Goal: Information Seeking & Learning: Learn about a topic

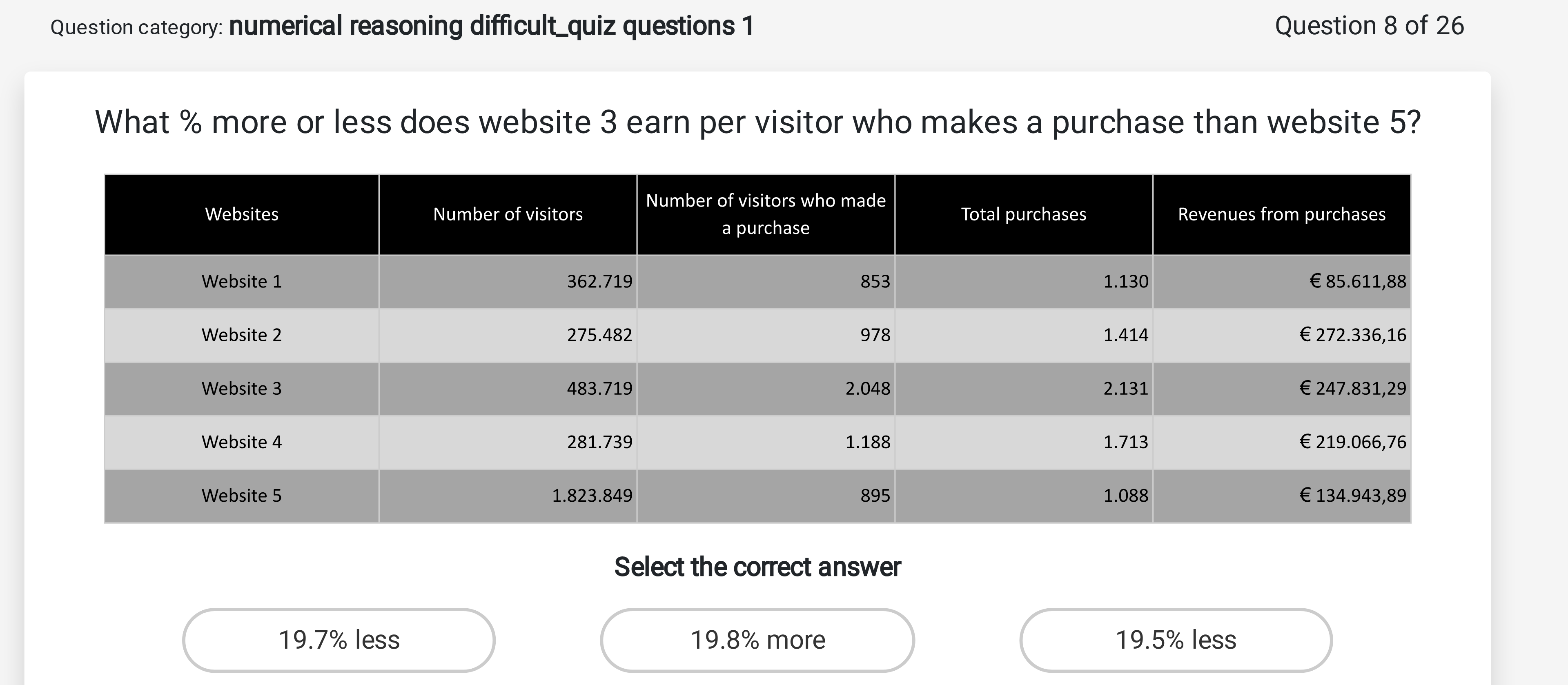
drag, startPoint x: 779, startPoint y: 71, endPoint x: 803, endPoint y: 134, distance: 67.4
click at [803, 134] on div "What % more or less does website 3 earn per visitor who makes a purchase than w…" at bounding box center [784, 162] width 362 height 198
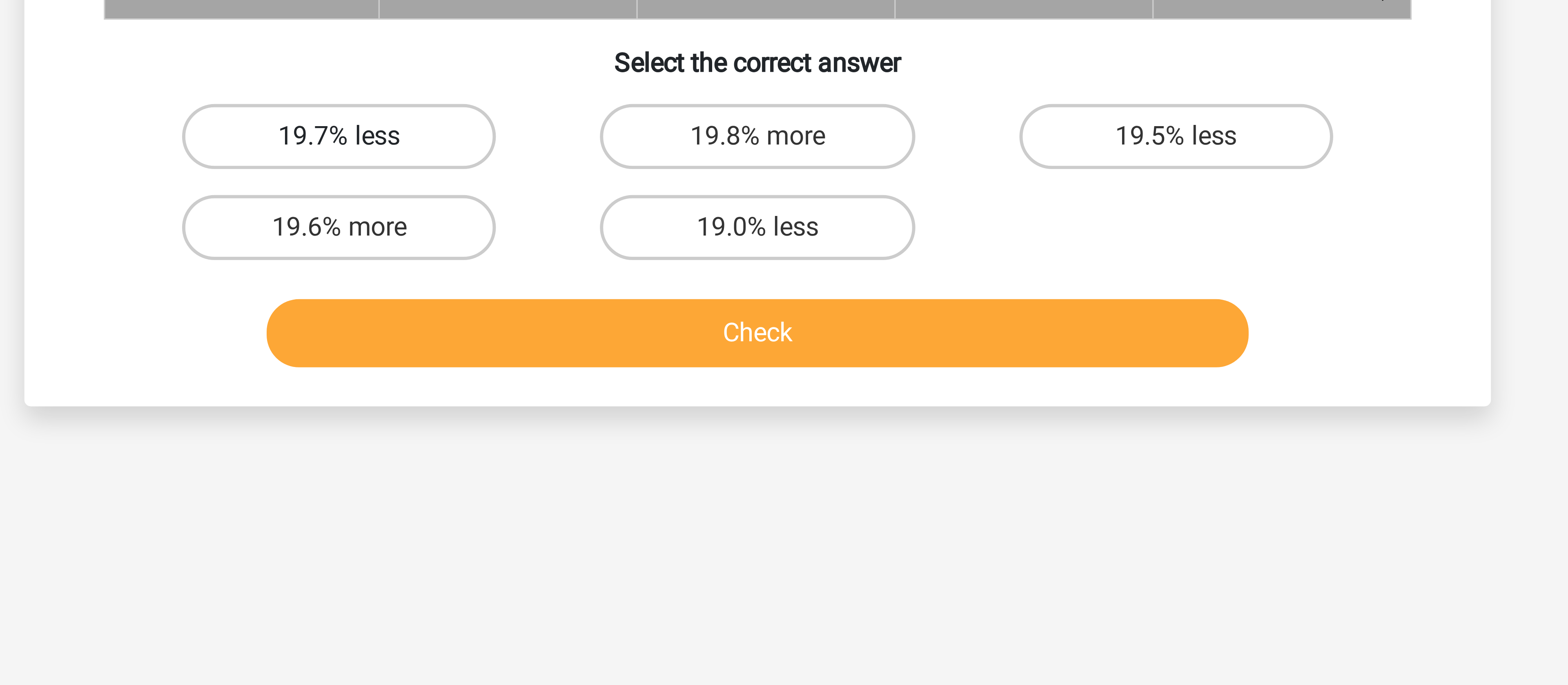
click at [694, 202] on label "19.7% less" at bounding box center [679, 200] width 79 height 16
click at [684, 202] on input "19.7% less" at bounding box center [682, 203] width 5 height 5
radio input "true"
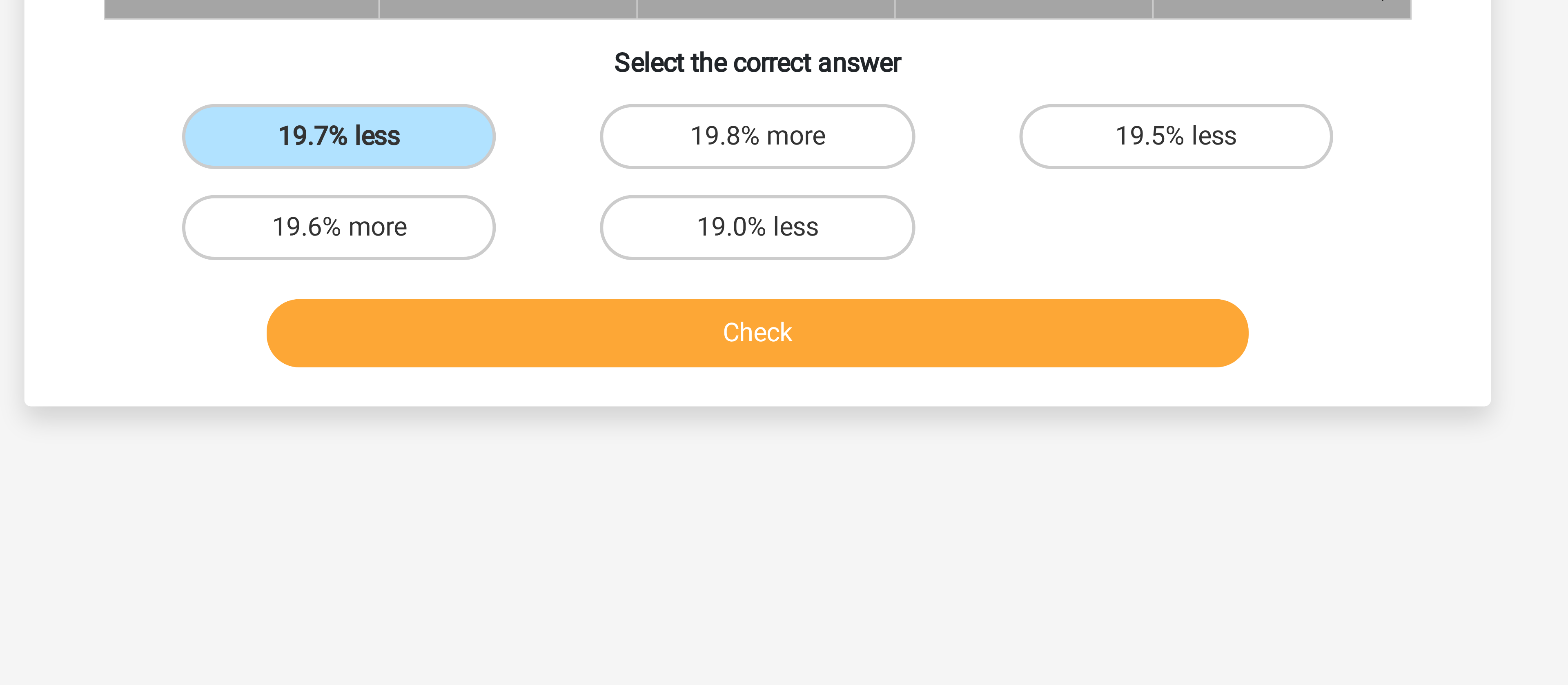
drag, startPoint x: 694, startPoint y: 202, endPoint x: 733, endPoint y: 256, distance: 66.6
click at [733, 256] on div "What % more or less does website 3 earn per visitor who makes a purchase than w…" at bounding box center [784, 162] width 362 height 198
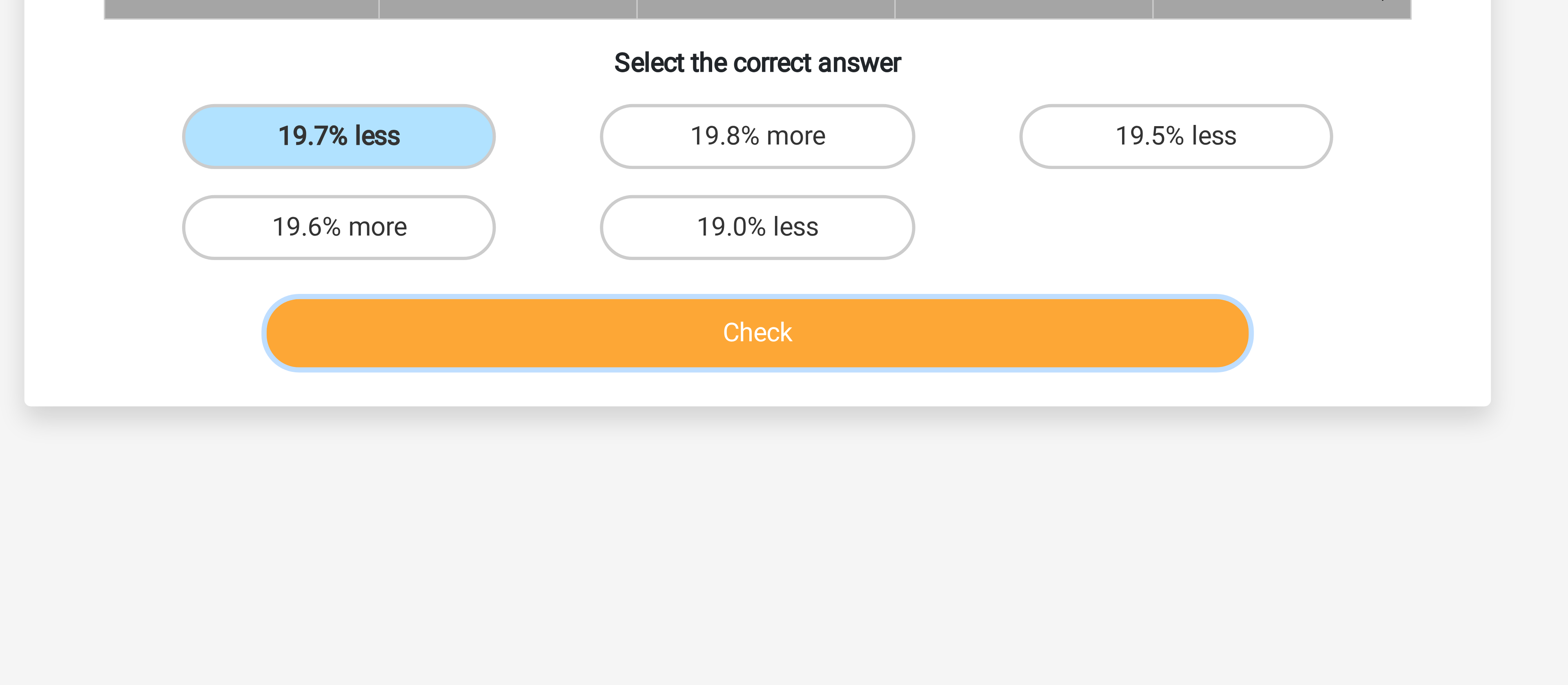
click at [733, 256] on button "Check" at bounding box center [784, 249] width 247 height 17
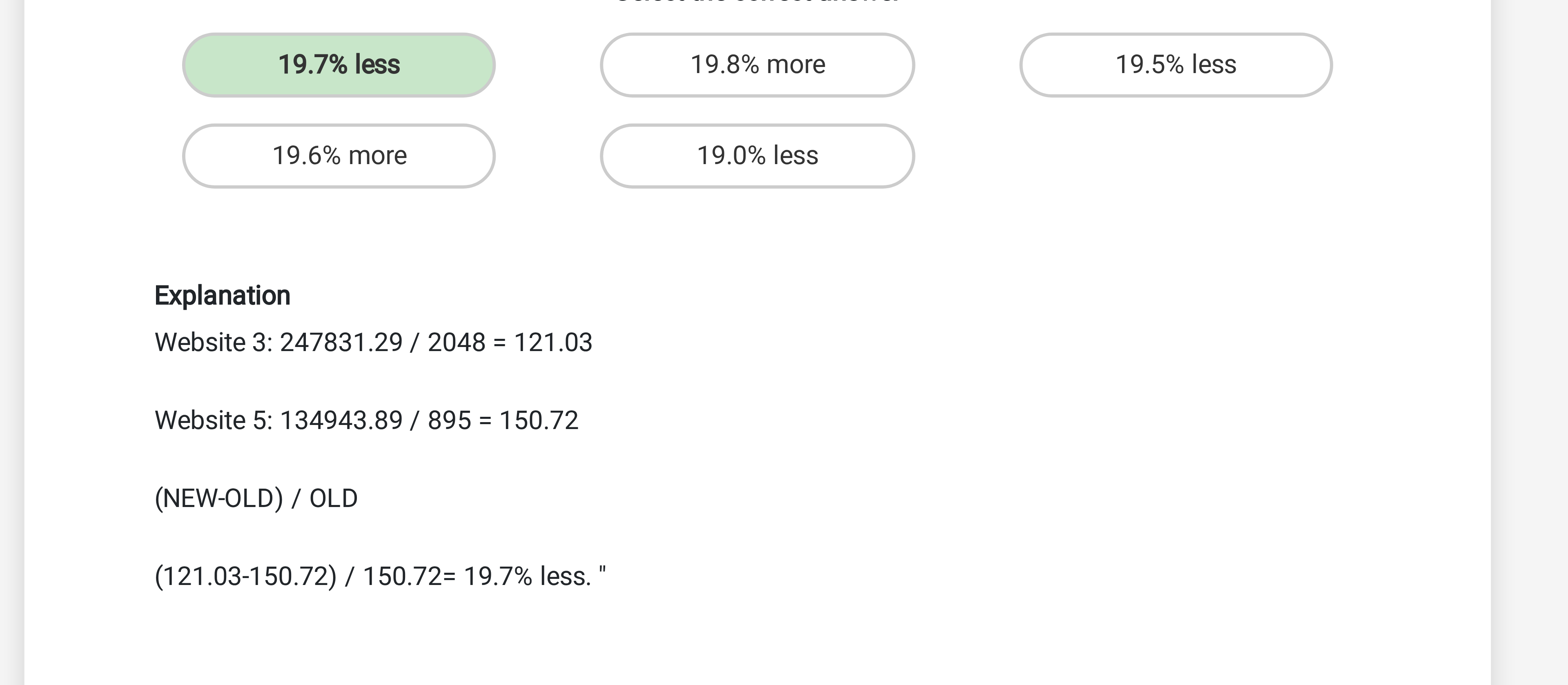
drag, startPoint x: 663, startPoint y: 269, endPoint x: 689, endPoint y: 267, distance: 26.1
click at [689, 267] on div "Explanation Website 3: 247831.29 / 2048 = 121.03 Website 5: 134943.89 / 895 = 1…" at bounding box center [784, 293] width 315 height 80
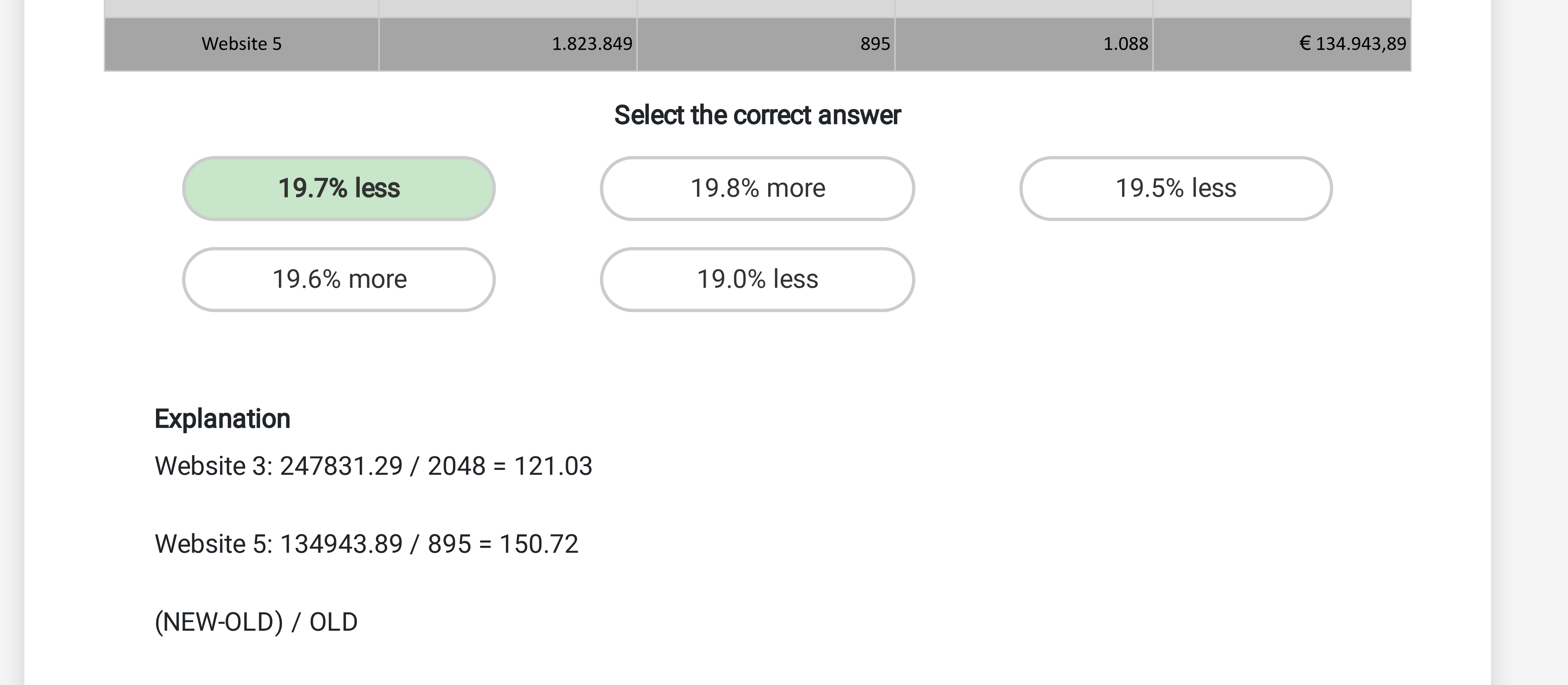
drag, startPoint x: 699, startPoint y: 271, endPoint x: 703, endPoint y: 272, distance: 4.1
click at [703, 272] on div "Explanation Website 3: 247831.29 / 2048 = 121.03 Website 5: 134943.89 / 895 = 1…" at bounding box center [784, 293] width 315 height 80
drag, startPoint x: 724, startPoint y: 290, endPoint x: 733, endPoint y: 291, distance: 9.1
click at [733, 291] on div "Explanation Website 3: 247831.29 / 2048 = 121.03 Website 5: 134943.89 / 895 = 1…" at bounding box center [784, 293] width 315 height 80
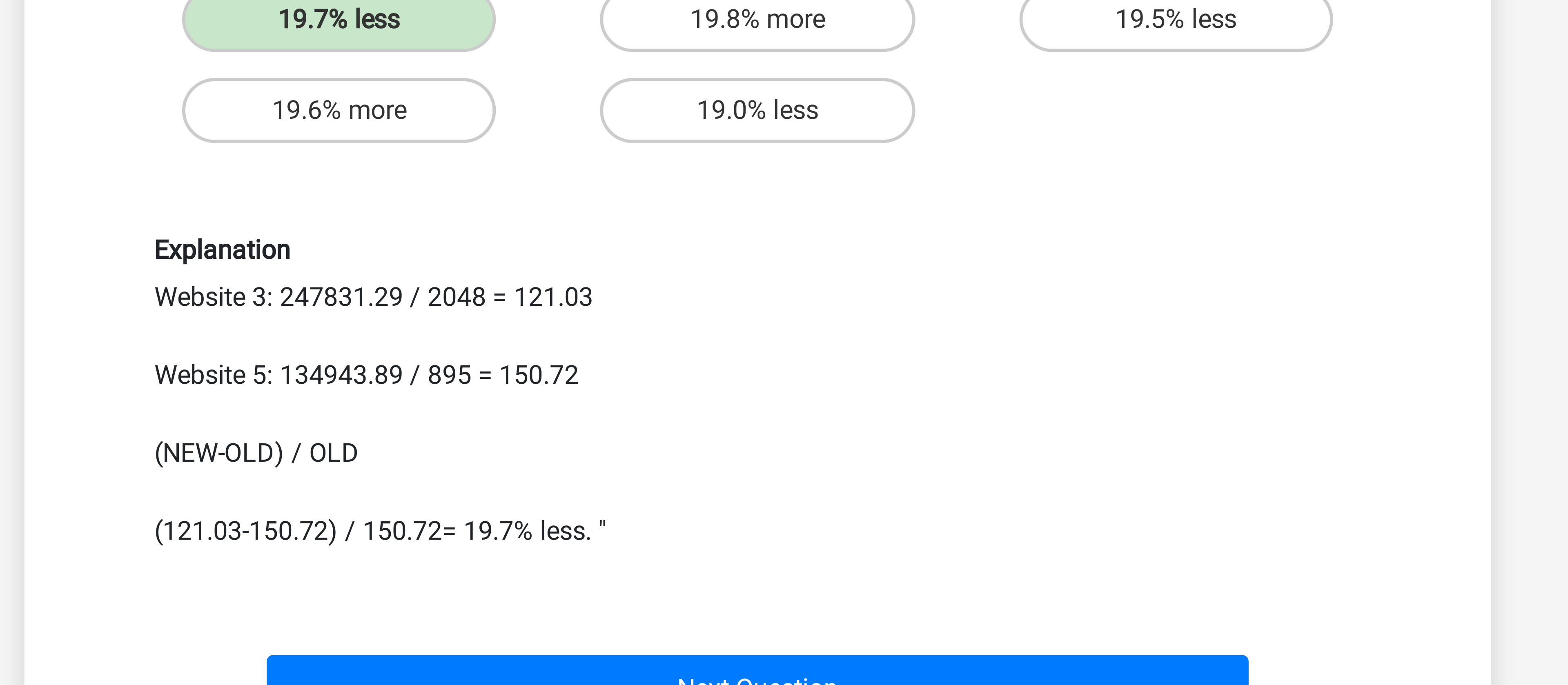
drag, startPoint x: 637, startPoint y: 307, endPoint x: 675, endPoint y: 308, distance: 38.0
click at [675, 308] on div "Explanation Website 3: 247831.29 / 2048 = 121.03 Website 5: 134943.89 / 895 = 1…" at bounding box center [784, 293] width 315 height 80
drag, startPoint x: 675, startPoint y: 308, endPoint x: 690, endPoint y: 308, distance: 15.0
click at [690, 308] on div "Explanation Website 3: 247831.29 / 2048 = 121.03 Website 5: 134943.89 / 895 = 1…" at bounding box center [784, 293] width 315 height 80
drag, startPoint x: 640, startPoint y: 308, endPoint x: 653, endPoint y: 310, distance: 13.2
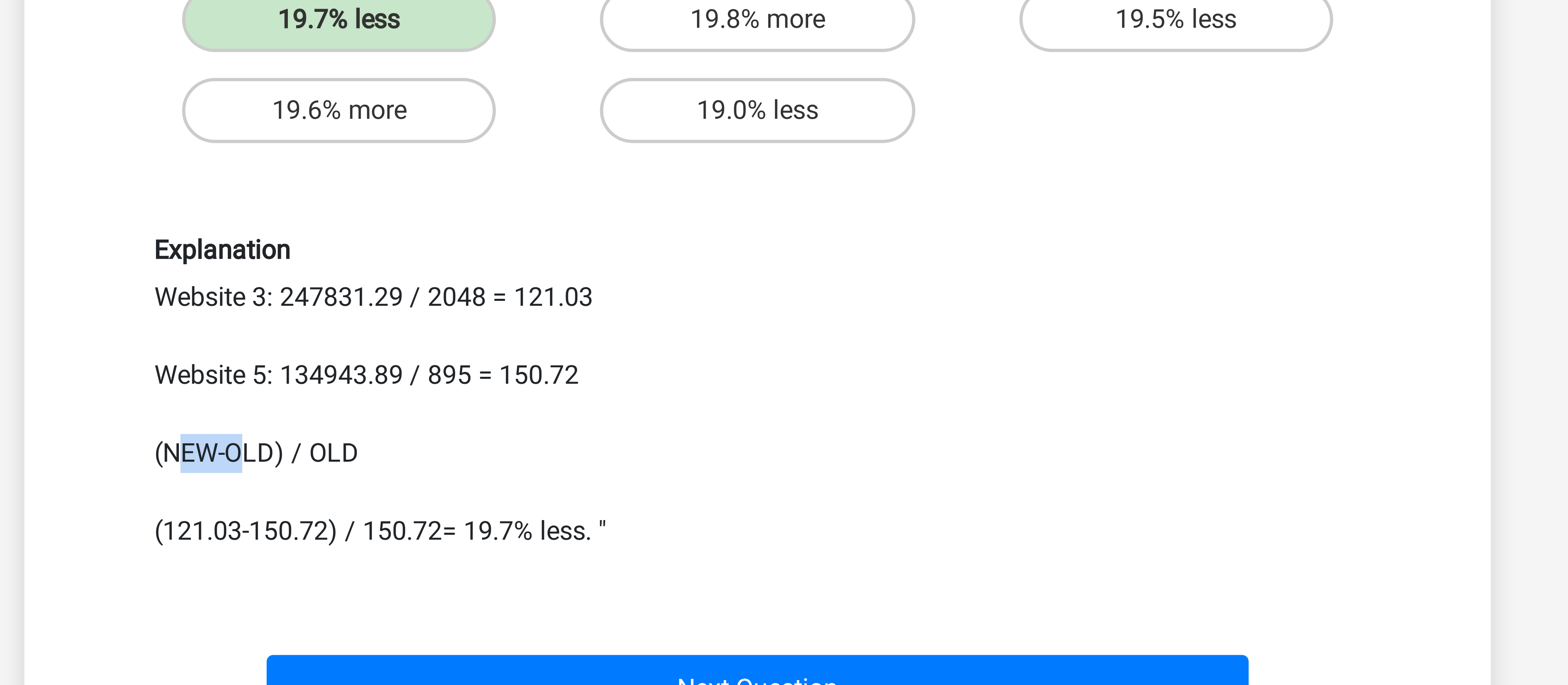
click at [653, 310] on div "Explanation Website 3: 247831.29 / 2048 = 121.03 Website 5: 134943.89 / 895 = 1…" at bounding box center [784, 293] width 315 height 80
drag, startPoint x: 634, startPoint y: 329, endPoint x: 645, endPoint y: 330, distance: 11.0
click at [645, 330] on div "Explanation Website 3: 247831.29 / 2048 = 121.03 Website 5: 134943.89 / 895 = 1…" at bounding box center [784, 293] width 315 height 80
drag, startPoint x: 658, startPoint y: 327, endPoint x: 686, endPoint y: 330, distance: 28.2
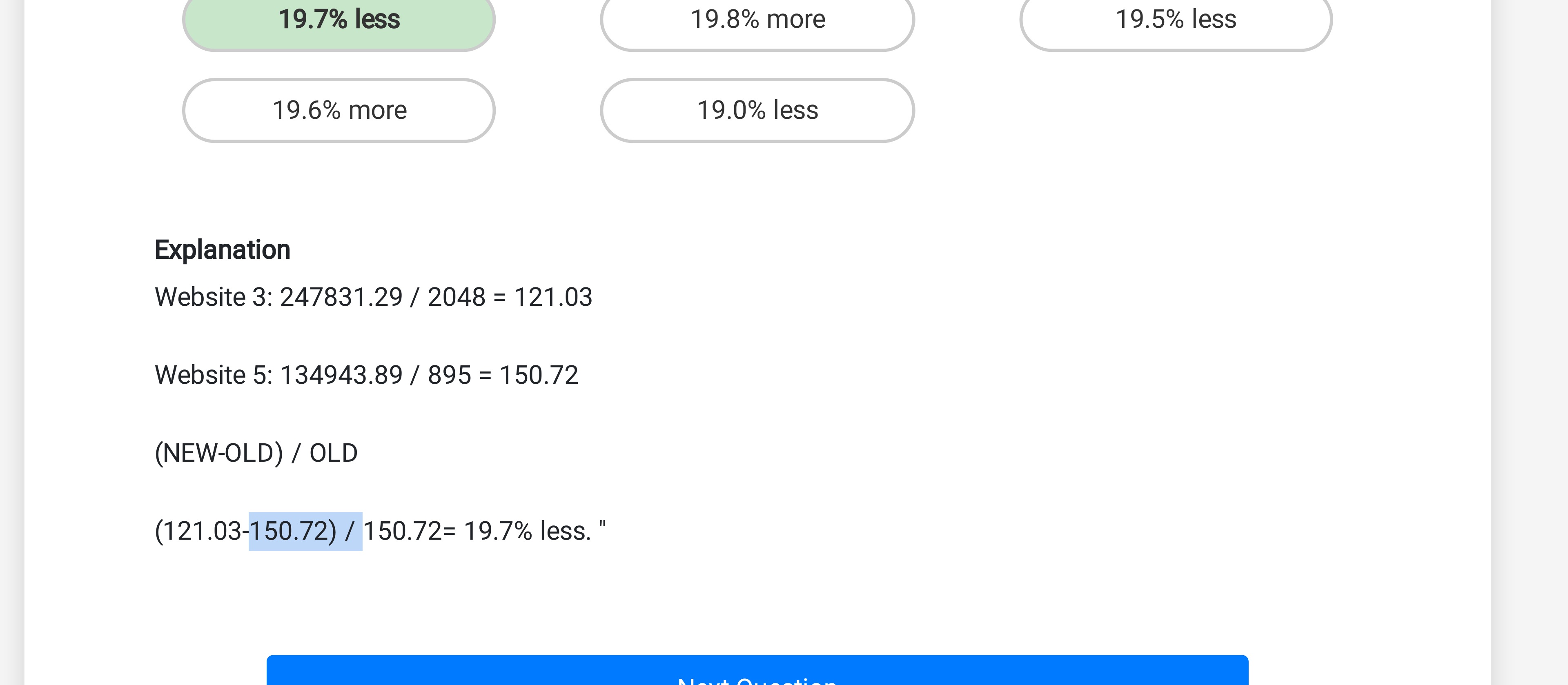
click at [686, 330] on div "Explanation Website 3: 247831.29 / 2048 = 121.03 Website 5: 134943.89 / 895 = 1…" at bounding box center [784, 293] width 315 height 80
drag, startPoint x: 695, startPoint y: 329, endPoint x: 727, endPoint y: 328, distance: 32.0
click at [727, 328] on div "Explanation Website 3: 247831.29 / 2048 = 121.03 Website 5: 134943.89 / 895 = 1…" at bounding box center [784, 293] width 315 height 80
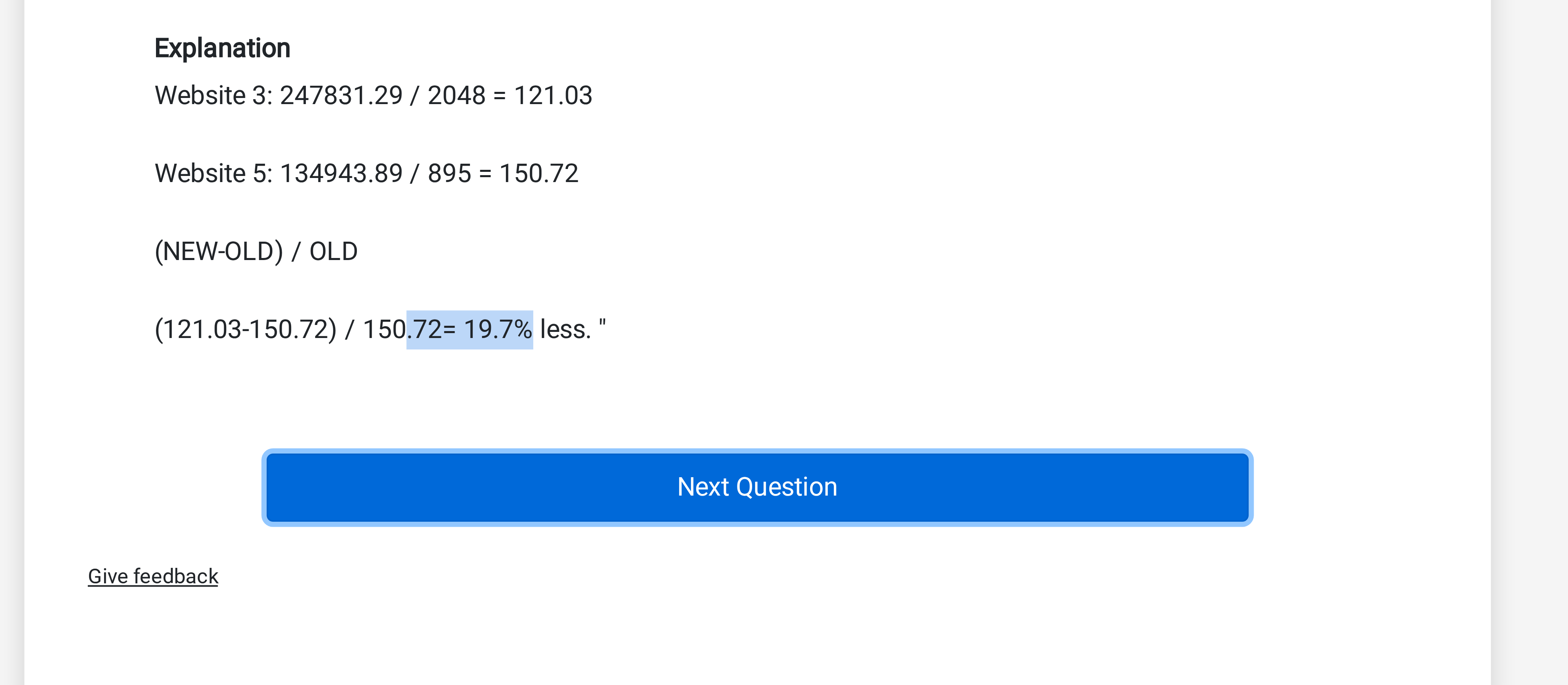
click at [732, 370] on button "Next Question" at bounding box center [784, 368] width 247 height 17
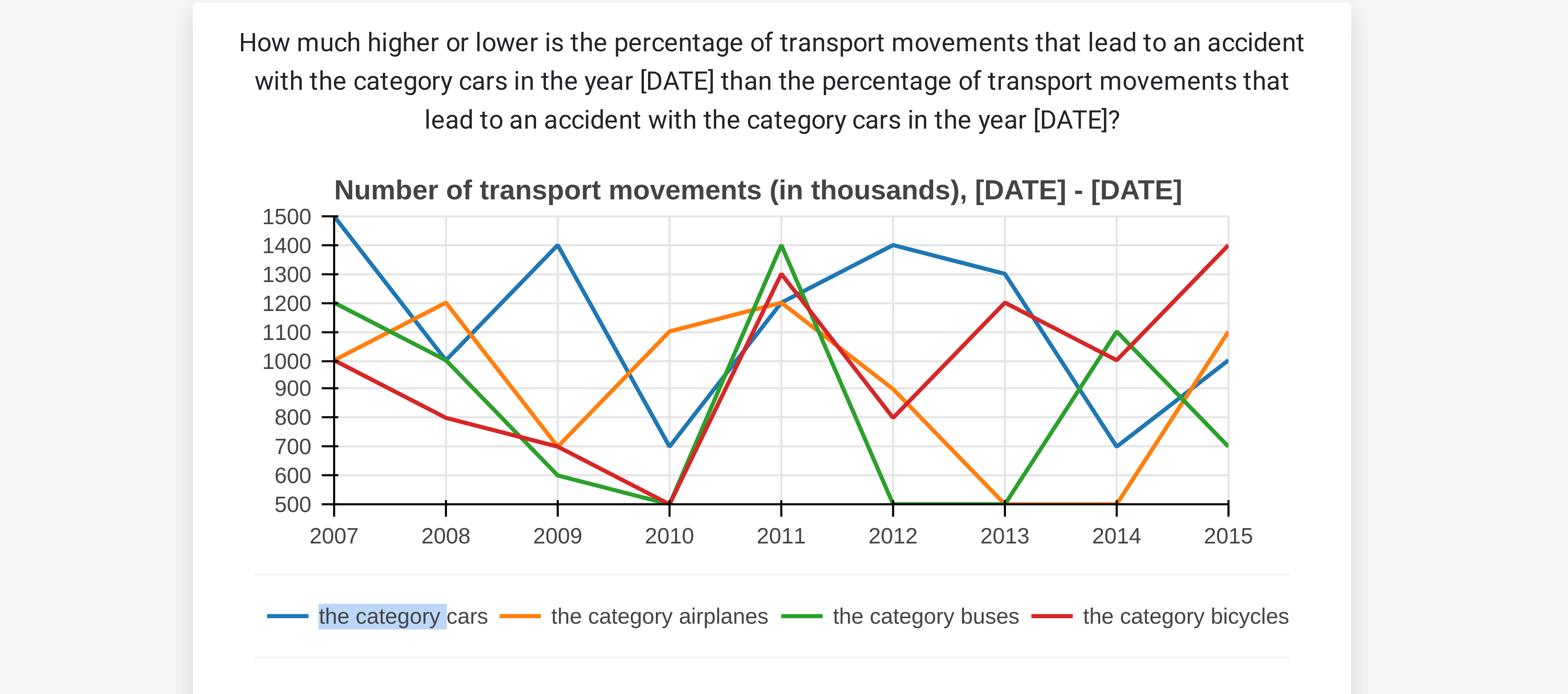
drag, startPoint x: 679, startPoint y: 253, endPoint x: 705, endPoint y: 253, distance: 26.0
click at [705, 253] on g "the category cars the category airplanes the category buses the category bicycl…" at bounding box center [787, 255] width 344 height 27
drag, startPoint x: 789, startPoint y: 83, endPoint x: 953, endPoint y: 92, distance: 164.2
click at [953, 92] on p "How much higher or lower is the percentage of transport movements that lead to …" at bounding box center [784, 83] width 346 height 37
click at [812, 100] on p "How much higher or lower is the percentage of transport movements that lead to …" at bounding box center [784, 83] width 346 height 37
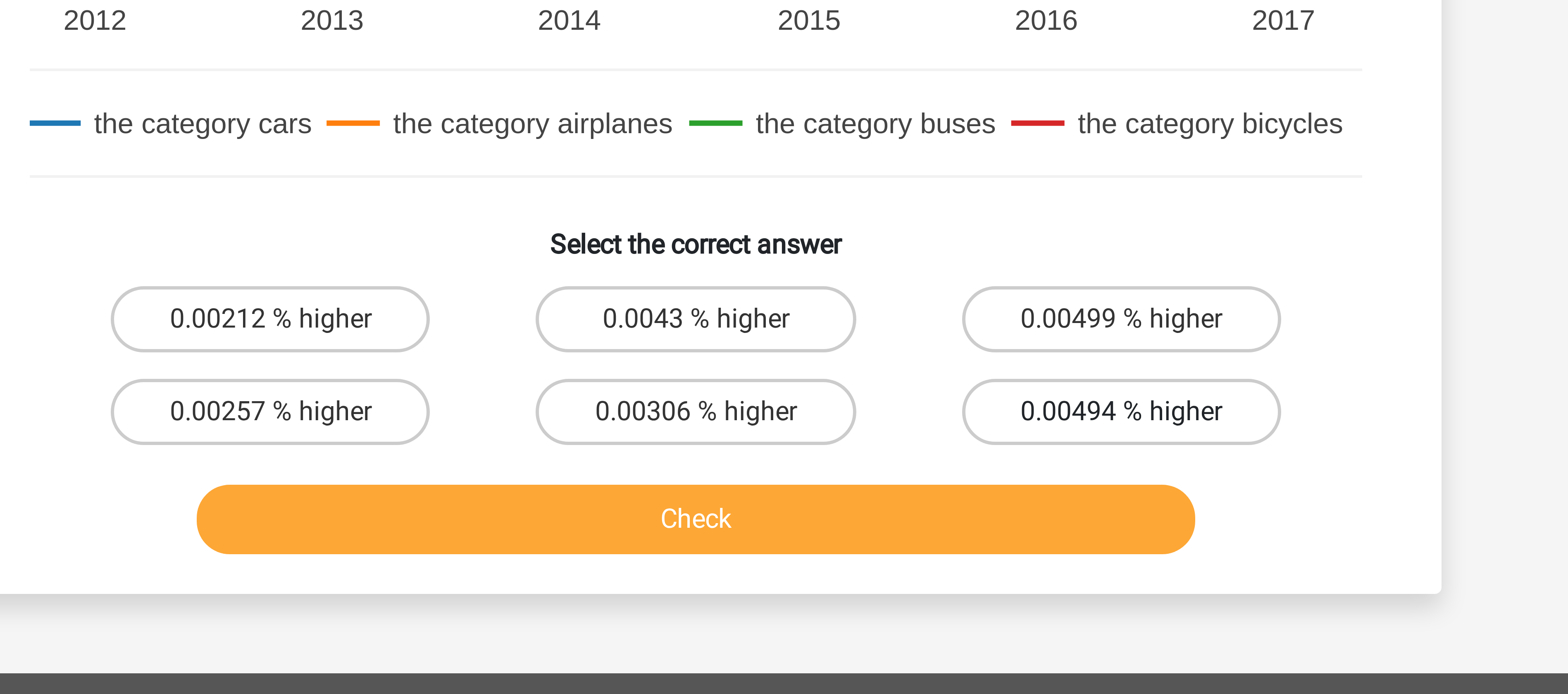
click at [882, 496] on label "0.00494 % higher" at bounding box center [890, 494] width 79 height 17
click at [890, 496] on input "0.00494 % higher" at bounding box center [893, 497] width 6 height 6
radio input "true"
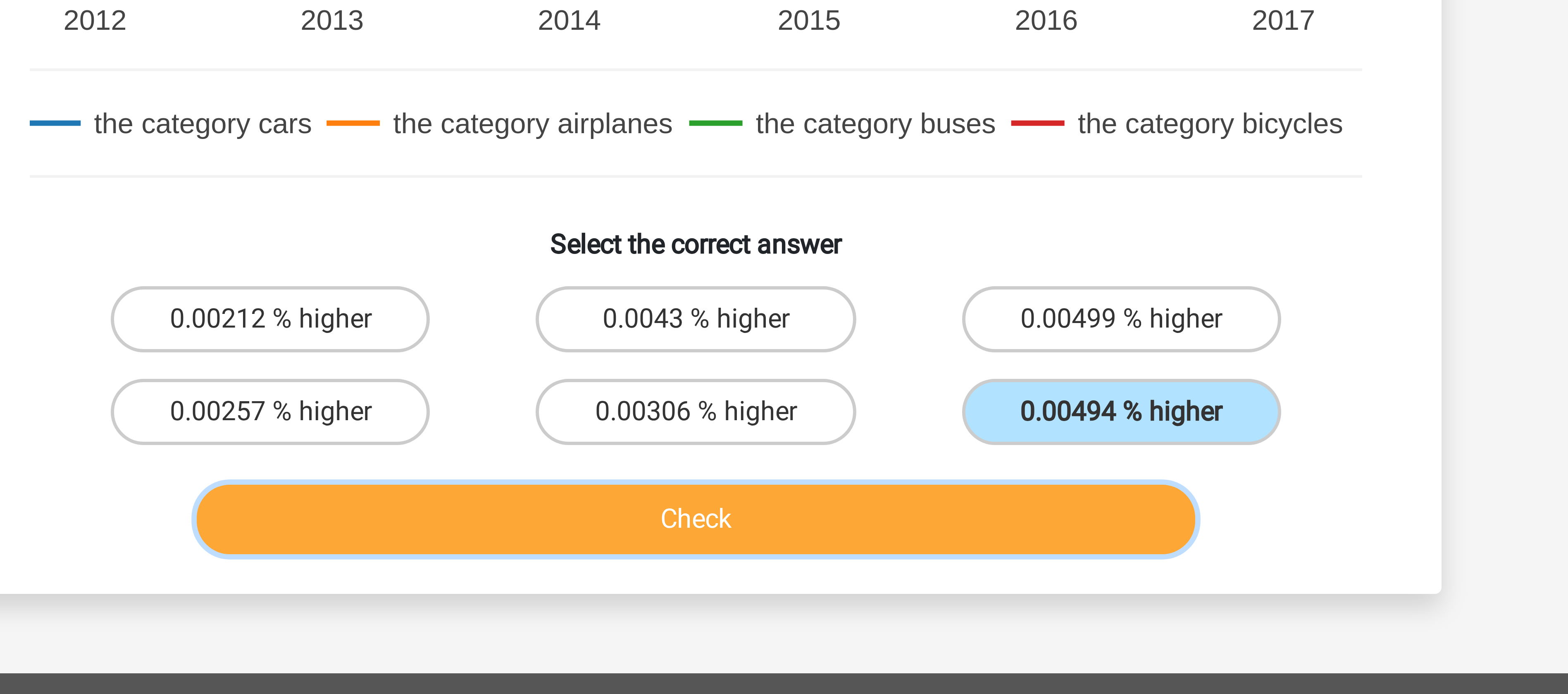
click at [837, 520] on button "Check" at bounding box center [784, 521] width 250 height 17
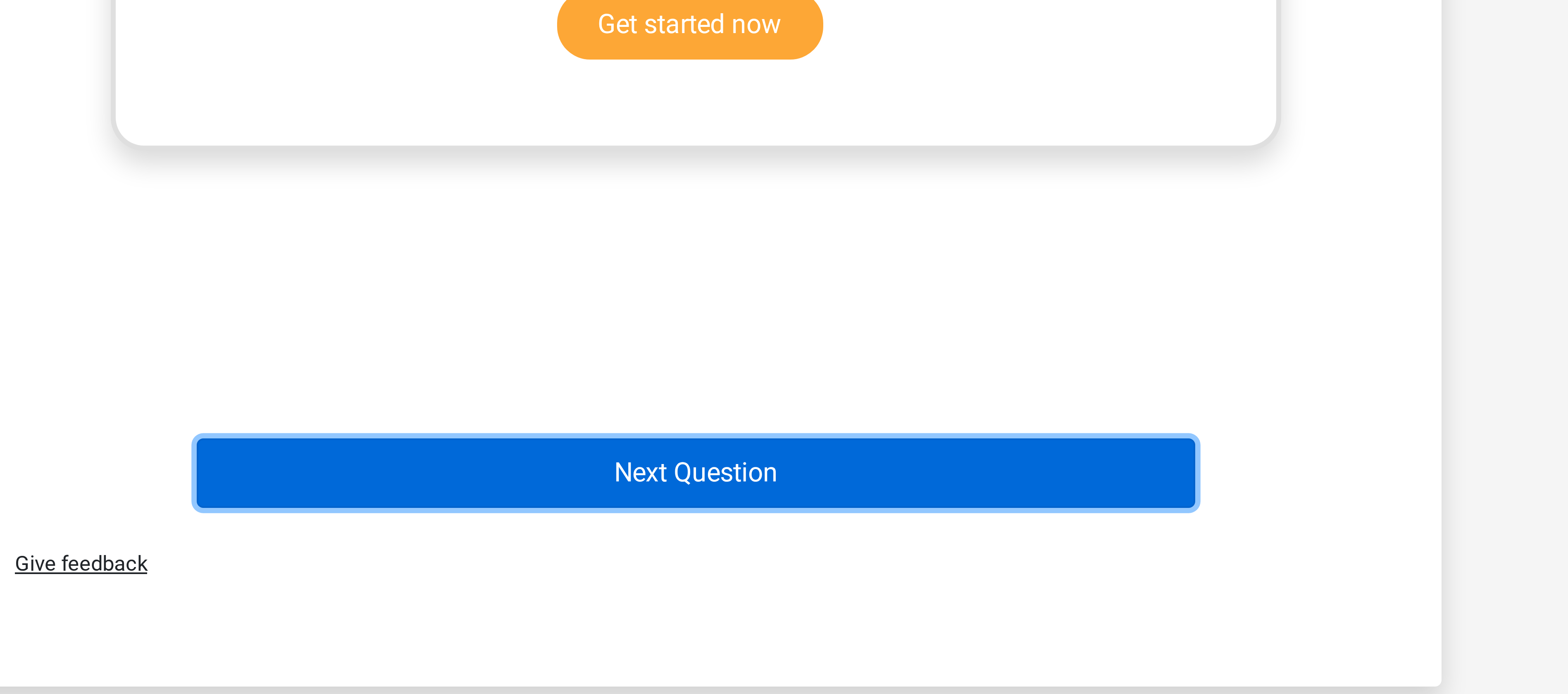
click at [801, 642] on button "Next Question" at bounding box center [784, 639] width 250 height 17
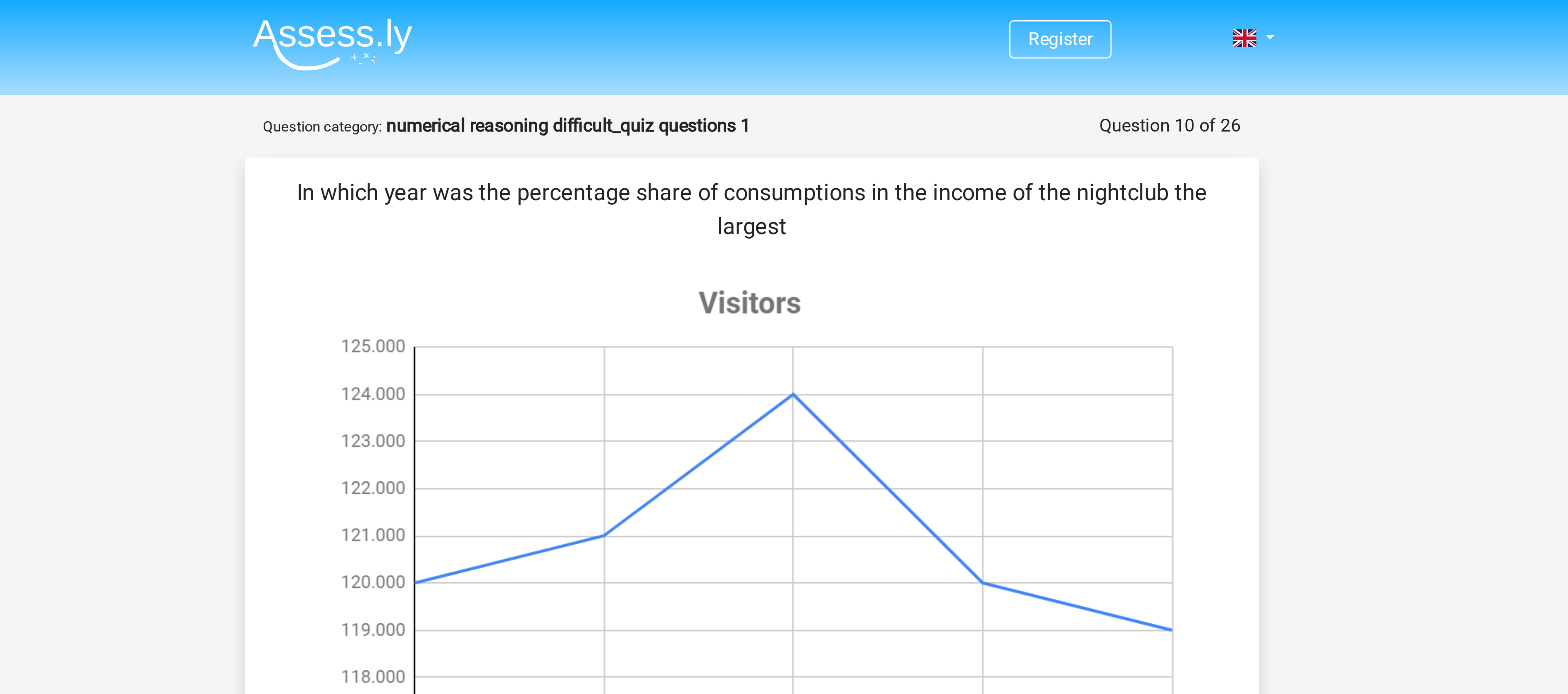
drag, startPoint x: 783, startPoint y: 73, endPoint x: 858, endPoint y: 75, distance: 75.0
click at [858, 75] on p "In which year was the percentage share of consumptions in the income of the nig…" at bounding box center [784, 77] width 346 height 25
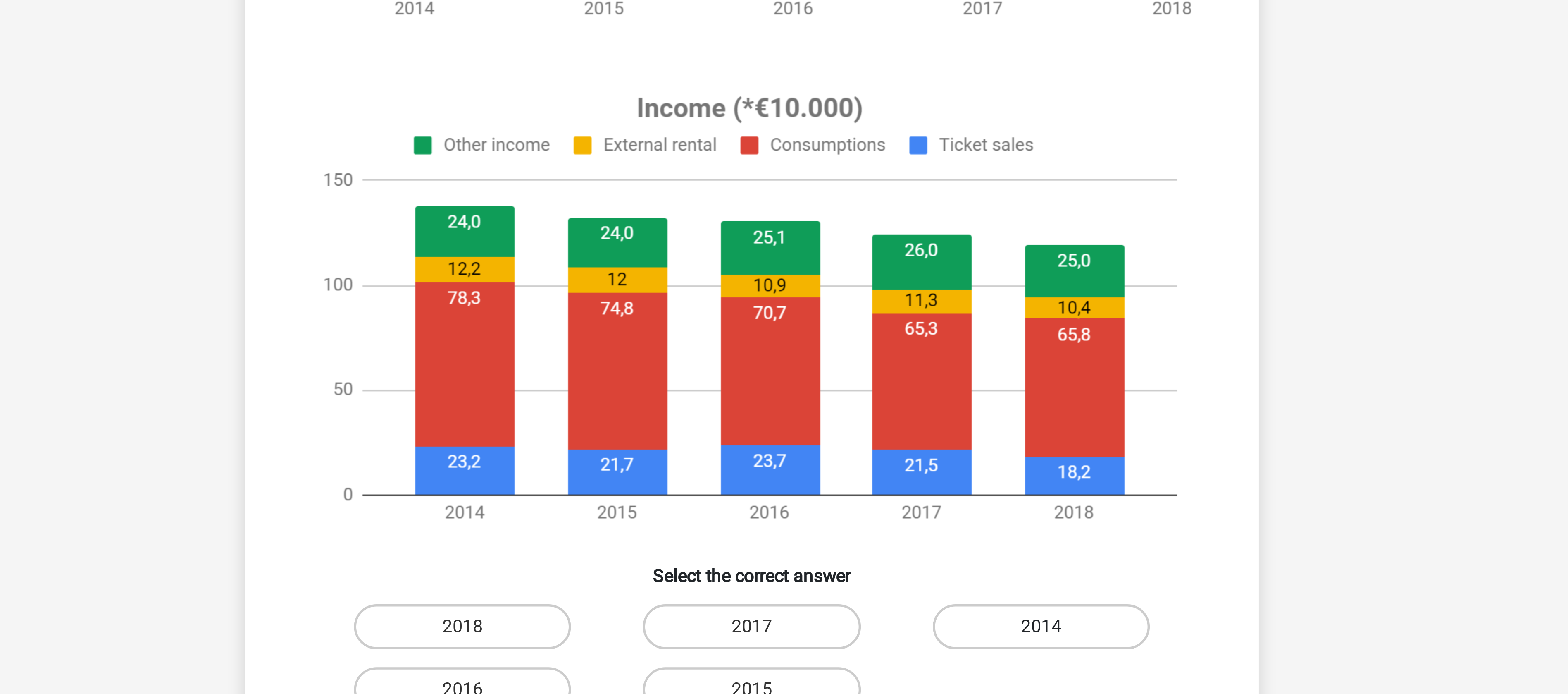
click at [874, 515] on label "2014" at bounding box center [890, 517] width 79 height 17
click at [890, 517] on input "2014" at bounding box center [893, 520] width 6 height 6
radio input "true"
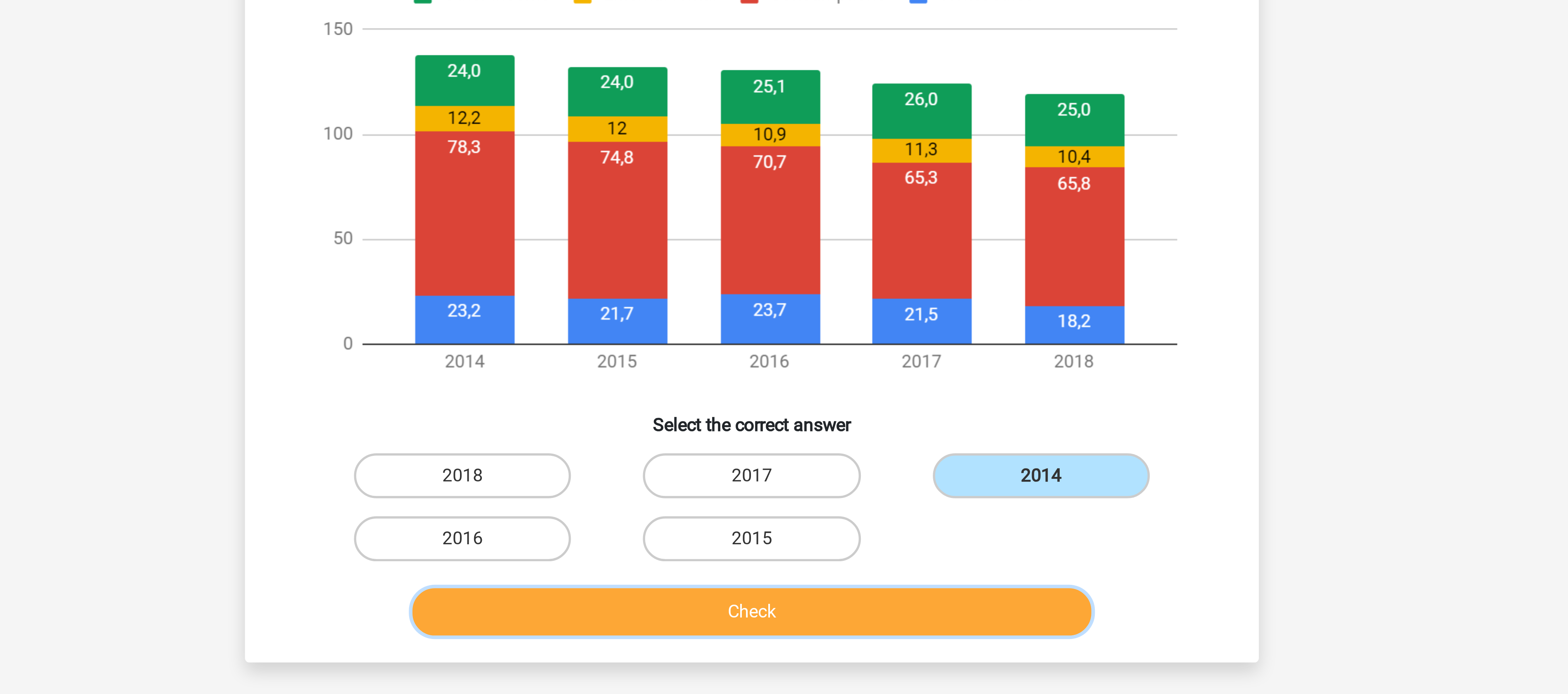
click at [855, 571] on button "Check" at bounding box center [784, 567] width 250 height 17
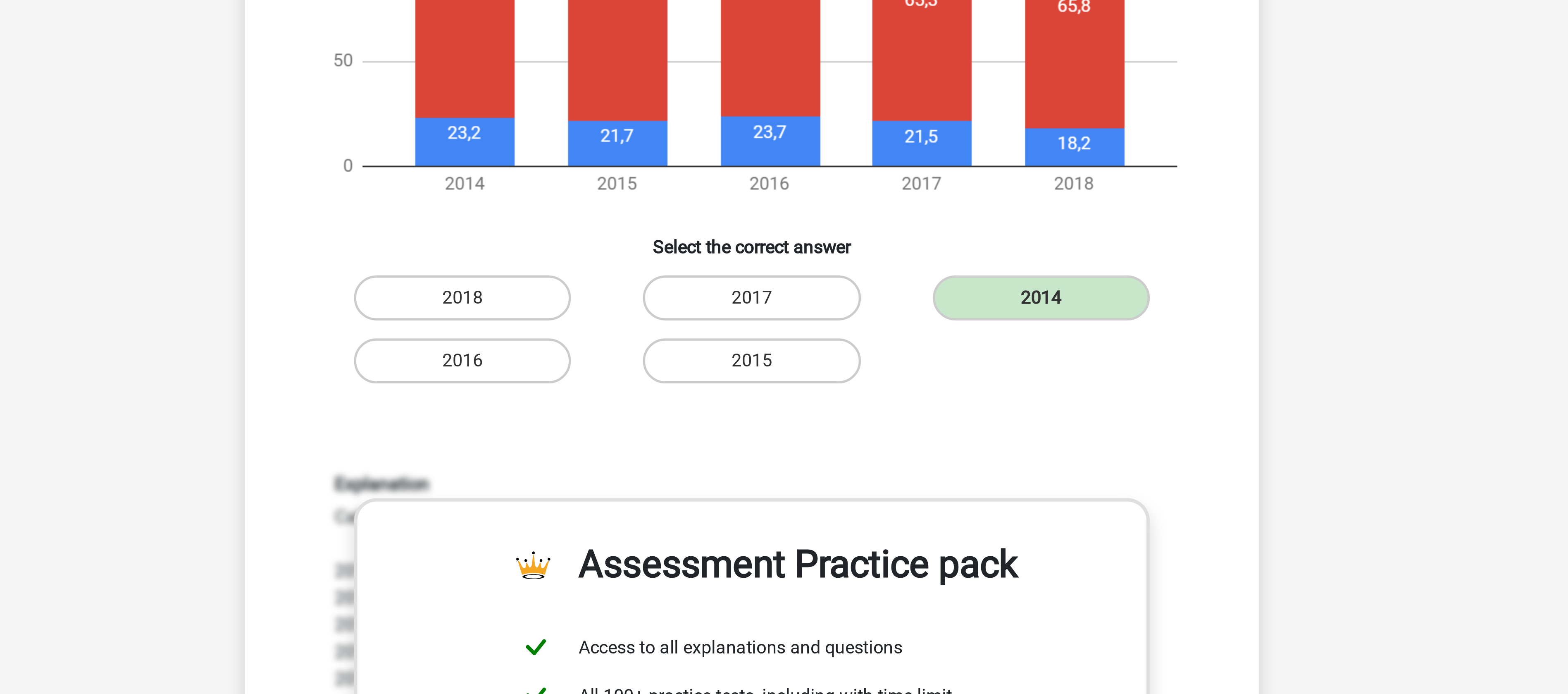
scroll to position [165, 0]
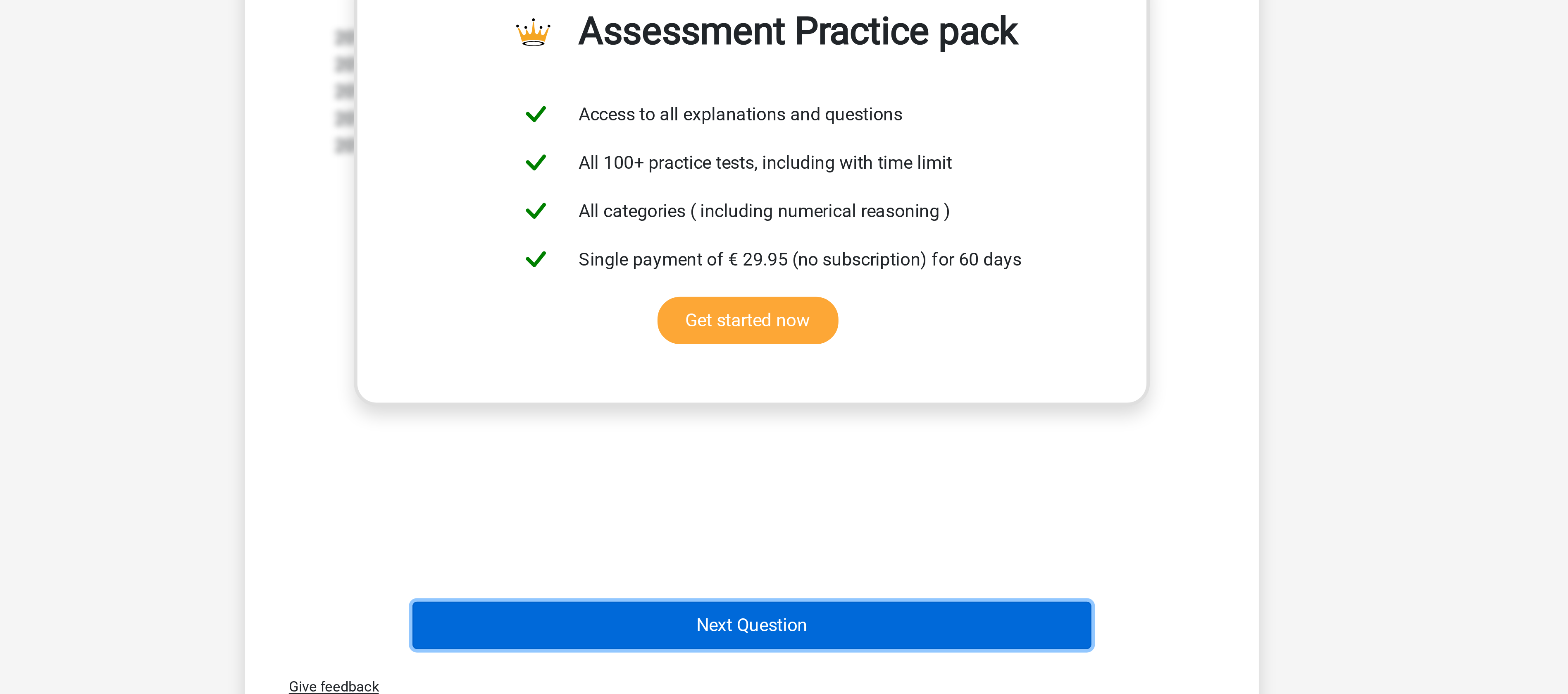
click at [830, 669] on button "Next Question" at bounding box center [784, 668] width 250 height 17
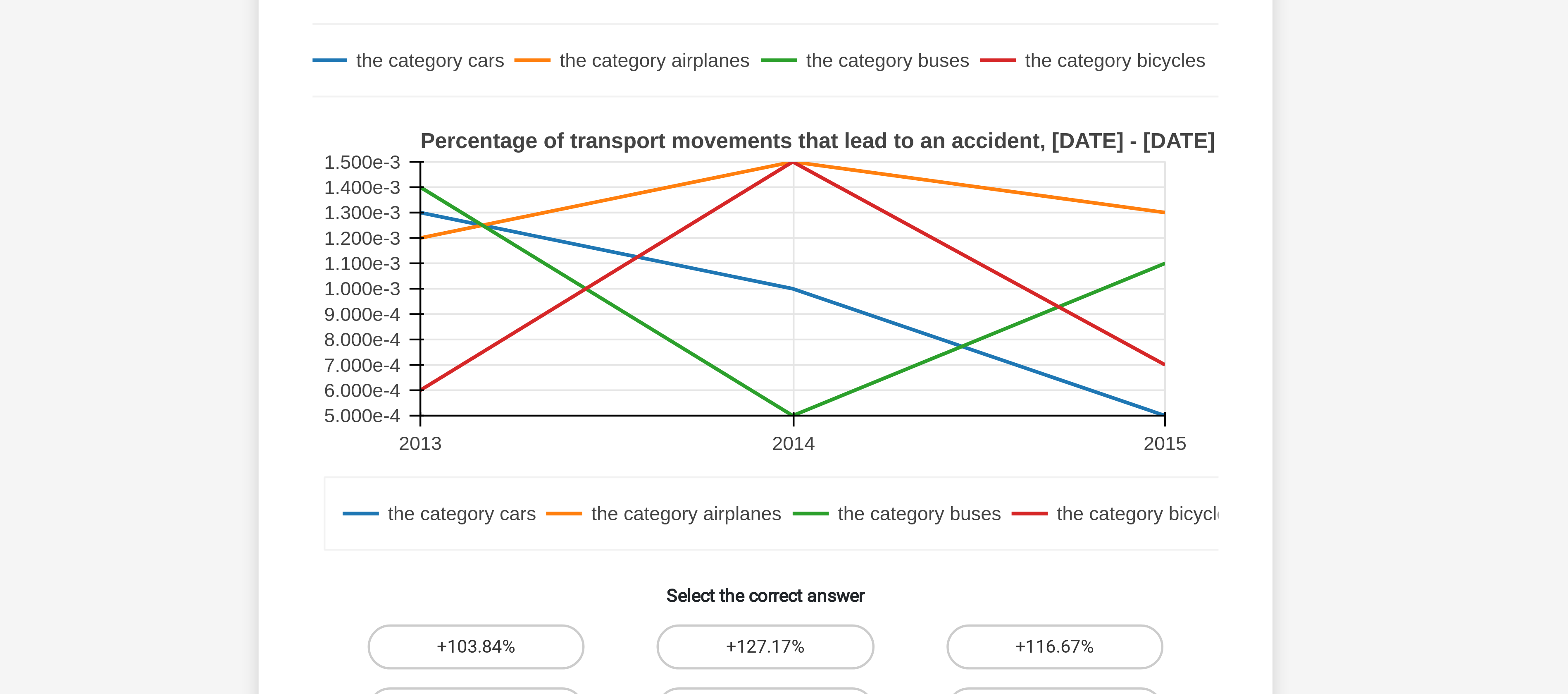
scroll to position [0, 0]
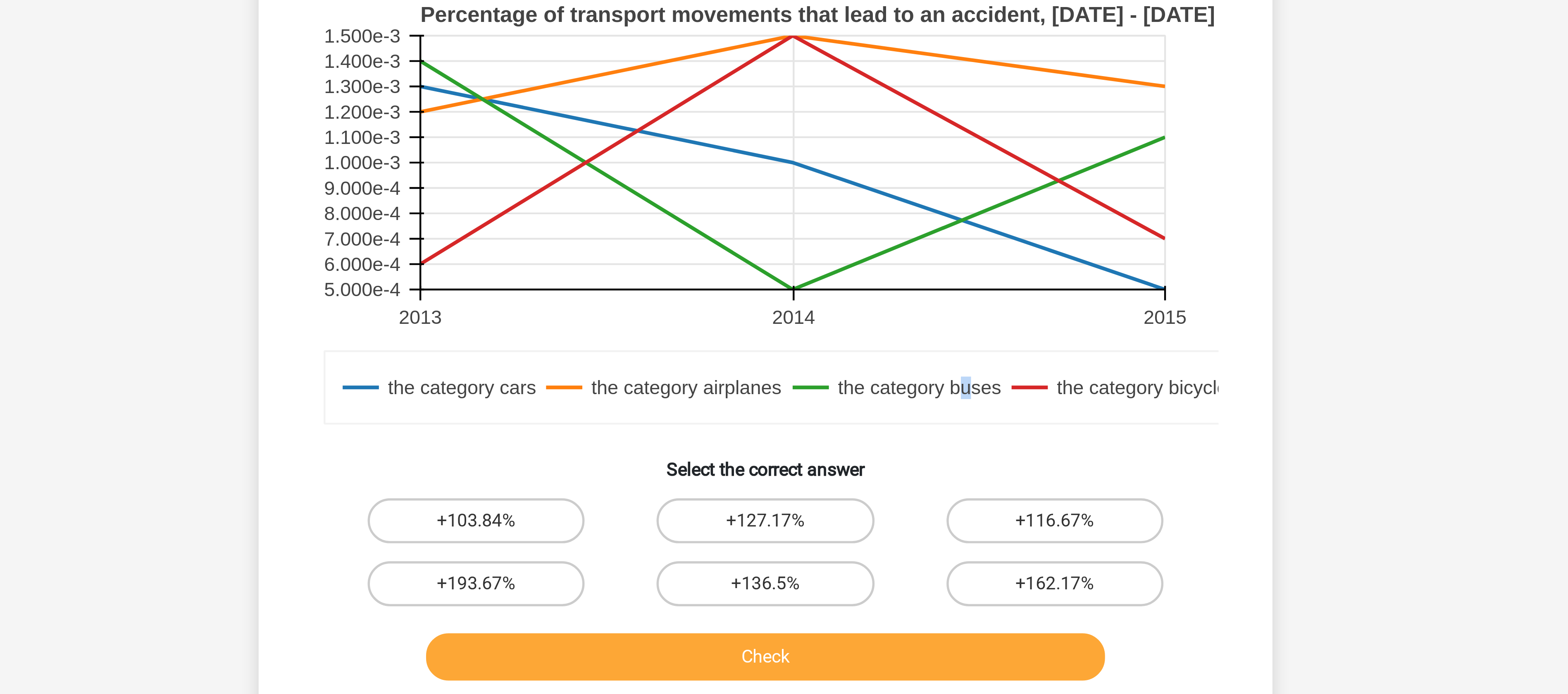
drag, startPoint x: 855, startPoint y: 406, endPoint x: 862, endPoint y: 406, distance: 7.0
click at [859, 406] on text "the category buses" at bounding box center [840, 409] width 60 height 8
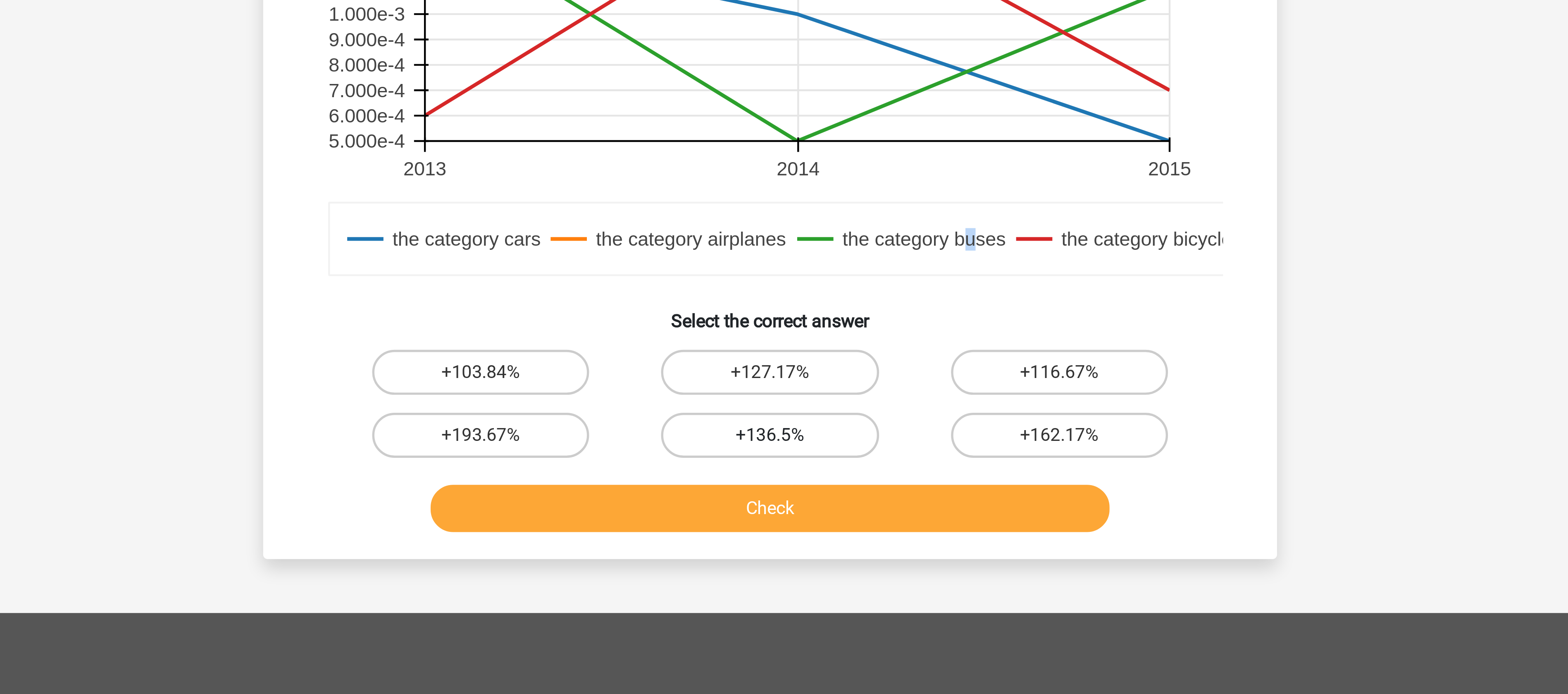
click at [800, 478] on label "+136.5%" at bounding box center [784, 481] width 79 height 17
click at [789, 482] on input "+136.5%" at bounding box center [787, 484] width 6 height 6
radio input "true"
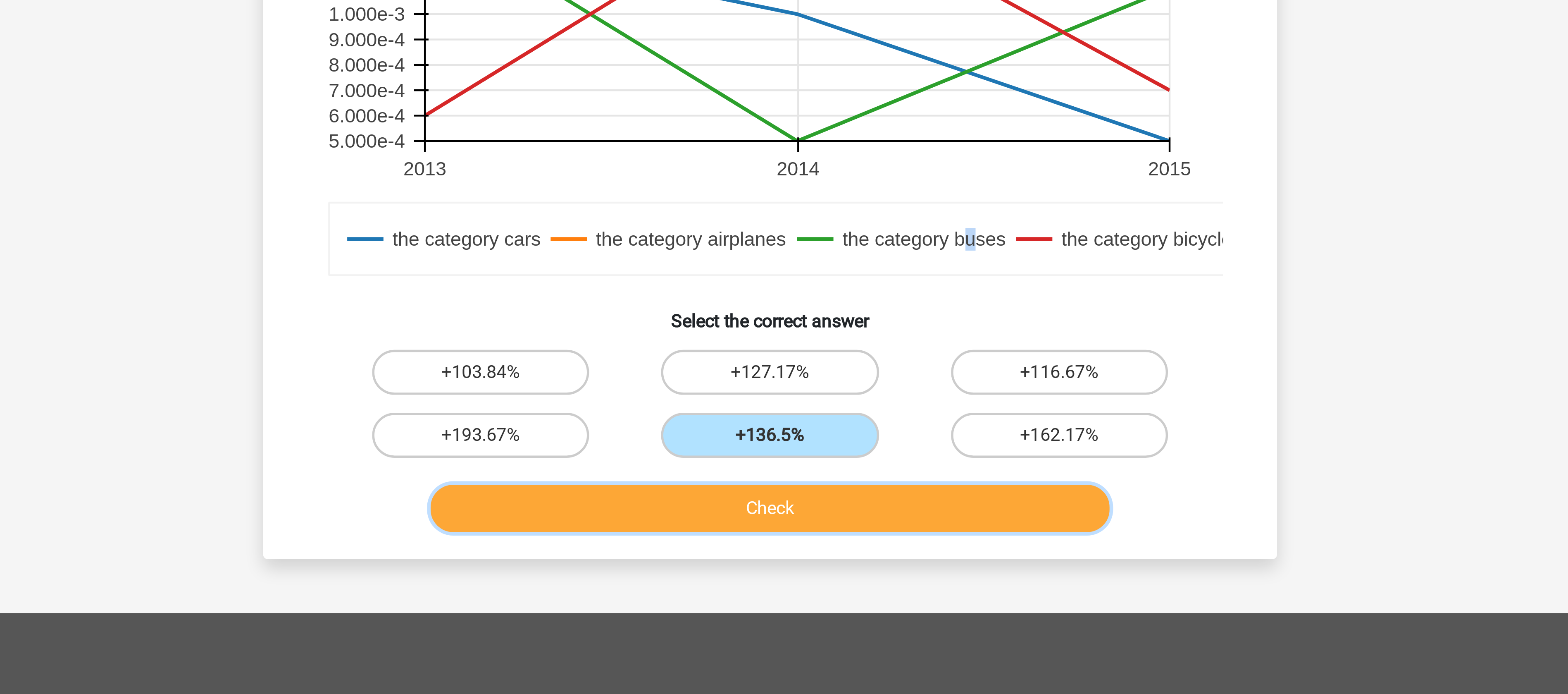
click at [771, 507] on button "Check" at bounding box center [784, 508] width 250 height 17
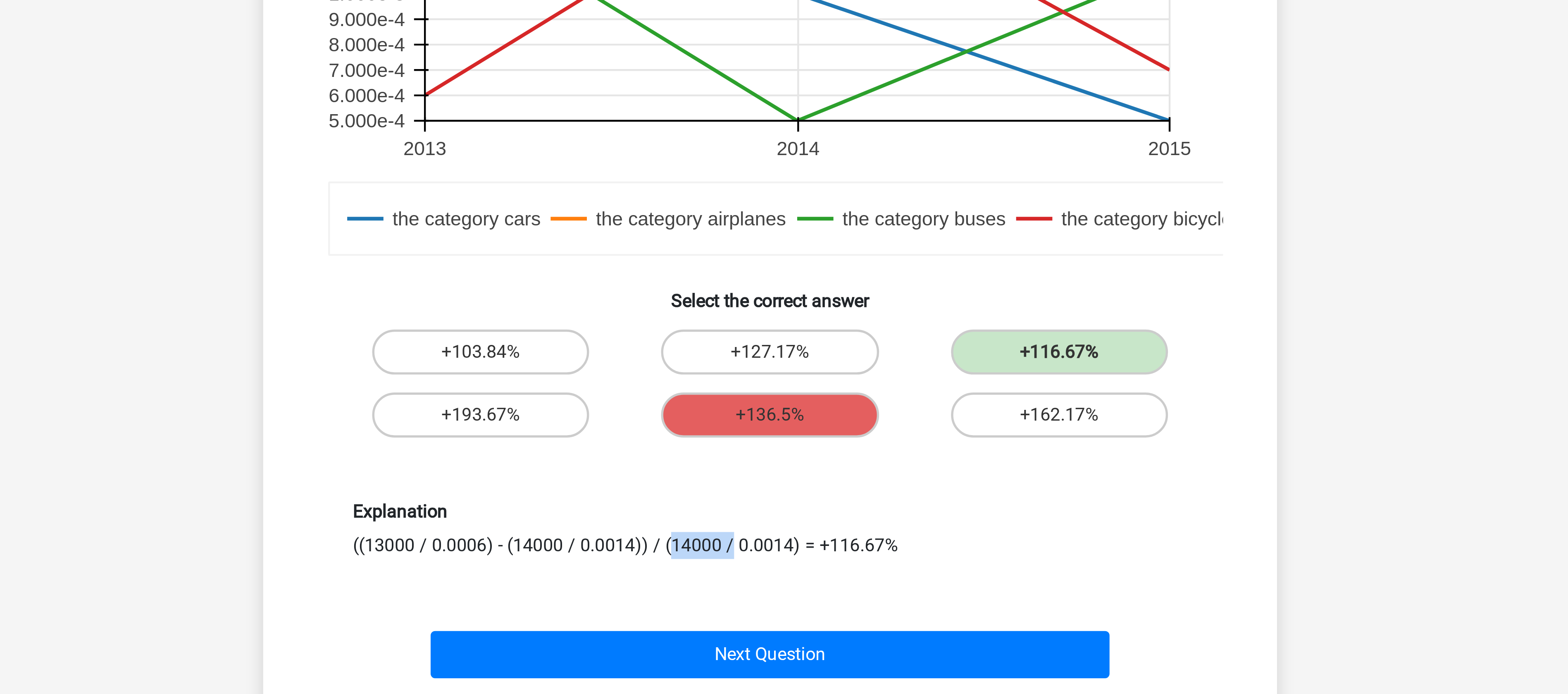
drag, startPoint x: 642, startPoint y: 532, endPoint x: 662, endPoint y: 528, distance: 20.4
click at [662, 528] on div "Explanation ((13000 / 0.0006) - (14000 / 0.0014)) / (14000 / 0.0014) = +116.67%" at bounding box center [784, 524] width 319 height 21
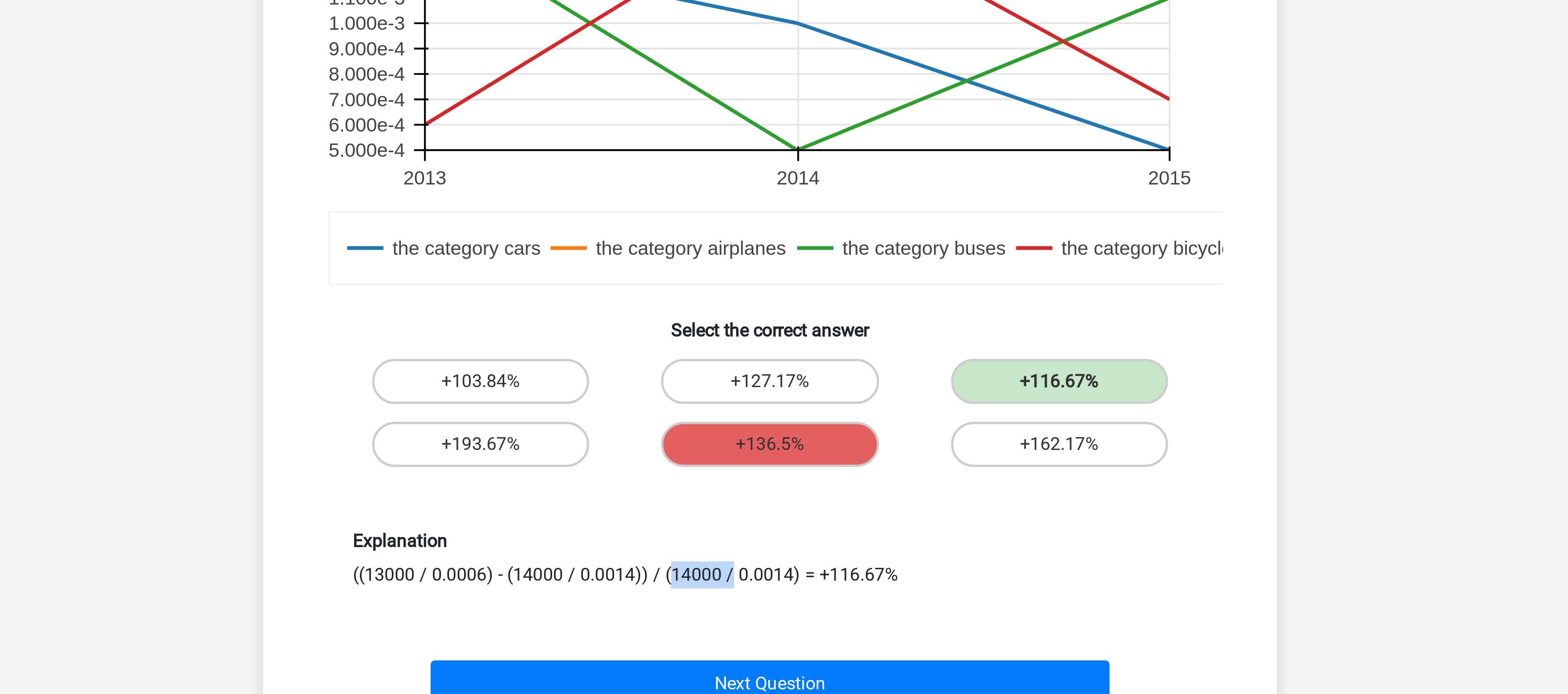
click at [644, 529] on div "Explanation ((13000 / 0.0006) - (14000 / 0.0014)) / (14000 / 0.0014) = +116.67%" at bounding box center [784, 524] width 319 height 21
drag, startPoint x: 688, startPoint y: 531, endPoint x: 731, endPoint y: 532, distance: 43.0
click at [731, 532] on div "Explanation ((13000 / 0.0006) - (14000 / 0.0014)) / (14000 / 0.0014) = +116.67%" at bounding box center [784, 524] width 319 height 21
drag, startPoint x: 640, startPoint y: 528, endPoint x: 673, endPoint y: 529, distance: 33.0
click at [673, 529] on div "Explanation ((13000 / 0.0006) - (14000 / 0.0014)) / (14000 / 0.0014) = +116.67%" at bounding box center [784, 524] width 319 height 21
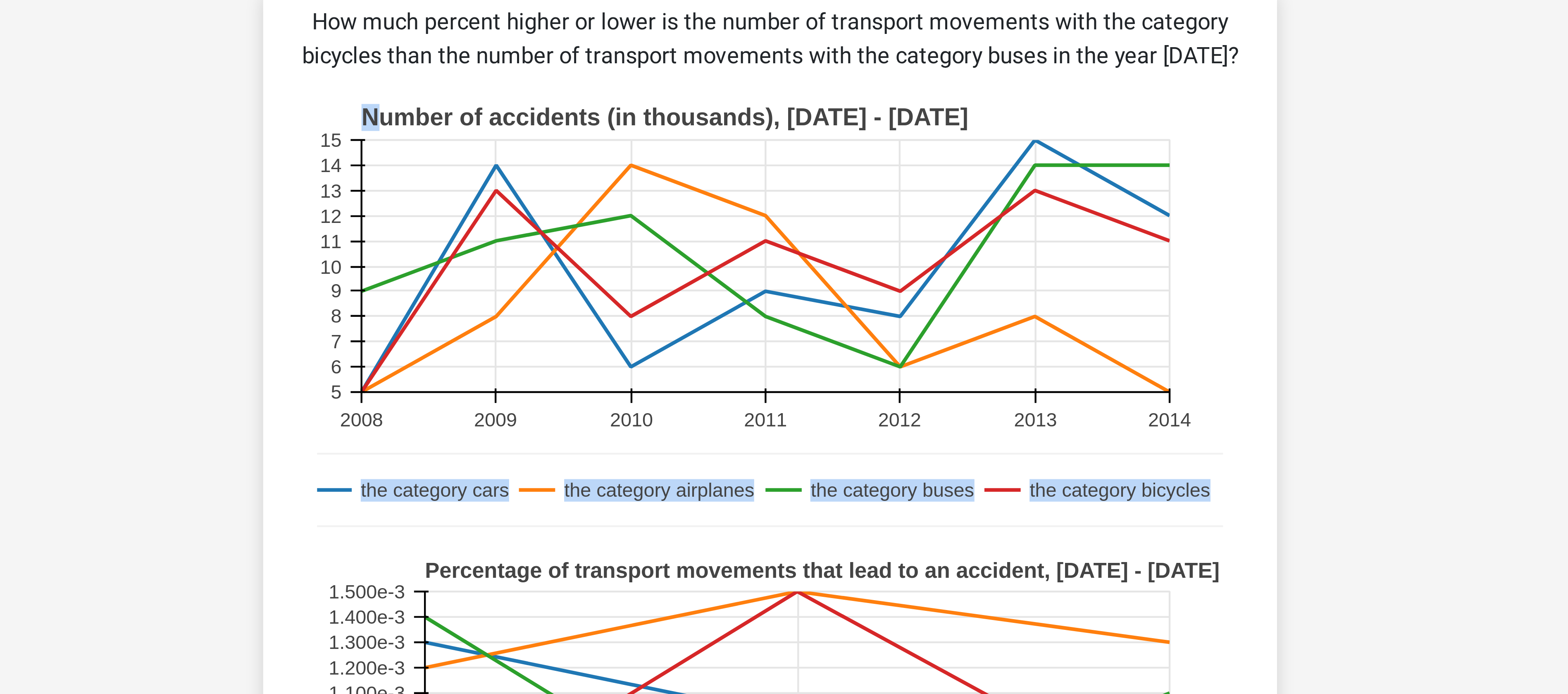
drag, startPoint x: 641, startPoint y: 108, endPoint x: 722, endPoint y: 100, distance: 81.4
click at [722, 100] on g "the category cars the category airplanes the category buses the category bicycl…" at bounding box center [782, 179] width 344 height 166
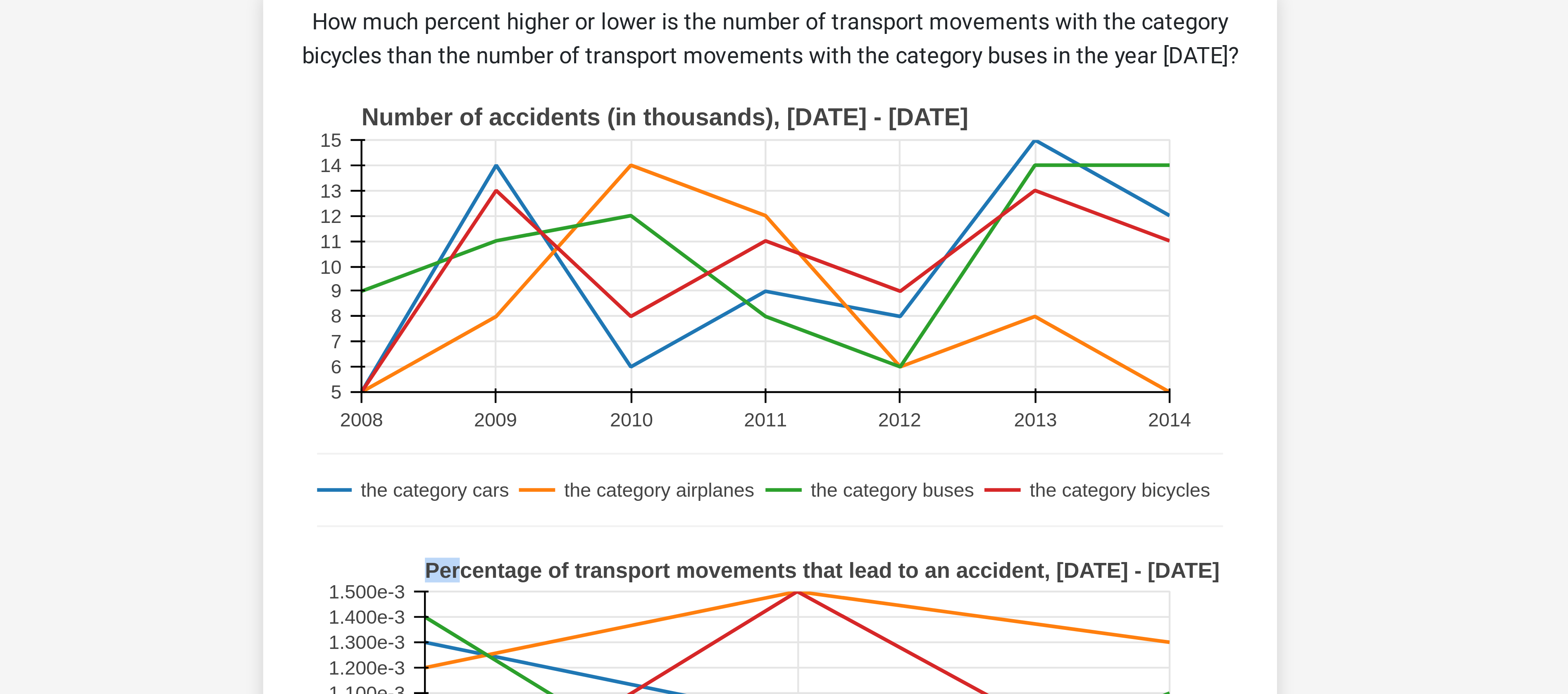
drag, startPoint x: 670, startPoint y: 268, endPoint x: 775, endPoint y: 267, distance: 105.0
click at [775, 267] on g "the category cars the category airplanes the category buses the category bicycl…" at bounding box center [792, 346] width 349 height 166
drag, startPoint x: 676, startPoint y: 100, endPoint x: 752, endPoint y: 115, distance: 77.5
click at [752, 115] on g "the category cars the category airplanes the category buses the category bicycl…" at bounding box center [782, 179] width 344 height 166
drag, startPoint x: 646, startPoint y: 109, endPoint x: 783, endPoint y: 109, distance: 137.0
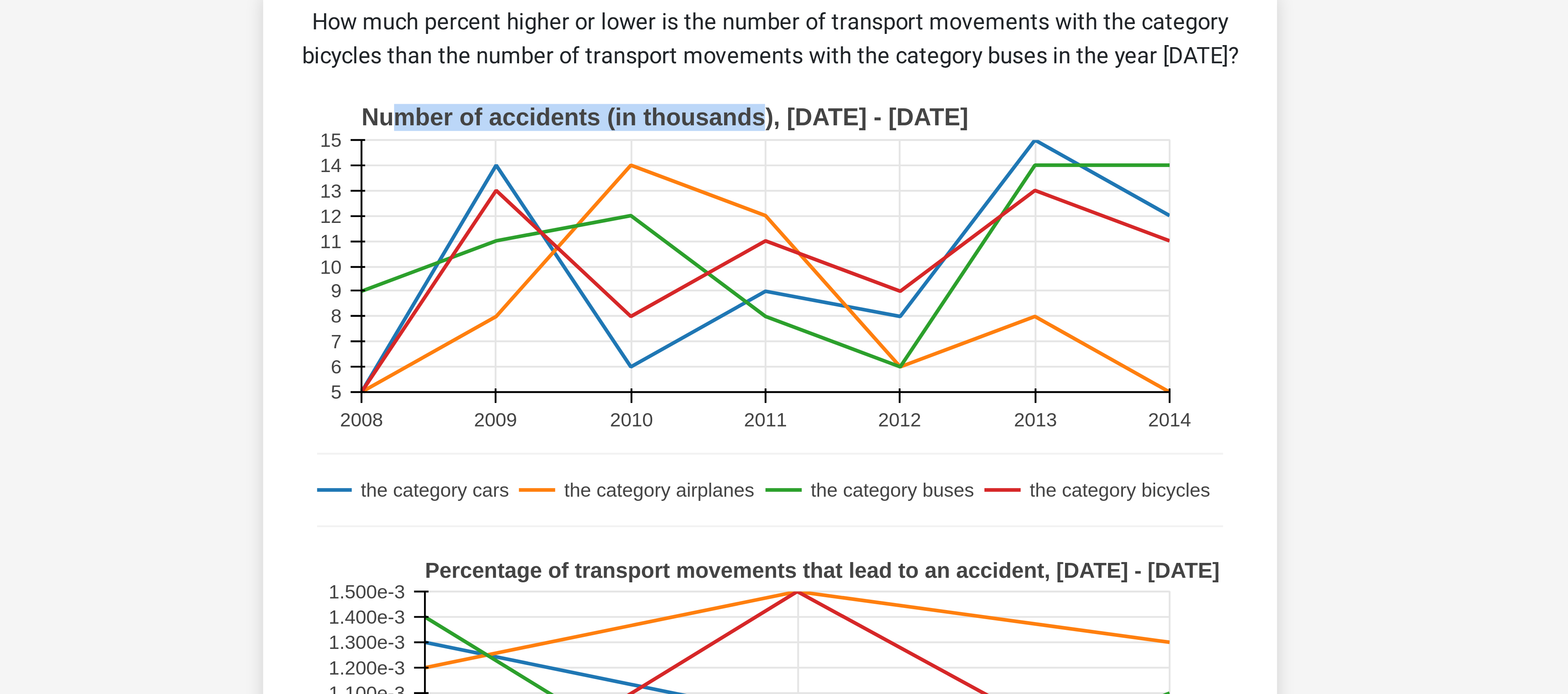
click at [783, 109] on text "Number of accidents (in thousands), 2008 - 2014" at bounding box center [745, 106] width 223 height 10
drag, startPoint x: 665, startPoint y: 271, endPoint x: 750, endPoint y: 280, distance: 85.5
click at [750, 280] on g "the category cars the category airplanes the category buses the category bicycl…" at bounding box center [792, 346] width 349 height 166
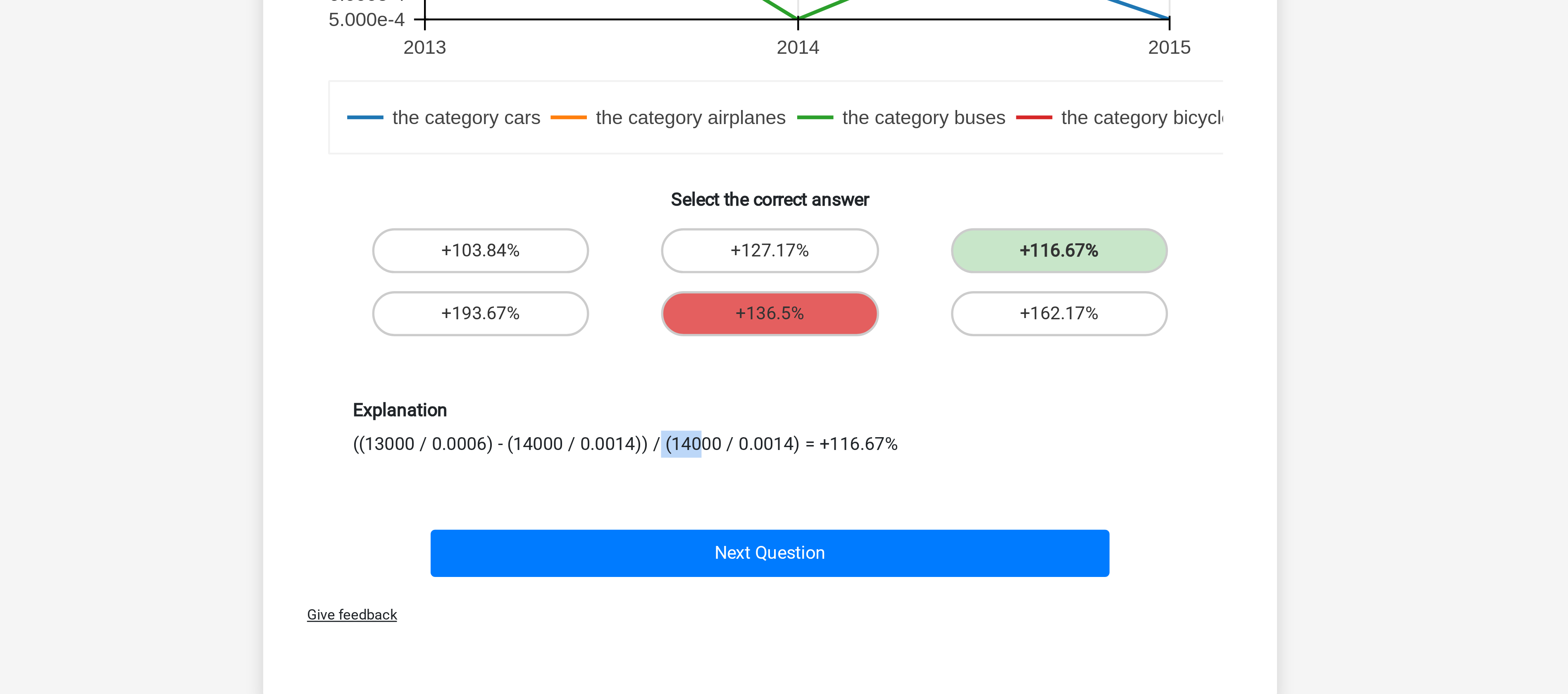
drag, startPoint x: 636, startPoint y: 529, endPoint x: 654, endPoint y: 529, distance: 18.0
click at [654, 529] on div "Explanation ((13000 / 0.0006) - (14000 / 0.0014)) / (14000 / 0.0014) = +116.67%" at bounding box center [784, 524] width 319 height 21
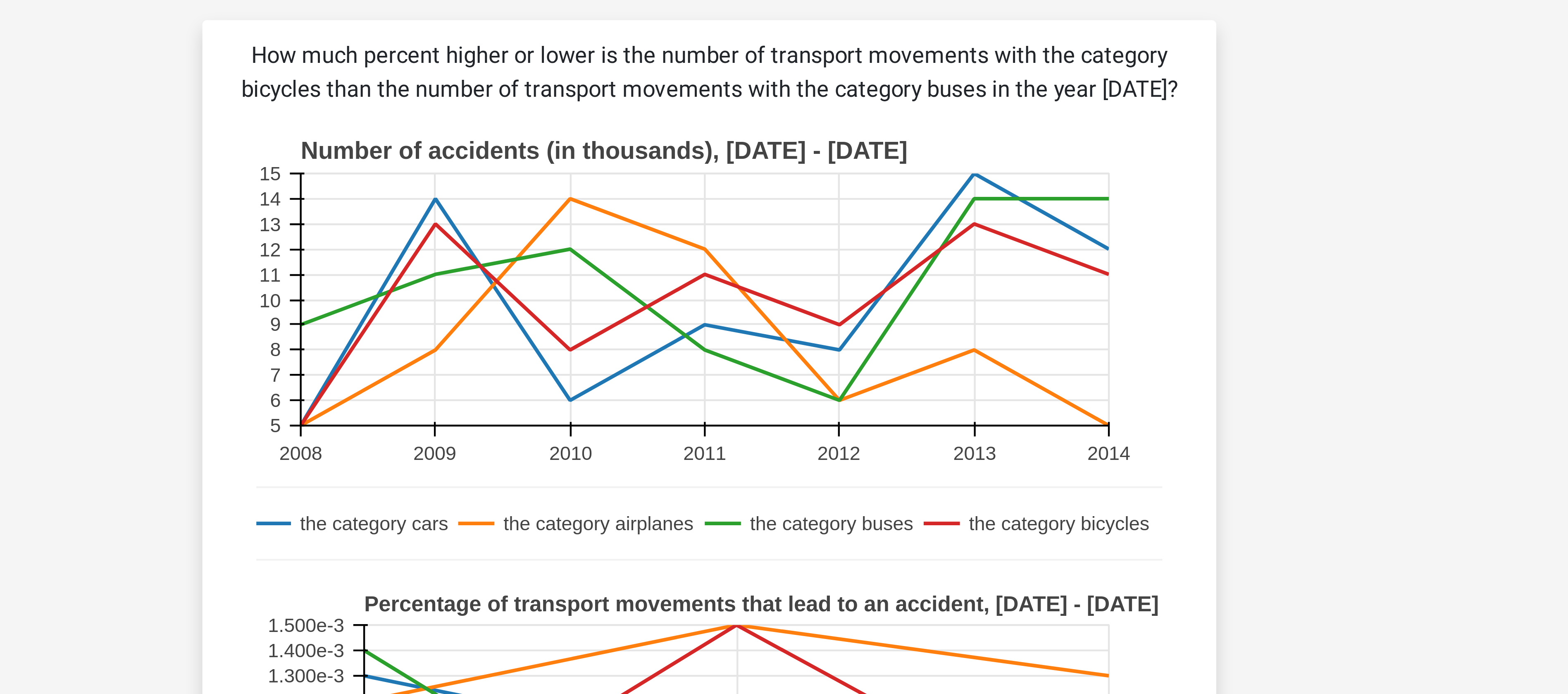
click at [882, 126] on icon at bounding box center [882, 161] width 0 height 92
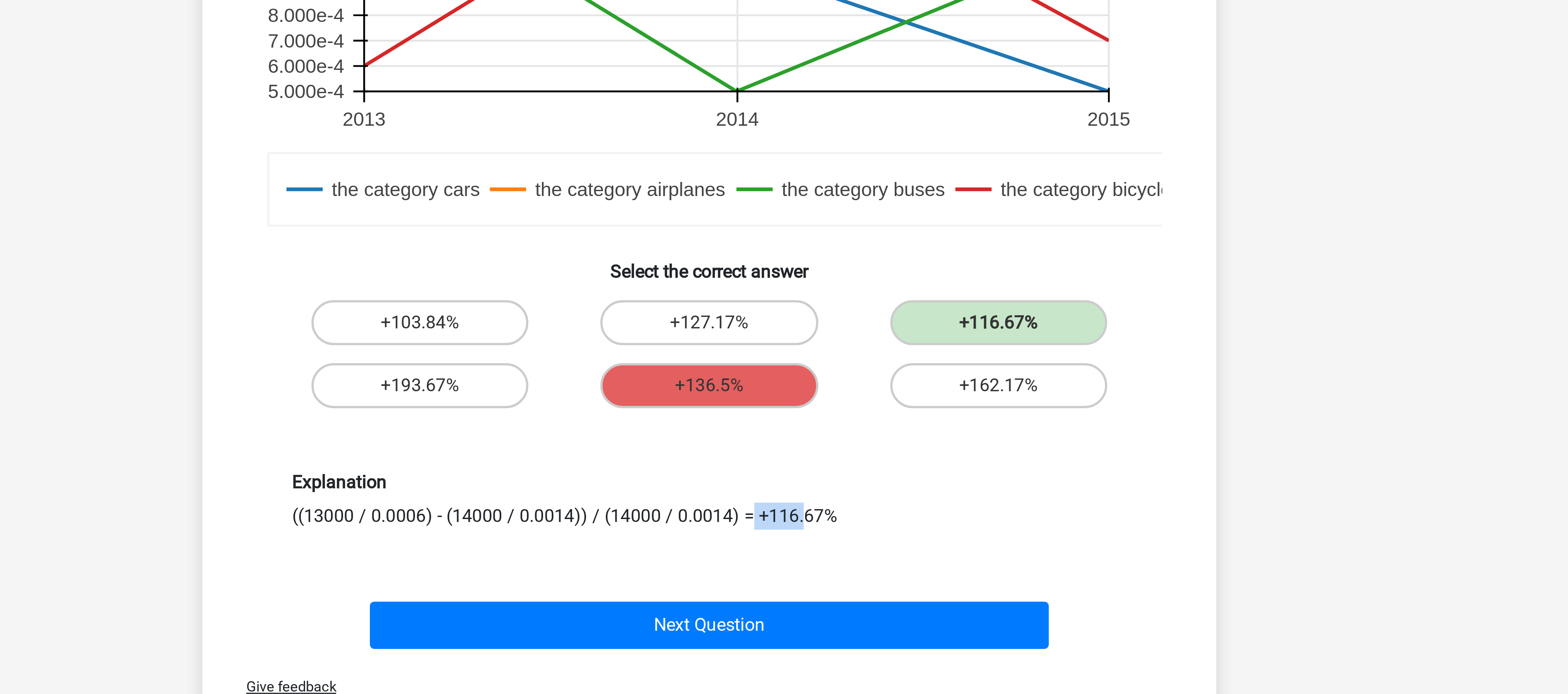
drag, startPoint x: 690, startPoint y: 526, endPoint x: 709, endPoint y: 526, distance: 19.0
click at [709, 526] on div "Explanation ((13000 / 0.0006) - (14000 / 0.0014)) / (14000 / 0.0014) = +116.67%" at bounding box center [784, 524] width 319 height 21
drag, startPoint x: 723, startPoint y: 527, endPoint x: 744, endPoint y: 528, distance: 21.0
click at [744, 528] on div "Explanation ((13000 / 0.0006) - (14000 / 0.0014)) / (14000 / 0.0014) = +116.67%" at bounding box center [784, 524] width 319 height 21
click at [691, 537] on div "Explanation ((13000 / 0.0006) - (14000 / 0.0014)) / (14000 / 0.0014) = +116.67%" at bounding box center [784, 523] width 346 height 61
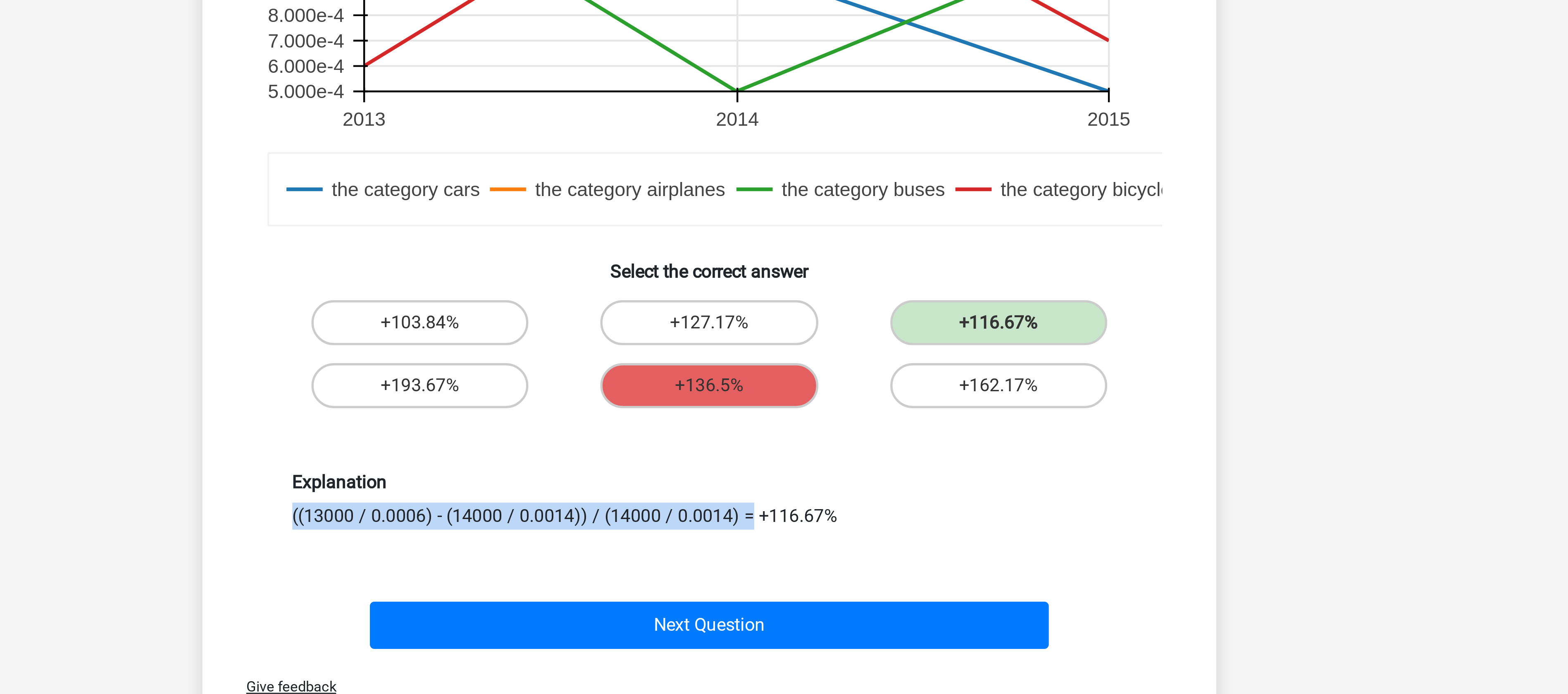
drag, startPoint x: 691, startPoint y: 531, endPoint x: 797, endPoint y: 520, distance: 106.6
click at [797, 520] on div "Explanation ((13000 / 0.0006) - (14000 / 0.0014)) / (14000 / 0.0014) = +116.67%" at bounding box center [784, 524] width 319 height 21
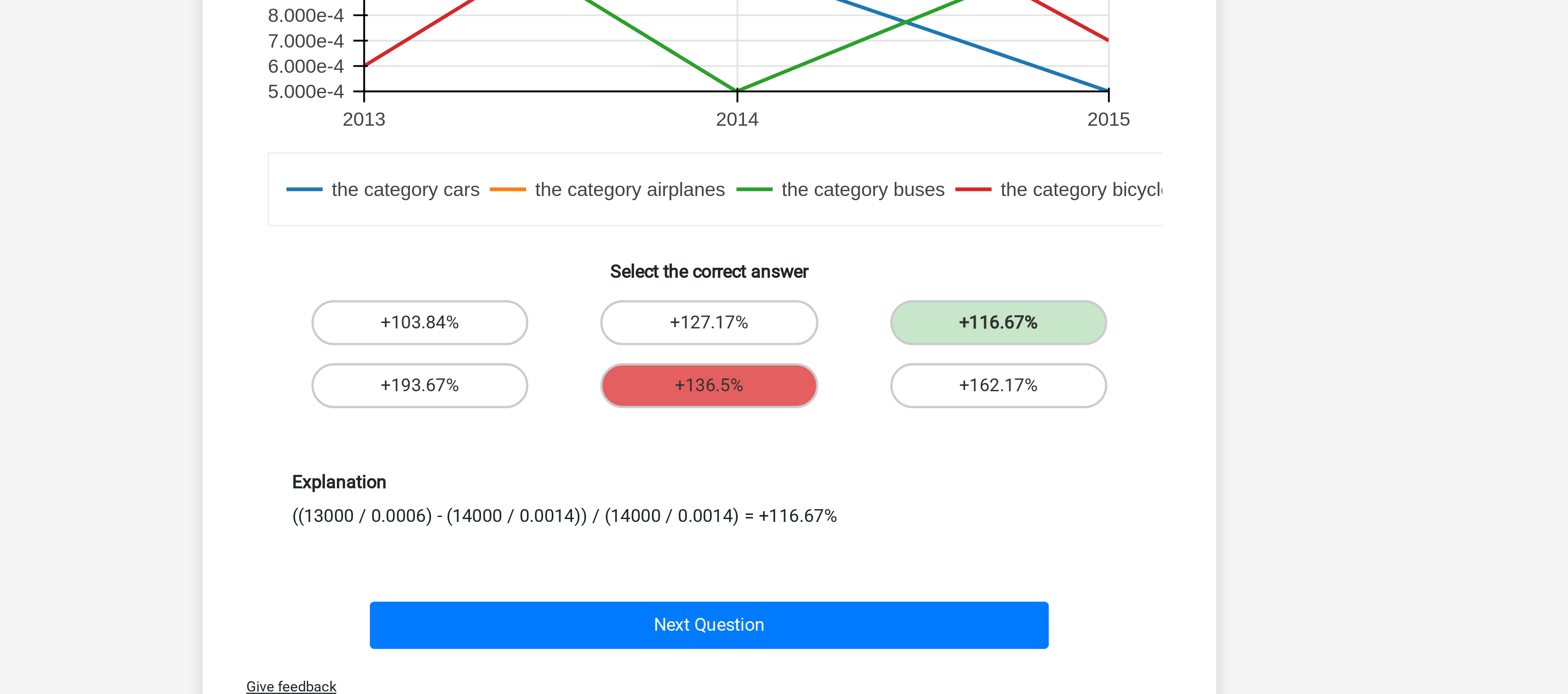
click at [832, 523] on div "Explanation ((13000 / 0.0006) - (14000 / 0.0014)) / (14000 / 0.0014) = +116.67%" at bounding box center [784, 524] width 319 height 21
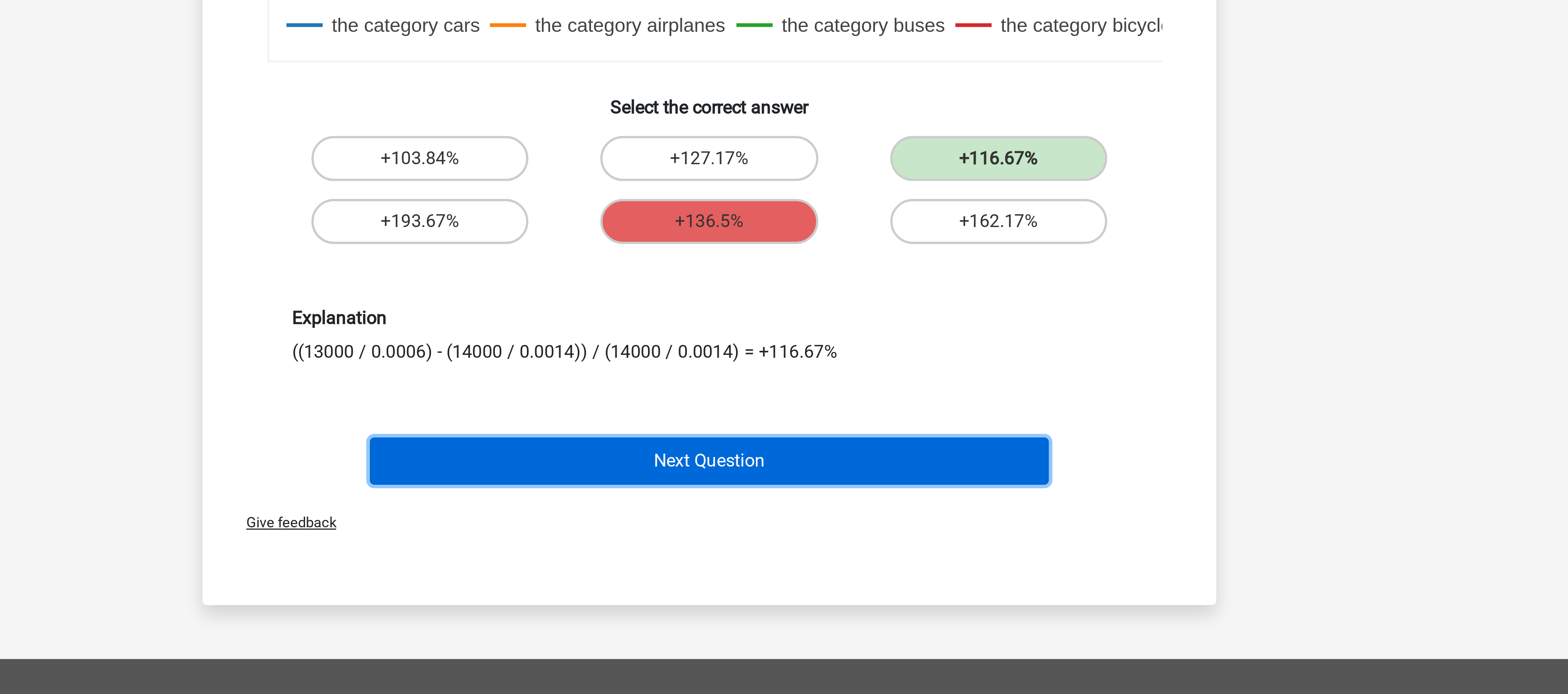
click at [803, 563] on button "Next Question" at bounding box center [784, 569] width 250 height 17
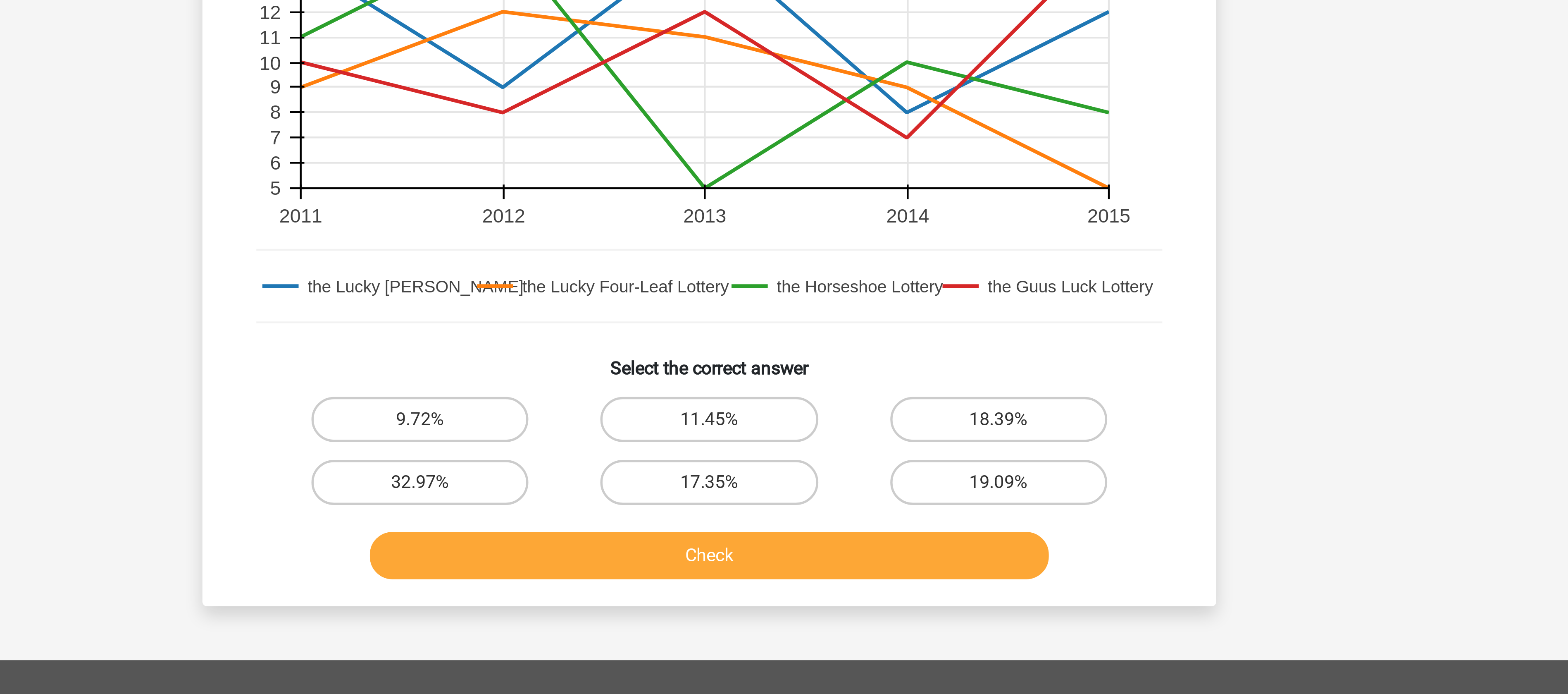
click at [750, 504] on button "Check" at bounding box center [784, 508] width 250 height 17
click at [799, 473] on div "17.35%" at bounding box center [784, 482] width 106 height 23
drag, startPoint x: 784, startPoint y: 491, endPoint x: 786, endPoint y: 484, distance: 7.3
click at [786, 484] on div "17.35%" at bounding box center [784, 482] width 106 height 23
click at [786, 484] on input "17.35%" at bounding box center [787, 484] width 6 height 6
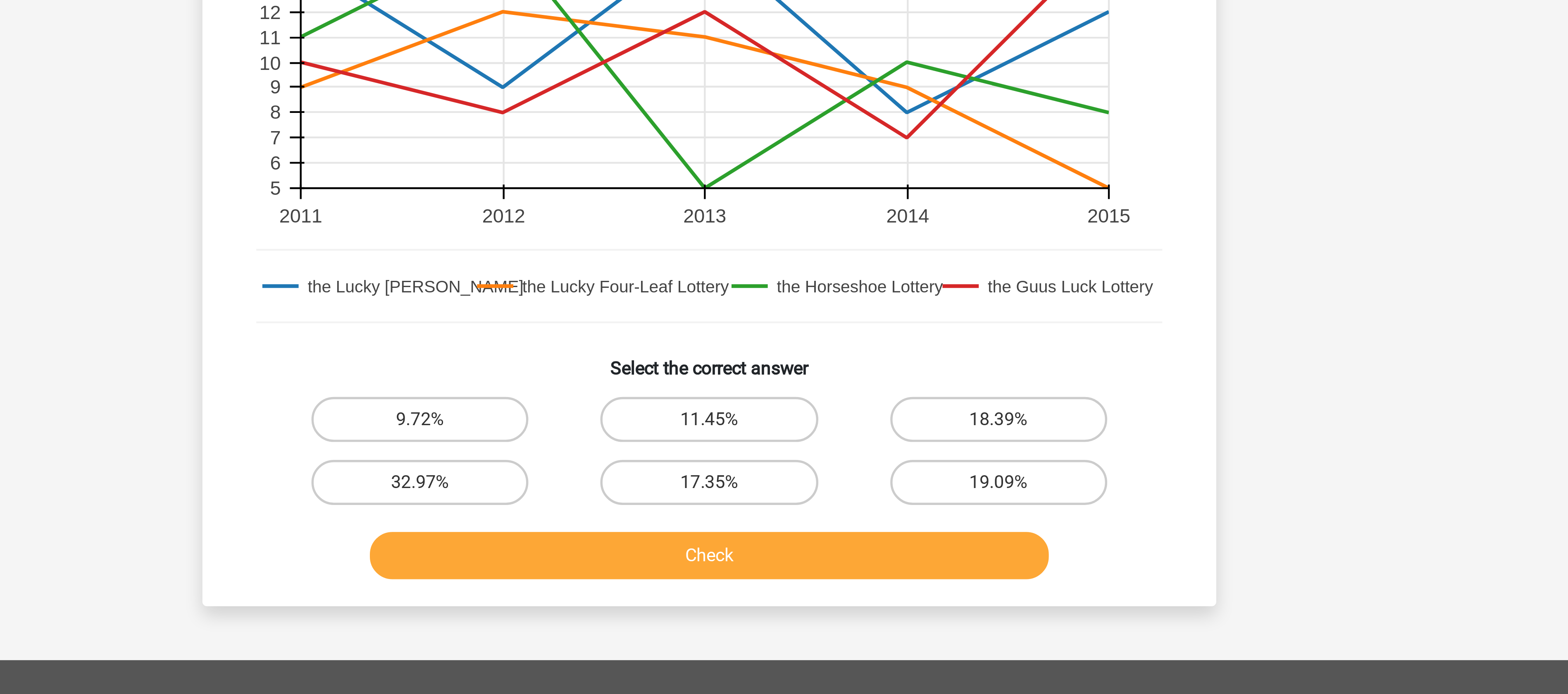
radio input "true"
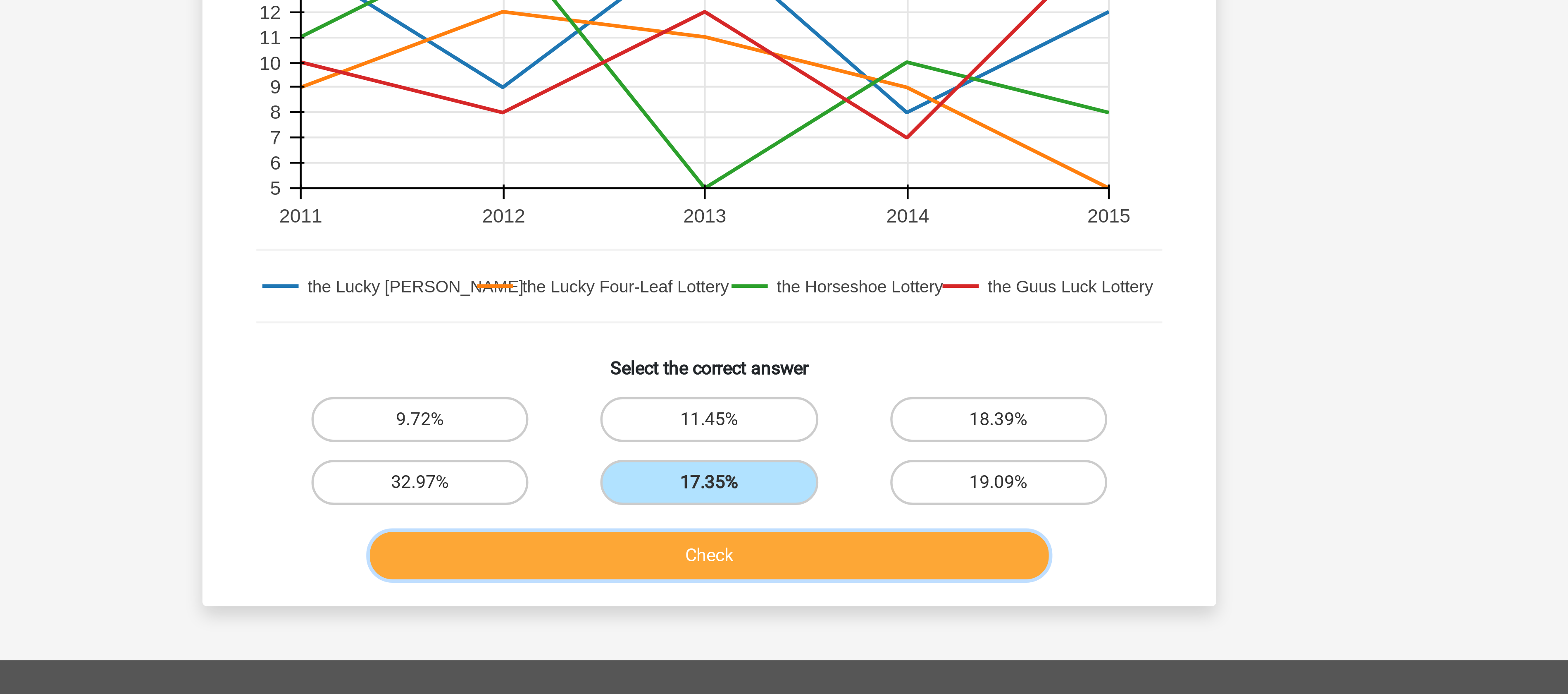
click at [779, 512] on button "Check" at bounding box center [784, 508] width 250 height 17
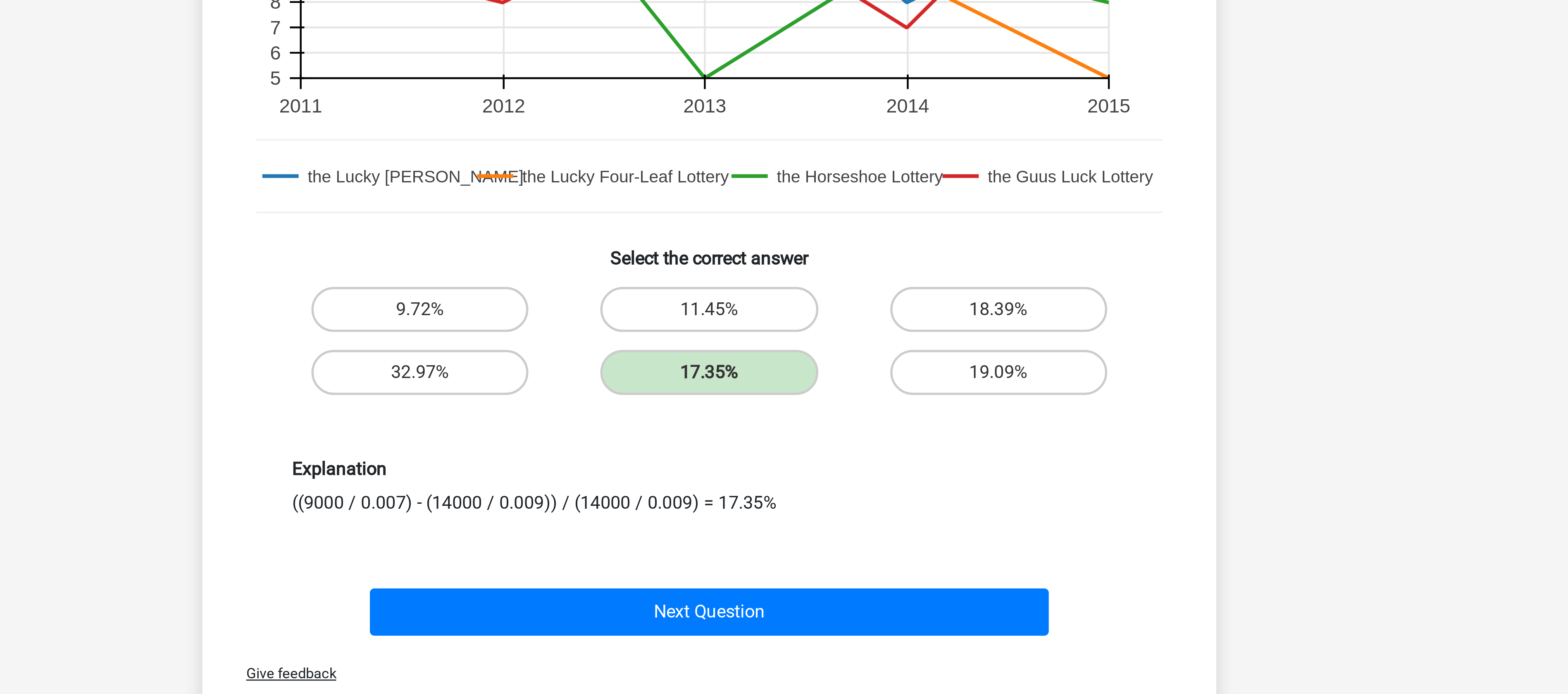
drag, startPoint x: 635, startPoint y: 527, endPoint x: 666, endPoint y: 529, distance: 31.1
click at [666, 529] on div "Explanation ((9000 / 0.007) - (14000 / 0.009)) / (14000 / 0.009) = 17.35%" at bounding box center [784, 524] width 319 height 21
drag, startPoint x: 692, startPoint y: 532, endPoint x: 720, endPoint y: 531, distance: 28.0
click at [720, 531] on div "Explanation ((9000 / 0.007) - (14000 / 0.009)) / (14000 / 0.009) = 17.35%" at bounding box center [784, 524] width 319 height 21
drag, startPoint x: 754, startPoint y: 528, endPoint x: 778, endPoint y: 529, distance: 24.0
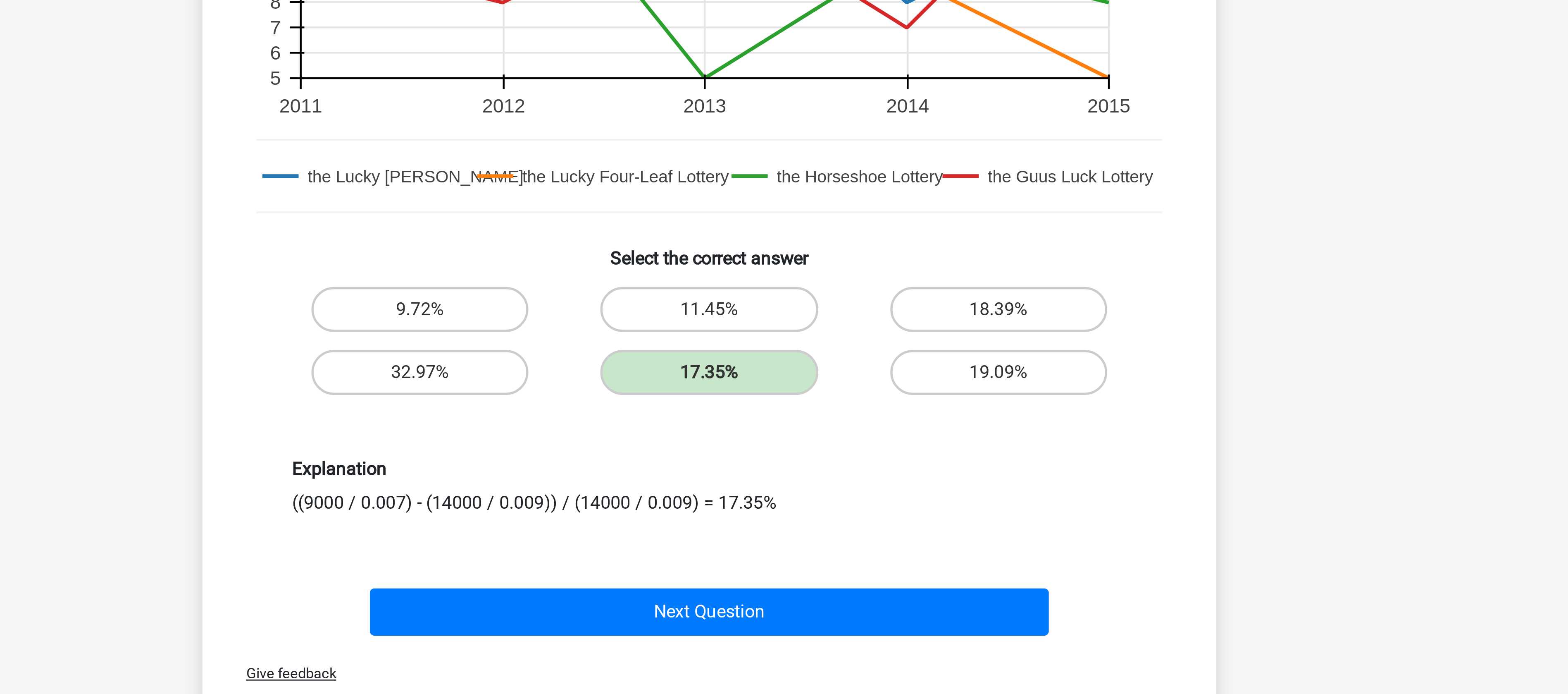
click at [778, 529] on div "Explanation ((9000 / 0.007) - (14000 / 0.009)) / (14000 / 0.009) = 17.35%" at bounding box center [784, 524] width 319 height 21
drag, startPoint x: 798, startPoint y: 530, endPoint x: 826, endPoint y: 528, distance: 28.1
click at [826, 528] on div "Explanation ((9000 / 0.007) - (14000 / 0.009)) / (14000 / 0.009) = 17.35%" at bounding box center [784, 524] width 319 height 21
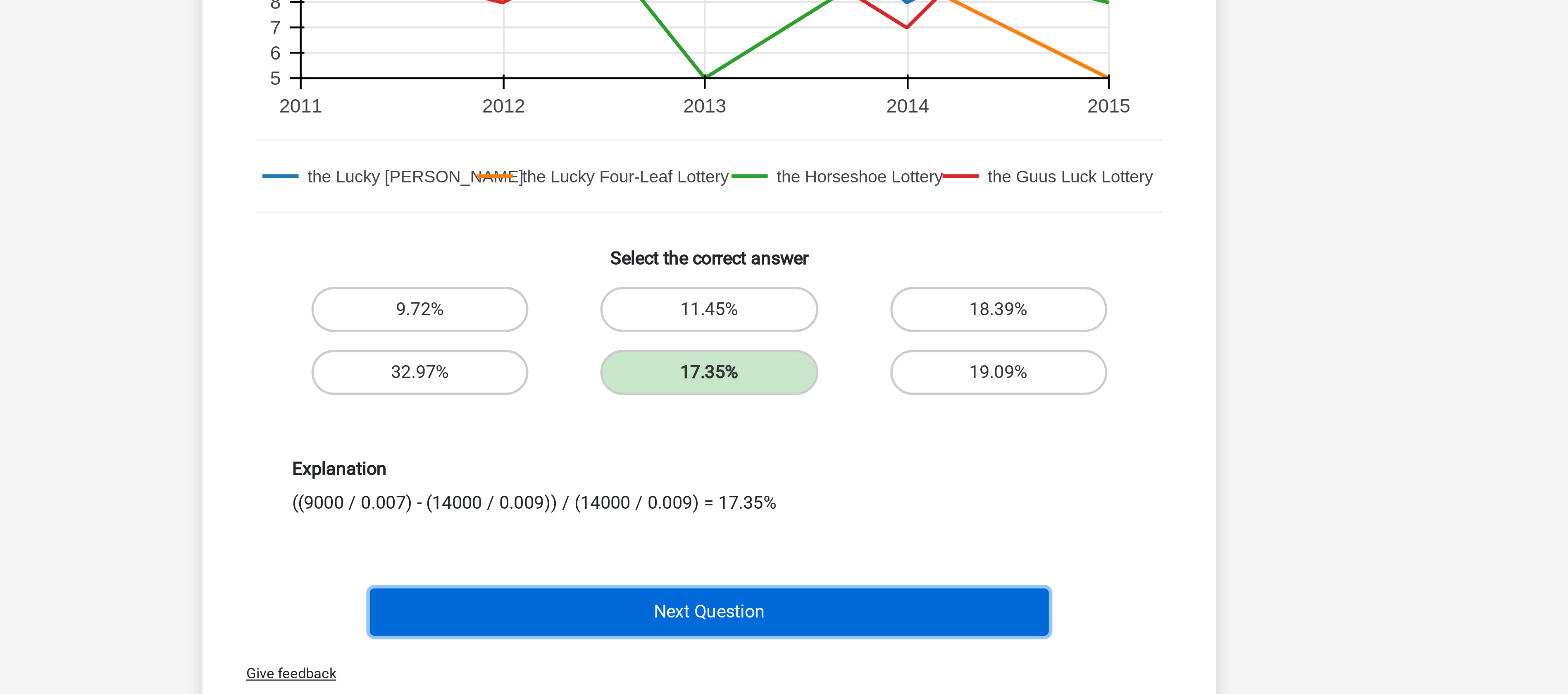
click at [770, 567] on button "Next Question" at bounding box center [784, 569] width 250 height 17
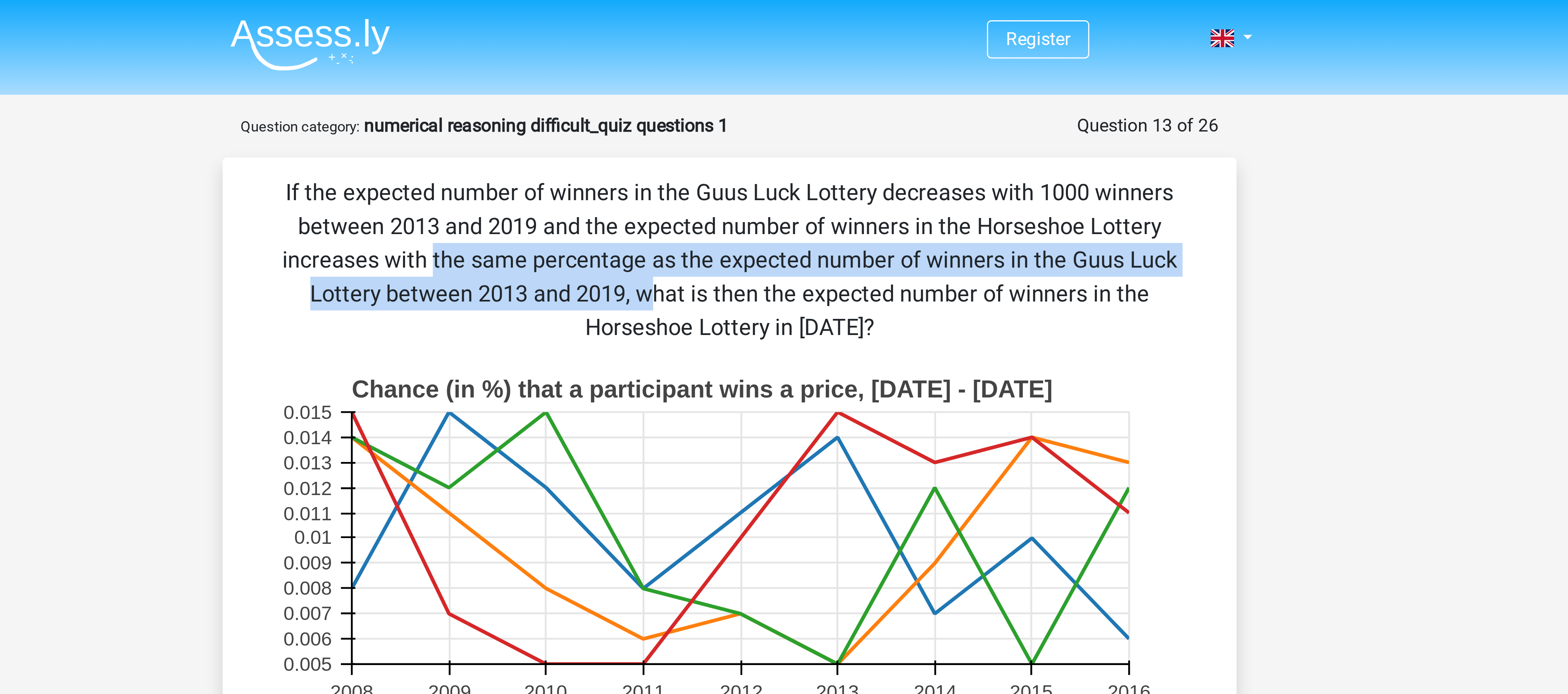
drag, startPoint x: 830, startPoint y: 81, endPoint x: 896, endPoint y: 91, distance: 66.8
click at [896, 91] on p "If the expected number of winners in the Guus Luck Lottery decreases with 1000 …" at bounding box center [784, 96] width 346 height 62
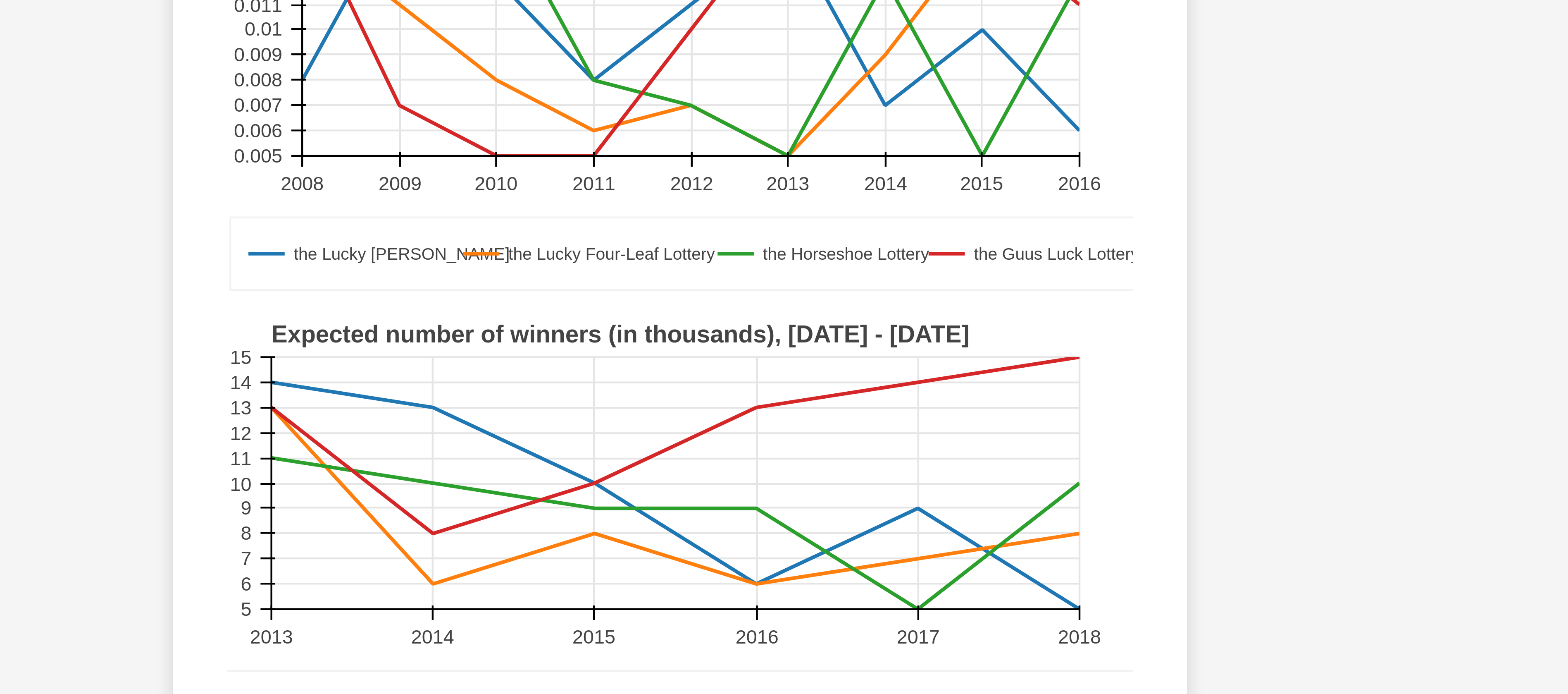
drag, startPoint x: 633, startPoint y: 357, endPoint x: 638, endPoint y: 357, distance: 5.0
click at [638, 357] on g "the Lucky Luke Lottery the Lucky Four-Leaf Lottery the Horseshoe Lottery the Gu…" at bounding box center [782, 383] width 338 height 166
drag, startPoint x: 636, startPoint y: 353, endPoint x: 705, endPoint y: 371, distance: 71.3
click at [705, 371] on rect at bounding box center [782, 365] width 297 height 92
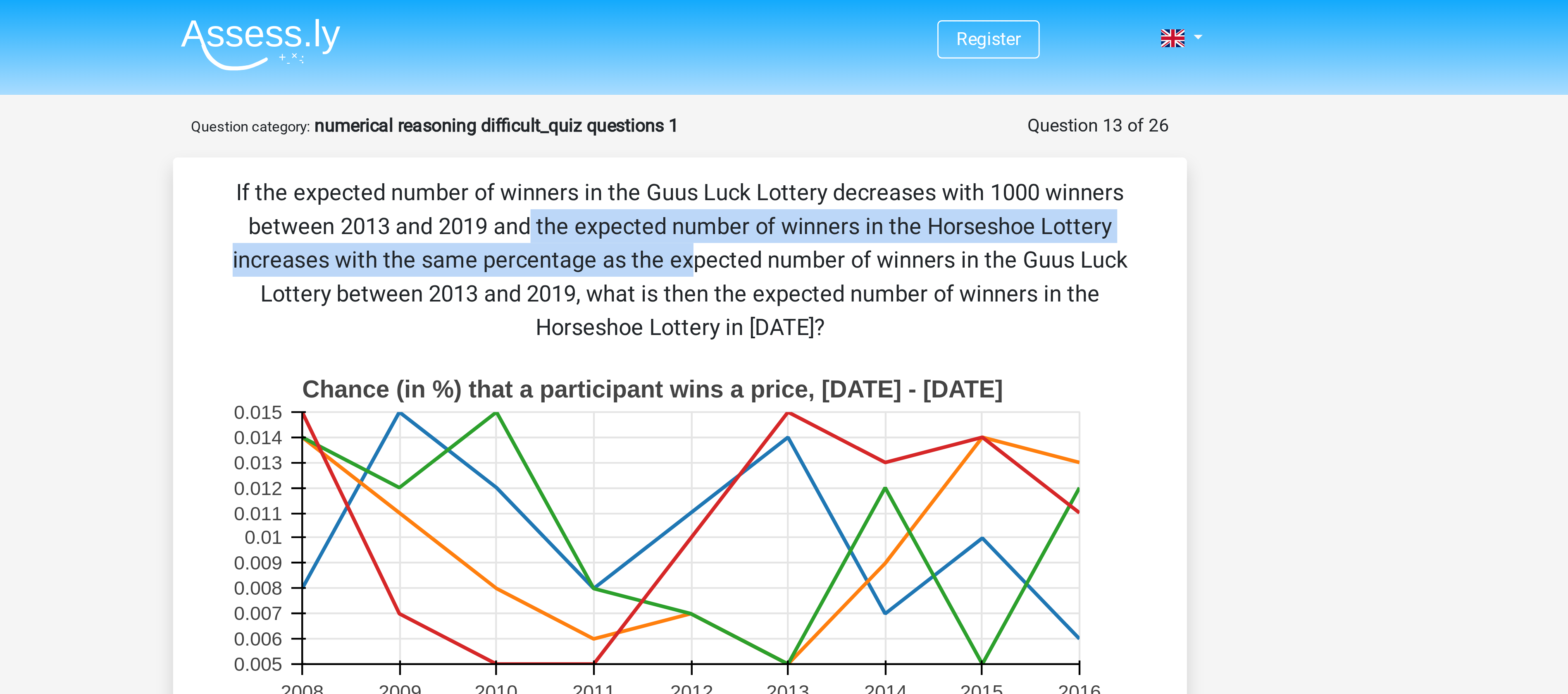
drag, startPoint x: 867, startPoint y: 69, endPoint x: 938, endPoint y: 81, distance: 72.0
click at [938, 81] on p "If the expected number of winners in the Guus Luck Lottery decreases with 1000 …" at bounding box center [784, 96] width 346 height 62
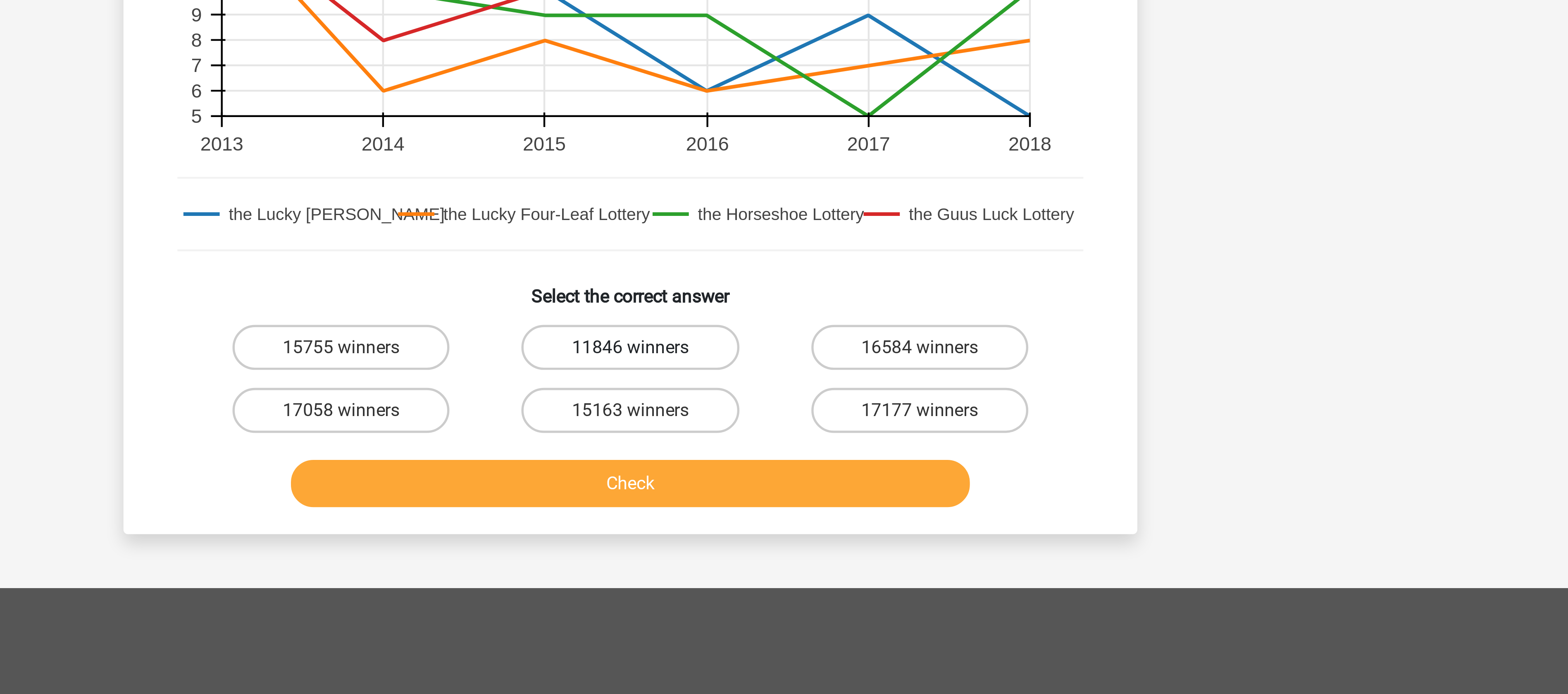
click at [781, 495] on label "11846 winners" at bounding box center [784, 496] width 79 height 17
click at [784, 496] on input "11846 winners" at bounding box center [787, 498] width 6 height 6
radio input "true"
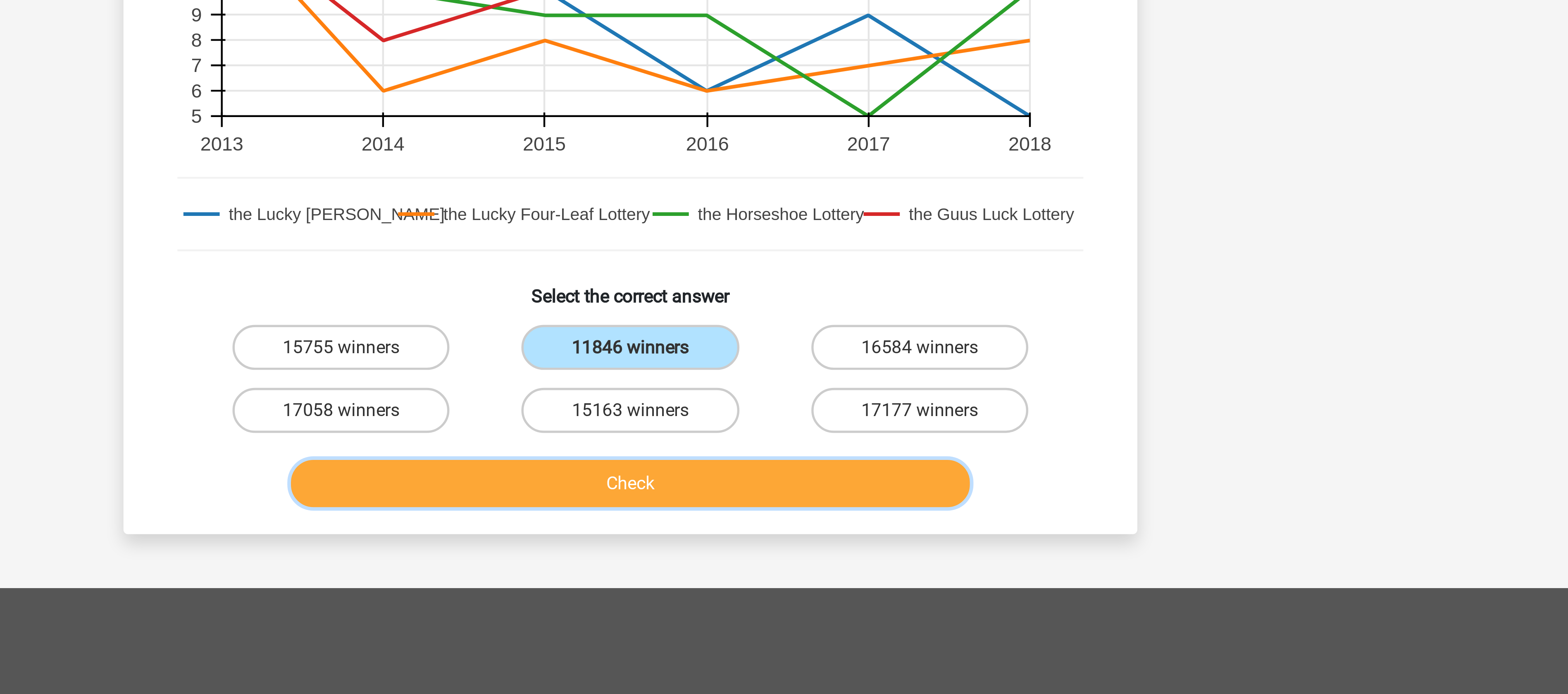
click at [777, 550] on button "Check" at bounding box center [784, 545] width 250 height 17
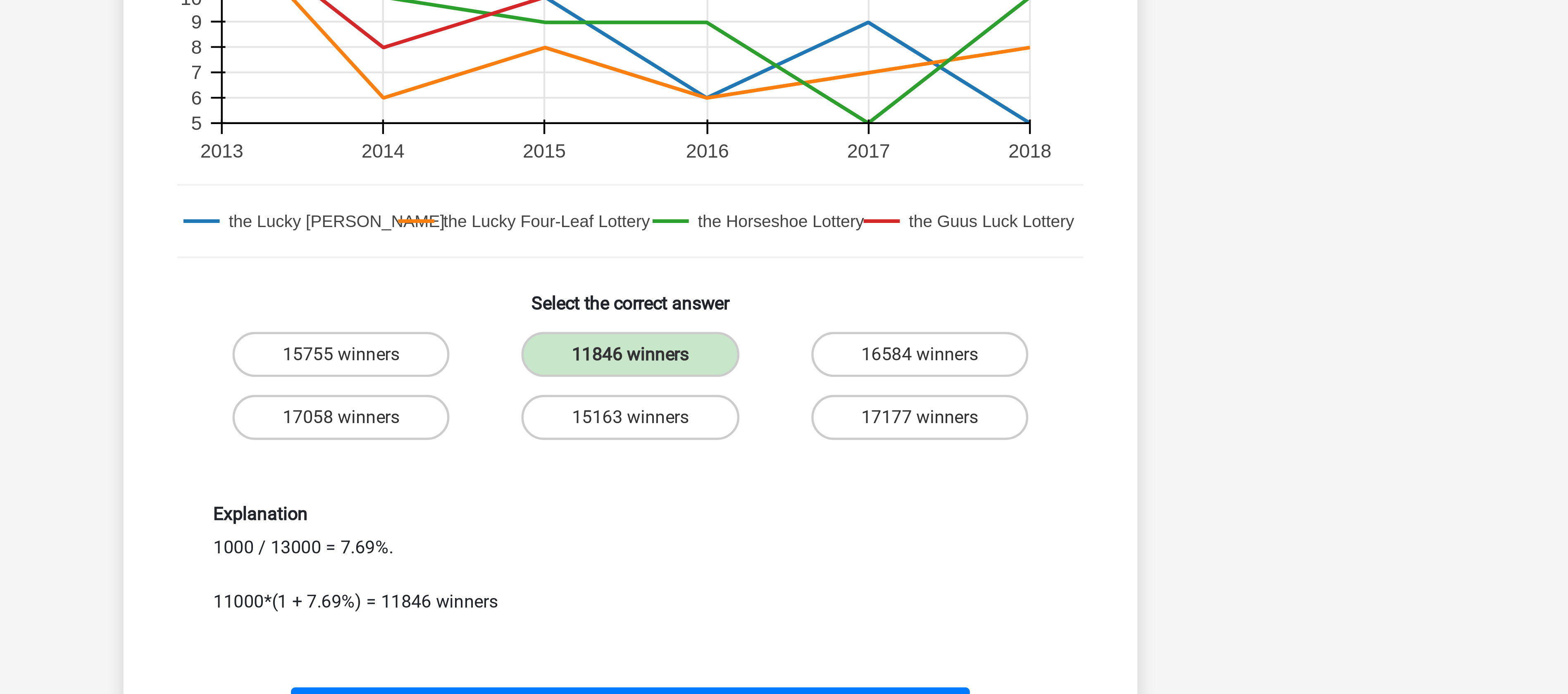
drag, startPoint x: 632, startPoint y: 563, endPoint x: 689, endPoint y: 563, distance: 57.0
click at [689, 563] on div "Explanation 1000 / 13000 = 7.69%. 11000*(1 + 7.69%) = 11846 winners" at bounding box center [784, 571] width 319 height 41
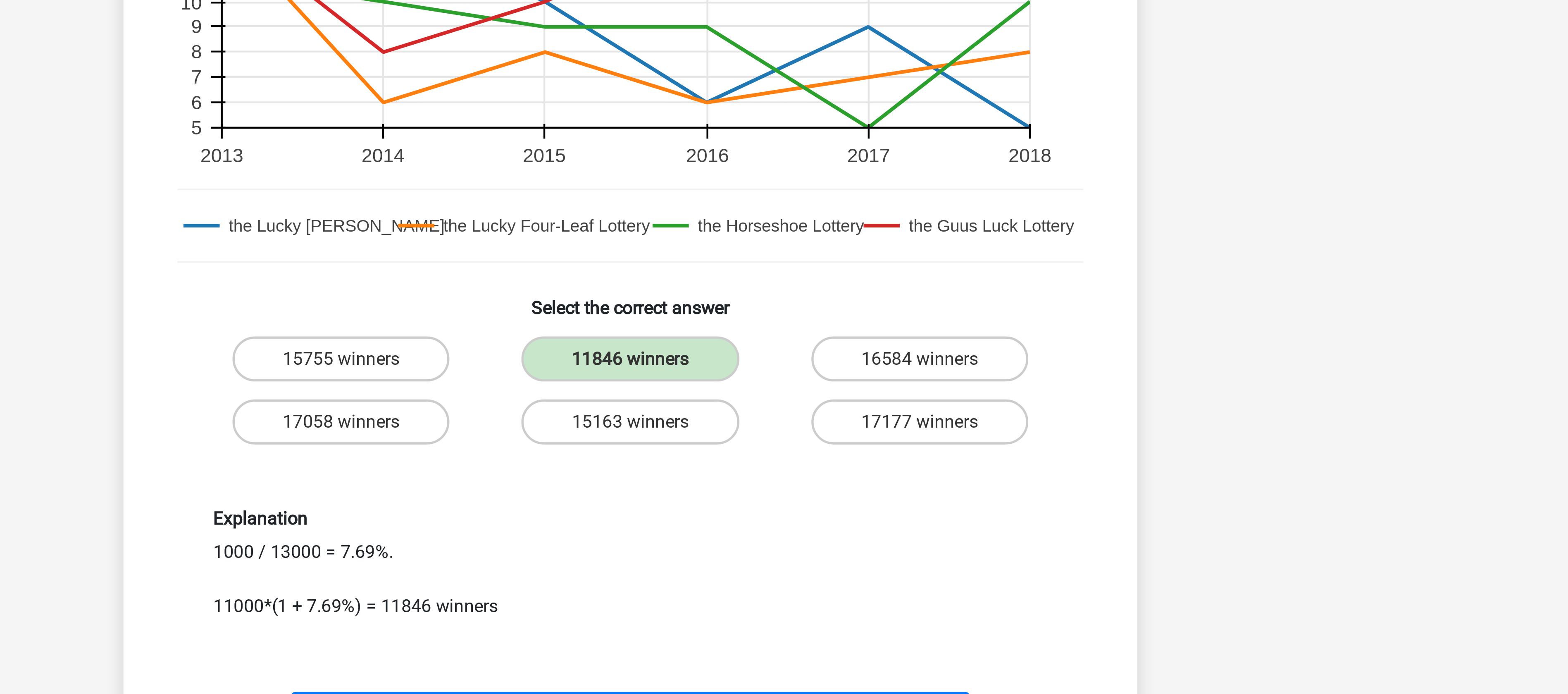
click at [689, 562] on div "Explanation 1000 / 13000 = 7.69%. 11000*(1 + 7.69%) = 11846 winners" at bounding box center [784, 571] width 319 height 41
drag, startPoint x: 635, startPoint y: 569, endPoint x: 684, endPoint y: 568, distance: 49.0
click at [684, 568] on div "Explanation 1000 / 13000 = 7.69%. 11000*(1 + 7.69%) = 11846 winners" at bounding box center [784, 571] width 319 height 41
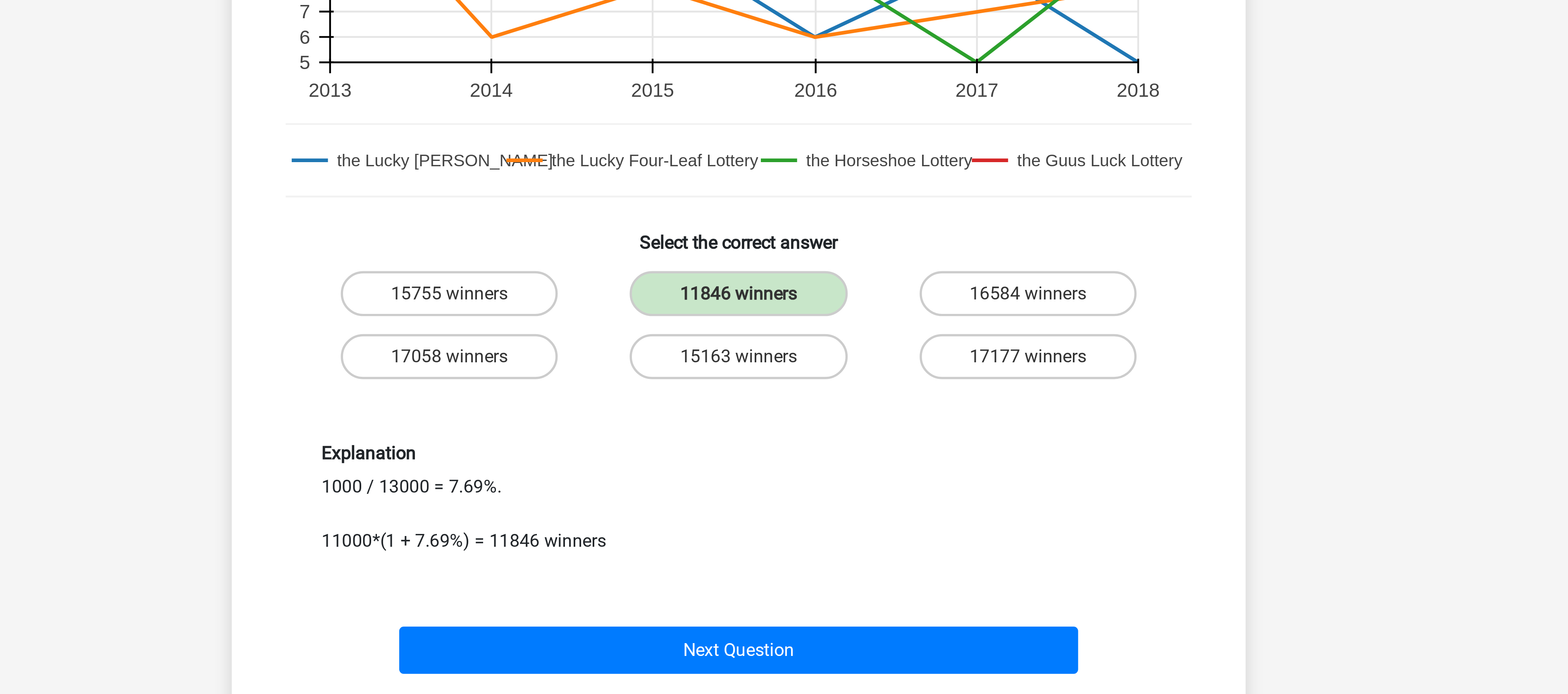
click at [625, 567] on div "Explanation 1000 / 13000 = 7.69%. 11000*(1 + 7.69%) = 11846 winners" at bounding box center [784, 571] width 319 height 41
drag, startPoint x: 625, startPoint y: 567, endPoint x: 711, endPoint y: 567, distance: 86.0
click at [711, 567] on div "Explanation 1000 / 13000 = 7.69%. 11000*(1 + 7.69%) = 11846 winners" at bounding box center [784, 571] width 319 height 41
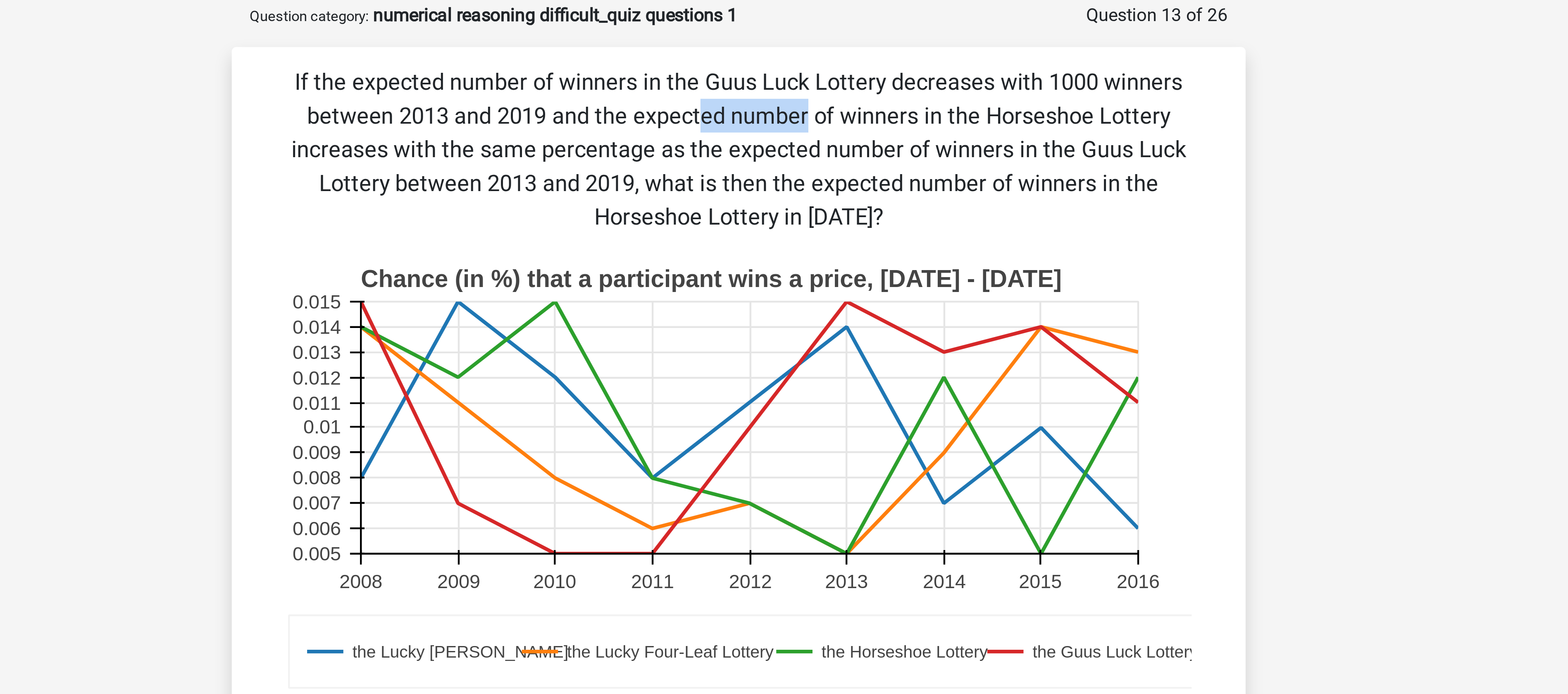
drag, startPoint x: 911, startPoint y: 72, endPoint x: 946, endPoint y: 71, distance: 35.0
click at [946, 71] on p "If the expected number of winners in the Guus Luck Lottery decreases with 1000 …" at bounding box center [784, 96] width 346 height 62
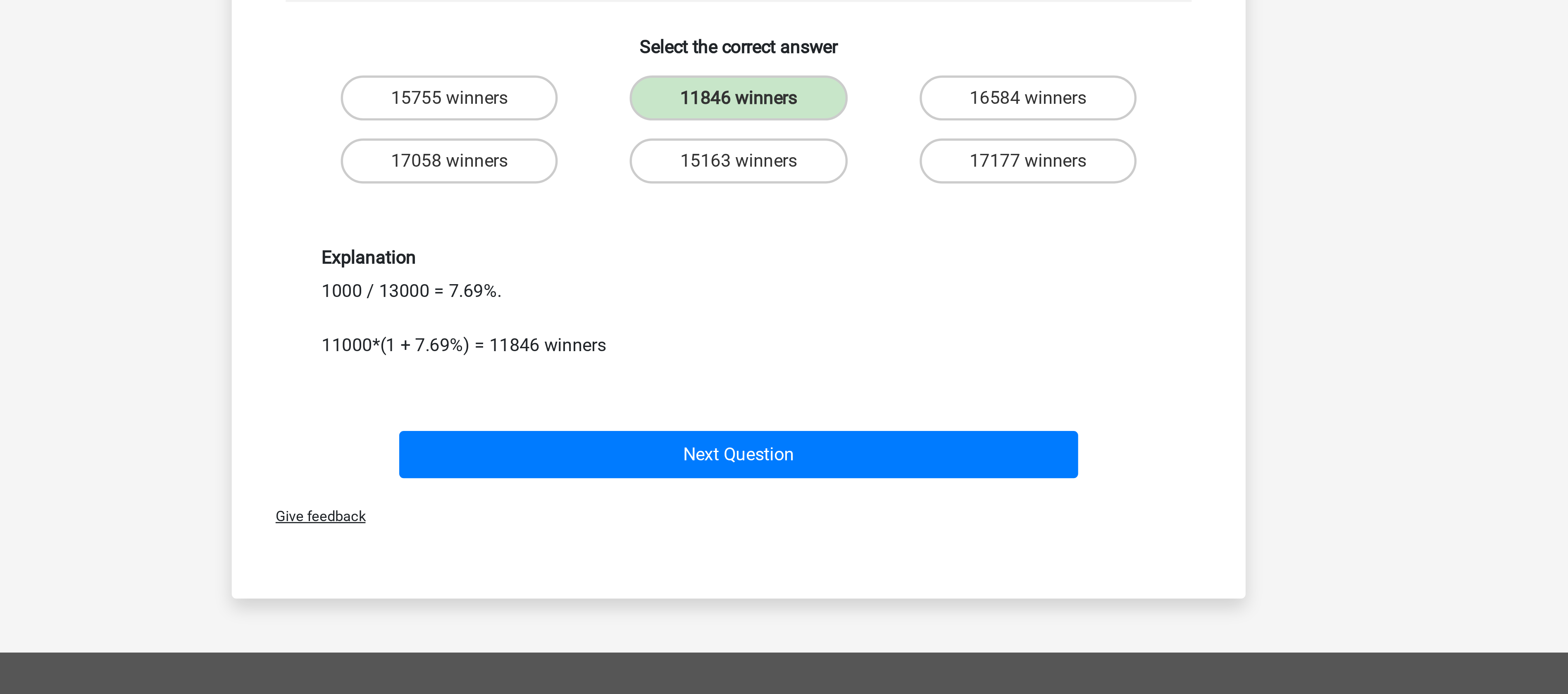
scroll to position [22, 0]
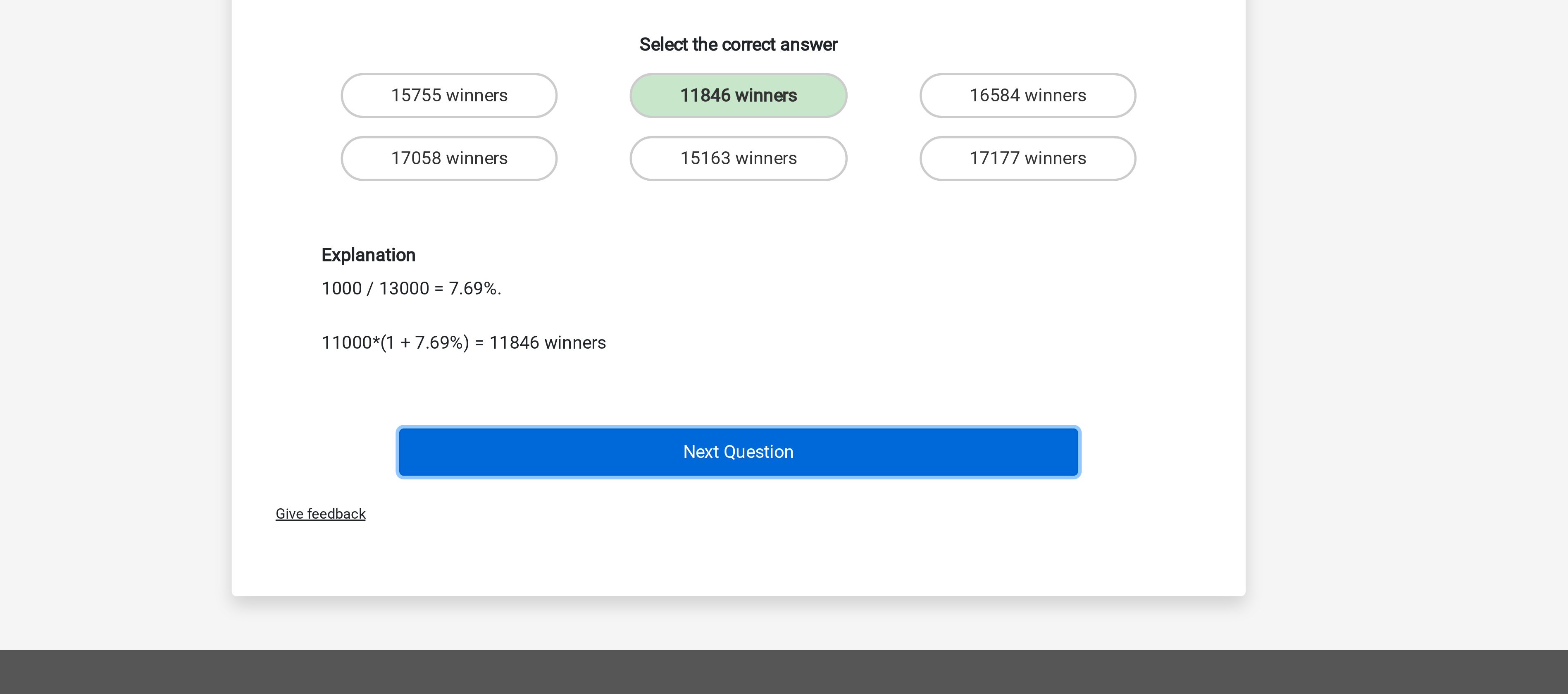
click at [762, 601] on button "Next Question" at bounding box center [784, 605] width 250 height 17
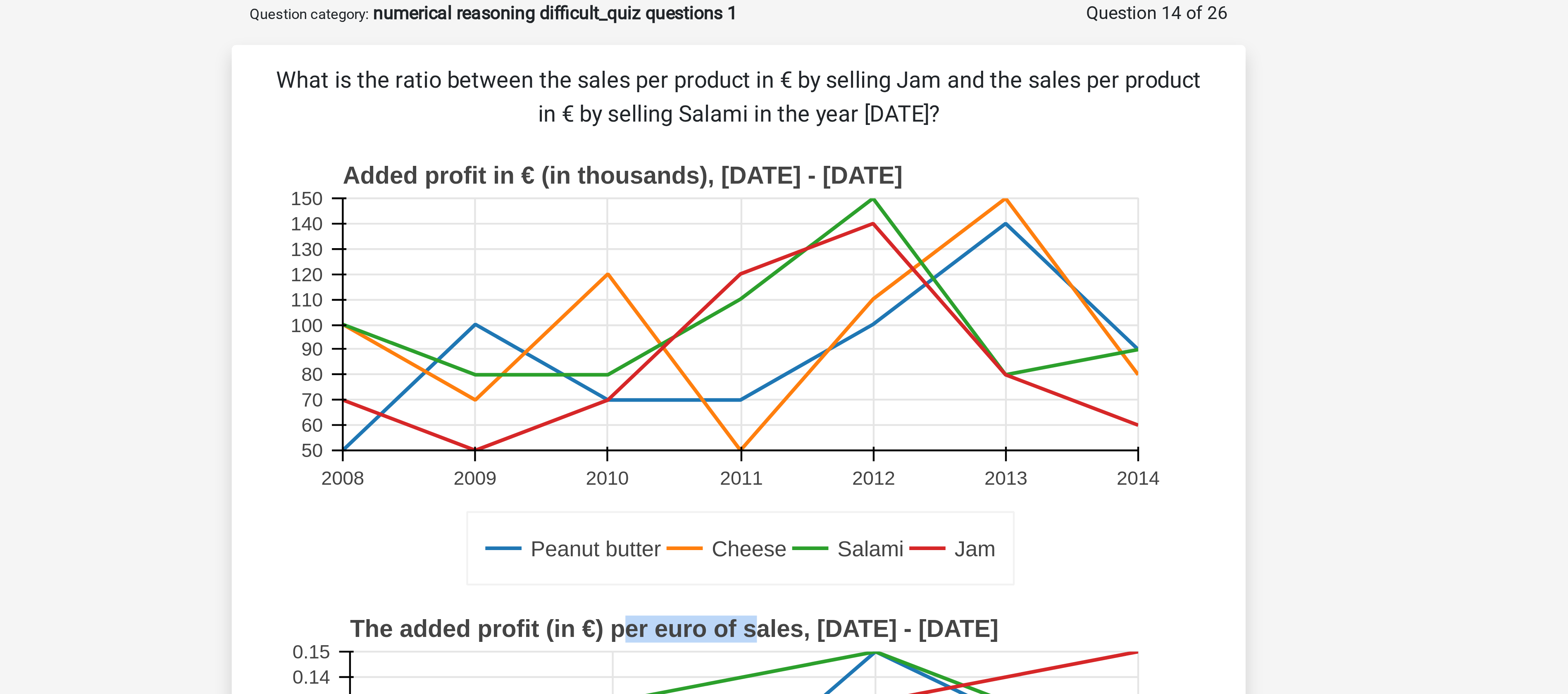
drag, startPoint x: 739, startPoint y: 248, endPoint x: 793, endPoint y: 248, distance: 54.0
click at [793, 248] on text "The added profit (in €) per euro of sales, 2012 - 2015" at bounding box center [760, 250] width 238 height 10
drag, startPoint x: 736, startPoint y: 48, endPoint x: 786, endPoint y: 49, distance: 50.0
click at [786, 49] on p "What is the ratio between the sales per product in € by selling Jam and the sal…" at bounding box center [784, 54] width 346 height 25
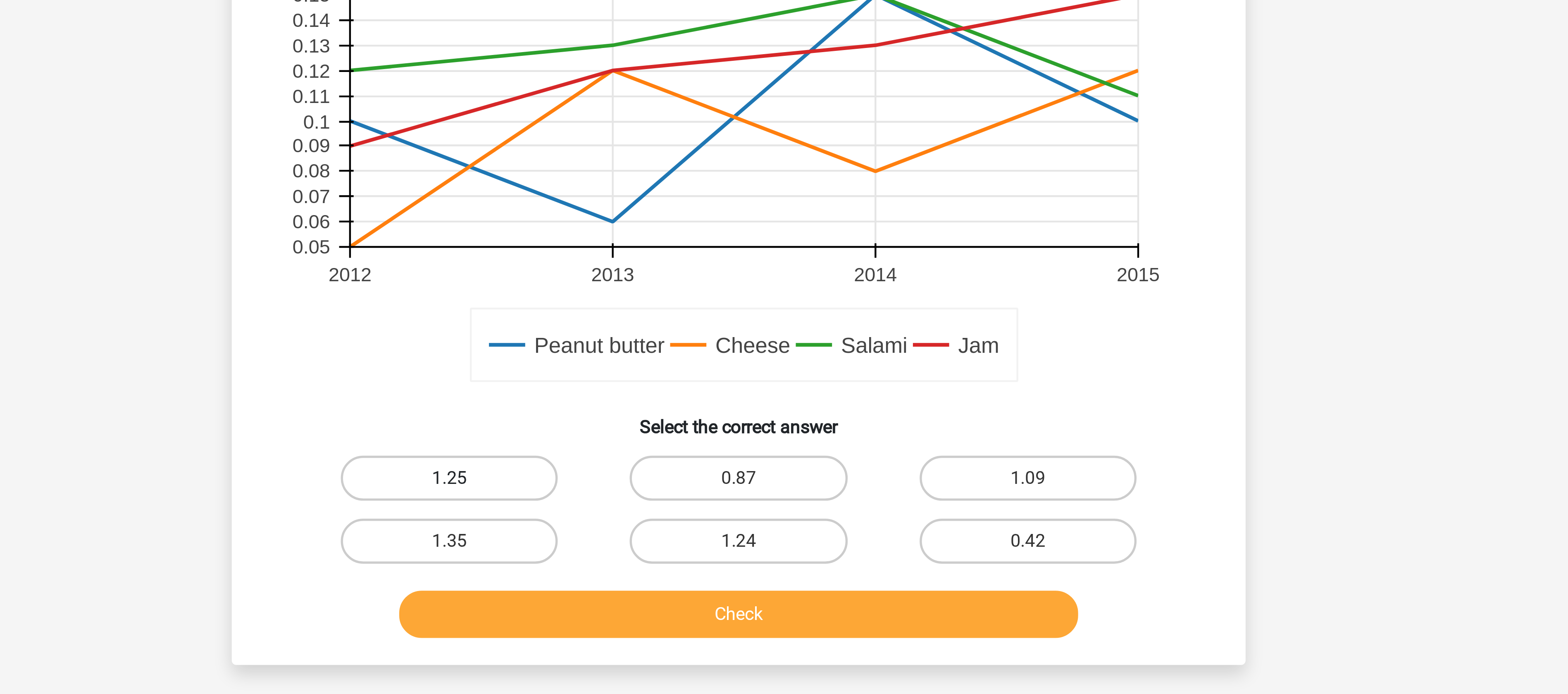
click at [686, 435] on label "1.25" at bounding box center [677, 436] width 79 height 17
click at [683, 436] on input "1.25" at bounding box center [680, 439] width 6 height 6
radio input "true"
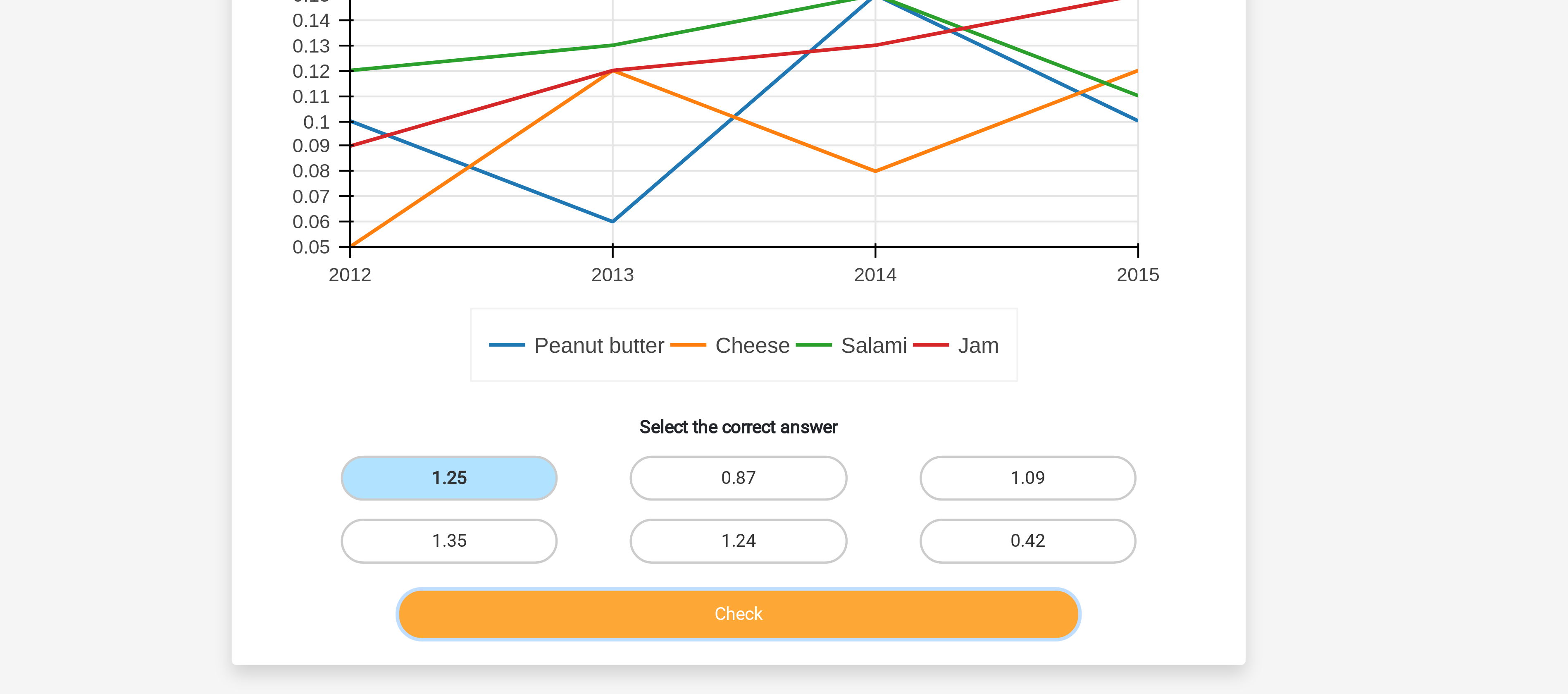
click at [730, 488] on button "Check" at bounding box center [784, 486] width 250 height 17
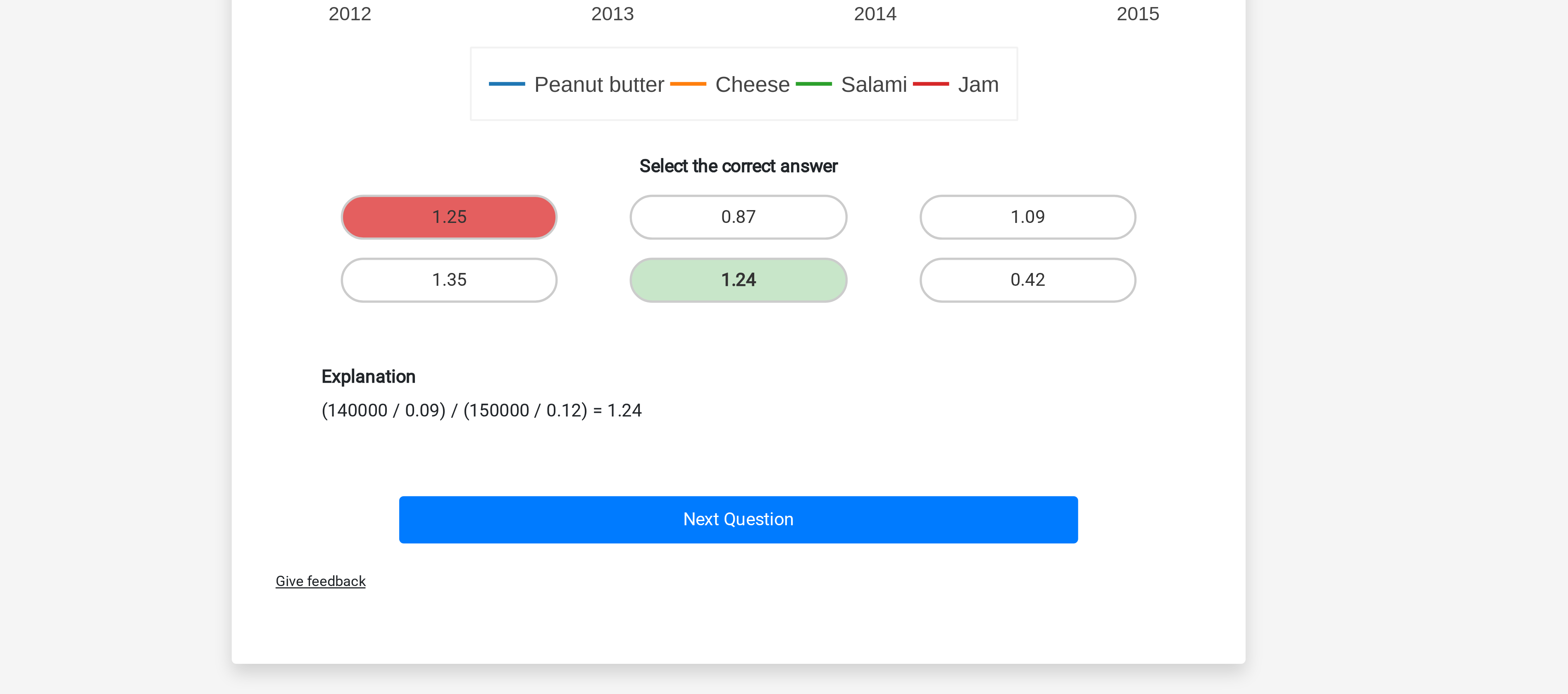
drag, startPoint x: 633, startPoint y: 508, endPoint x: 658, endPoint y: 509, distance: 25.0
click at [658, 509] on div "Explanation (140000 / 0.09) / (150000 / 0.12) = 1.24" at bounding box center [784, 501] width 319 height 21
click at [736, 525] on div "Explanation (140000 / 0.09) / (150000 / 0.12) = 1.24" at bounding box center [784, 501] width 346 height 61
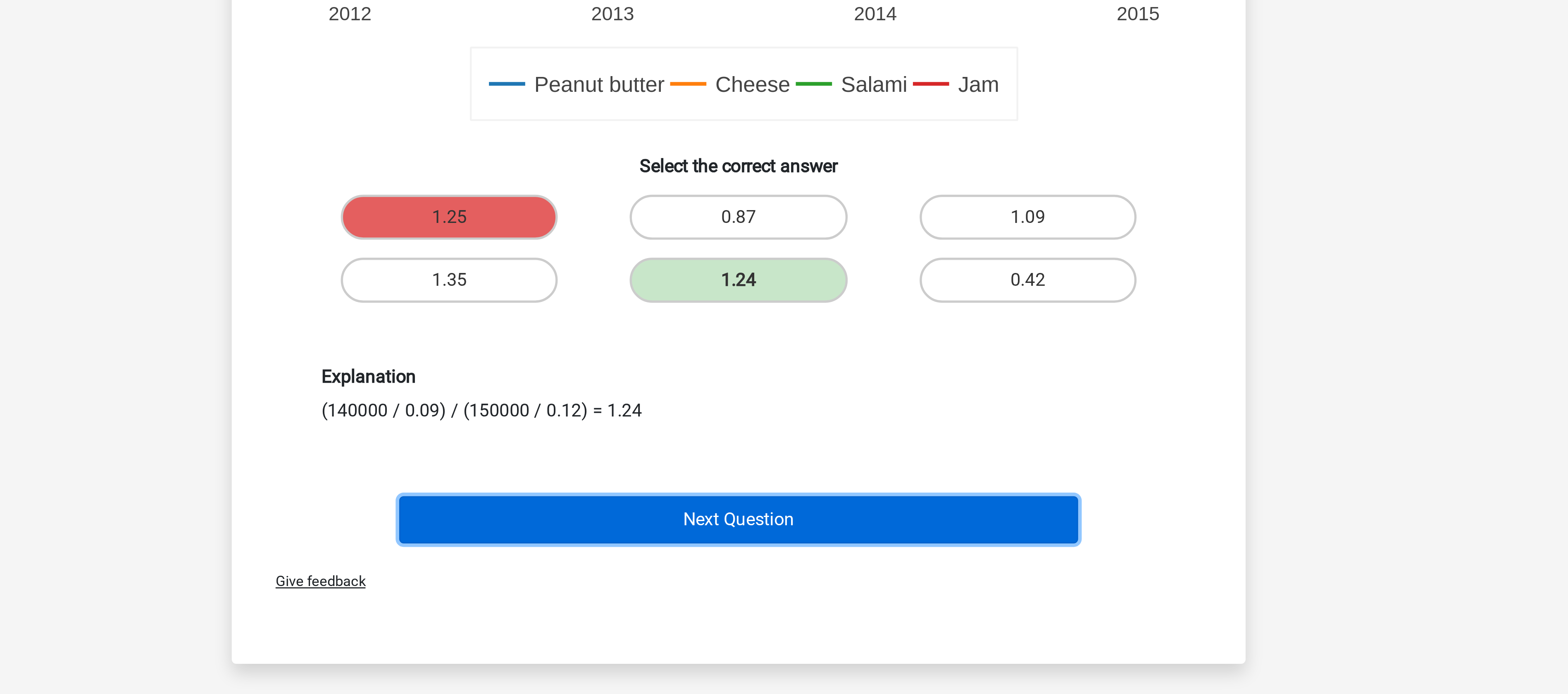
click at [751, 556] on button "Next Question" at bounding box center [784, 547] width 250 height 17
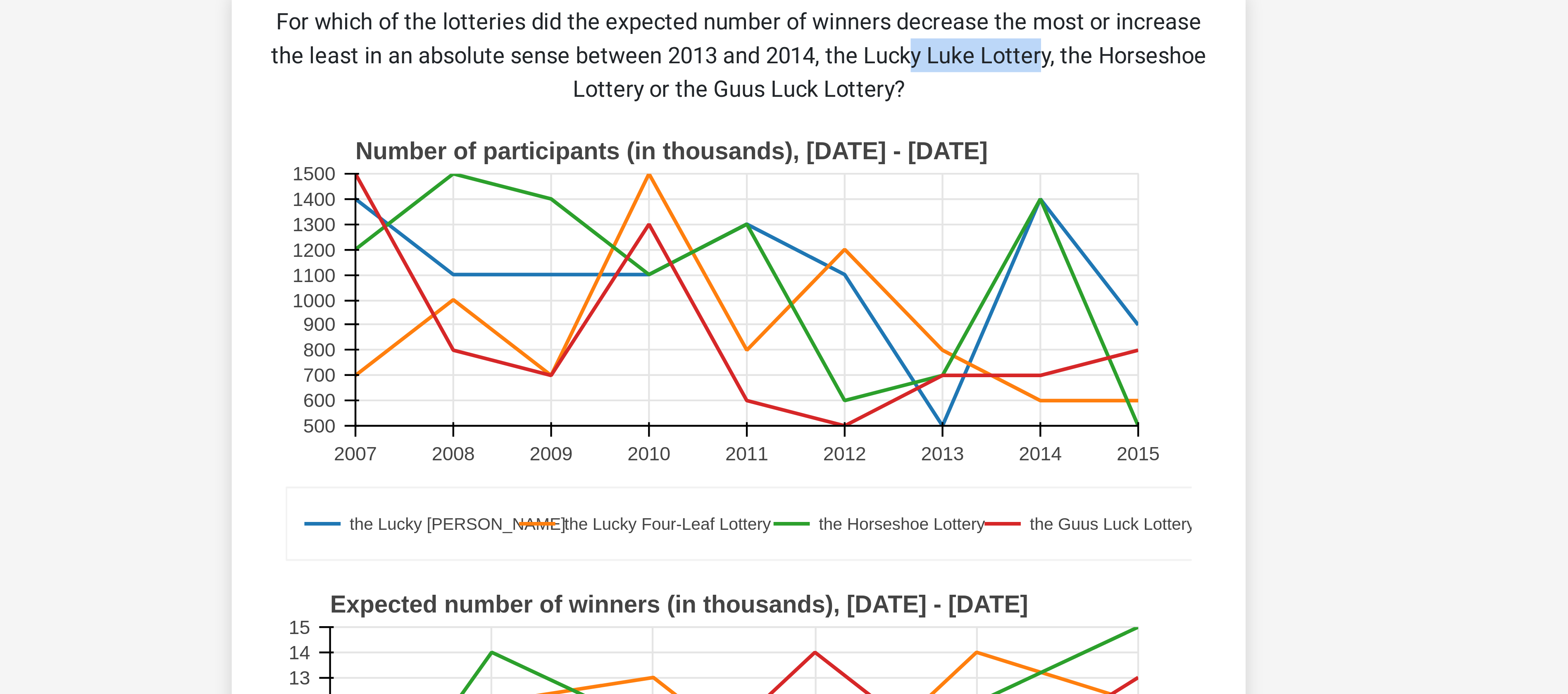
drag, startPoint x: 666, startPoint y: 61, endPoint x: 719, endPoint y: 59, distance: 53.0
click at [719, 59] on p "For which of the lotteries did the expected number of winners decrease the most…" at bounding box center [784, 60] width 346 height 37
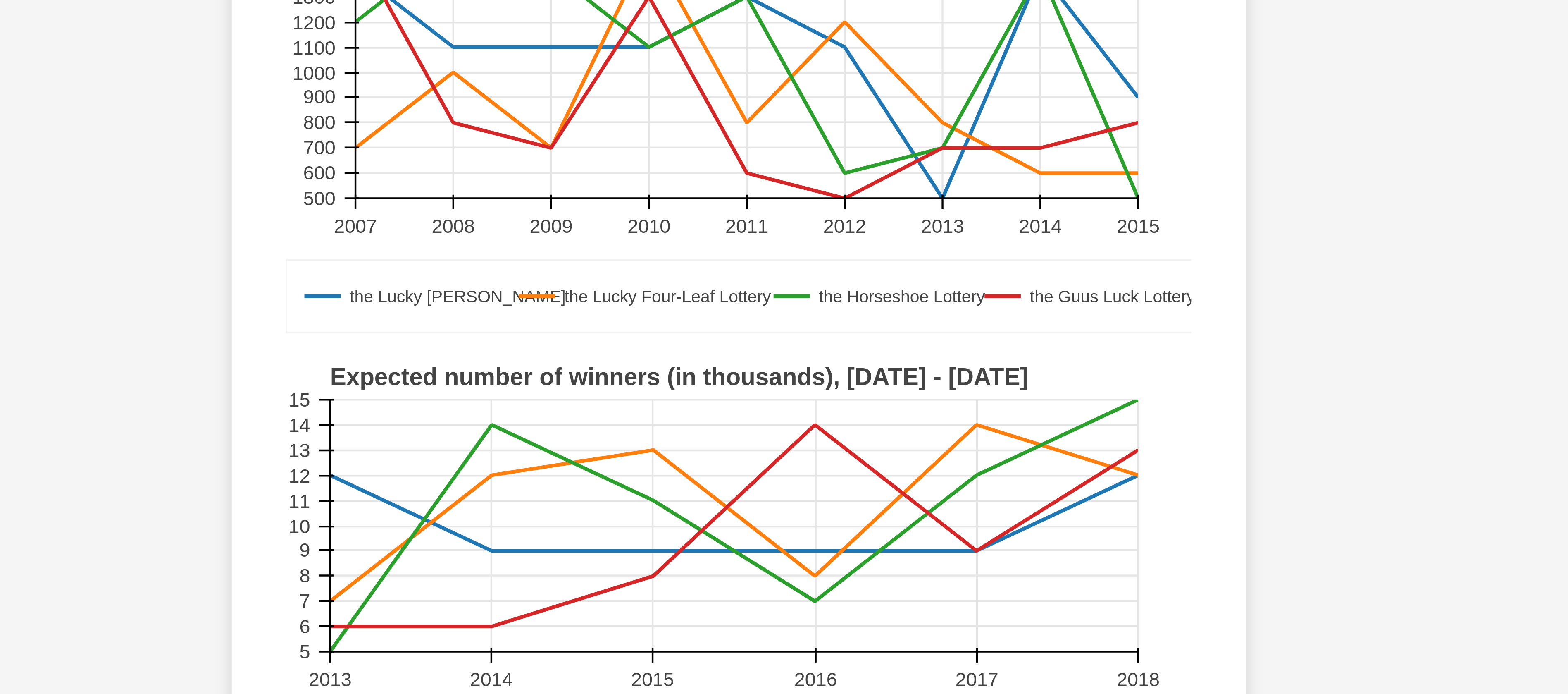
drag, startPoint x: 772, startPoint y: 210, endPoint x: 888, endPoint y: 267, distance: 129.2
click at [888, 267] on g "the Lucky Luke Lottery the Lucky Four-Leaf Lottery the Horseshoe Lottery the Gu…" at bounding box center [782, 337] width 338 height 166
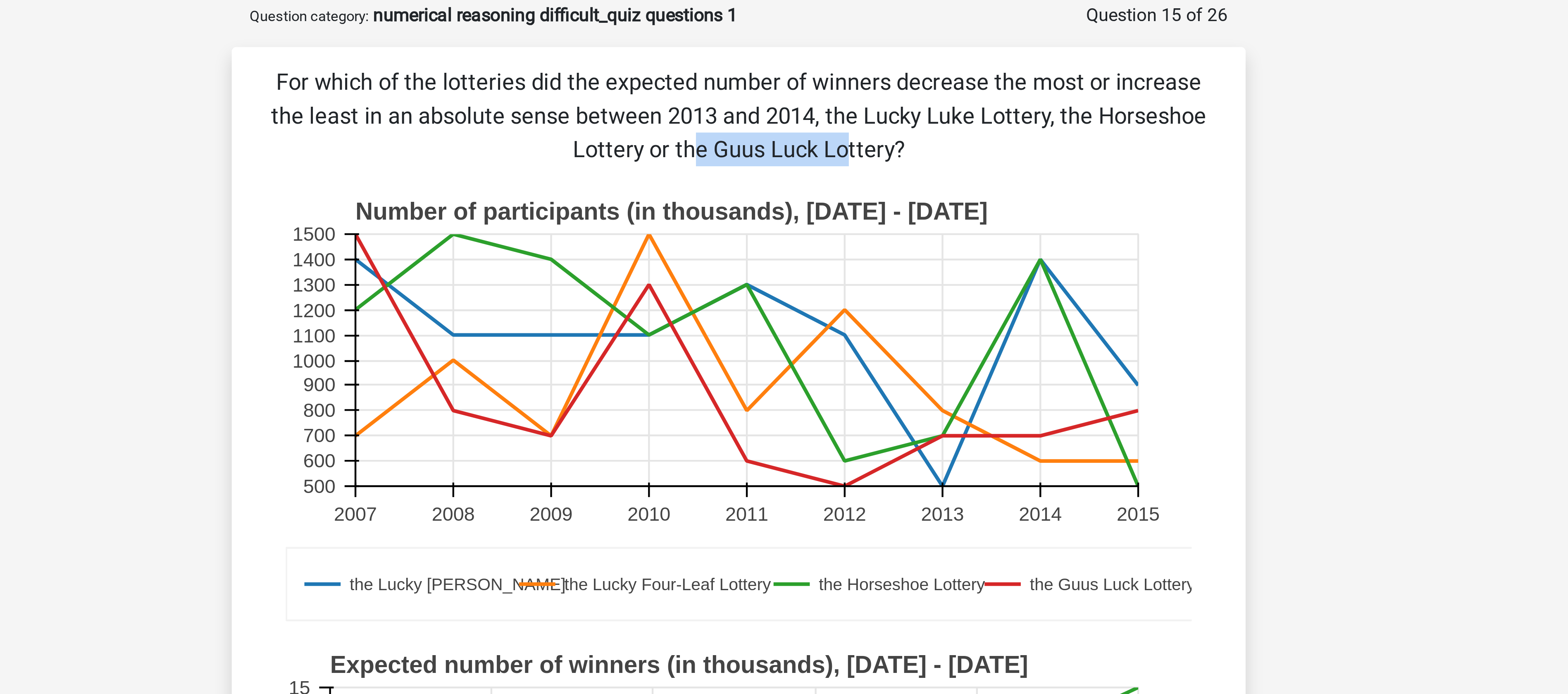
drag, startPoint x: 834, startPoint y: 60, endPoint x: 887, endPoint y: 60, distance: 53.0
click at [887, 60] on p "For which of the lotteries did the expected number of winners decrease the most…" at bounding box center [784, 60] width 346 height 37
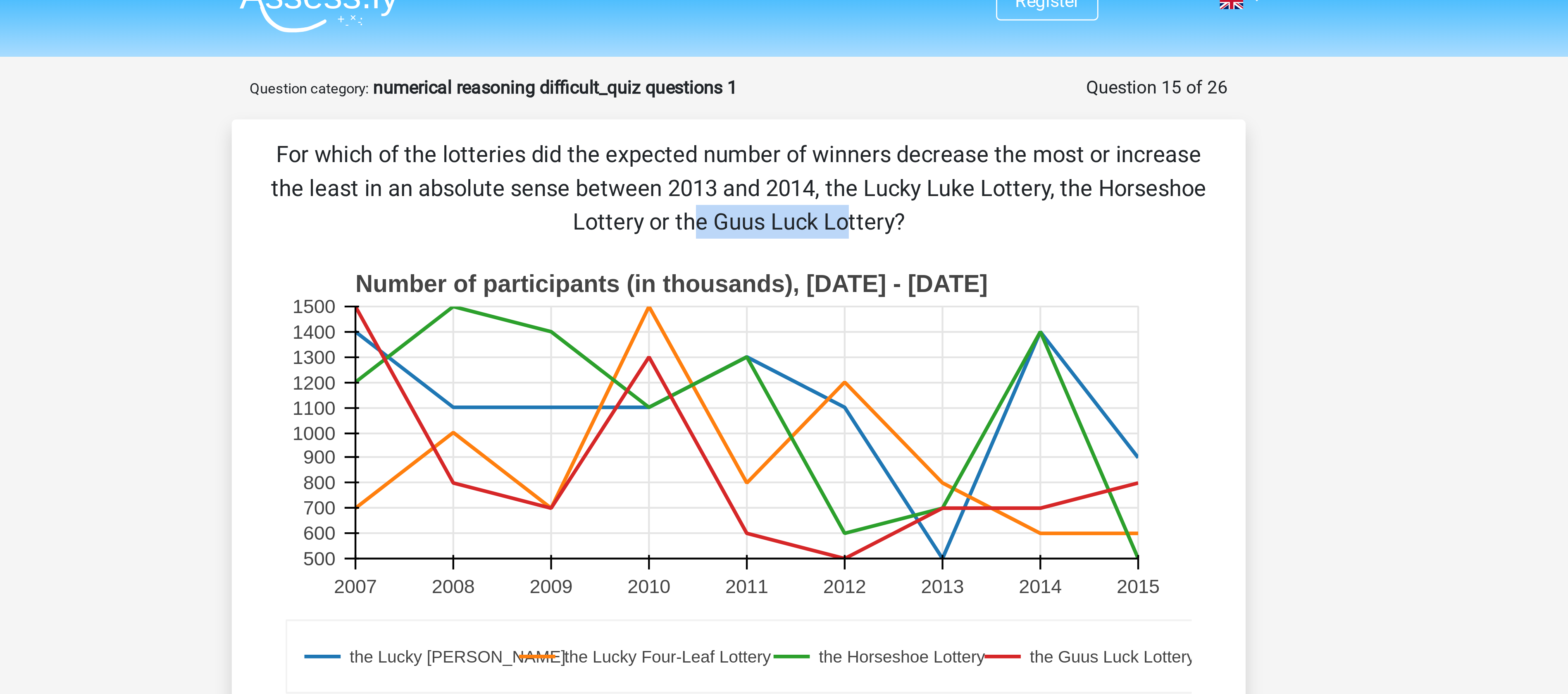
scroll to position [10, 0]
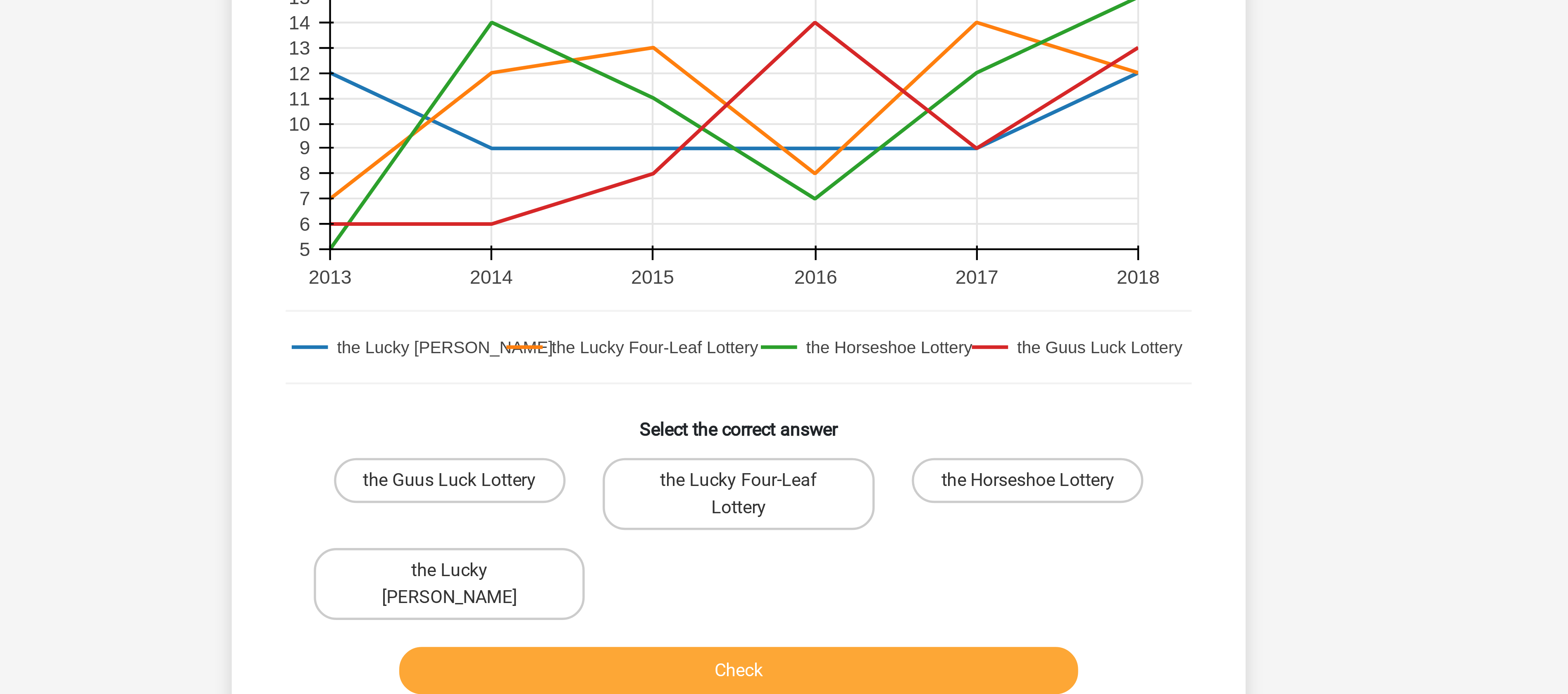
click at [679, 462] on input "the Guus Luck Lottery" at bounding box center [680, 463] width 6 height 6
radio input "true"
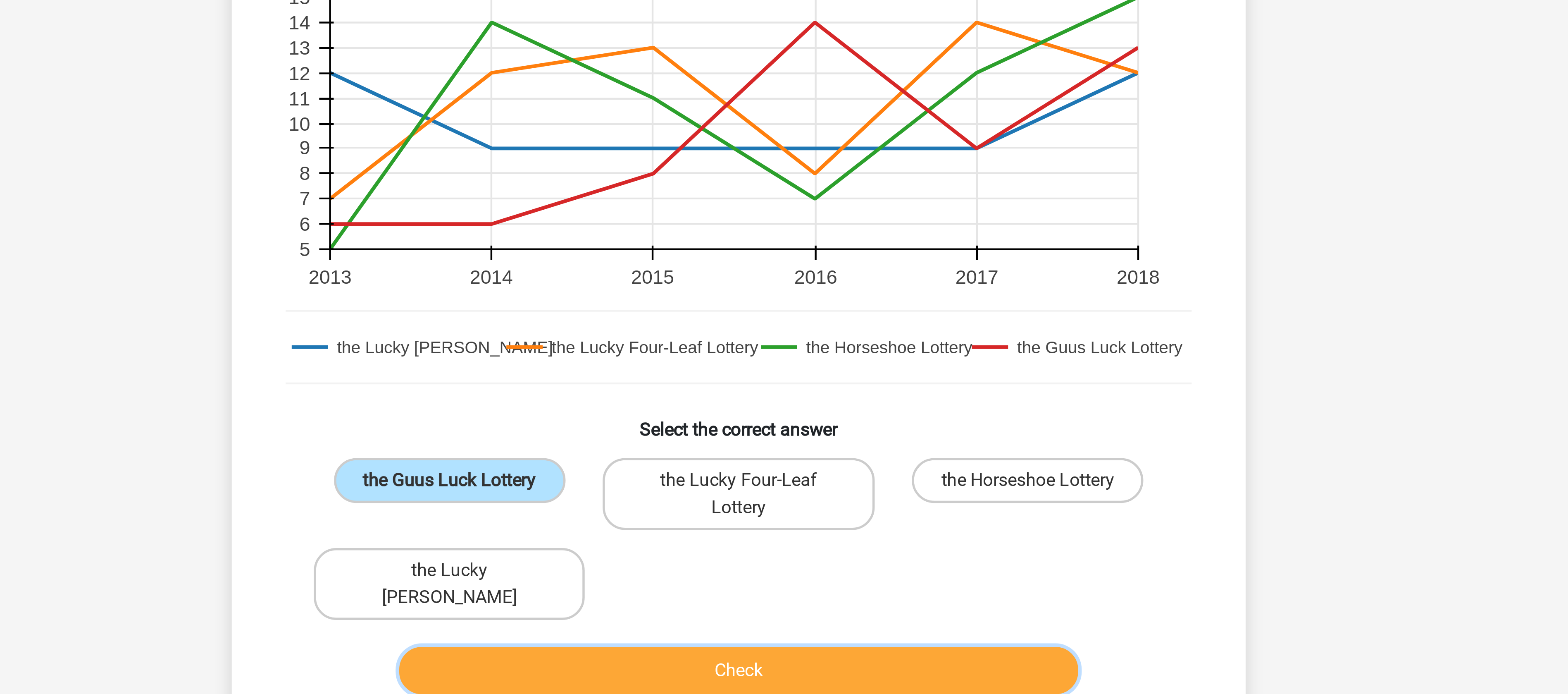
click at [719, 526] on button "Check" at bounding box center [784, 531] width 250 height 17
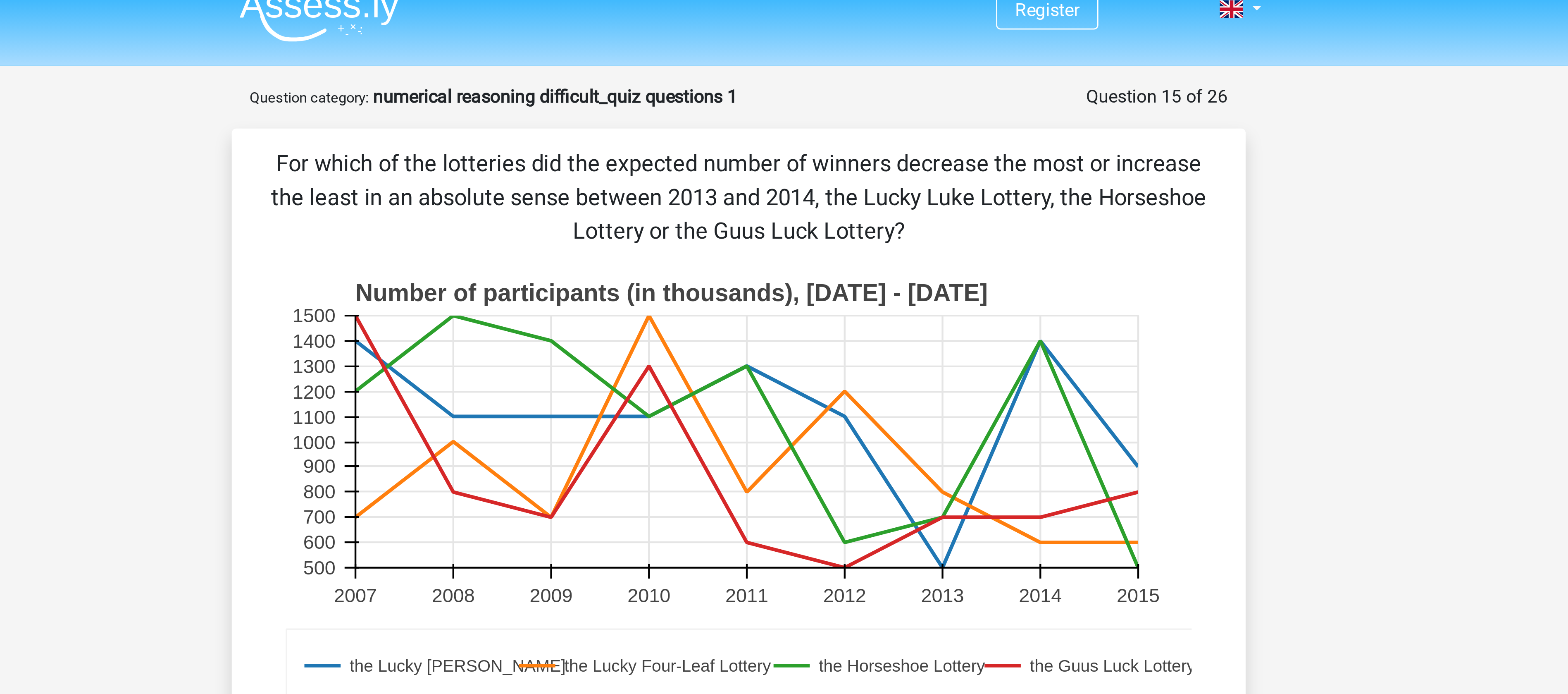
scroll to position [0, 0]
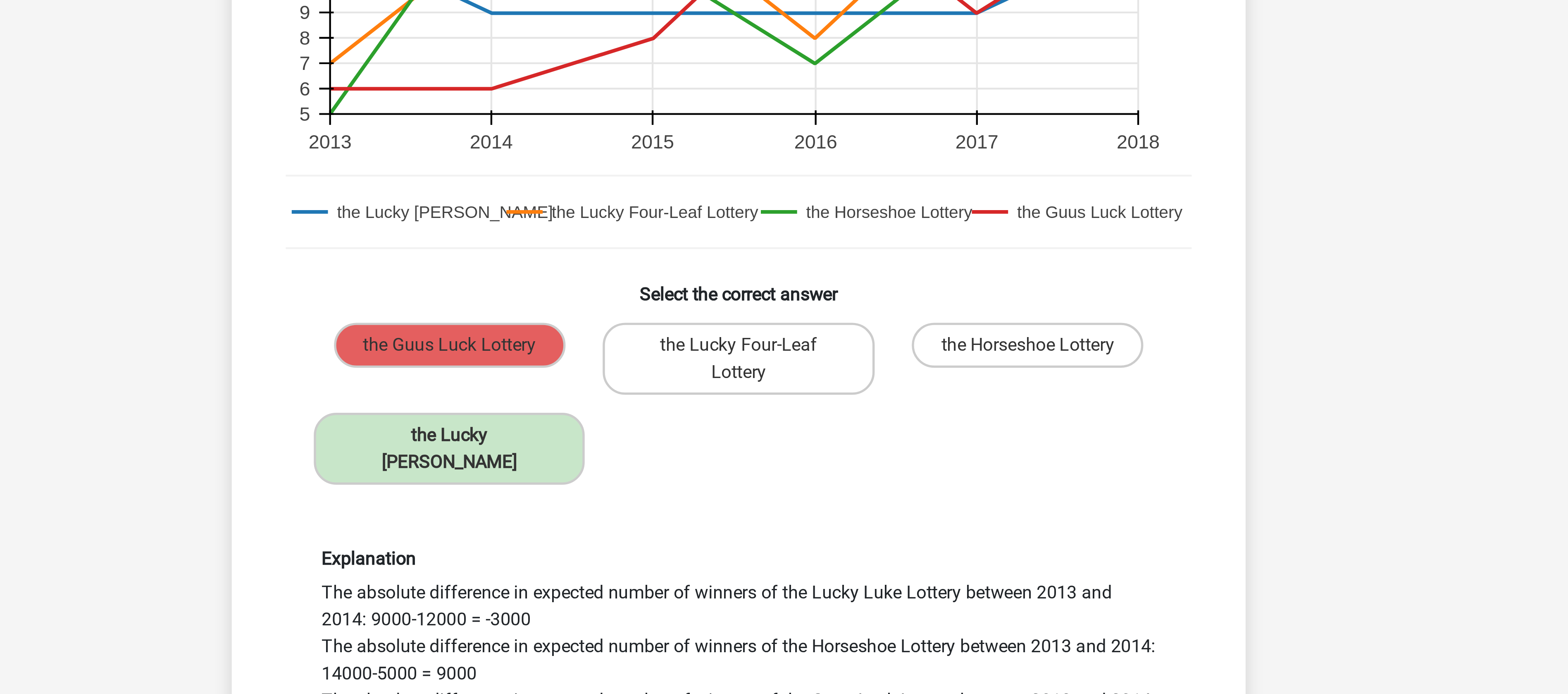
drag, startPoint x: 650, startPoint y: 563, endPoint x: 704, endPoint y: 562, distance: 54.0
click at [704, 562] on div "Explanation The absolute difference in expected number of winners of the Lucky …" at bounding box center [784, 590] width 319 height 91
drag, startPoint x: 659, startPoint y: 573, endPoint x: 675, endPoint y: 573, distance: 16.0
click at [675, 573] on div "Explanation The absolute difference in expected number of winners of the Lucky …" at bounding box center [784, 590] width 319 height 91
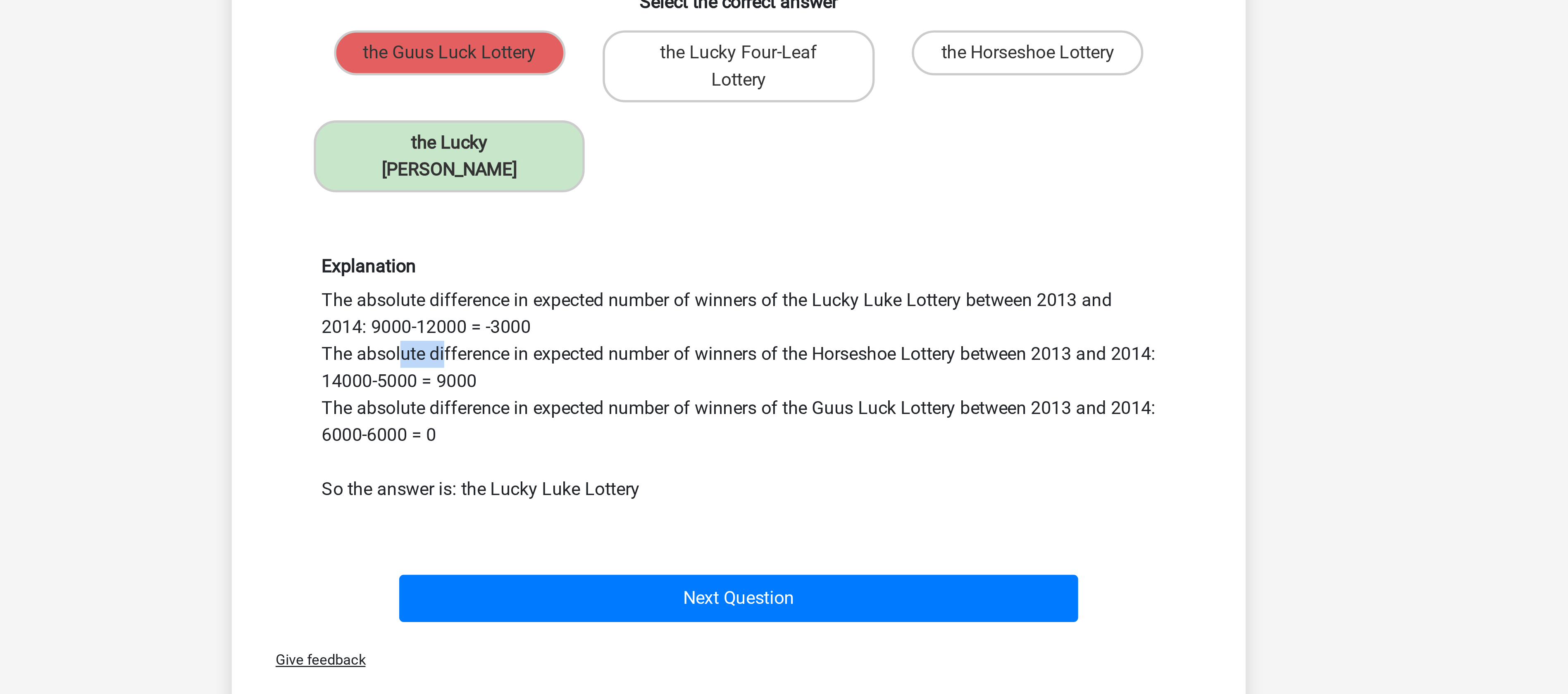
scroll to position [14, 0]
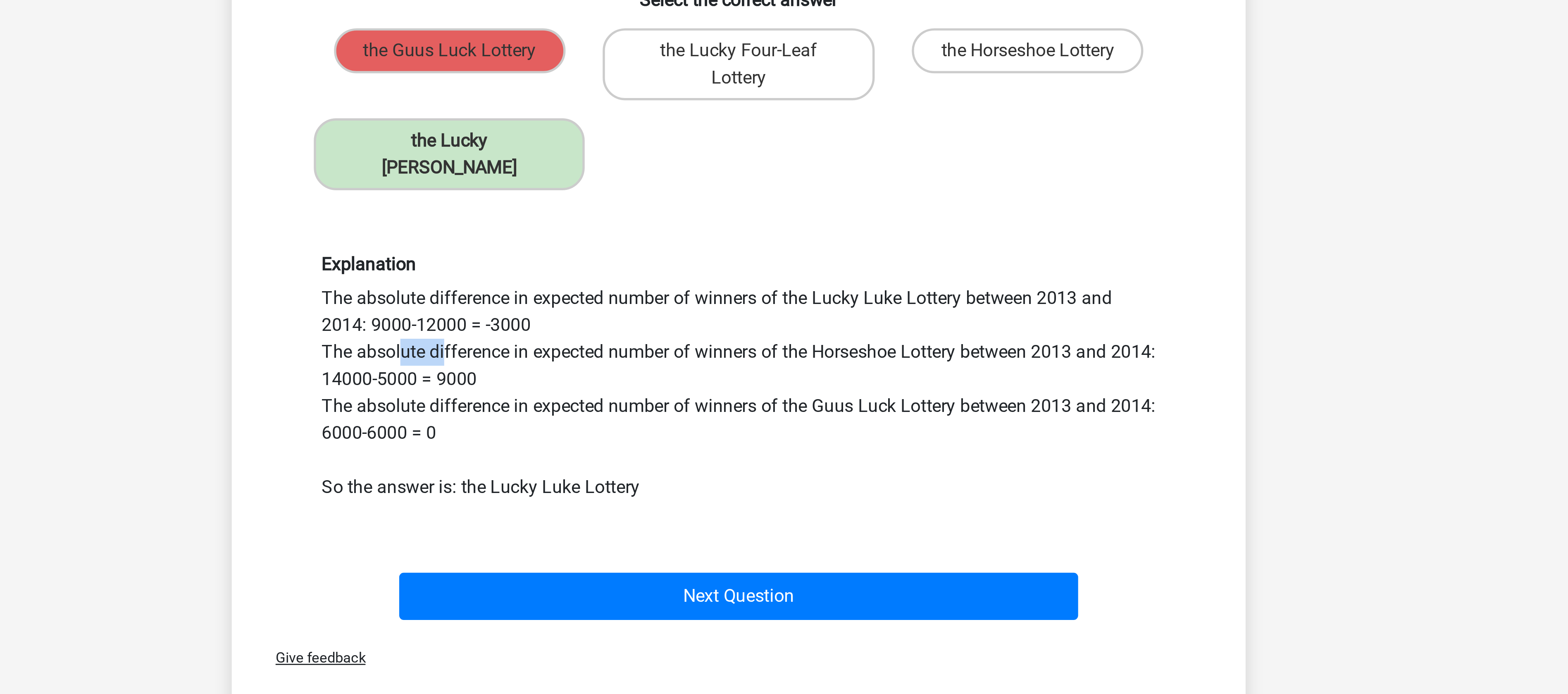
drag, startPoint x: 694, startPoint y: 548, endPoint x: 699, endPoint y: 557, distance: 10.3
click at [706, 551] on div "Explanation The absolute difference in expected number of winners of the Lucky …" at bounding box center [784, 576] width 319 height 91
drag, startPoint x: 694, startPoint y: 566, endPoint x: 715, endPoint y: 567, distance: 21.0
click at [715, 567] on div "Explanation The absolute difference in expected number of winners of the Lucky …" at bounding box center [784, 576] width 319 height 91
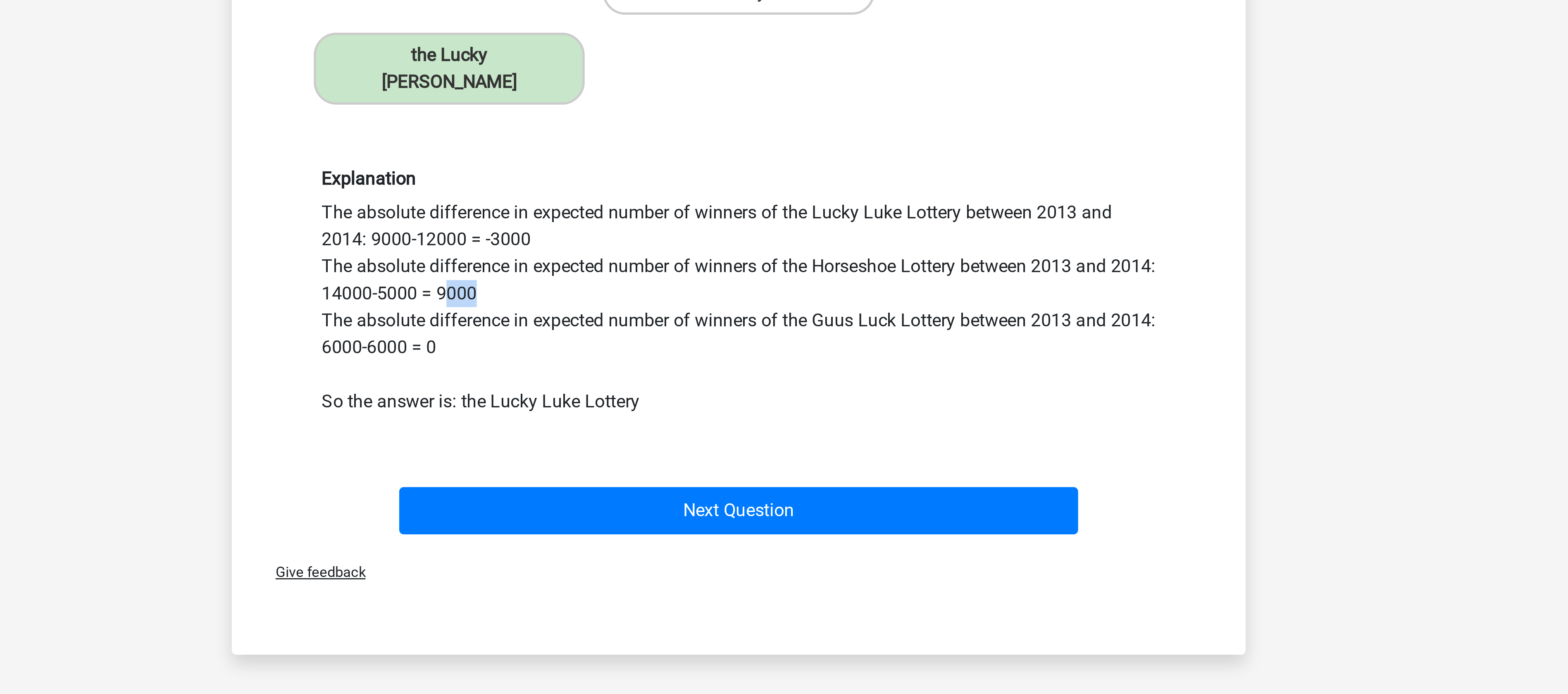
scroll to position [46, 0]
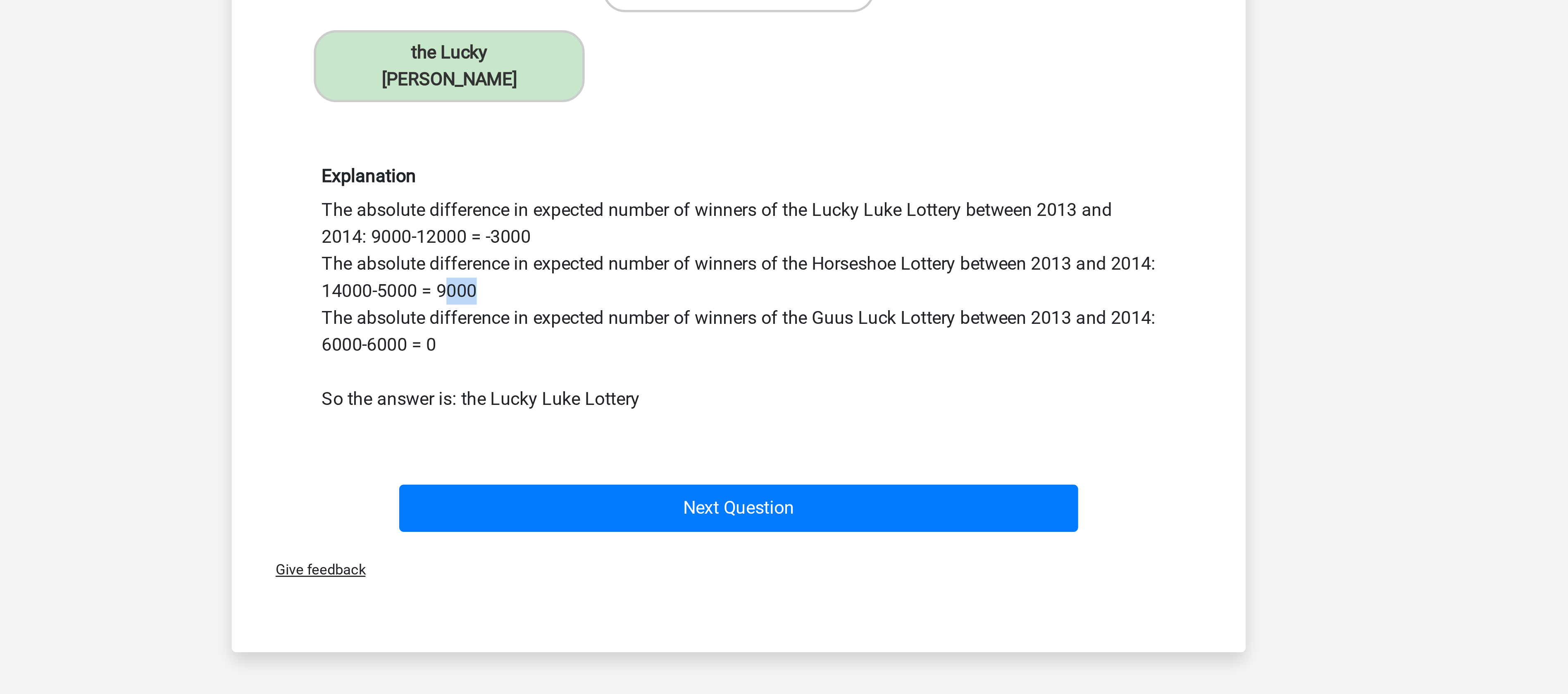
drag, startPoint x: 689, startPoint y: 513, endPoint x: 721, endPoint y: 516, distance: 32.1
click at [721, 516] on div "Explanation The absolute difference in expected number of winners of the Lucky …" at bounding box center [784, 544] width 319 height 91
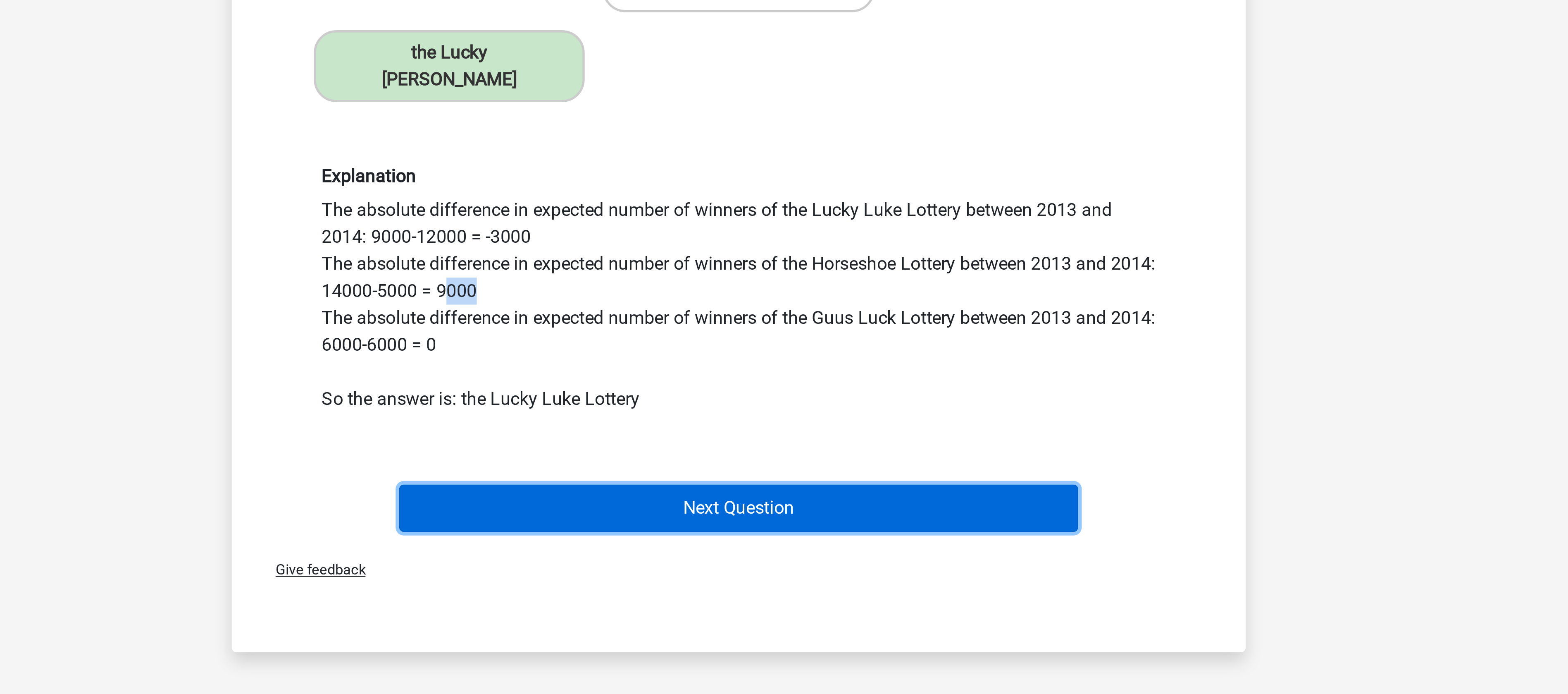
click at [742, 618] on button "Next Question" at bounding box center [784, 625] width 250 height 17
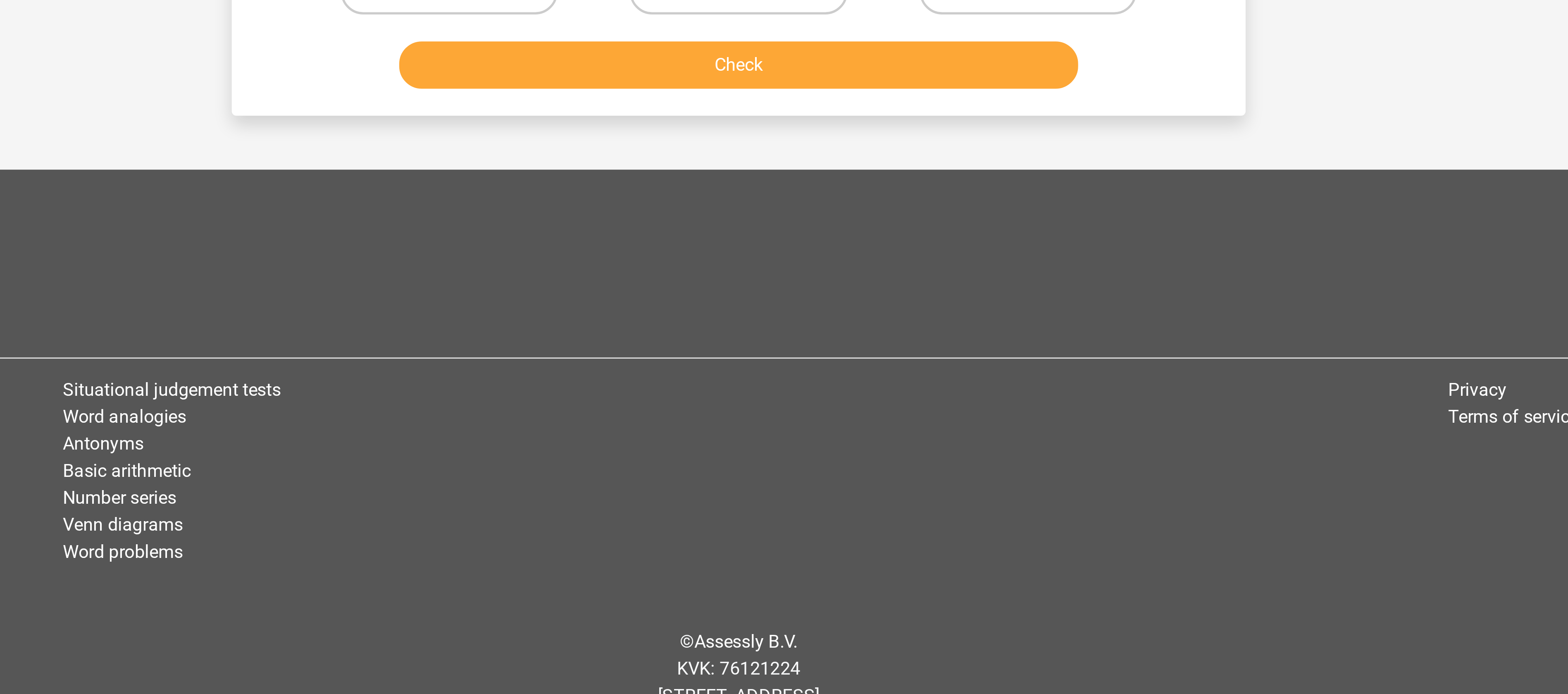
scroll to position [41, 0]
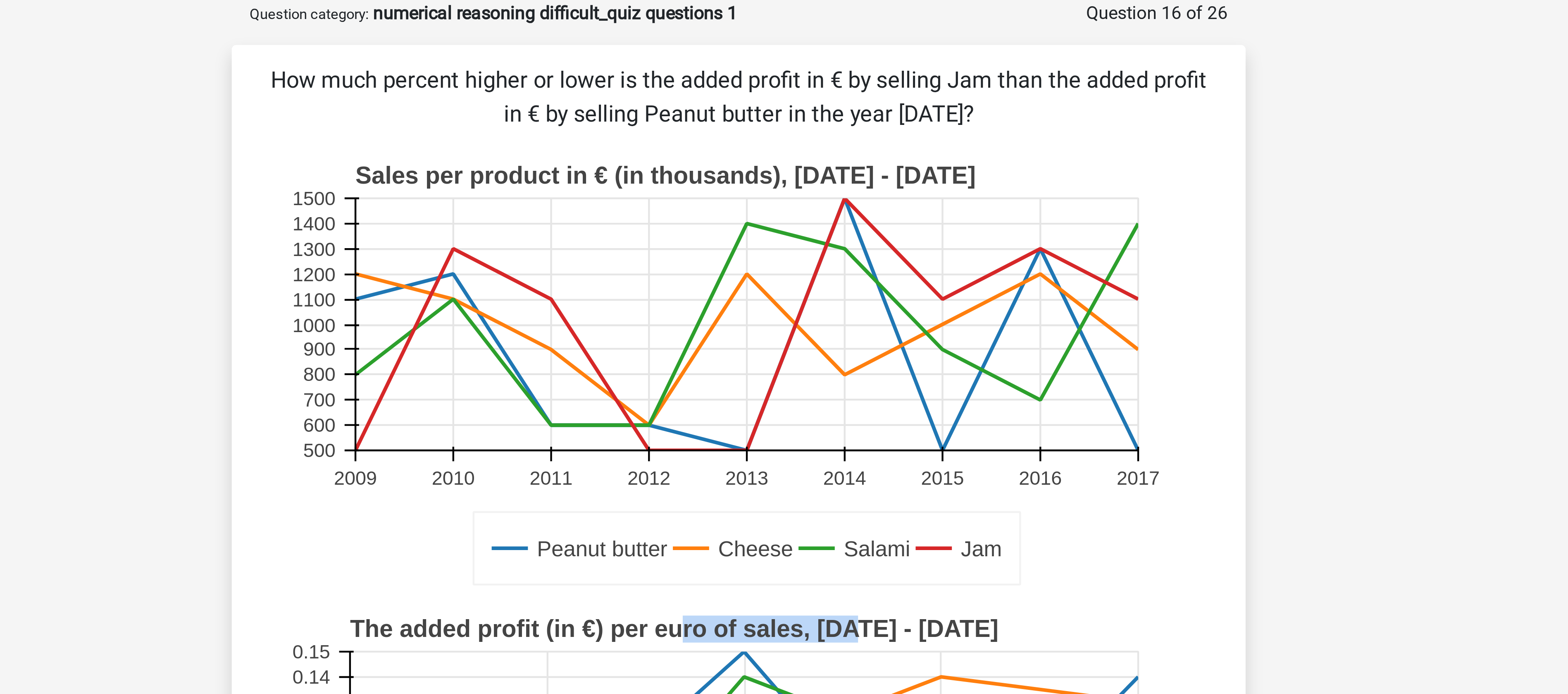
drag, startPoint x: 764, startPoint y: 232, endPoint x: 828, endPoint y: 230, distance: 64.0
click at [828, 230] on text "The added profit (in €) per euro of sales, 2014 - 2018" at bounding box center [760, 231] width 238 height 10
drag, startPoint x: 792, startPoint y: 30, endPoint x: 957, endPoint y: 37, distance: 165.1
click at [957, 37] on p "How much percent higher or lower is the added profit in € by selling Jam than t…" at bounding box center [784, 36] width 346 height 25
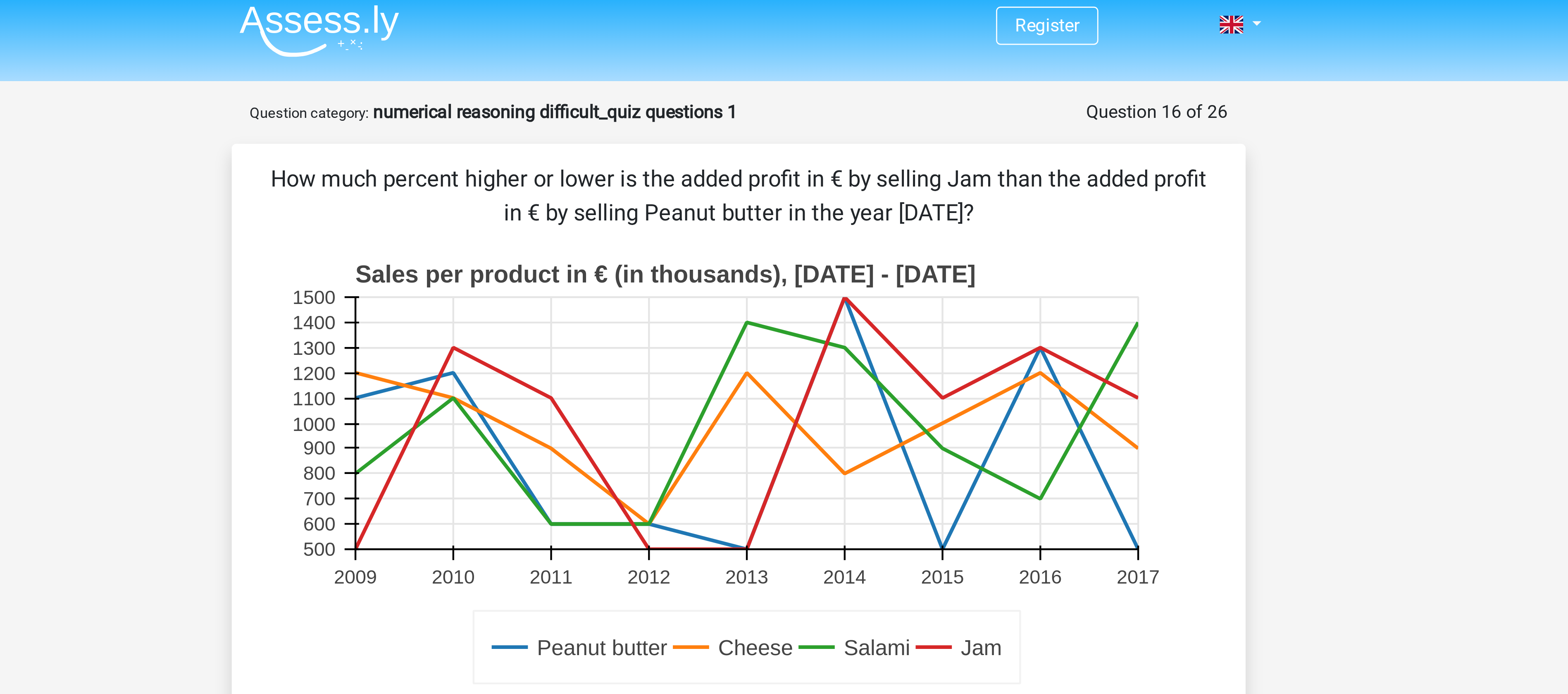
scroll to position [4, 0]
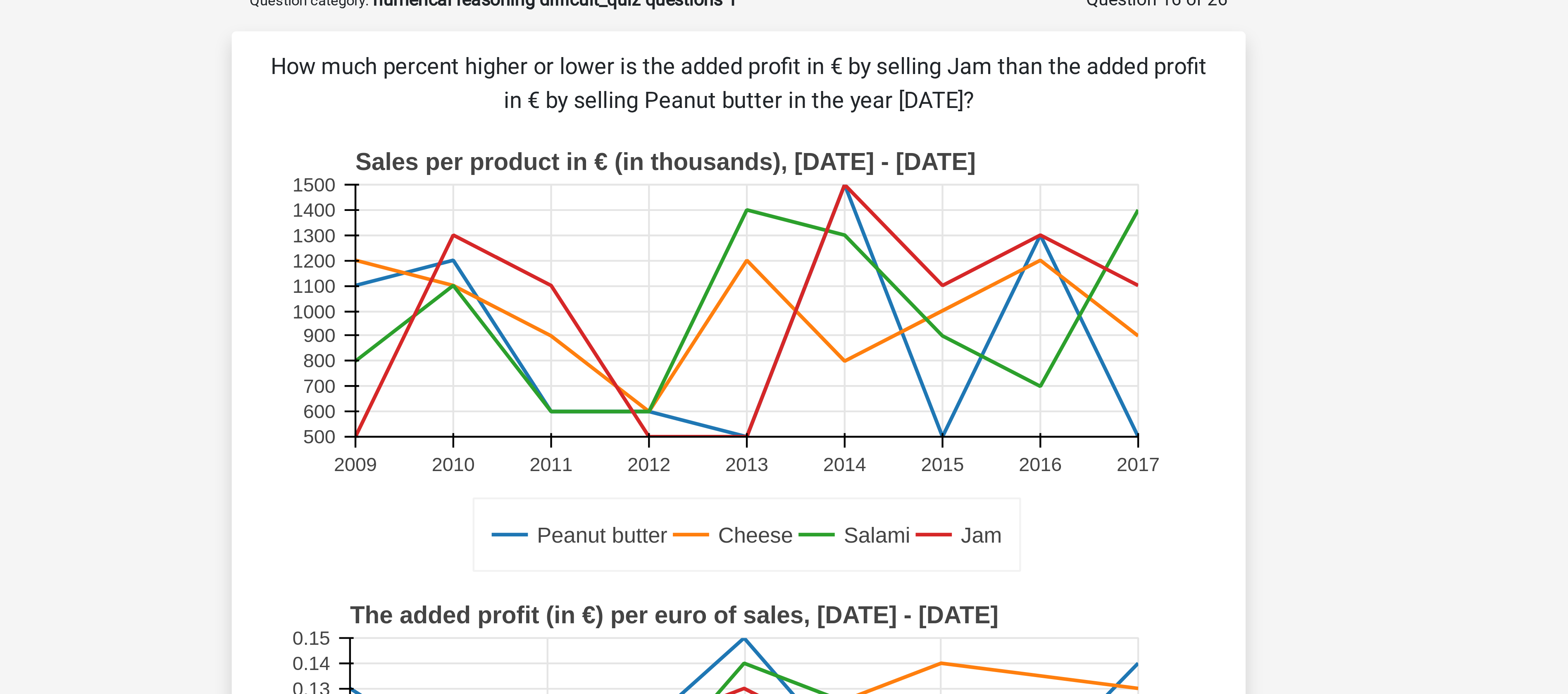
click at [770, 105] on text "Sales per product in € (in thousands), 2009 - 2017" at bounding box center [757, 102] width 228 height 10
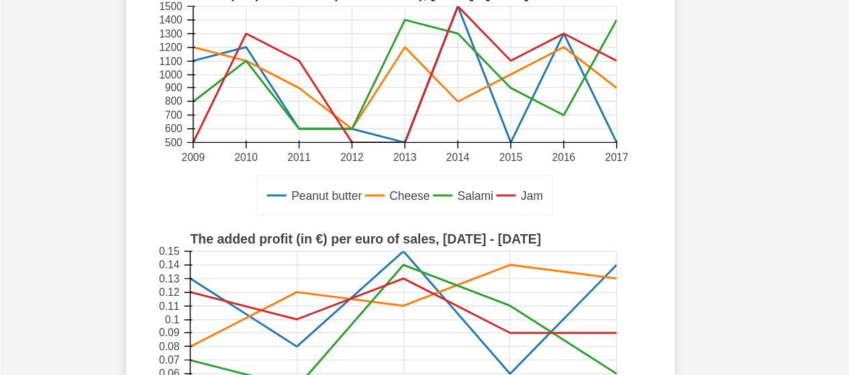
scroll to position [0, 0]
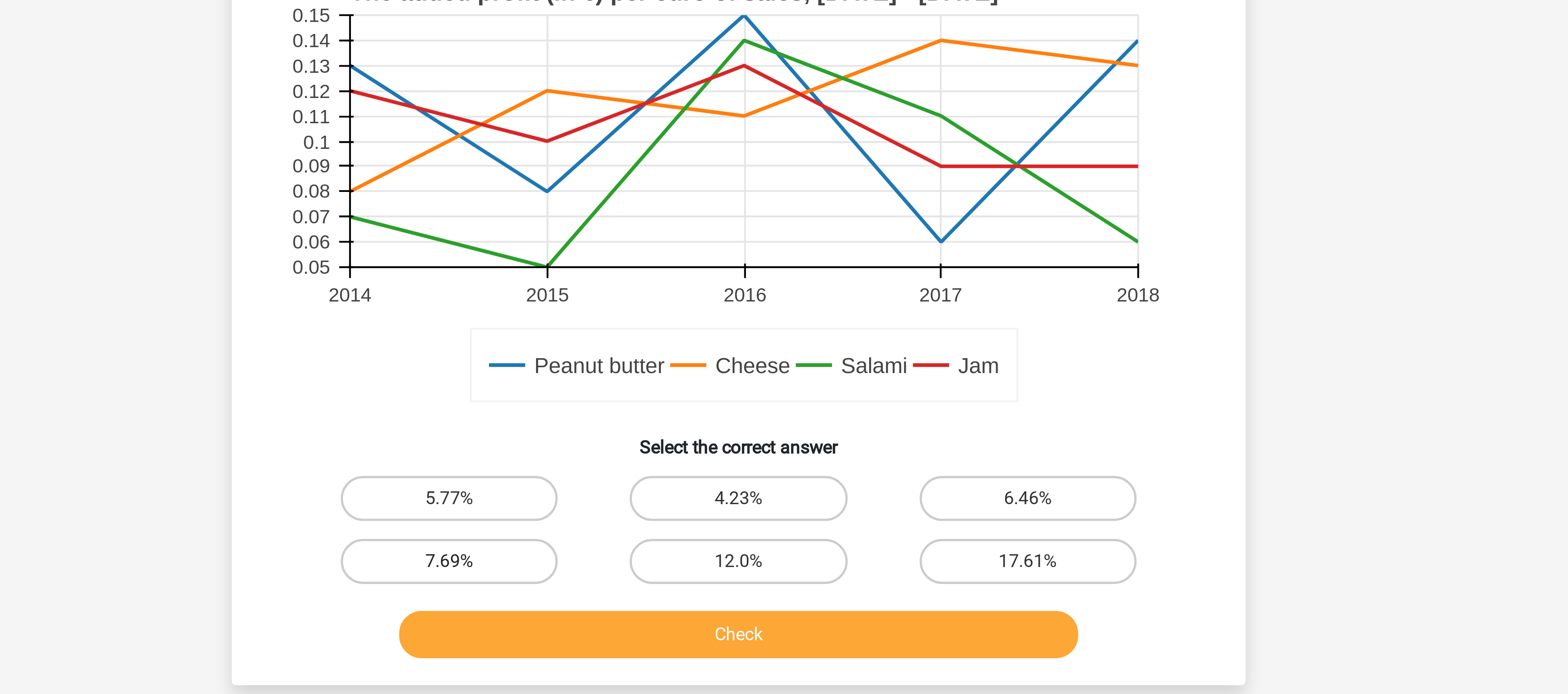
click at [689, 485] on label "7.69%" at bounding box center [677, 481] width 79 height 17
click at [683, 485] on input "7.69%" at bounding box center [680, 484] width 6 height 6
radio input "true"
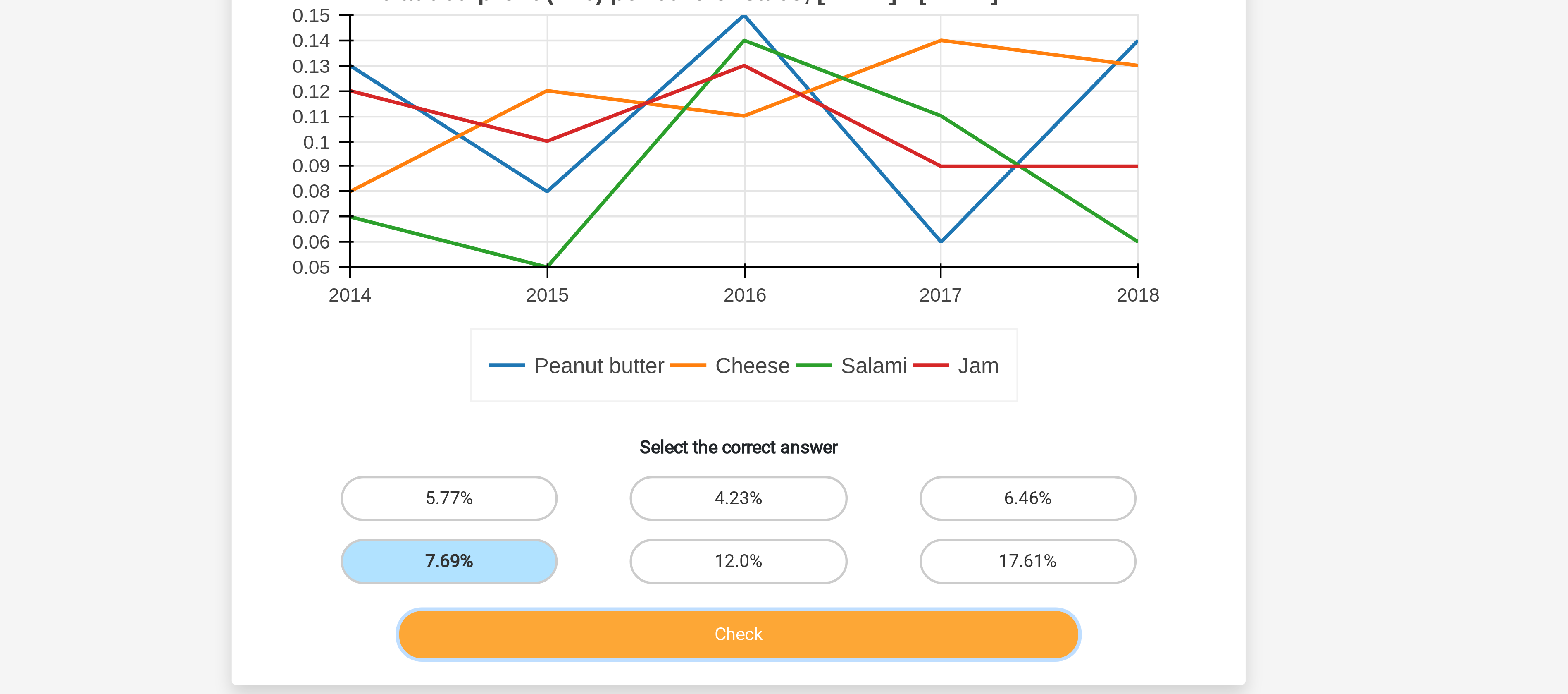
click at [711, 509] on button "Check" at bounding box center [784, 508] width 250 height 17
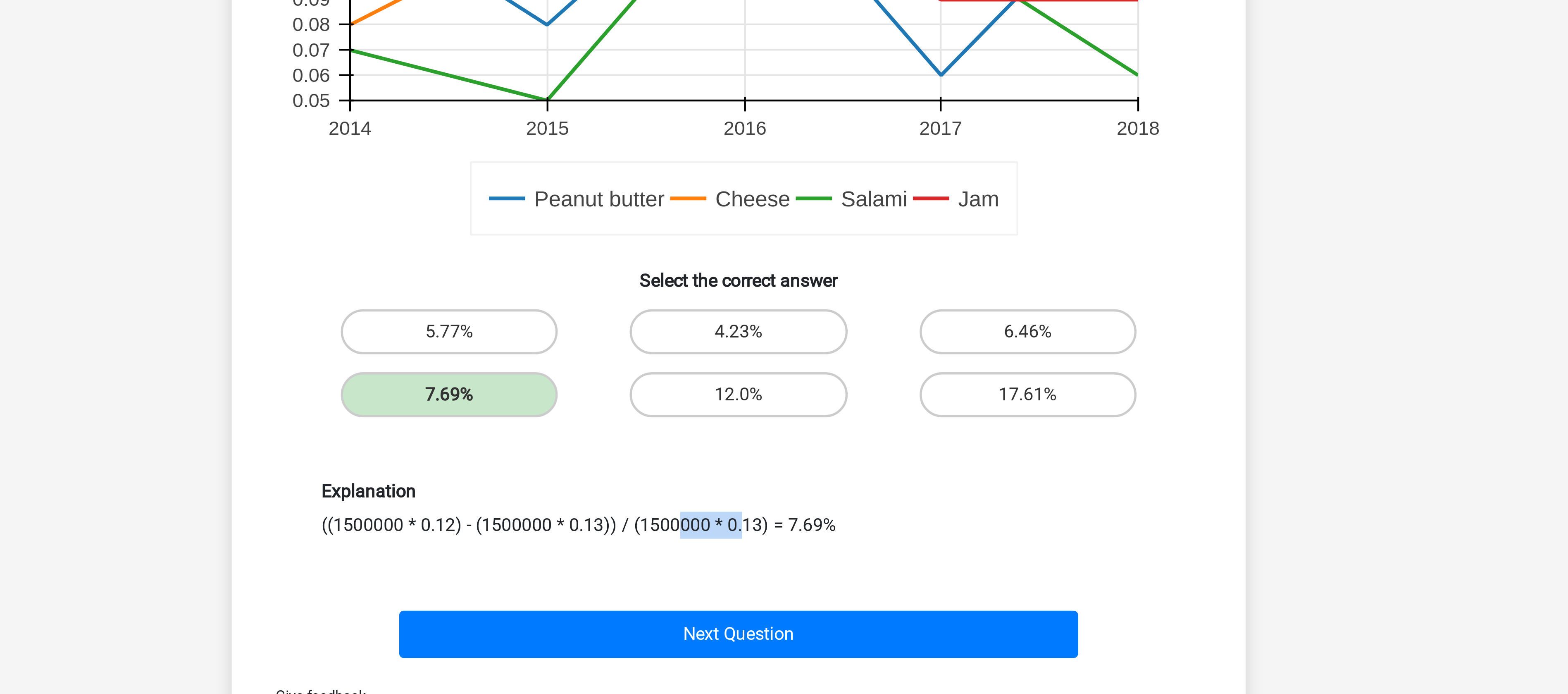
drag, startPoint x: 659, startPoint y: 530, endPoint x: 681, endPoint y: 530, distance: 22.0
click at [681, 530] on div "Explanation ((1500000 * 0.12) - (1500000 * 0.13)) / (1500000 * 0.13) = 7.69%" at bounding box center [784, 524] width 319 height 21
drag, startPoint x: 699, startPoint y: 531, endPoint x: 756, endPoint y: 533, distance: 57.0
click at [756, 533] on div "Explanation ((1500000 * 0.12) - (1500000 * 0.13)) / (1500000 * 0.13) = 7.69%" at bounding box center [784, 524] width 319 height 21
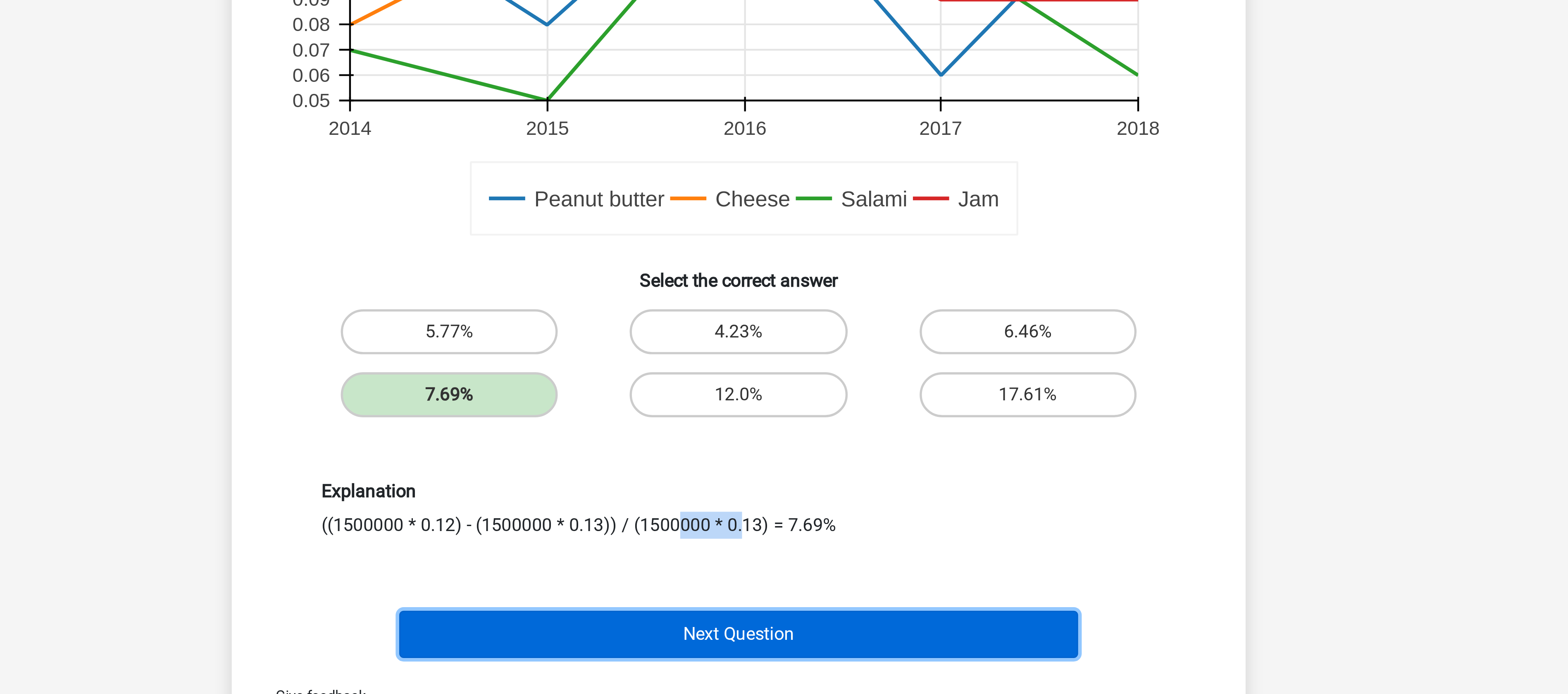
click at [777, 574] on button "Next Question" at bounding box center [784, 569] width 250 height 17
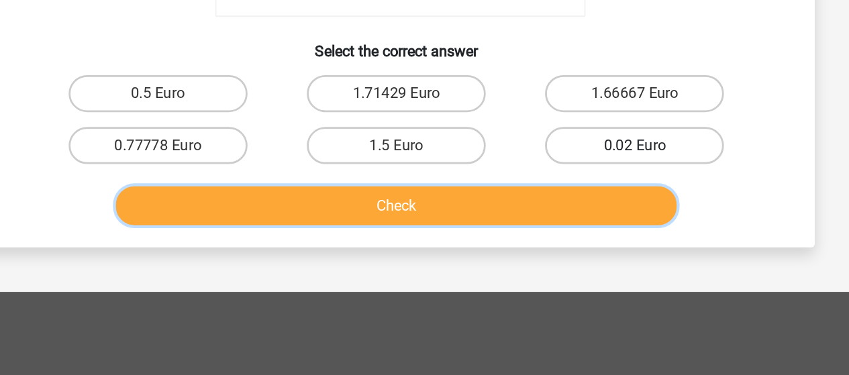
scroll to position [444, 0]
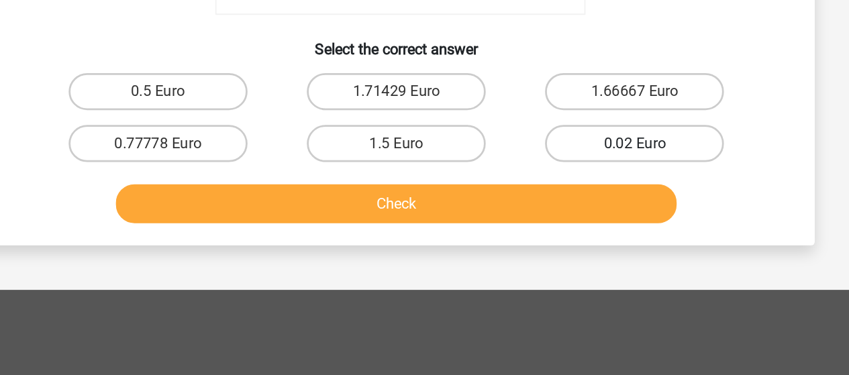
click at [576, 209] on label "0.02 Euro" at bounding box center [596, 207] width 129 height 27
click at [597, 209] on input "0.02 Euro" at bounding box center [601, 211] width 9 height 9
radio input "true"
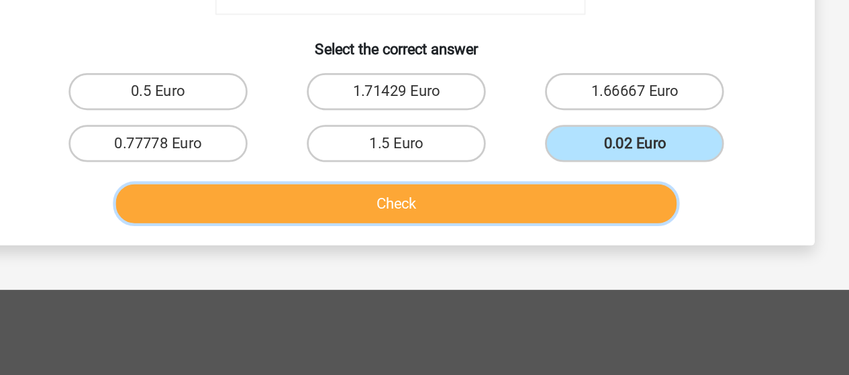
click at [525, 246] on button "Check" at bounding box center [424, 251] width 406 height 28
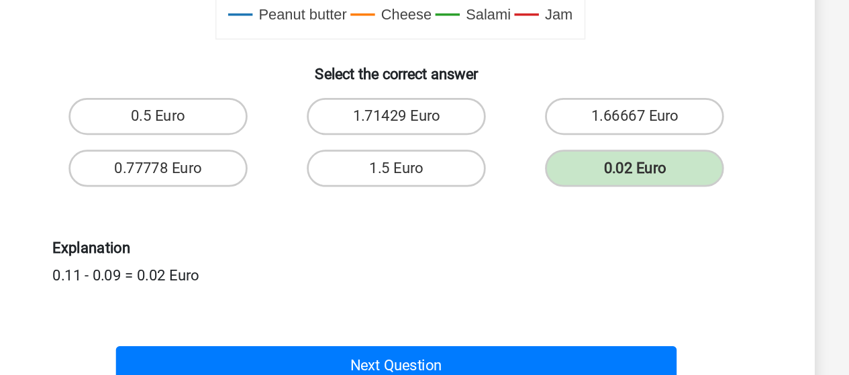
scroll to position [438, 0]
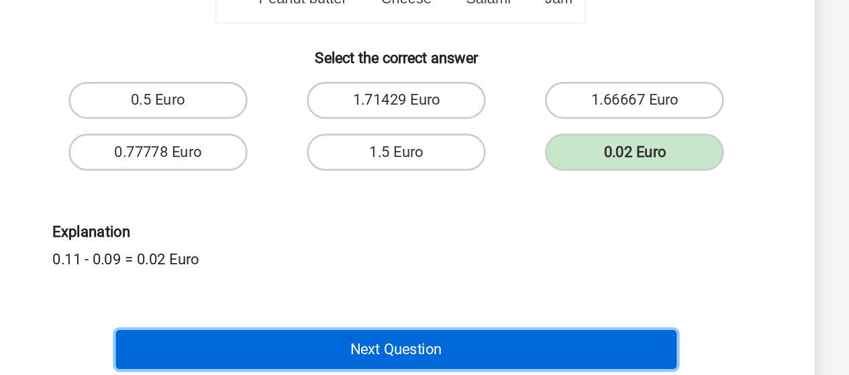
click at [390, 356] on button "Next Question" at bounding box center [424, 356] width 406 height 28
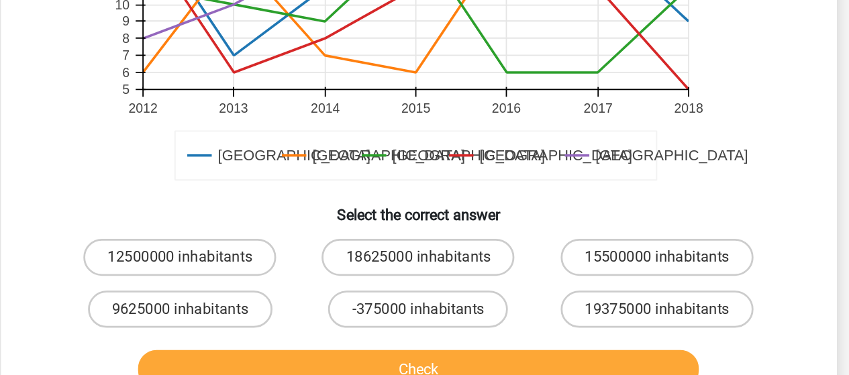
scroll to position [339, 0]
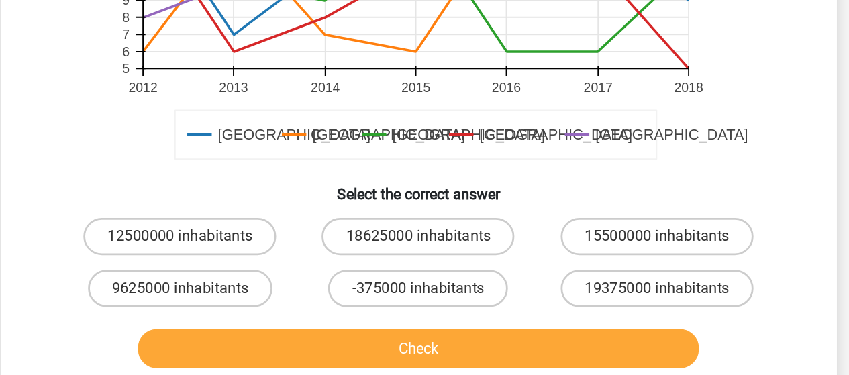
click at [256, 277] on input "12500000 inhabitants" at bounding box center [256, 278] width 9 height 9
radio input "true"
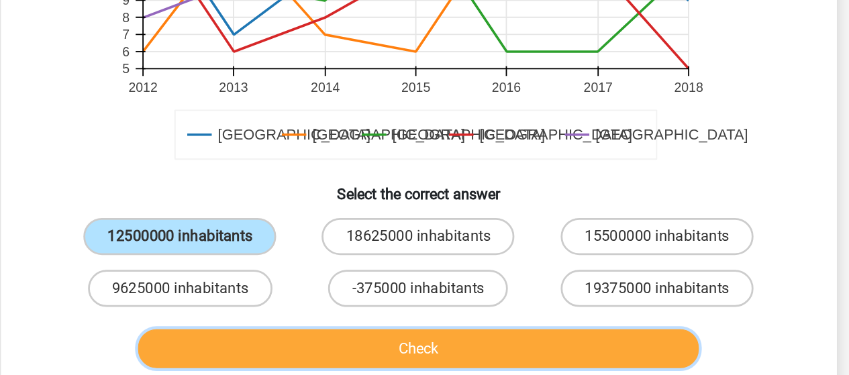
click at [311, 350] on button "Check" at bounding box center [424, 355] width 406 height 28
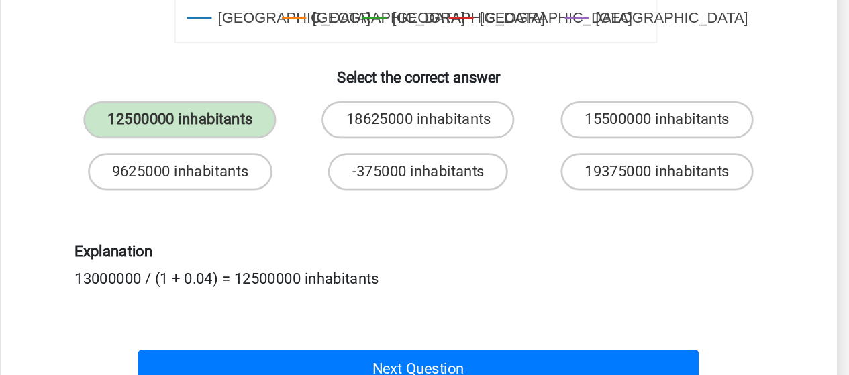
scroll to position [427, 0]
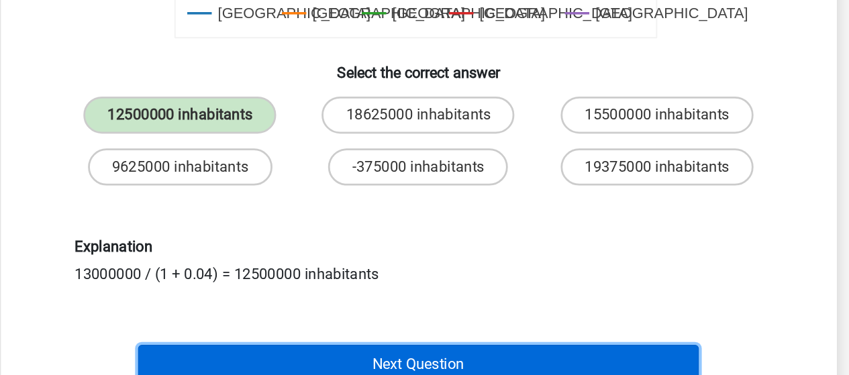
click at [303, 362] on button "Next Question" at bounding box center [424, 367] width 406 height 28
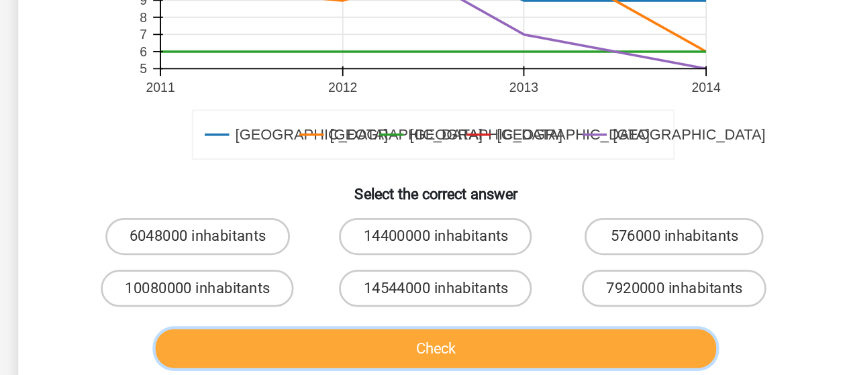
scroll to position [341, 0]
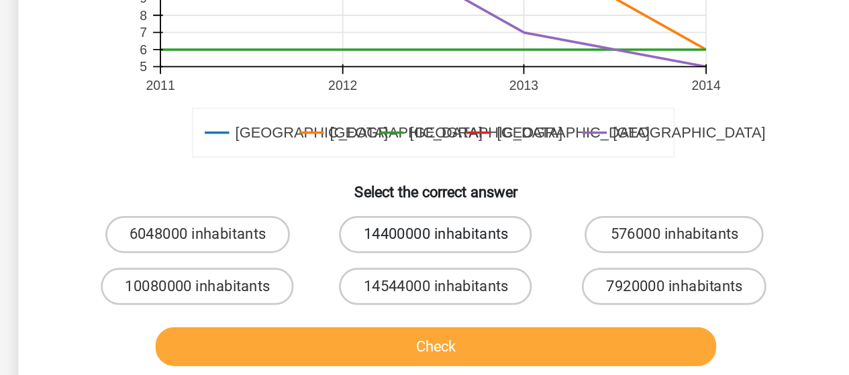
click at [413, 269] on label "14400000 inhabitants" at bounding box center [424, 273] width 140 height 27
click at [424, 273] on input "14400000 inhabitants" at bounding box center [428, 277] width 9 height 9
radio input "true"
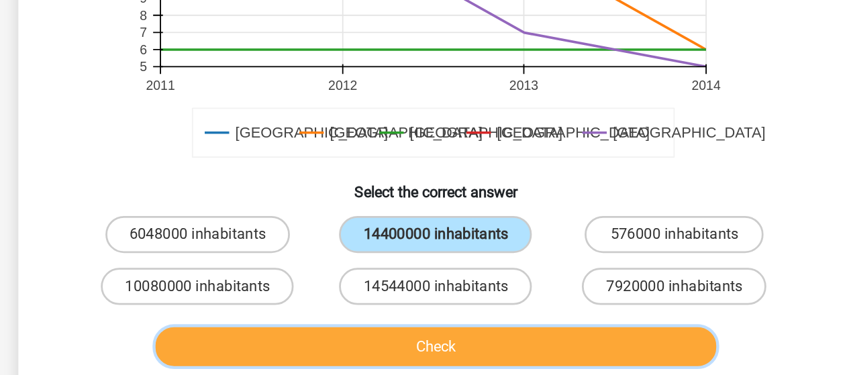
click at [384, 347] on button "Check" at bounding box center [424, 354] width 406 height 28
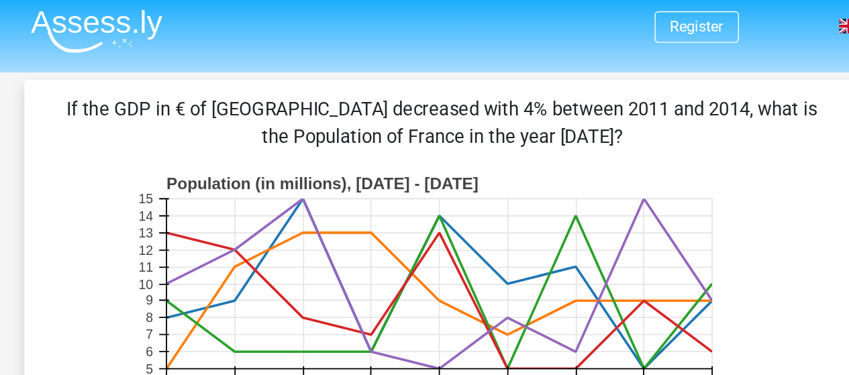
scroll to position [0, 0]
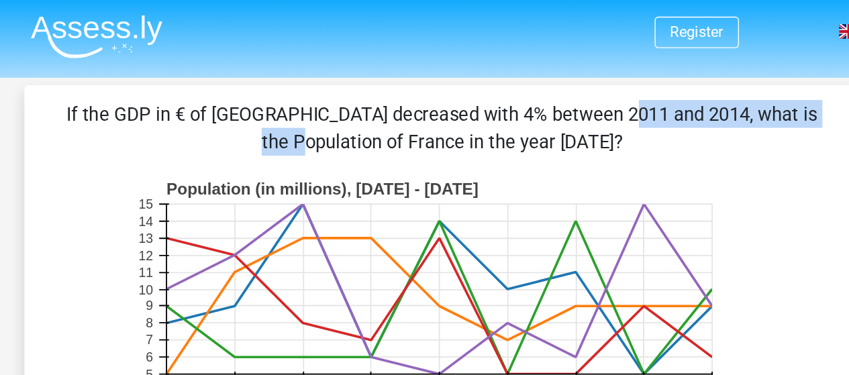
drag, startPoint x: 244, startPoint y: 71, endPoint x: 416, endPoint y: 71, distance: 171.7
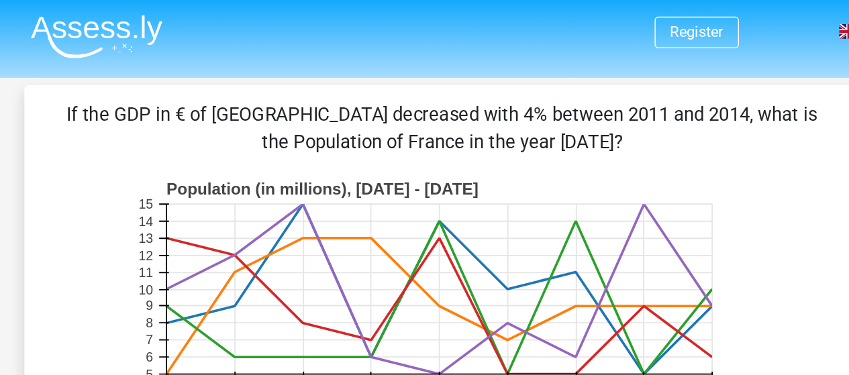
click at [456, 85] on p "If the GDP in € of France decreased with 4% between 2011 and 2014, what is the …" at bounding box center [425, 92] width 562 height 40
click at [479, 88] on p "If the GDP in € of France decreased with 4% between 2011 and 2014, what is the …" at bounding box center [425, 92] width 562 height 40
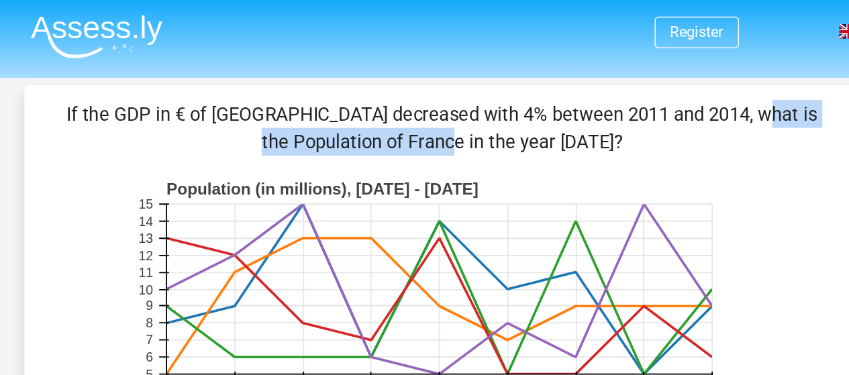
drag, startPoint x: 469, startPoint y: 89, endPoint x: 533, endPoint y: 92, distance: 64.5
click at [533, 92] on p "If the GDP in € of France decreased with 4% between 2011 and 2014, what is the …" at bounding box center [425, 92] width 562 height 40
click at [534, 74] on p "If the GDP in € of France decreased with 4% between 2011 and 2014, what is the …" at bounding box center [425, 92] width 562 height 40
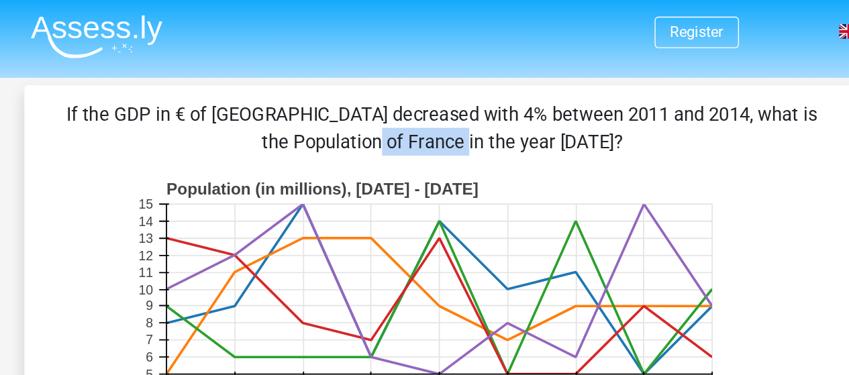
drag, startPoint x: 478, startPoint y: 89, endPoint x: 547, endPoint y: 88, distance: 69.8
click at [547, 88] on p "If the GDP in € of France decreased with 4% between 2011 and 2014, what is the …" at bounding box center [425, 92] width 562 height 40
click at [446, 87] on p "If the GDP in € of France decreased with 4% between 2011 and 2014, what is the …" at bounding box center [425, 92] width 562 height 40
click at [468, 83] on p "If the GDP in € of France decreased with 4% between 2011 and 2014, what is the …" at bounding box center [425, 92] width 562 height 40
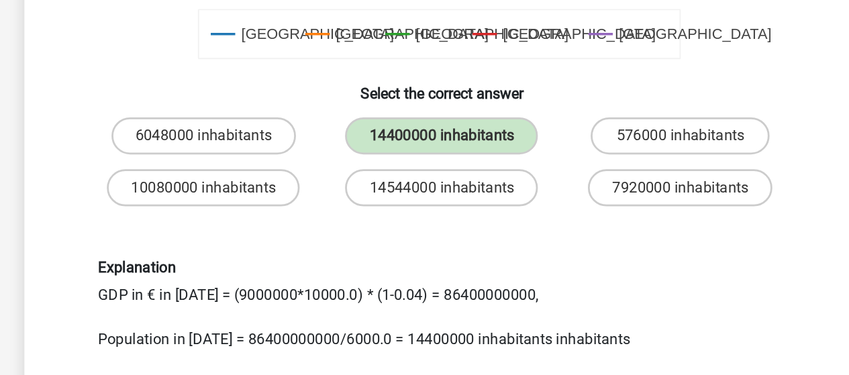
scroll to position [413, 0]
drag, startPoint x: 317, startPoint y: 316, endPoint x: 349, endPoint y: 316, distance: 32.2
click at [349, 316] on div "Explanation GDP in € in 2014 = (9000000*10000.0) * (1-0.04) = 86400000000, Popu…" at bounding box center [425, 323] width 518 height 66
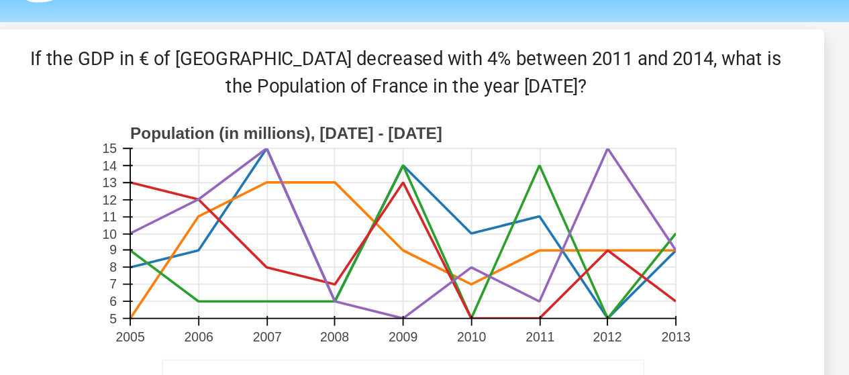
scroll to position [40, 0]
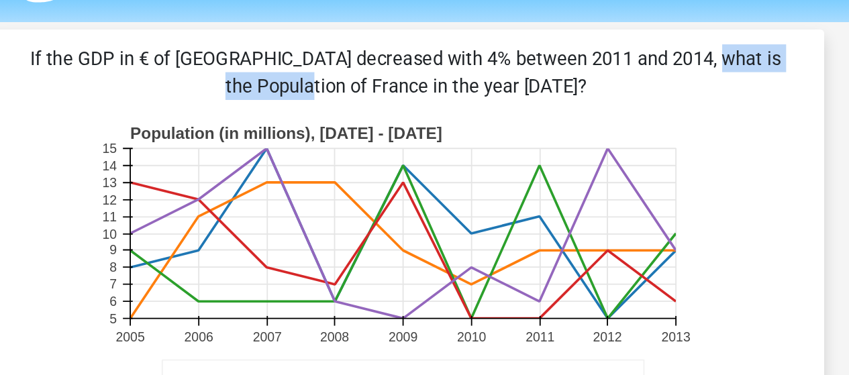
drag, startPoint x: 333, startPoint y: 38, endPoint x: 451, endPoint y: 44, distance: 118.2
click at [451, 44] on p "If the GDP in € of France decreased with 4% between 2011 and 2014, what is the …" at bounding box center [425, 52] width 562 height 40
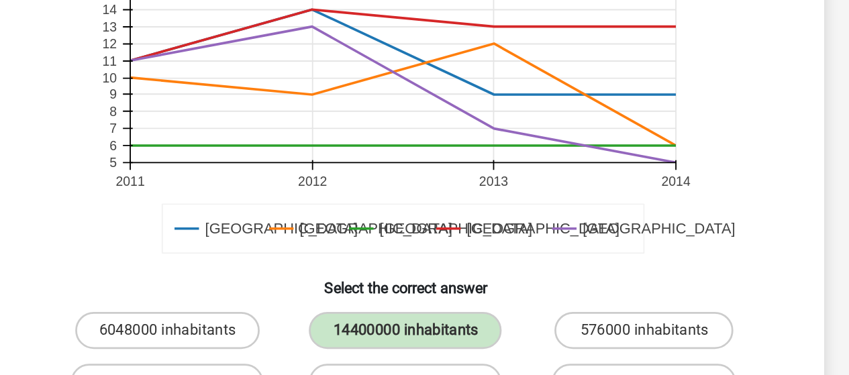
scroll to position [444, 0]
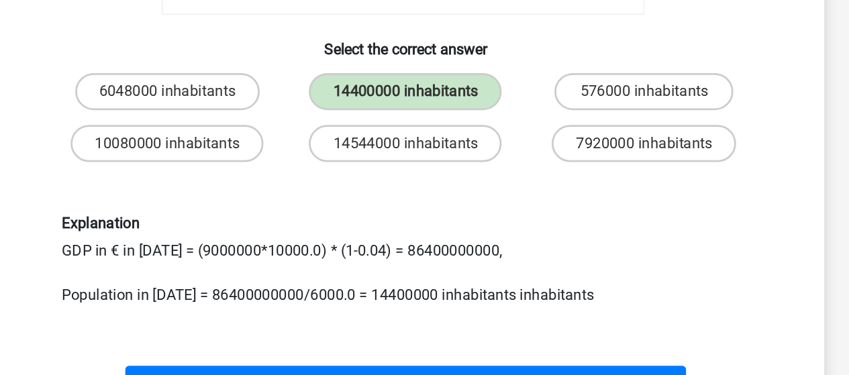
drag, startPoint x: 418, startPoint y: 282, endPoint x: 482, endPoint y: 280, distance: 63.7
click at [482, 280] on div "Explanation GDP in € in 2014 = (9000000*10000.0) * (1-0.04) = 86400000000, Popu…" at bounding box center [425, 291] width 518 height 66
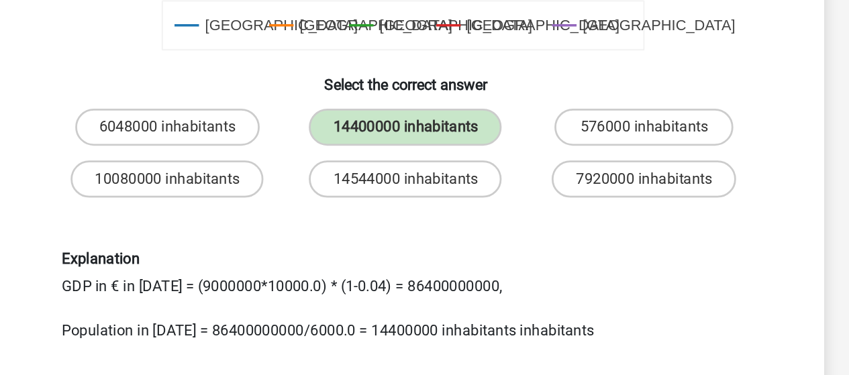
scroll to position [435, 0]
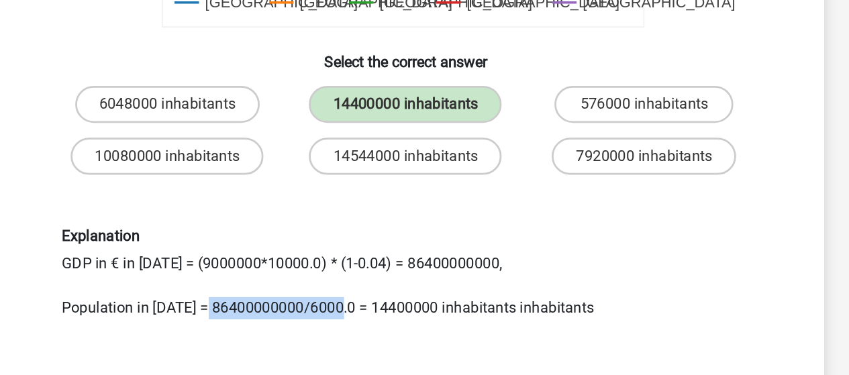
drag, startPoint x: 280, startPoint y: 325, endPoint x: 380, endPoint y: 318, distance: 100.9
click at [380, 318] on div "Explanation GDP in € in 2014 = (9000000*10000.0) * (1-0.04) = 86400000000, Popu…" at bounding box center [425, 301] width 518 height 66
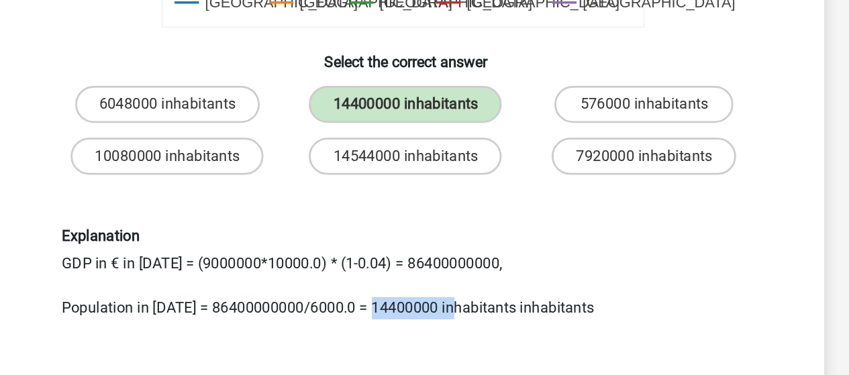
drag, startPoint x: 405, startPoint y: 327, endPoint x: 461, endPoint y: 323, distance: 56.5
click at [461, 323] on div "Explanation GDP in € in 2014 = (9000000*10000.0) * (1-0.04) = 86400000000, Popu…" at bounding box center [425, 301] width 518 height 66
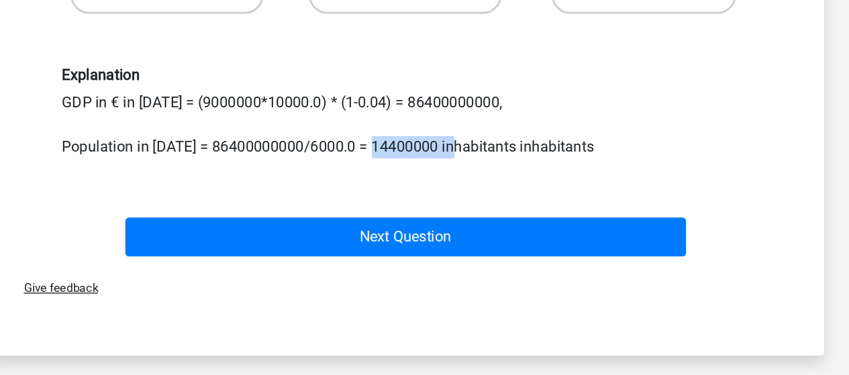
scroll to position [552, 0]
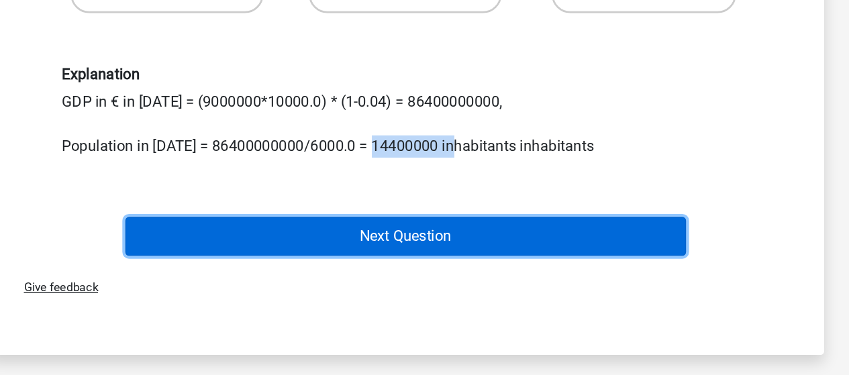
click at [428, 270] on button "Next Question" at bounding box center [424, 274] width 406 height 28
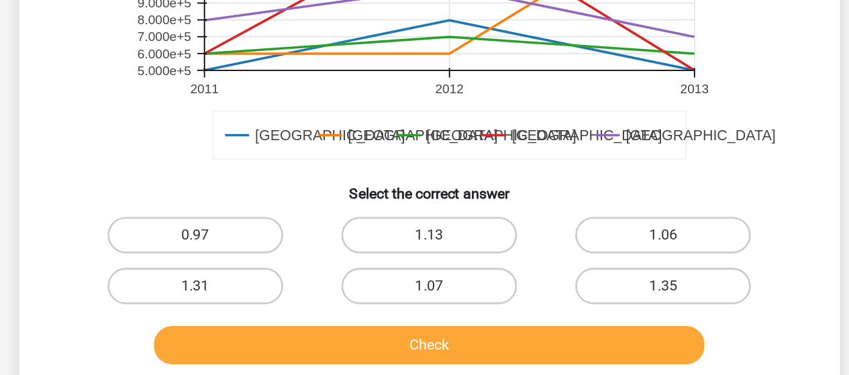
scroll to position [345, 0]
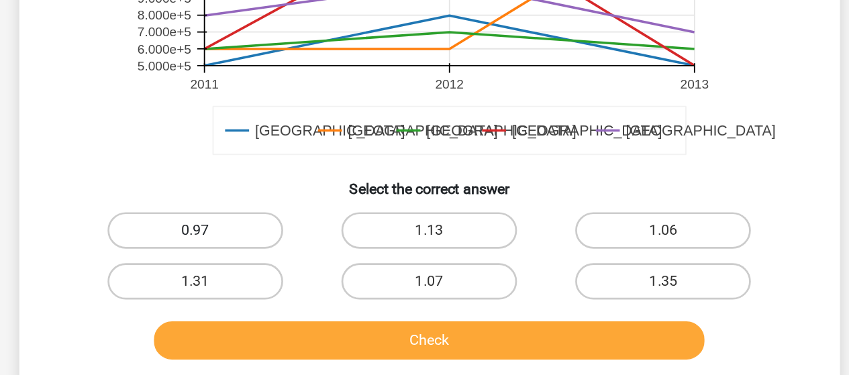
drag, startPoint x: 289, startPoint y: 200, endPoint x: 250, endPoint y: 265, distance: 75.8
click at [250, 265] on label "0.97" at bounding box center [251, 268] width 129 height 27
click at [252, 268] on input "0.97" at bounding box center [256, 272] width 9 height 9
radio input "true"
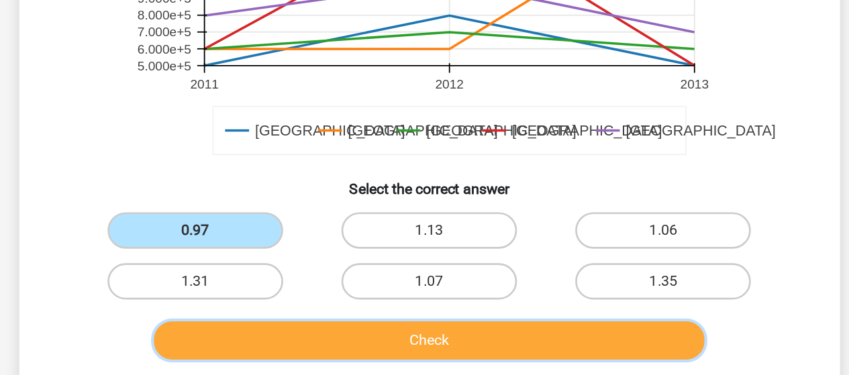
click at [263, 342] on button "Check" at bounding box center [424, 349] width 406 height 28
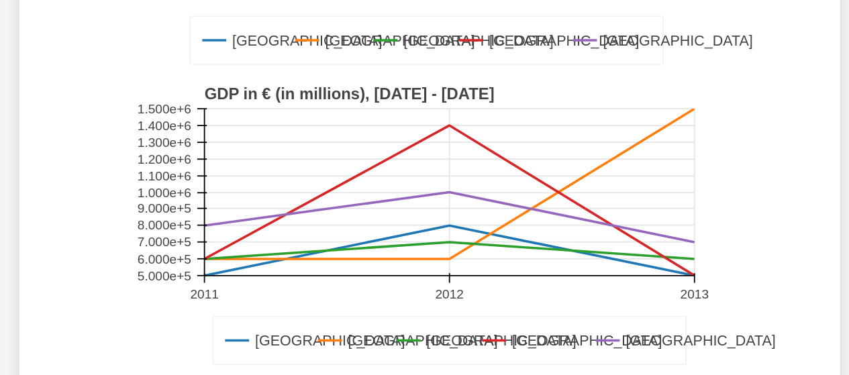
scroll to position [289, 0]
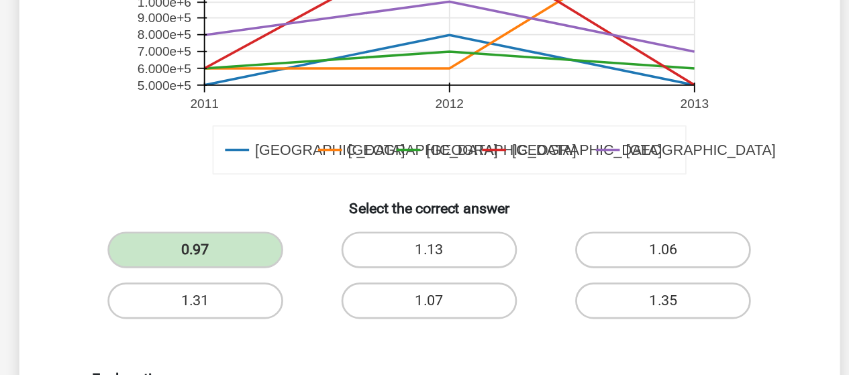
click at [266, 233] on rect at bounding box center [424, 124] width 443 height 221
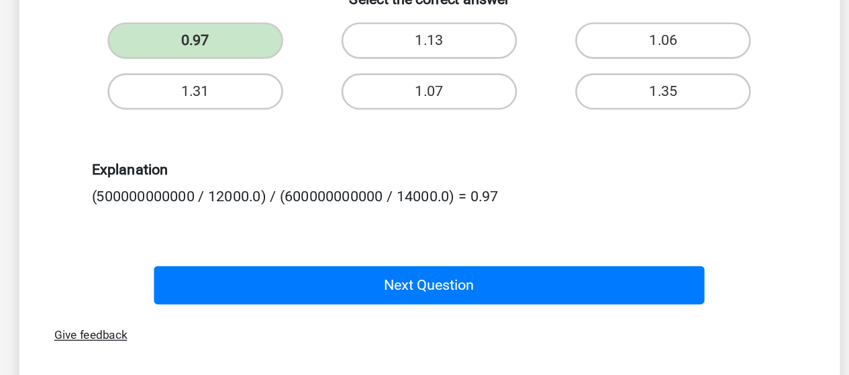
scroll to position [486, 0]
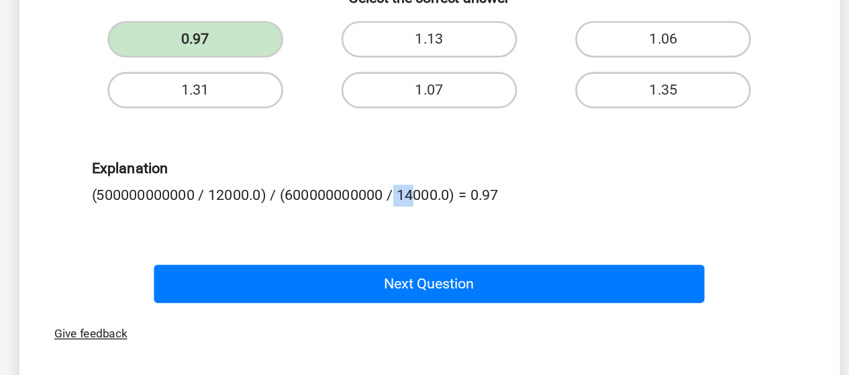
drag, startPoint x: 203, startPoint y: 239, endPoint x: 221, endPoint y: 242, distance: 18.3
click at [221, 242] on div "Explanation (500000000000 / 12000.0) / (600000000000 / 14000.0) = 0.97" at bounding box center [425, 233] width 518 height 34
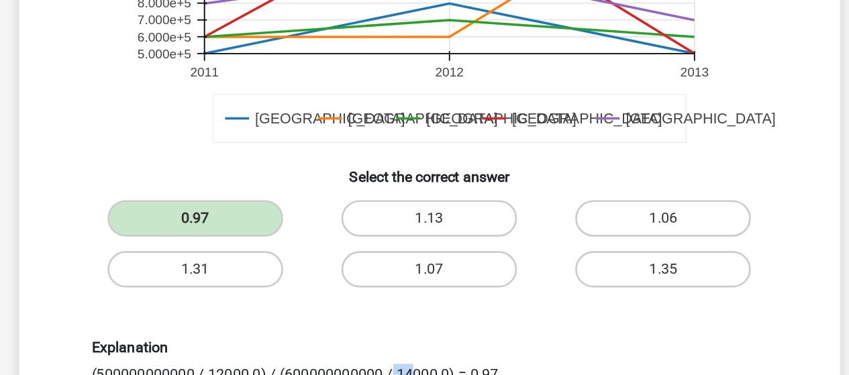
scroll to position [356, 0]
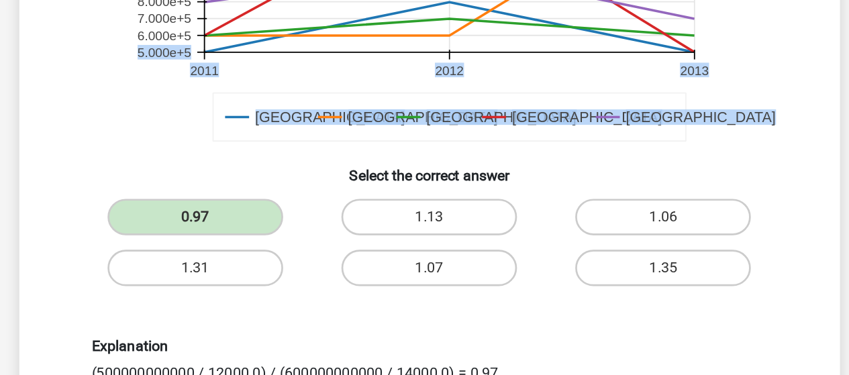
drag, startPoint x: 206, startPoint y: 135, endPoint x: 246, endPoint y: 133, distance: 40.3
click at [246, 133] on g "Germany France Belgium Luxembourg London GDP in € (in millions), 2011 - 2013 20…" at bounding box center [441, 100] width 476 height 221
copy g "Germany France Belgium Luxembourg London GDP in € (in millions), 2011 - 2013 20…"
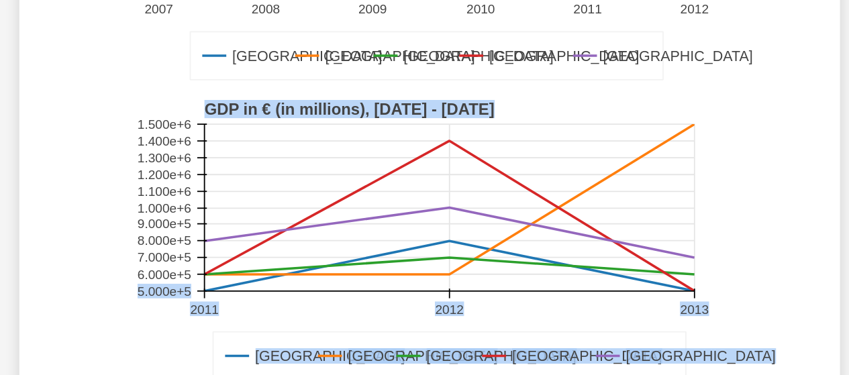
scroll to position [264, 0]
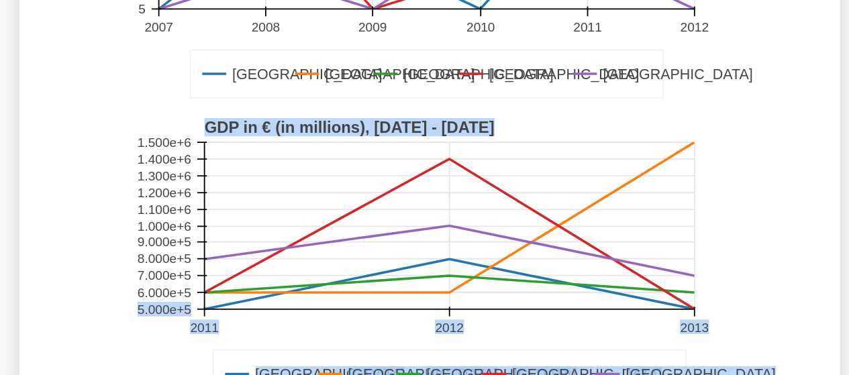
click at [355, 93] on text "GDP in € (in millions), 2011 - 2013" at bounding box center [365, 93] width 214 height 13
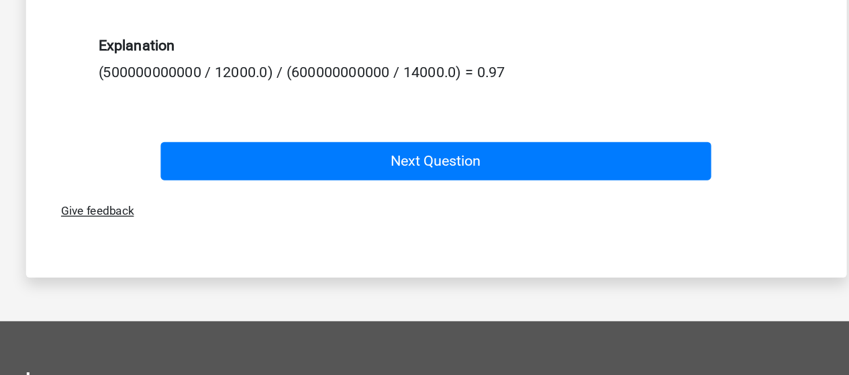
scroll to position [641, 0]
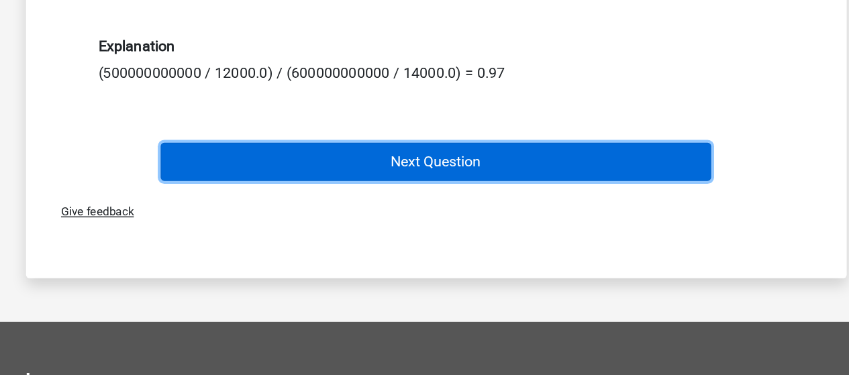
click at [436, 151] on button "Next Question" at bounding box center [424, 154] width 406 height 28
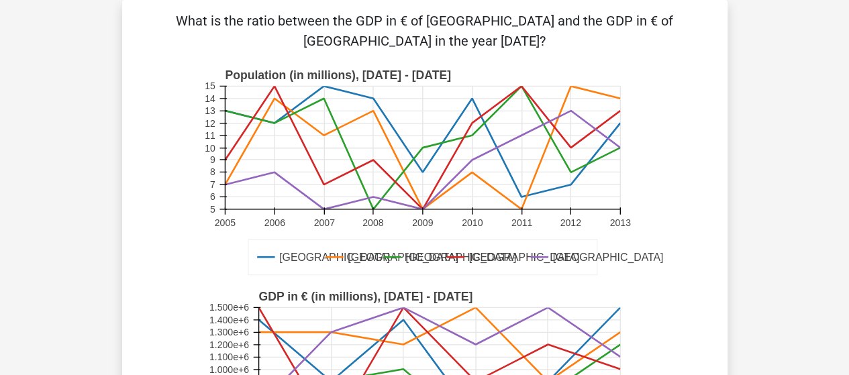
scroll to position [0, 0]
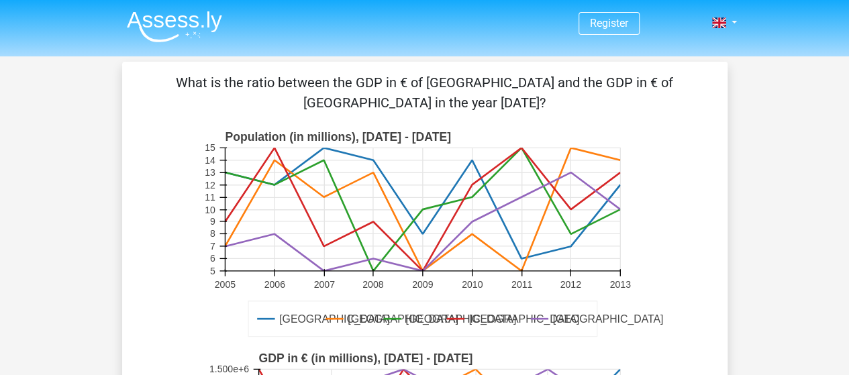
click at [402, 156] on rect at bounding box center [422, 209] width 395 height 123
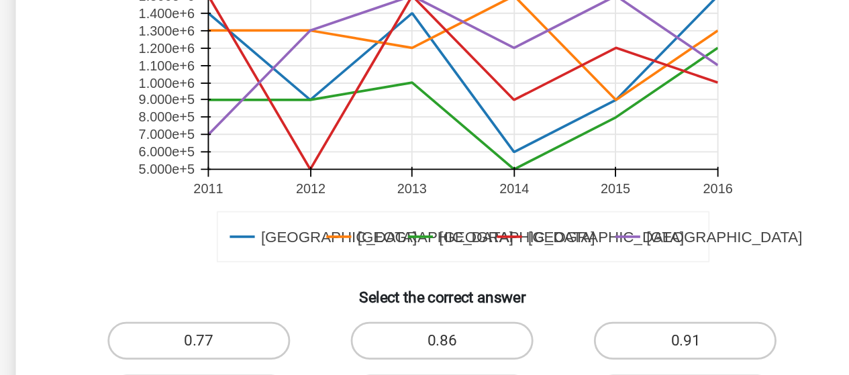
scroll to position [439, 0]
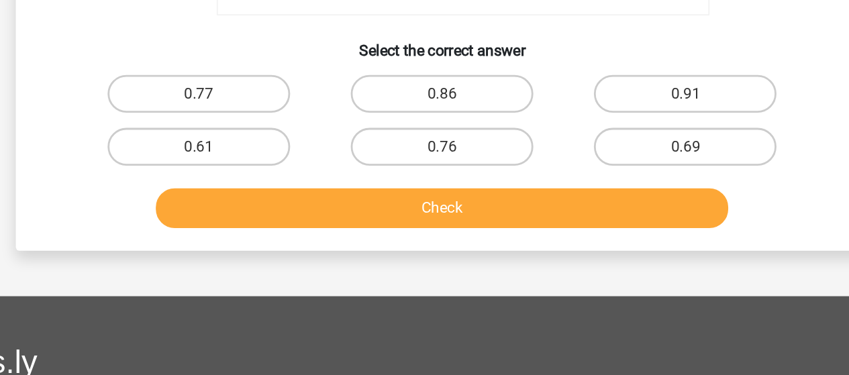
click at [432, 219] on input "0.76" at bounding box center [428, 217] width 9 height 9
radio input "true"
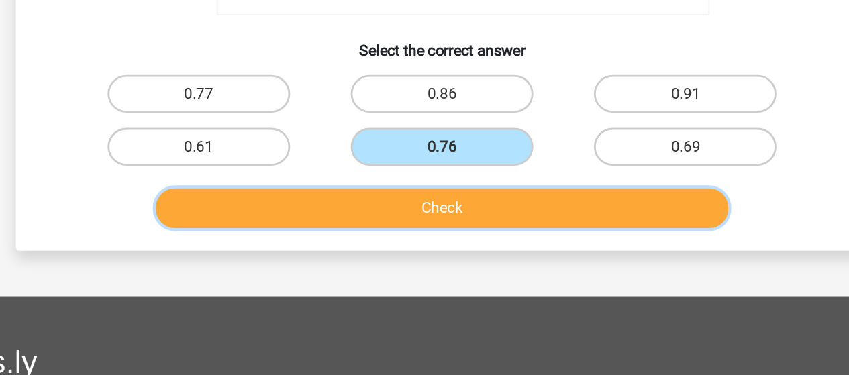
click at [419, 260] on button "Check" at bounding box center [424, 256] width 406 height 28
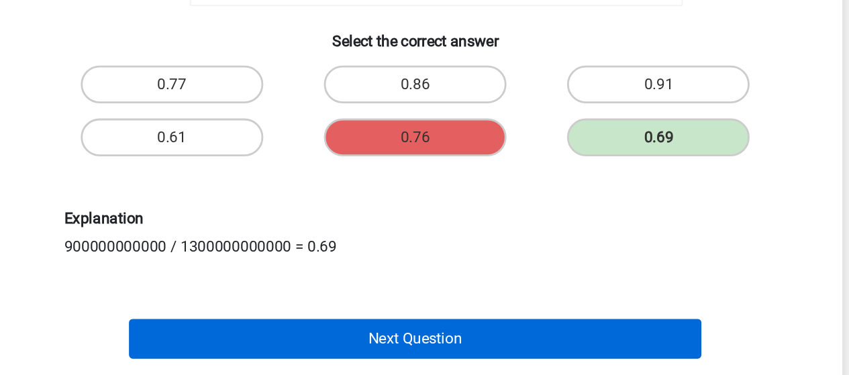
scroll to position [546, 0]
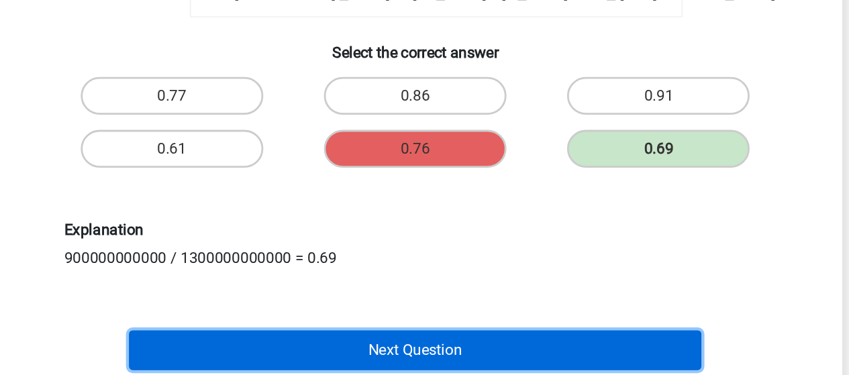
click at [389, 244] on button "Next Question" at bounding box center [424, 248] width 406 height 28
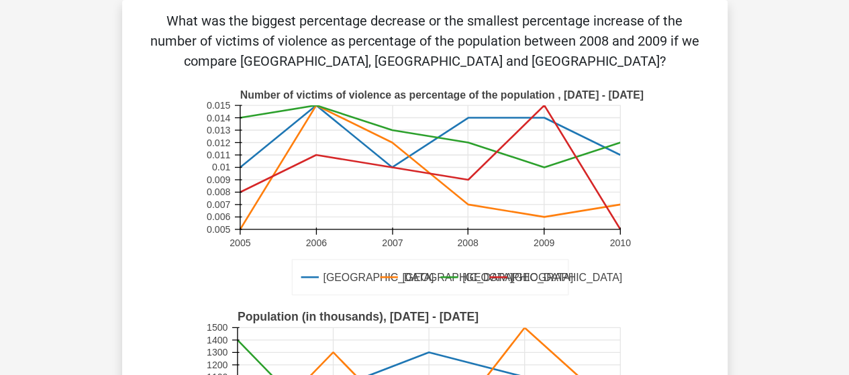
scroll to position [0, 0]
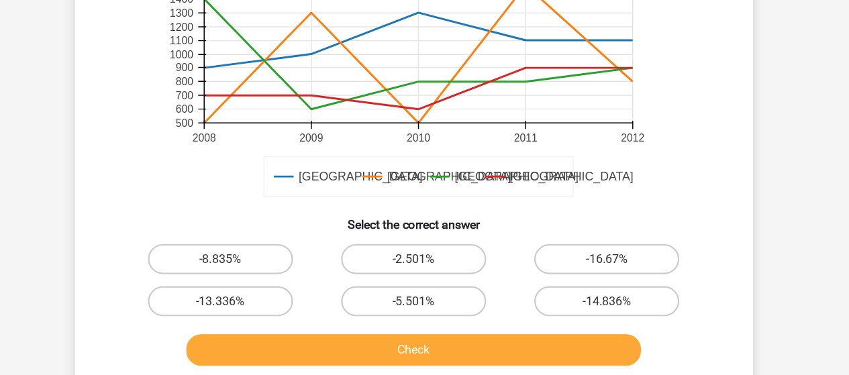
scroll to position [363, 0]
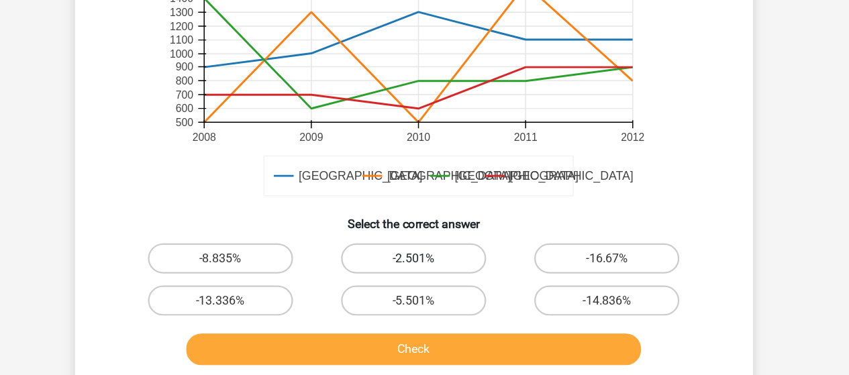
click at [407, 270] on label "-2.501%" at bounding box center [424, 270] width 129 height 27
click at [424, 270] on input "-2.501%" at bounding box center [428, 274] width 9 height 9
radio input "true"
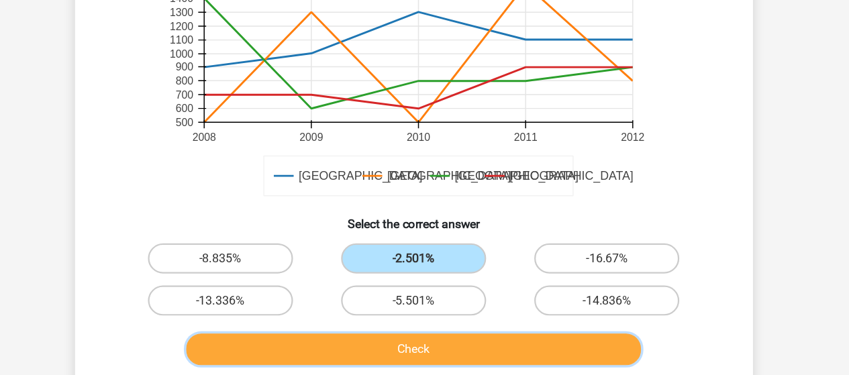
click at [397, 346] on button "Check" at bounding box center [424, 351] width 406 height 28
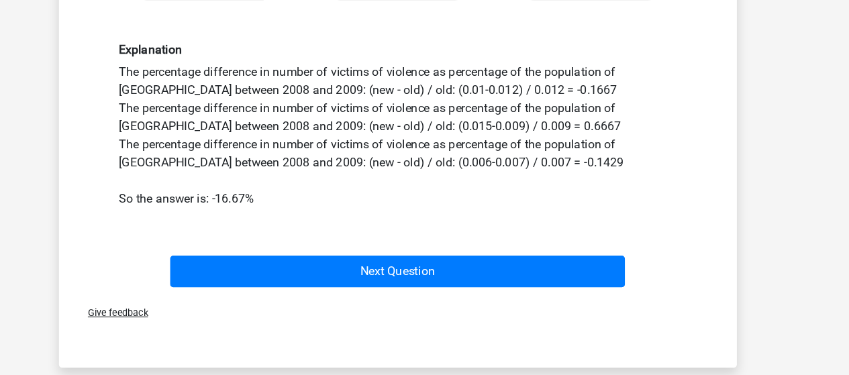
scroll to position [649, 0]
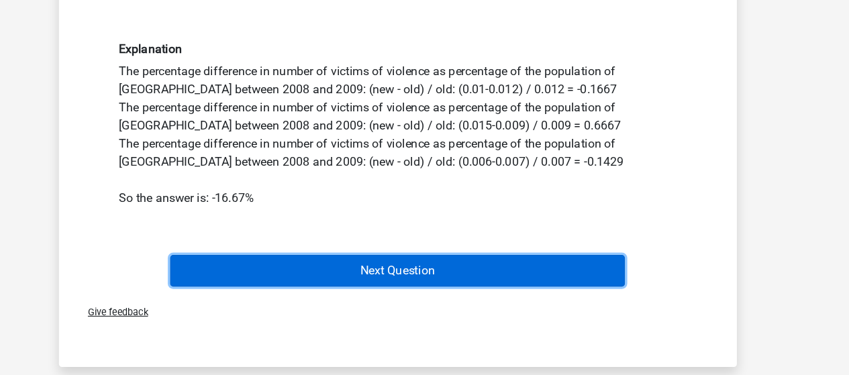
click at [301, 279] on button "Next Question" at bounding box center [424, 278] width 406 height 28
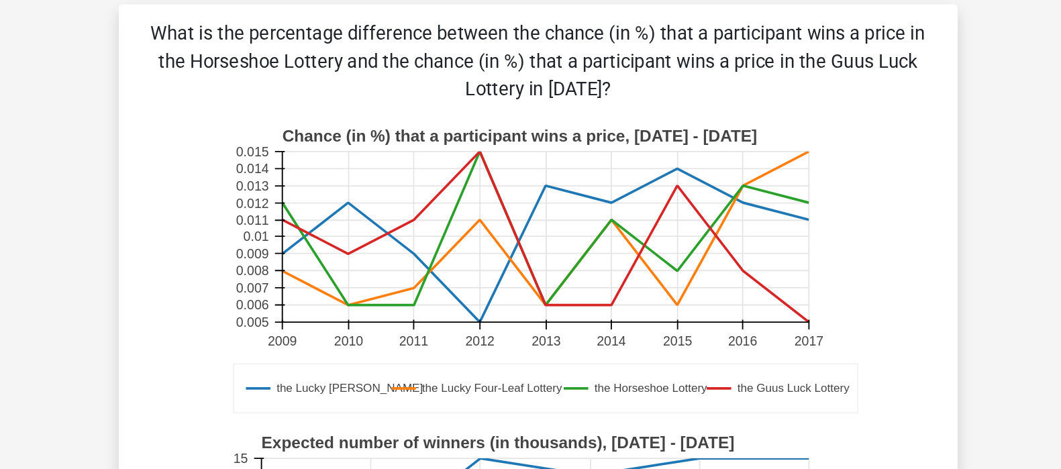
scroll to position [36, 0]
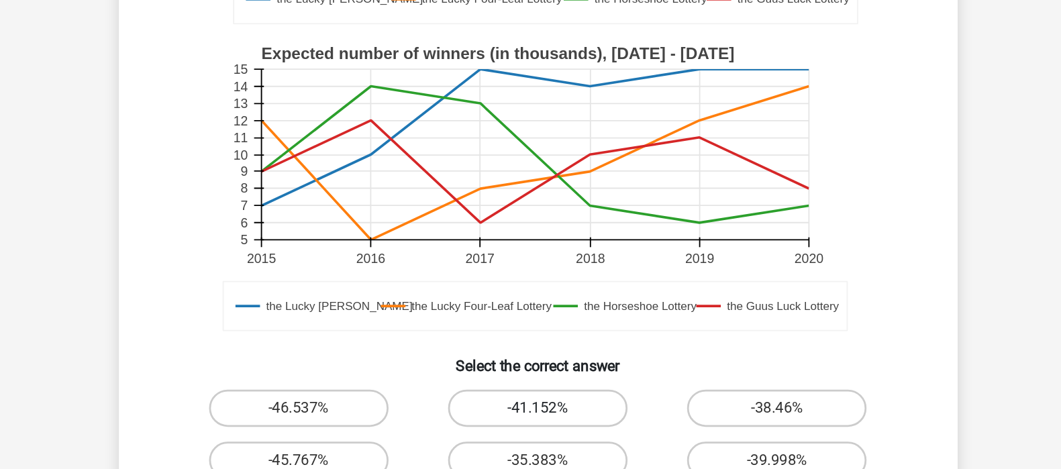
click at [511, 429] on label "-41.152%" at bounding box center [530, 424] width 129 height 27
click at [530, 429] on input "-41.152%" at bounding box center [534, 429] width 9 height 9
radio input "true"
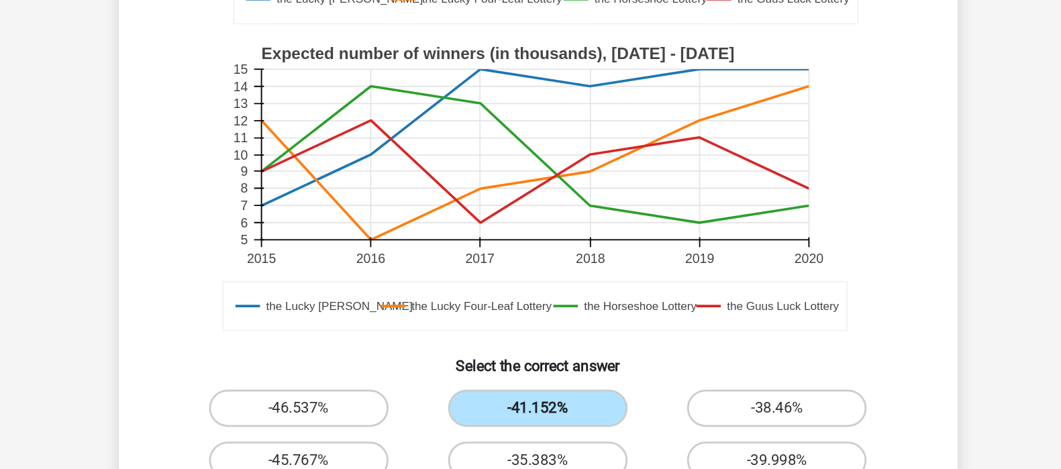
scroll to position [443, 0]
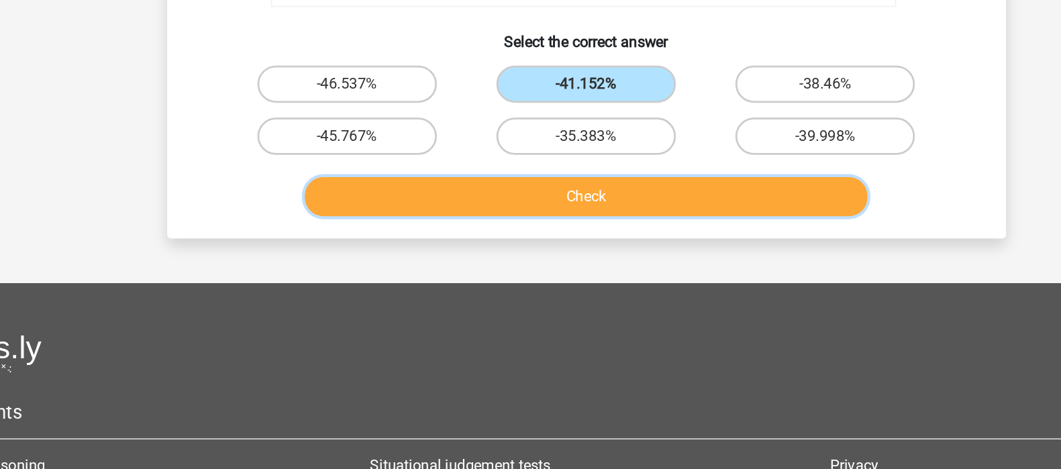
click at [464, 282] on button "Check" at bounding box center [530, 272] width 406 height 28
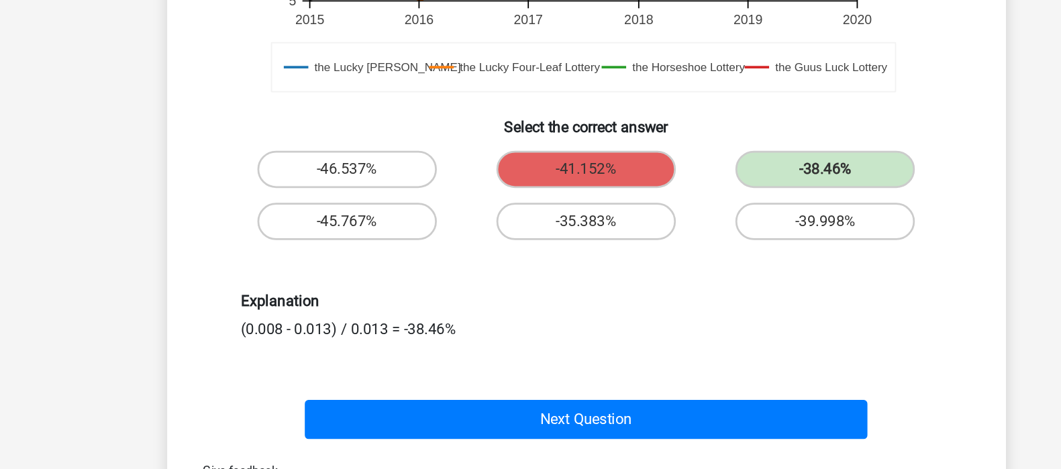
drag, startPoint x: 291, startPoint y: 303, endPoint x: 345, endPoint y: 304, distance: 53.7
click at [345, 304] on div "Explanation (0.008 - 0.013) / 0.013 = -38.46%" at bounding box center [531, 296] width 518 height 34
drag, startPoint x: 399, startPoint y: 301, endPoint x: 424, endPoint y: 303, distance: 24.9
click at [424, 303] on div "Explanation (0.008 - 0.013) / 0.013 = -38.46%" at bounding box center [531, 296] width 518 height 34
click at [480, 310] on div "Explanation (0.008 - 0.013) / 0.013 = -38.46%" at bounding box center [531, 296] width 518 height 34
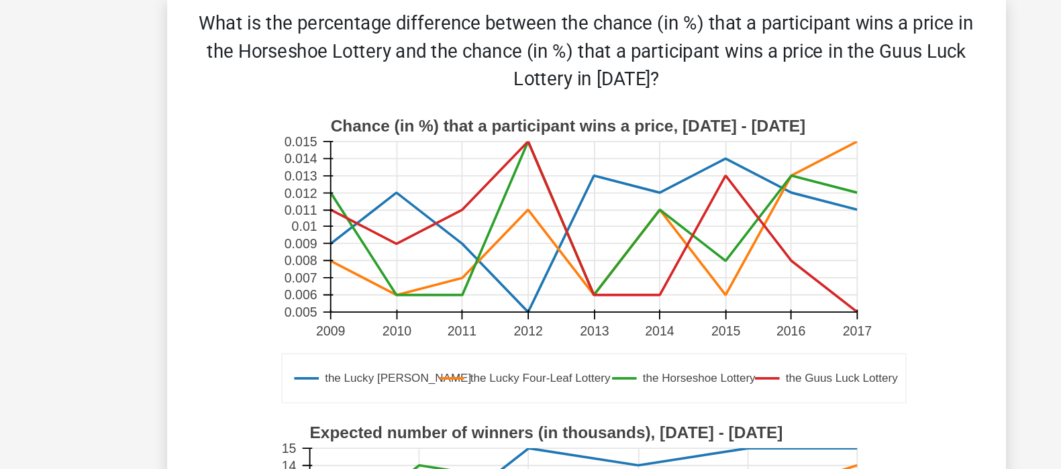
scroll to position [49, 0]
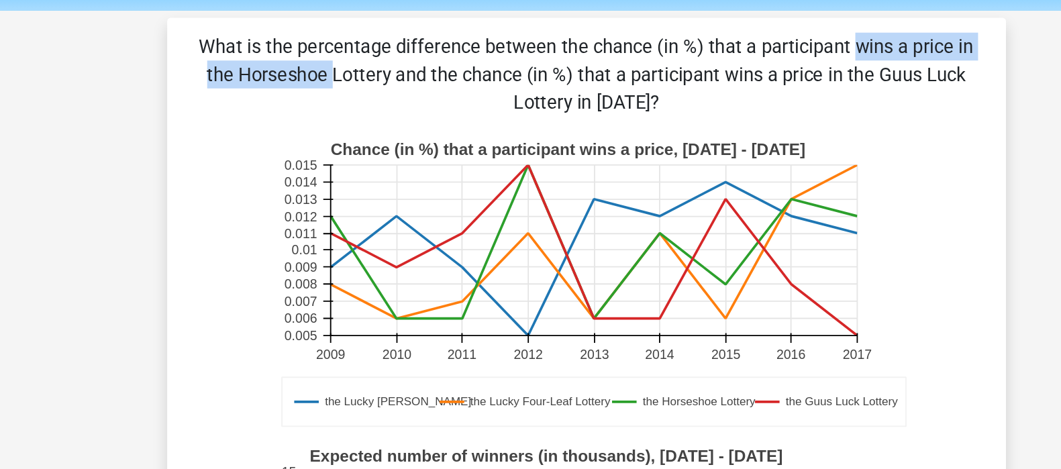
drag, startPoint x: 455, startPoint y: 29, endPoint x: 638, endPoint y: 34, distance: 183.2
click at [638, 34] on p "What is the percentage difference between the chance (in %) that a participant …" at bounding box center [531, 53] width 562 height 60
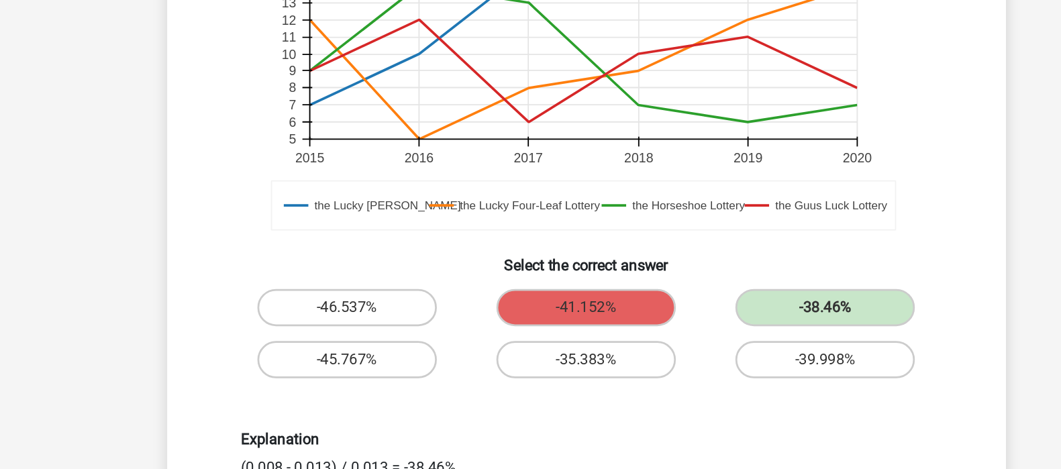
scroll to position [360, 0]
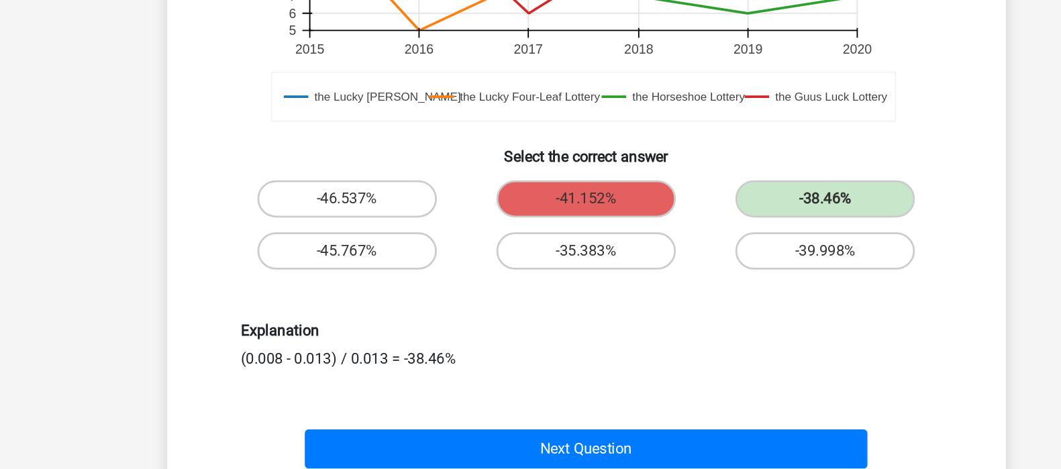
drag, startPoint x: 310, startPoint y: 384, endPoint x: 420, endPoint y: 388, distance: 110.1
click at [420, 388] on div "Explanation (0.008 - 0.013) / 0.013 = -38.46%" at bounding box center [531, 379] width 518 height 34
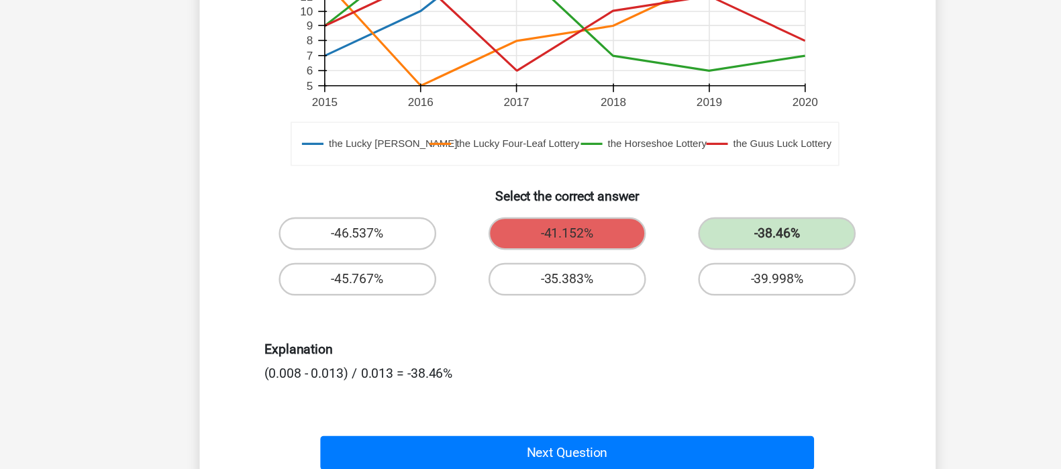
drag, startPoint x: 284, startPoint y: 386, endPoint x: 377, endPoint y: 388, distance: 93.3
click at [377, 388] on div "Explanation (0.008 - 0.013) / 0.013 = -38.46%" at bounding box center [531, 381] width 518 height 34
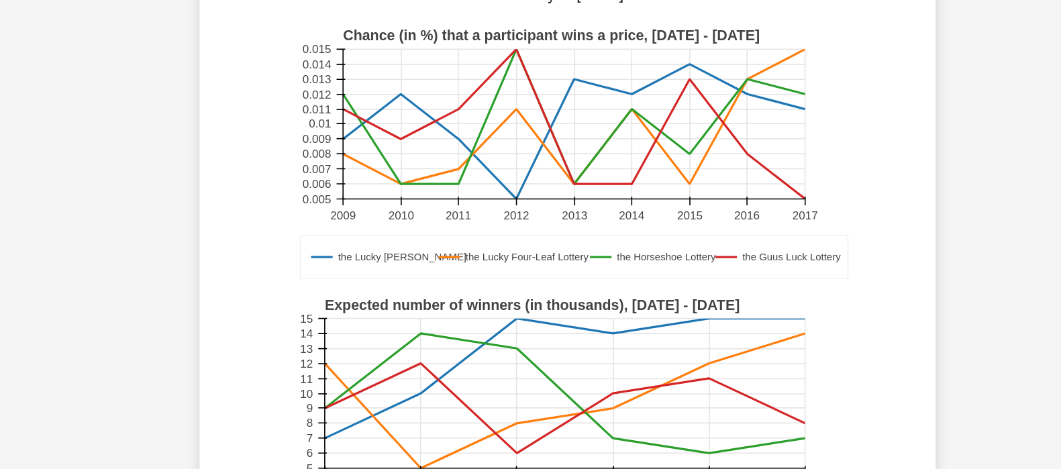
scroll to position [0, 0]
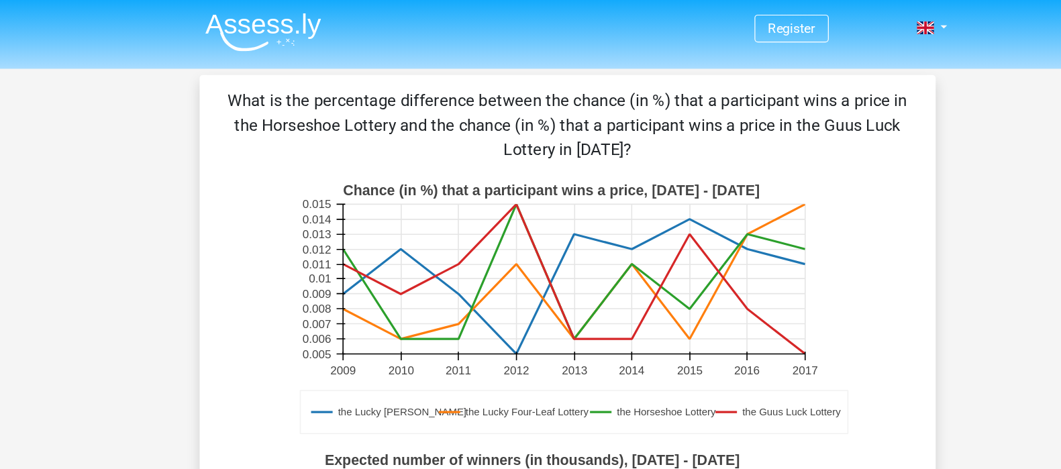
drag, startPoint x: 678, startPoint y: 195, endPoint x: 676, endPoint y: 205, distance: 10.9
click at [676, 205] on rect at bounding box center [535, 229] width 380 height 123
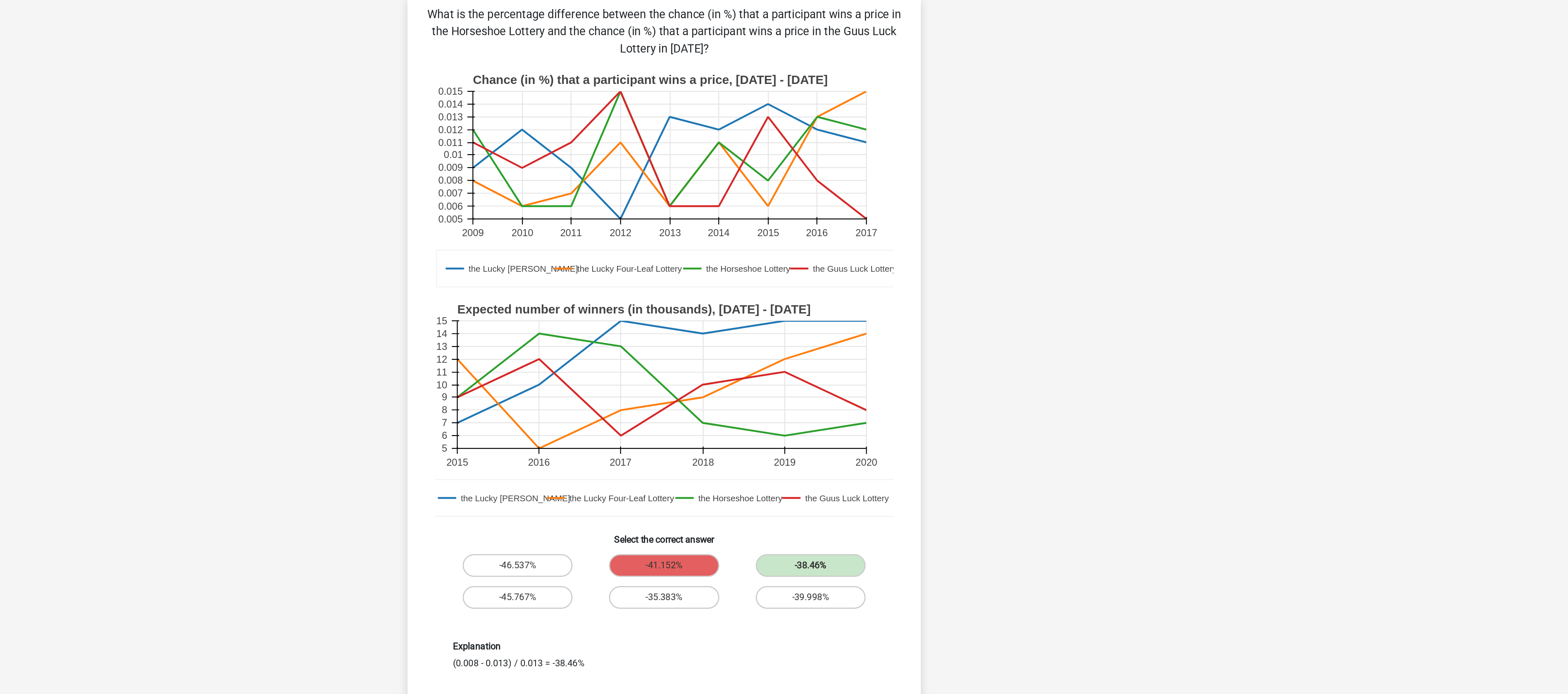
drag, startPoint x: 626, startPoint y: 533, endPoint x: 699, endPoint y: 543, distance: 73.7
click at [699, 543] on div "Explanation (0.008 - 0.013) / 0.013 = -38.46%" at bounding box center [784, 536] width 319 height 21
copy div "Explanation (0.008 - 0.013) / 0.013"
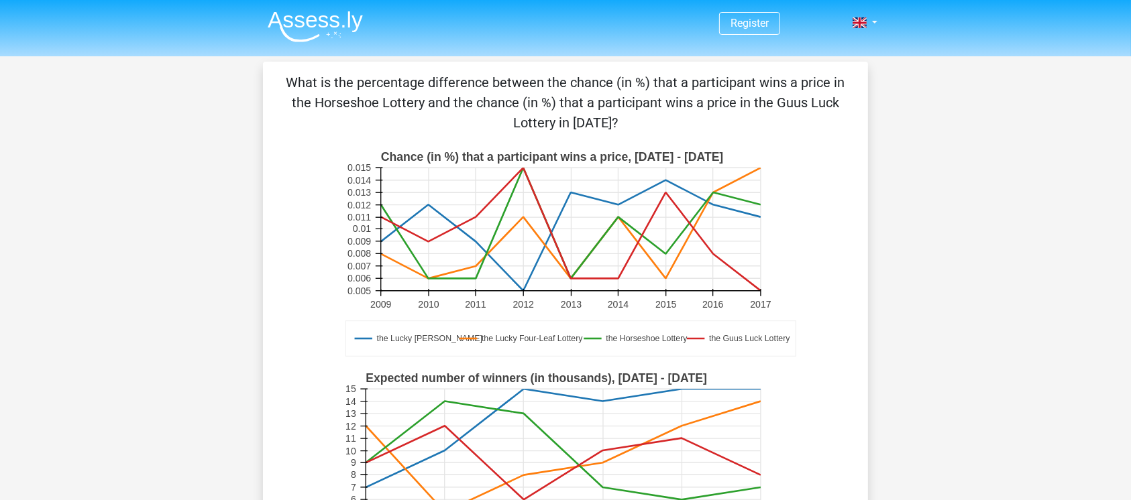
drag, startPoint x: 755, startPoint y: 74, endPoint x: 849, endPoint y: 102, distance: 97.9
click at [849, 102] on div "What is the percentage difference between the chance (in %) that a participant …" at bounding box center [565, 452] width 594 height 761
click at [502, 83] on p "What is the percentage difference between the chance (in %) that a participant …" at bounding box center [565, 102] width 562 height 60
drag, startPoint x: 635, startPoint y: 99, endPoint x: 825, endPoint y: 110, distance: 190.2
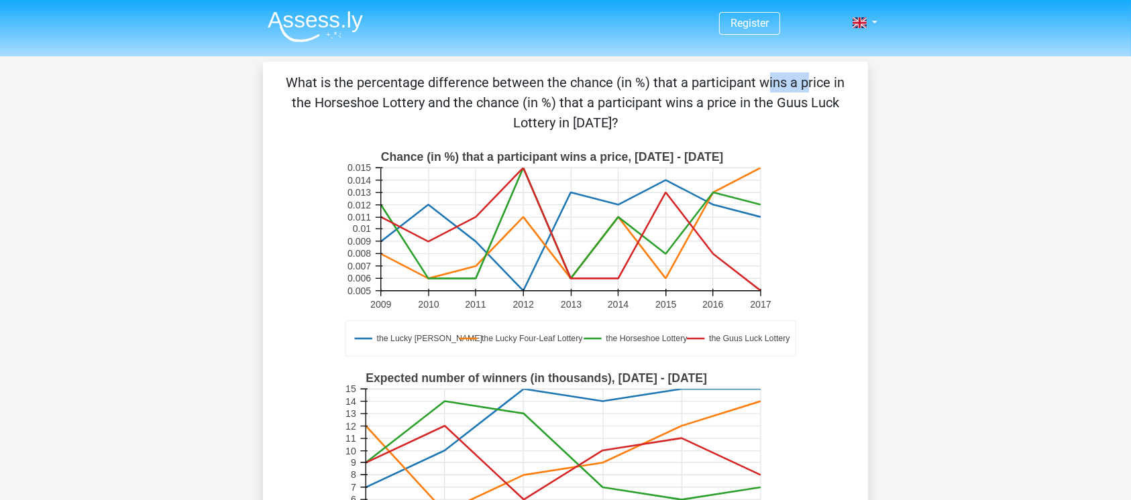
click at [825, 110] on p "What is the percentage difference between the chance (in %) that a participant …" at bounding box center [565, 102] width 562 height 60
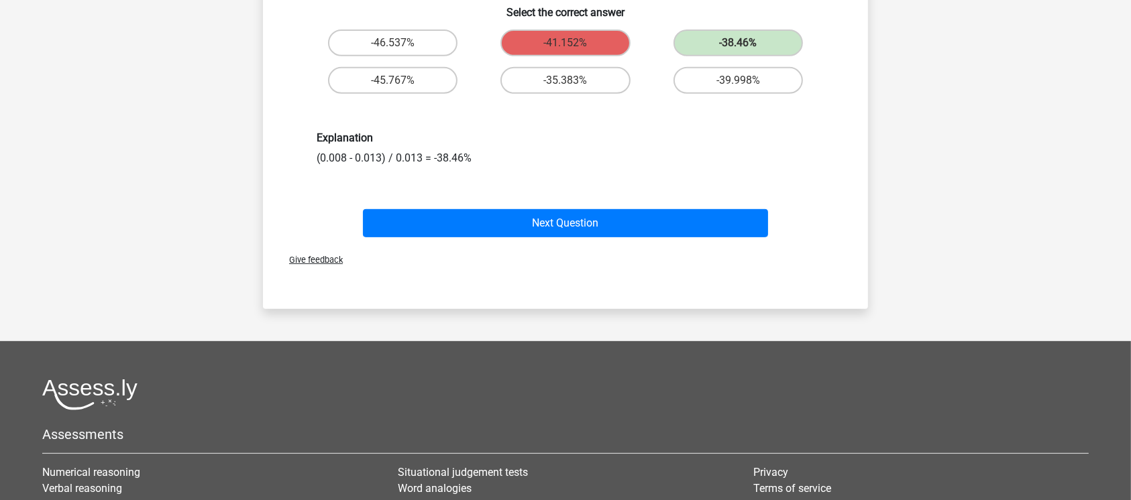
scroll to position [592, 0]
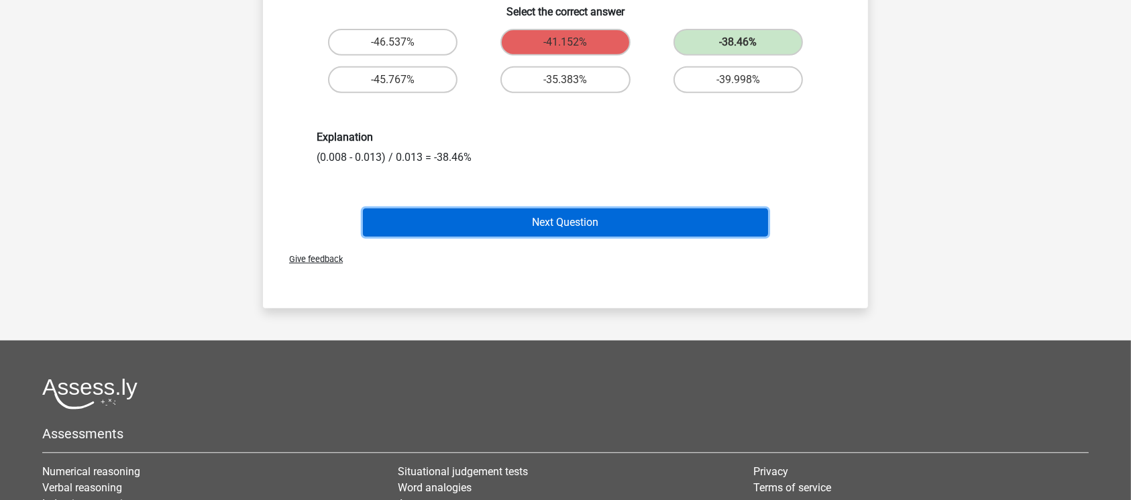
click at [609, 217] on button "Next Question" at bounding box center [566, 223] width 406 height 28
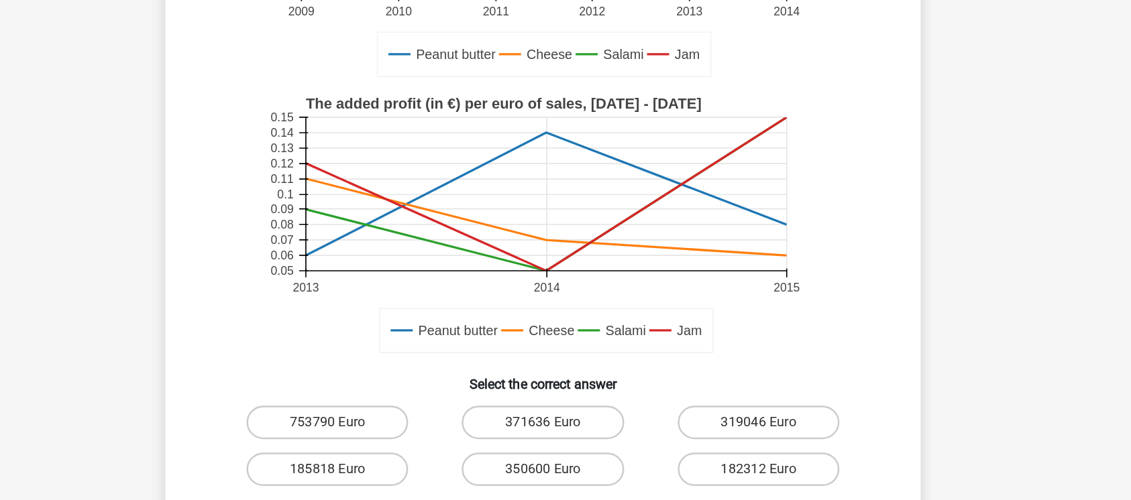
scroll to position [273, 0]
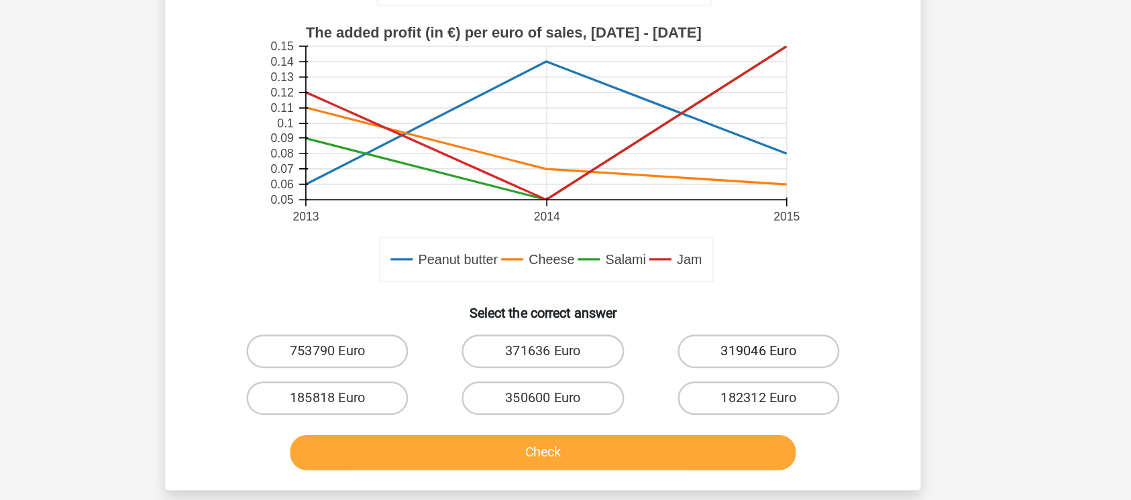
click at [722, 371] on label "319046 Euro" at bounding box center [738, 381] width 129 height 27
click at [738, 381] on input "319046 Euro" at bounding box center [742, 385] width 9 height 9
radio input "true"
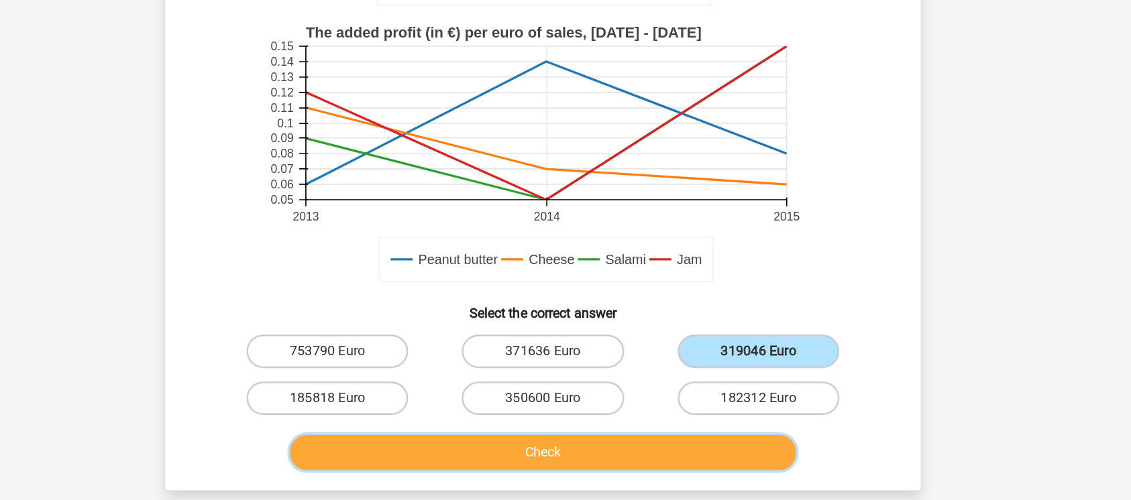
click at [562, 457] on button "Check" at bounding box center [566, 462] width 406 height 28
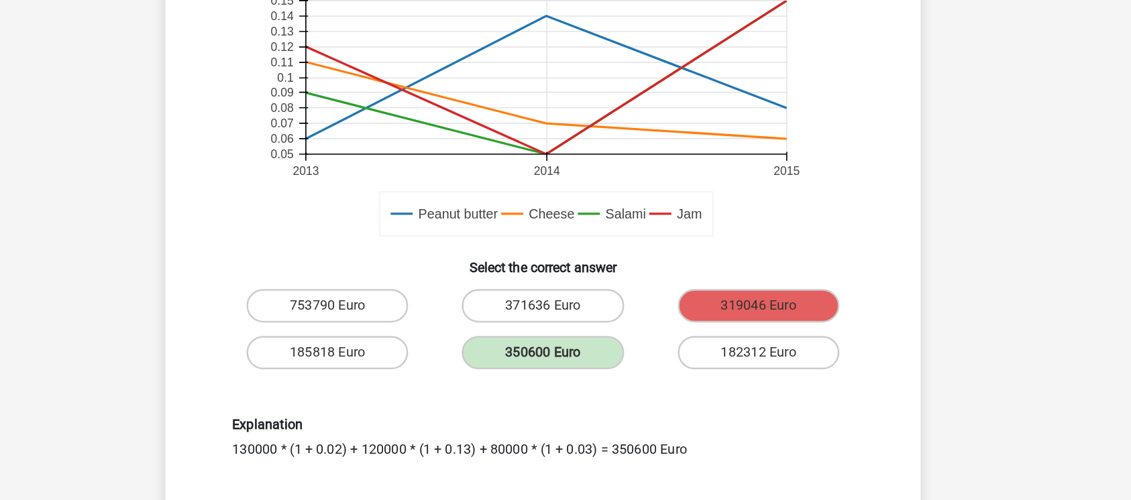
scroll to position [376, 0]
drag, startPoint x: 362, startPoint y: 390, endPoint x: 406, endPoint y: 392, distance: 43.7
click at [406, 392] on div "Explanation 130000 * (1 + 0.02) + 120000 * (1 + 0.13) + 80000 * (1 + 0.03) = 35…" at bounding box center [566, 383] width 518 height 34
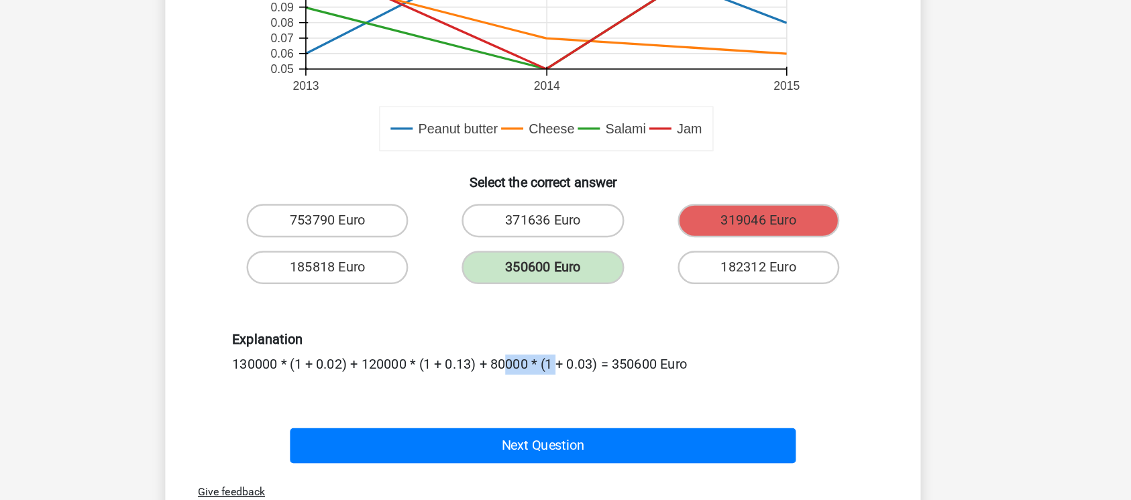
scroll to position [396, 0]
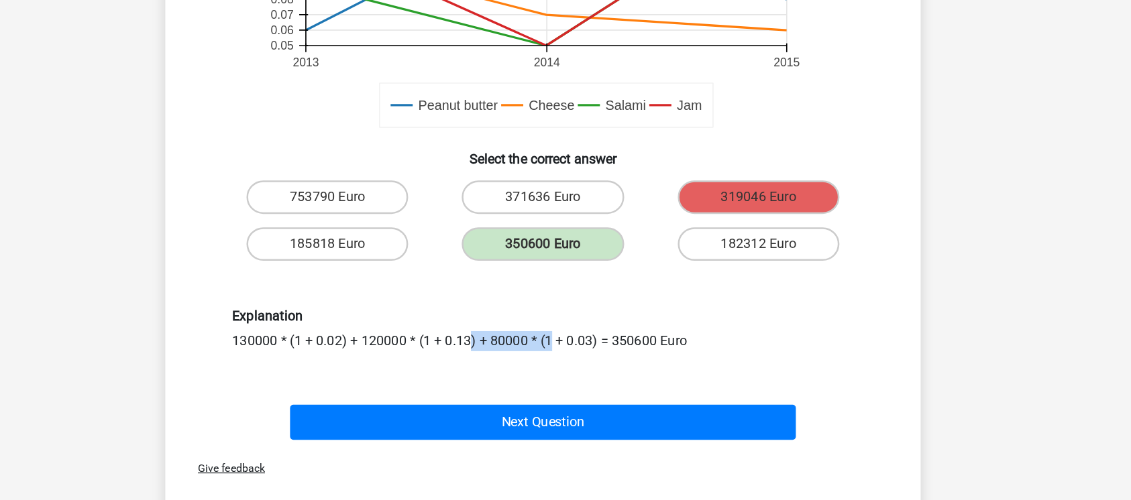
drag, startPoint x: 335, startPoint y: 372, endPoint x: 400, endPoint y: 370, distance: 64.4
click at [400, 370] on div "Explanation 130000 * (1 + 0.02) + 120000 * (1 + 0.13) + 80000 * (1 + 0.03) = 35…" at bounding box center [566, 363] width 518 height 34
drag, startPoint x: 427, startPoint y: 369, endPoint x: 440, endPoint y: 374, distance: 13.6
click at [440, 374] on div "Explanation 130000 * (1 + 0.02) + 120000 * (1 + 0.13) + 80000 * (1 + 0.03) = 35…" at bounding box center [566, 363] width 518 height 34
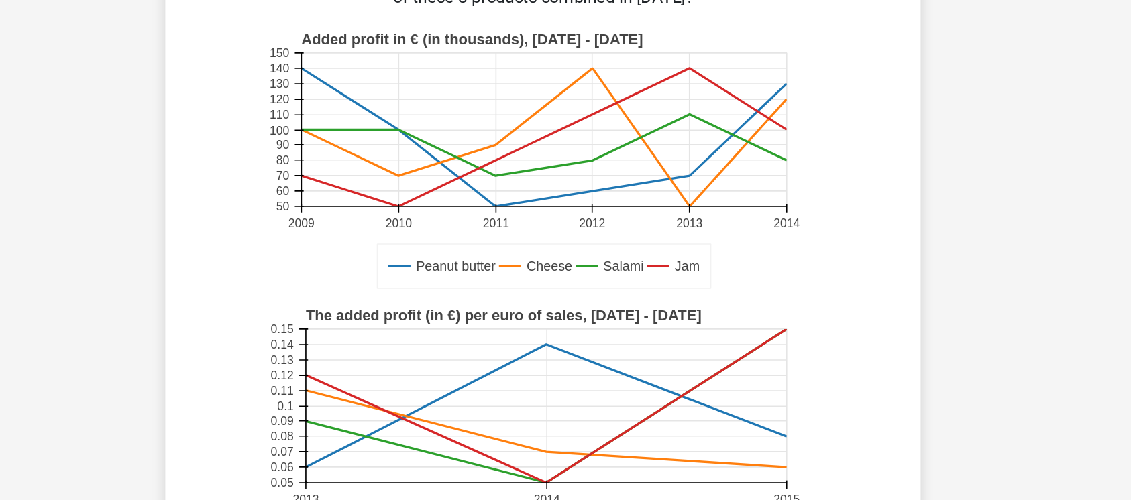
scroll to position [362, 0]
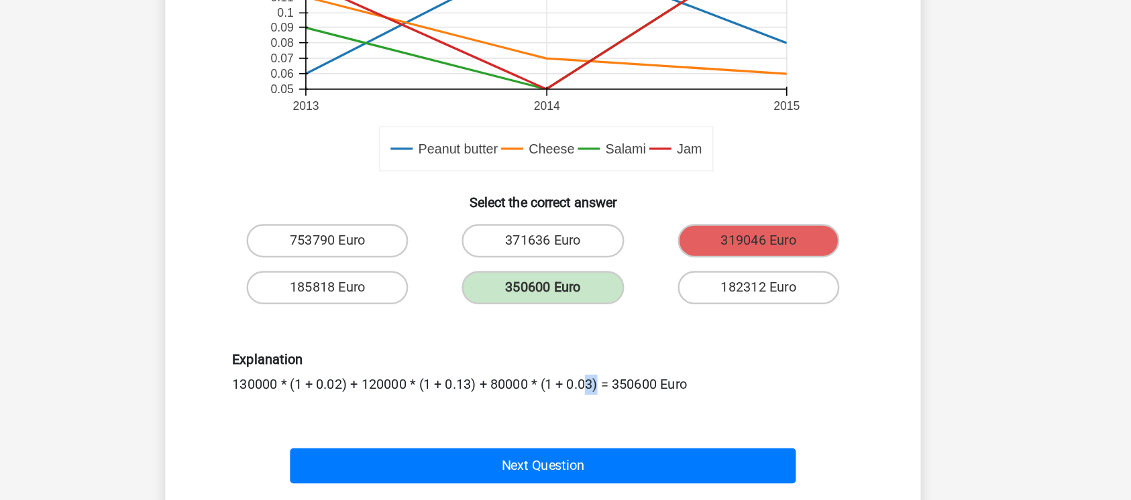
drag, startPoint x: 650, startPoint y: 409, endPoint x: 698, endPoint y: 405, distance: 47.7
click at [698, 405] on div "Explanation 130000 * (1 + 0.02) + 120000 * (1 + 0.13) + 80000 * (1 + 0.03) = 35…" at bounding box center [566, 398] width 518 height 34
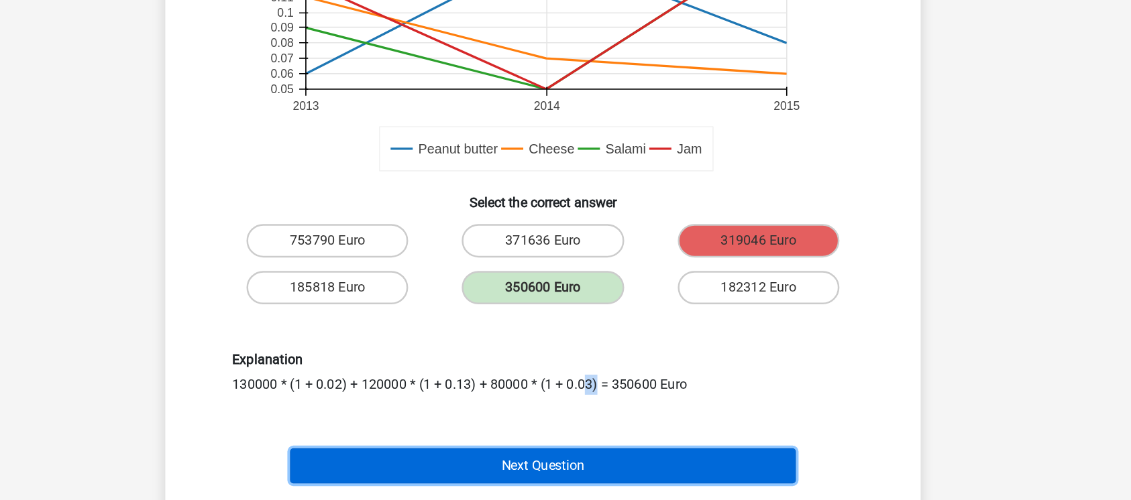
click at [594, 473] on button "Next Question" at bounding box center [566, 473] width 406 height 28
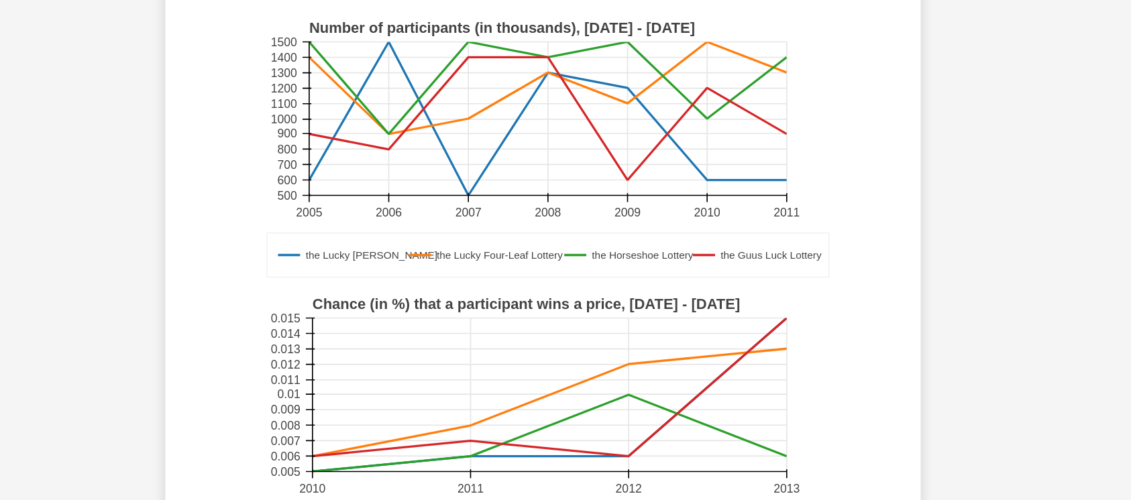
scroll to position [66, 0]
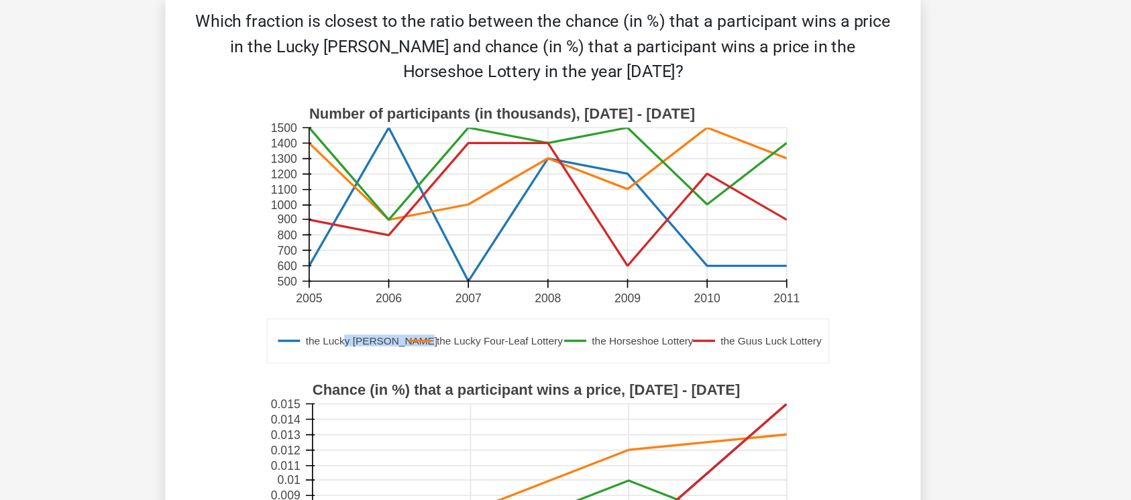
drag, startPoint x: 405, startPoint y: 272, endPoint x: 458, endPoint y: 272, distance: 53.0
click at [458, 272] on text "the Lucky Luke Lottery" at bounding box center [428, 272] width 105 height 9
drag, startPoint x: 621, startPoint y: 271, endPoint x: 672, endPoint y: 269, distance: 51.0
click at [672, 269] on text "the Horseshoe Lottery" at bounding box center [645, 272] width 82 height 9
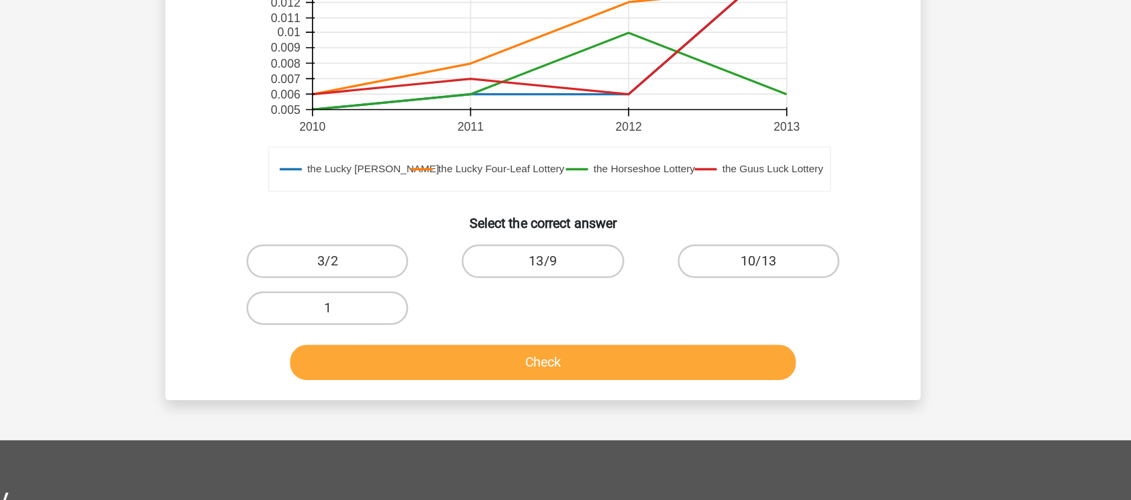
scroll to position [324, 0]
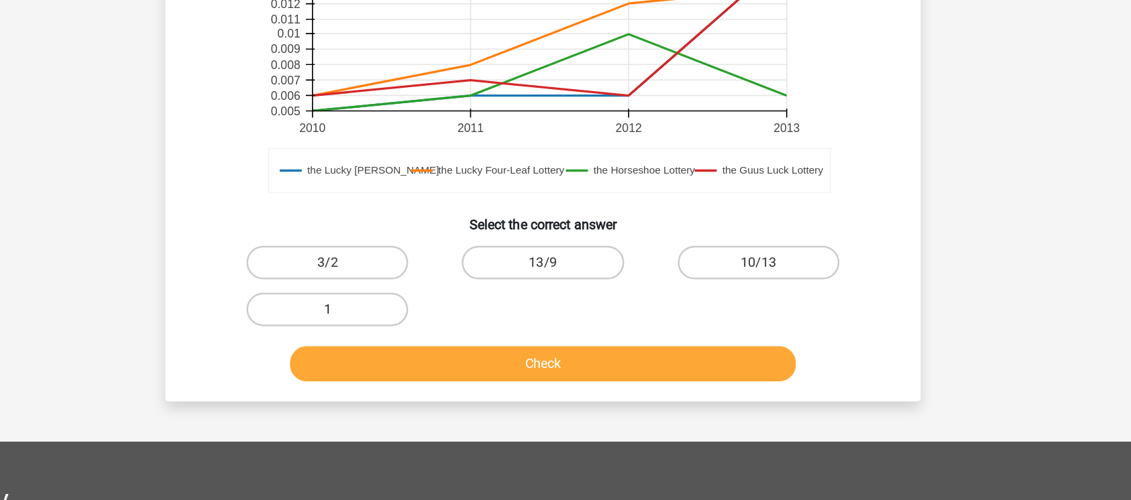
click at [390, 339] on label "1" at bounding box center [392, 347] width 129 height 27
click at [393, 347] on input "1" at bounding box center [397, 351] width 9 height 9
radio input "true"
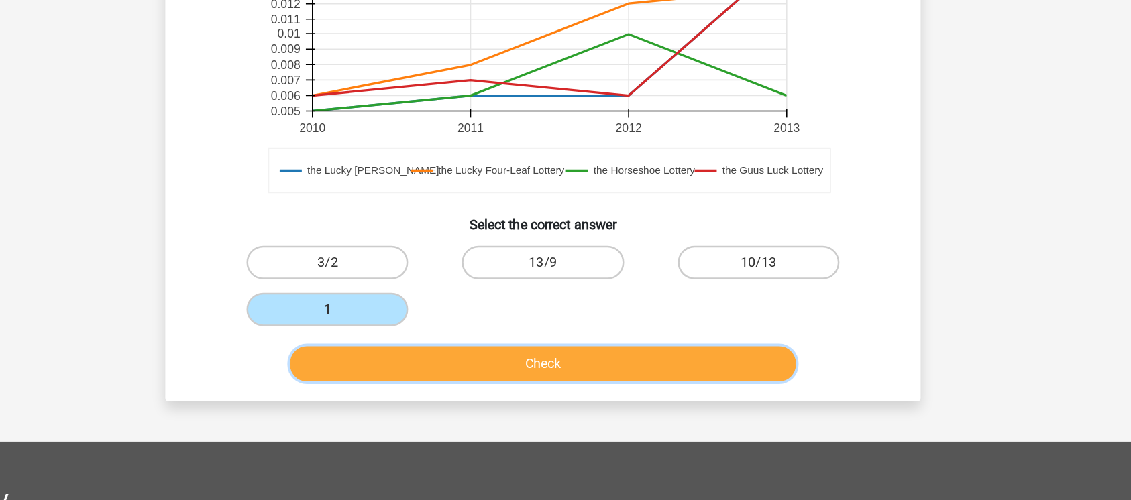
click at [442, 390] on button "Check" at bounding box center [566, 391] width 406 height 28
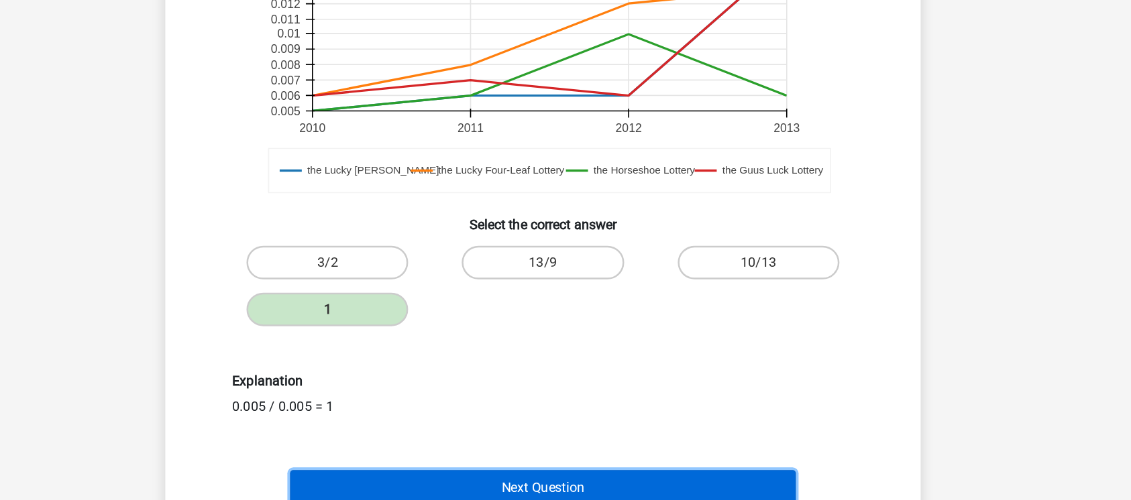
click at [440, 484] on button "Next Question" at bounding box center [566, 490] width 406 height 28
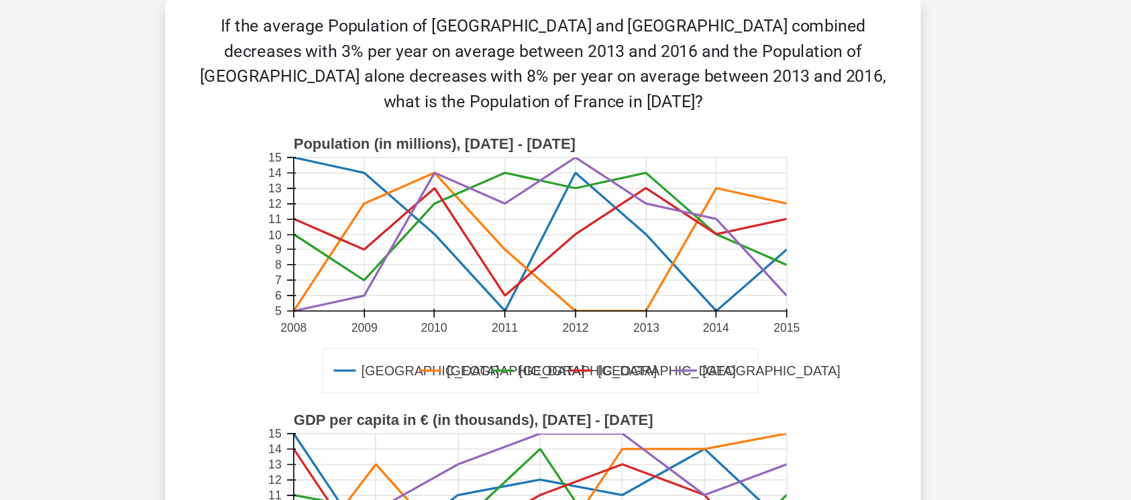
scroll to position [249, 0]
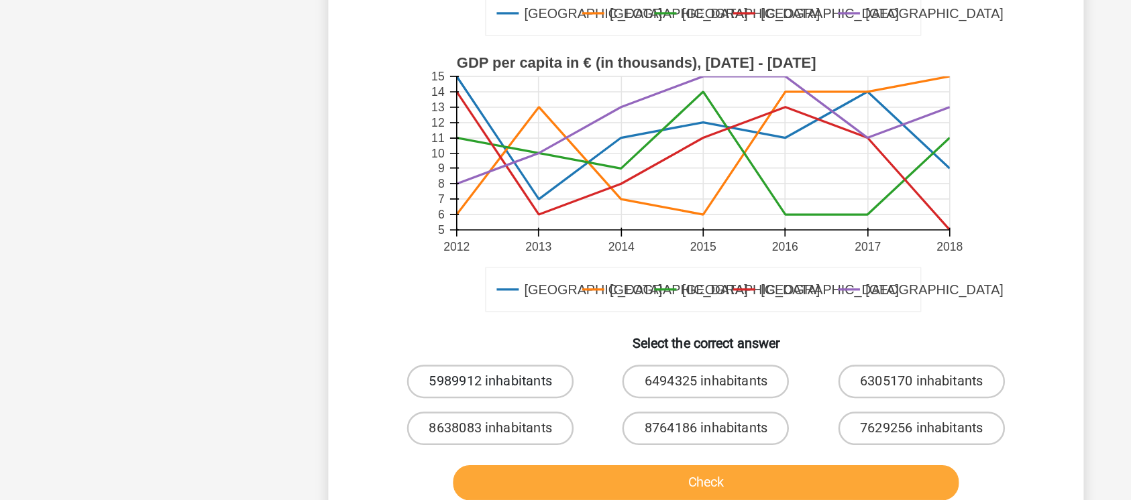
click at [386, 392] on label "5989912 inhabitants" at bounding box center [392, 405] width 133 height 27
click at [393, 405] on input "5989912 inhabitants" at bounding box center [397, 409] width 9 height 9
radio input "true"
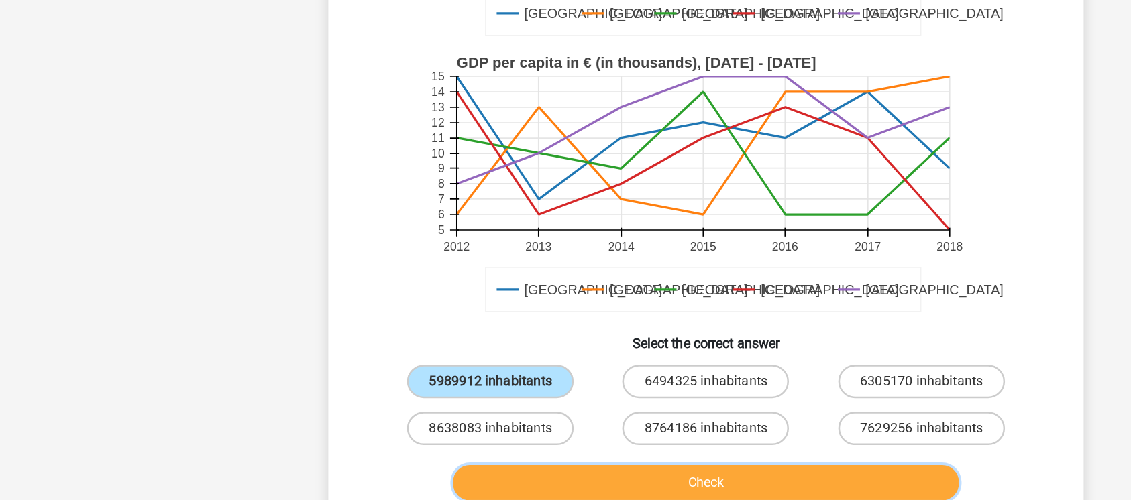
click at [501, 475] on button "Check" at bounding box center [566, 486] width 406 height 28
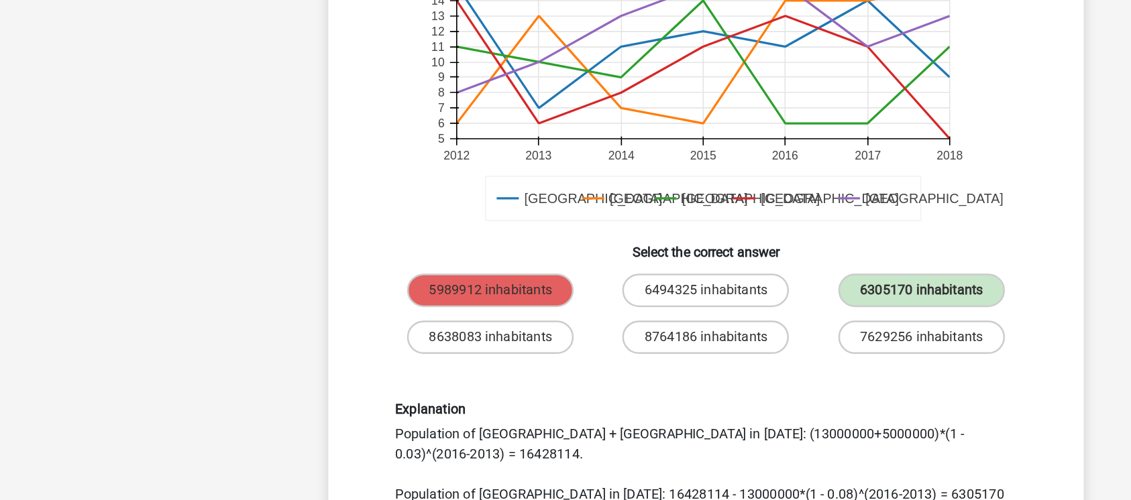
scroll to position [349, 0]
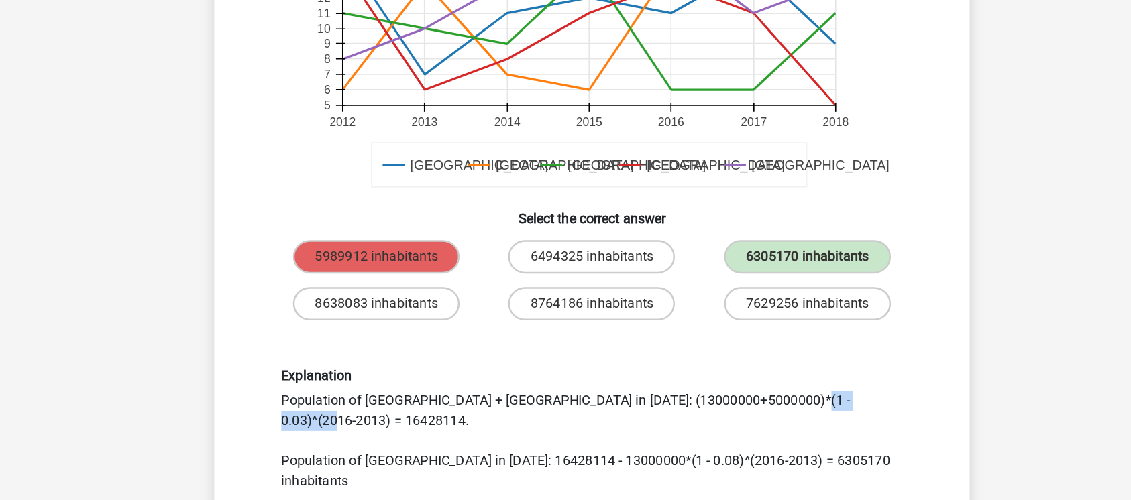
drag, startPoint x: 537, startPoint y: 397, endPoint x: 625, endPoint y: 396, distance: 87.9
click at [625, 396] on div "Explanation Population of Luxembourg + France in 2016: (13000000+5000000)*(1 - …" at bounding box center [566, 443] width 518 height 99
drag, startPoint x: 653, startPoint y: 398, endPoint x: 677, endPoint y: 398, distance: 24.2
click at [677, 398] on div "Explanation Population of Luxembourg + France in 2016: (13000000+5000000)*(1 - …" at bounding box center [566, 443] width 518 height 99
drag, startPoint x: 690, startPoint y: 398, endPoint x: 730, endPoint y: 400, distance: 40.3
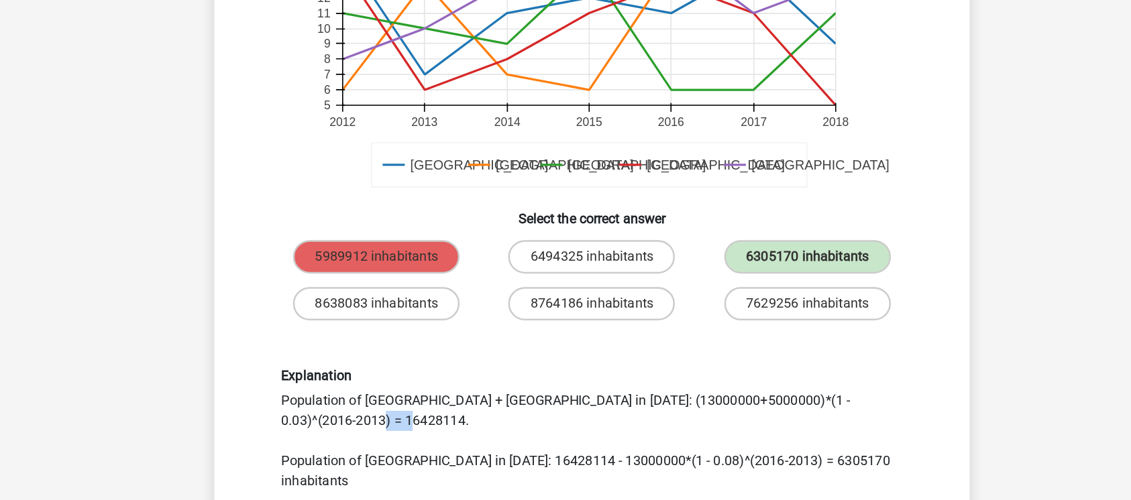
click at [730, 400] on div "Explanation Population of Luxembourg + France in 2016: (13000000+5000000)*(1 - …" at bounding box center [566, 443] width 518 height 99
drag, startPoint x: 470, startPoint y: 428, endPoint x: 490, endPoint y: 429, distance: 19.5
click at [490, 429] on div "Explanation Population of Luxembourg + France in 2016: (13000000+5000000)*(1 - …" at bounding box center [566, 443] width 518 height 99
drag, startPoint x: 516, startPoint y: 433, endPoint x: 649, endPoint y: 429, distance: 133.6
click at [649, 429] on div "Explanation Population of Luxembourg + France in 2016: (13000000+5000000)*(1 - …" at bounding box center [566, 443] width 518 height 99
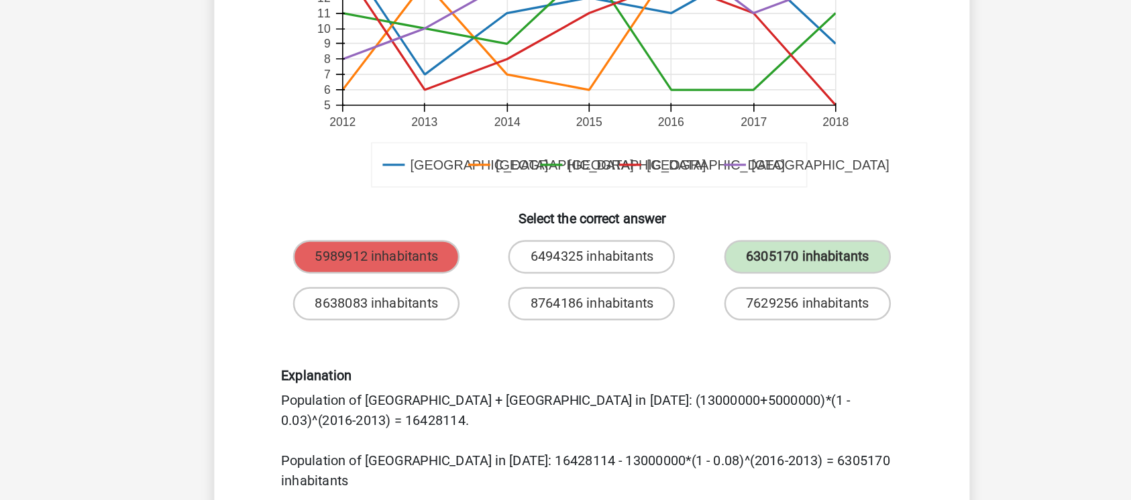
click at [749, 394] on div "Explanation Population of Luxembourg + France in 2016: (13000000+5000000)*(1 - …" at bounding box center [566, 443] width 518 height 99
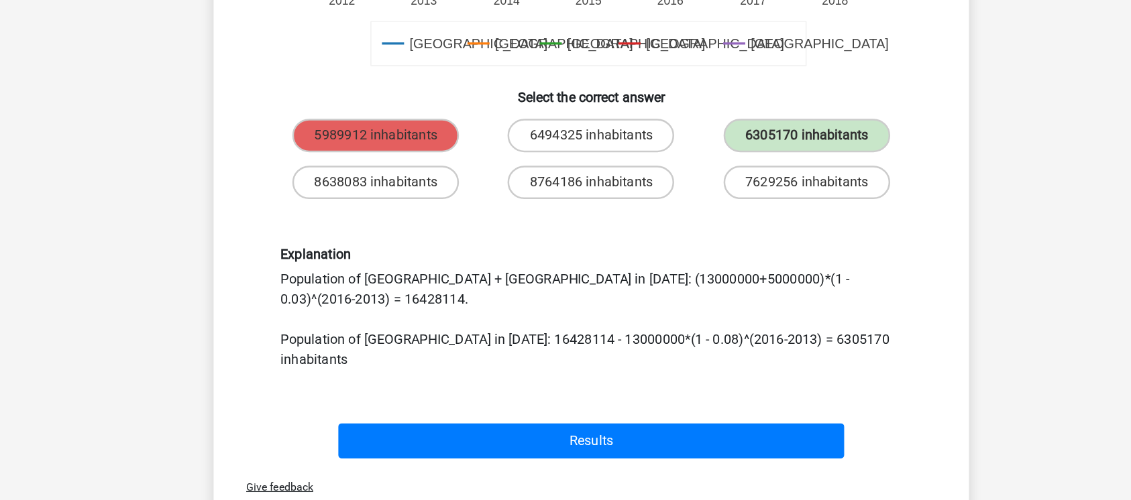
scroll to position [545, 0]
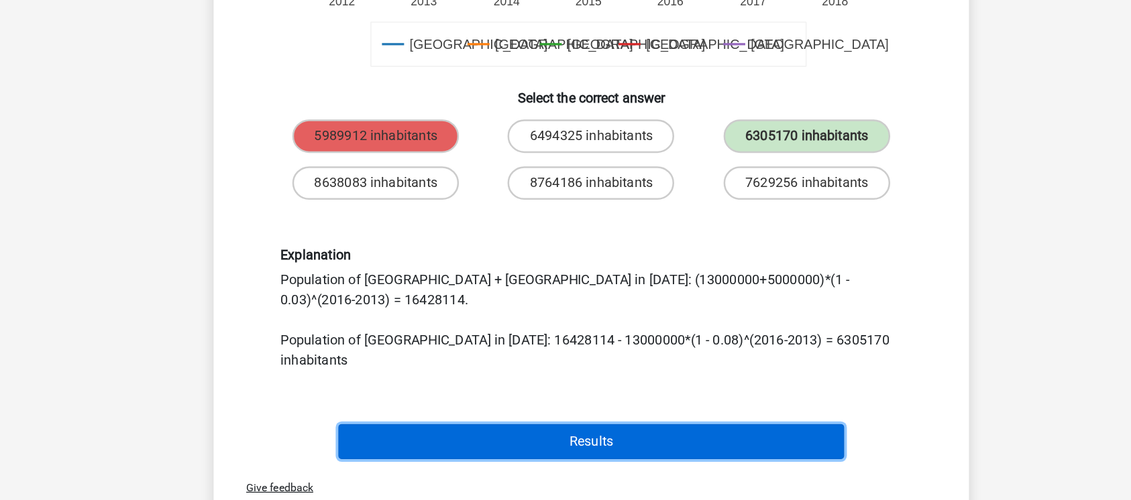
click at [594, 340] on button "Results" at bounding box center [566, 354] width 406 height 28
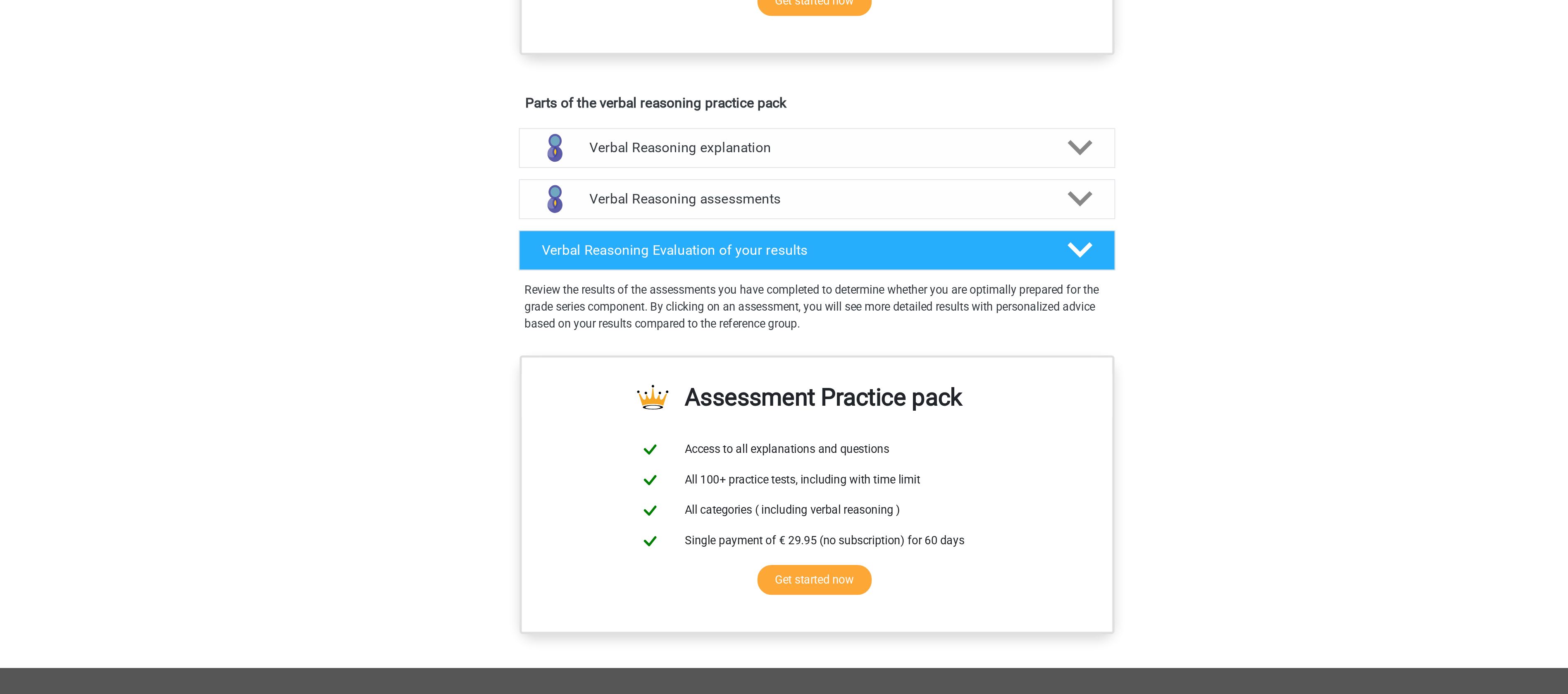
scroll to position [131, 0]
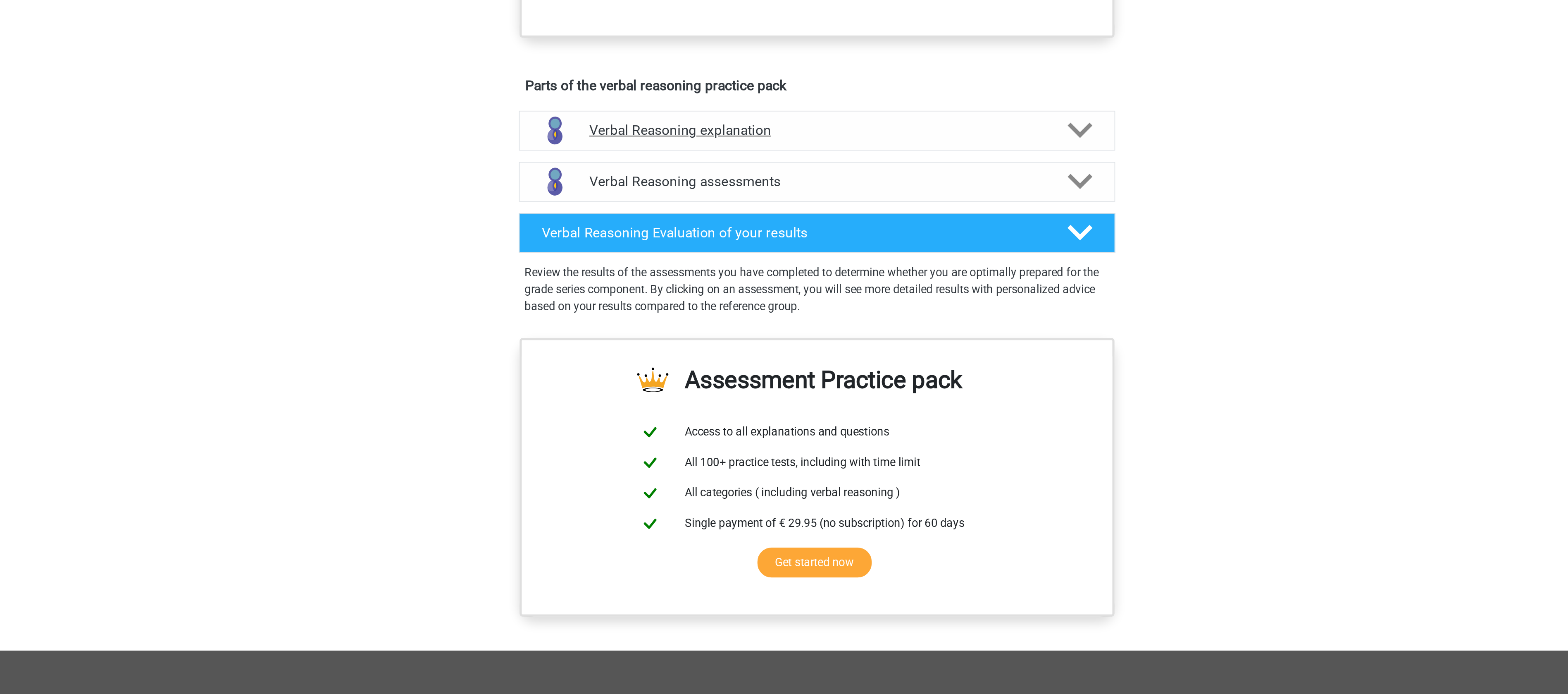
click at [743, 370] on h4 "Verbal Reasoning explanation" at bounding box center [784, 365] width 266 height 9
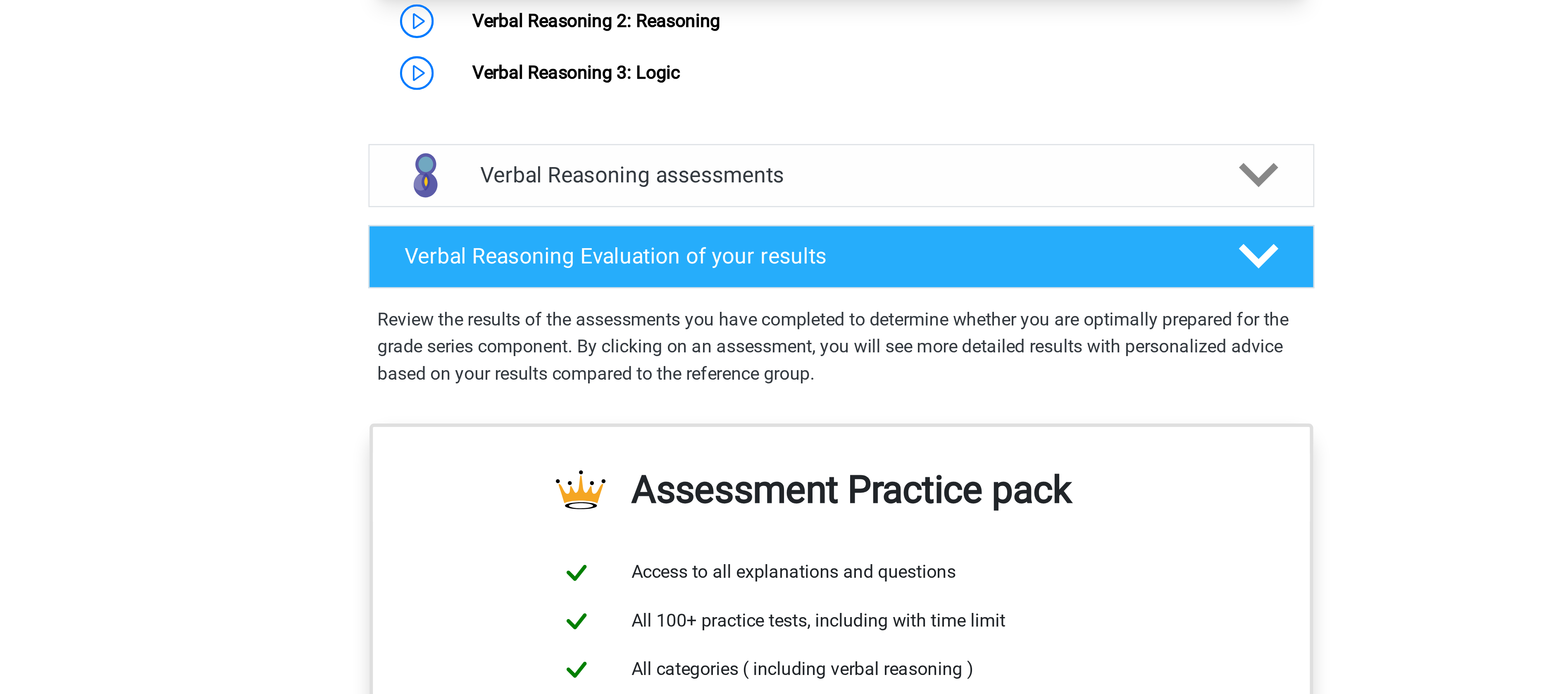
scroll to position [417, 0]
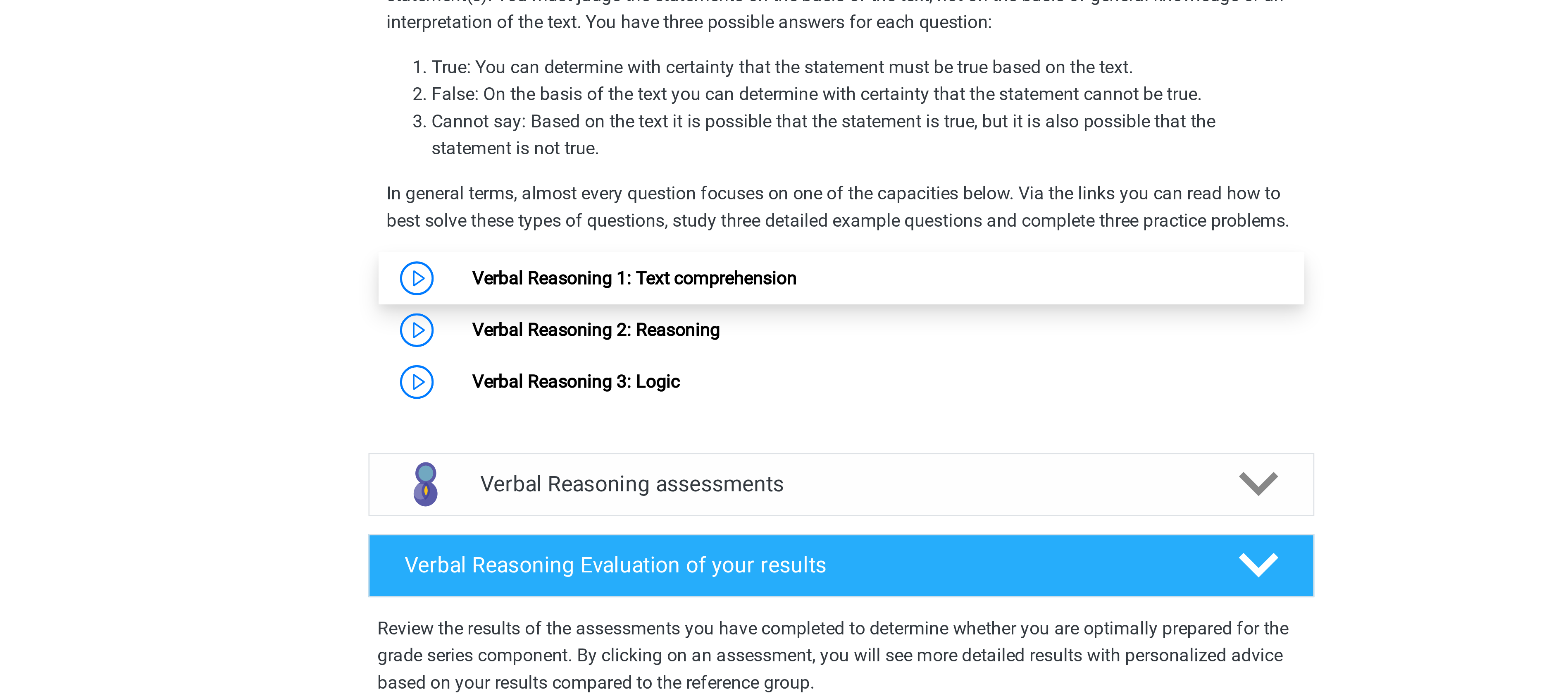
click at [739, 230] on link "Verbal Reasoning 1: Text comprehension" at bounding box center [708, 226] width 119 height 8
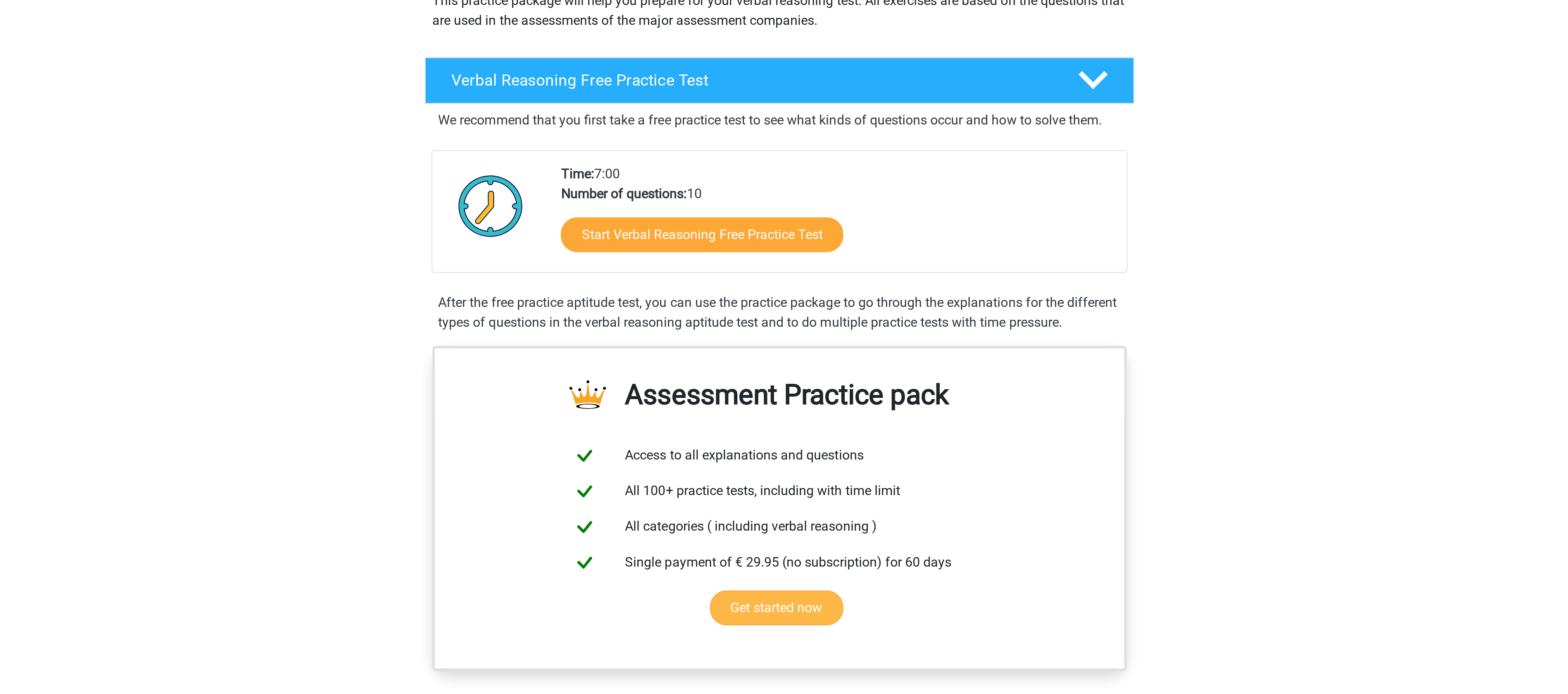
scroll to position [94, 0]
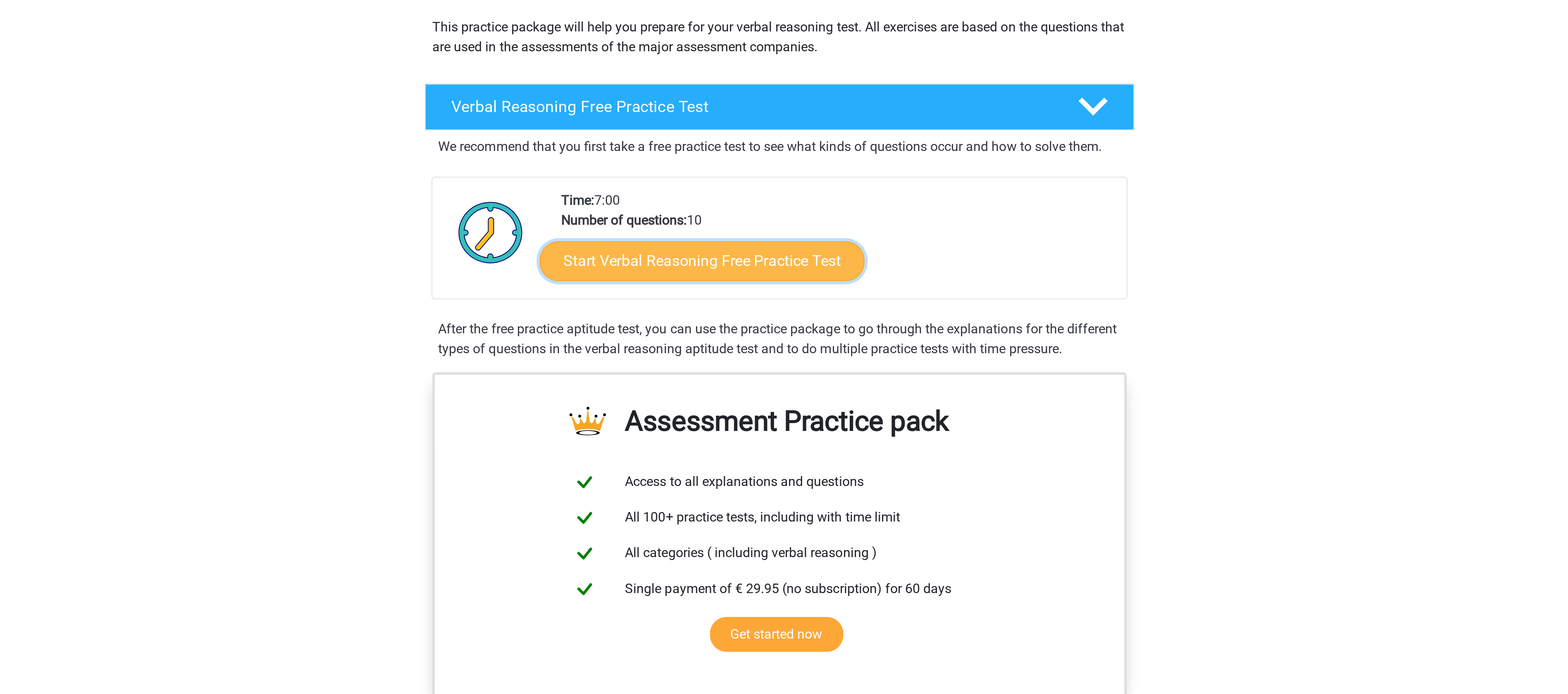
click at [771, 126] on link "Start Verbal Reasoning Free Practice Test" at bounding box center [745, 131] width 162 height 20
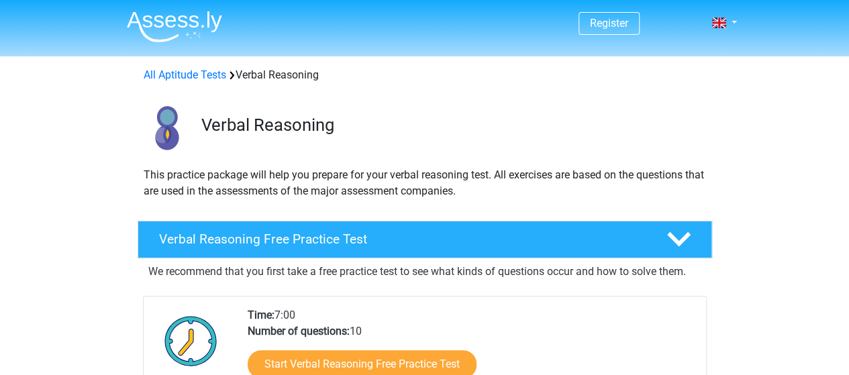
scroll to position [1, 0]
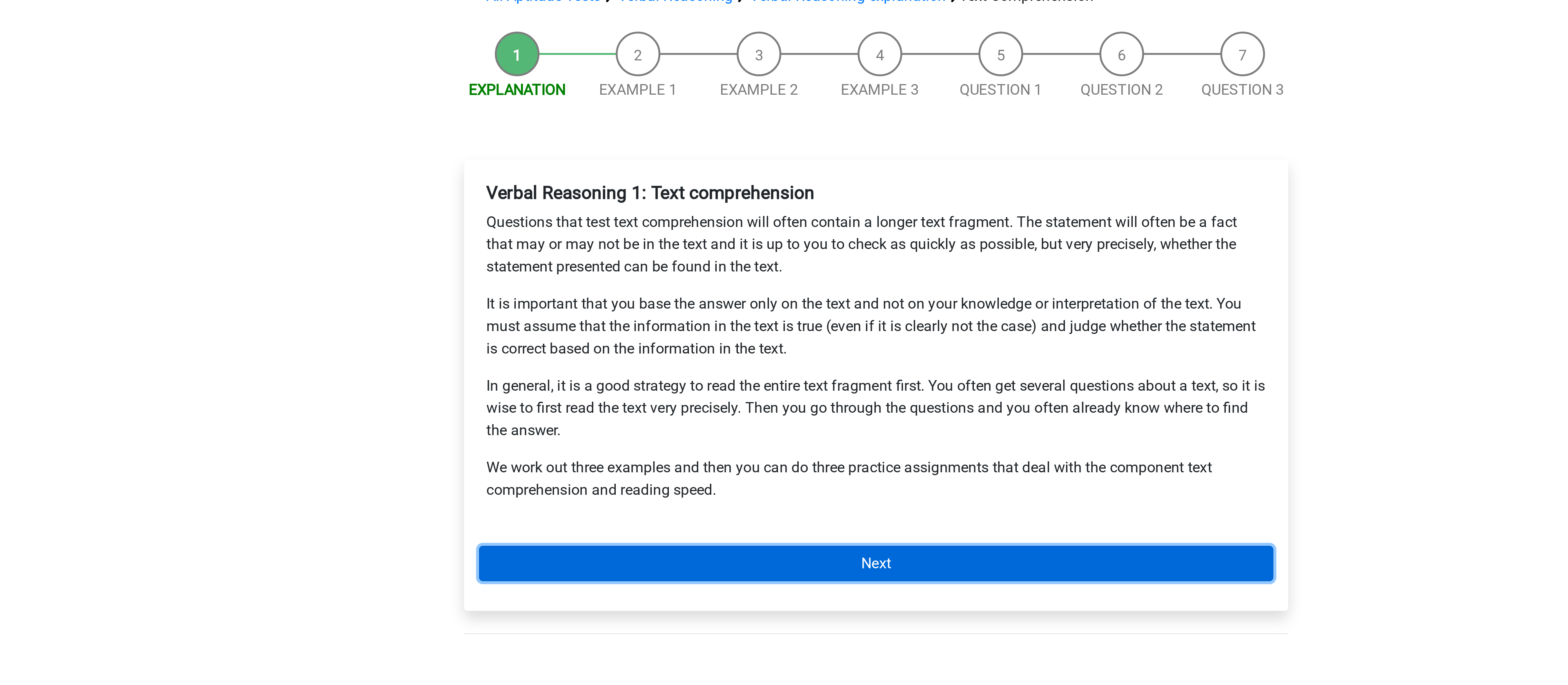
click at [633, 315] on link "Next" at bounding box center [784, 317] width 349 height 15
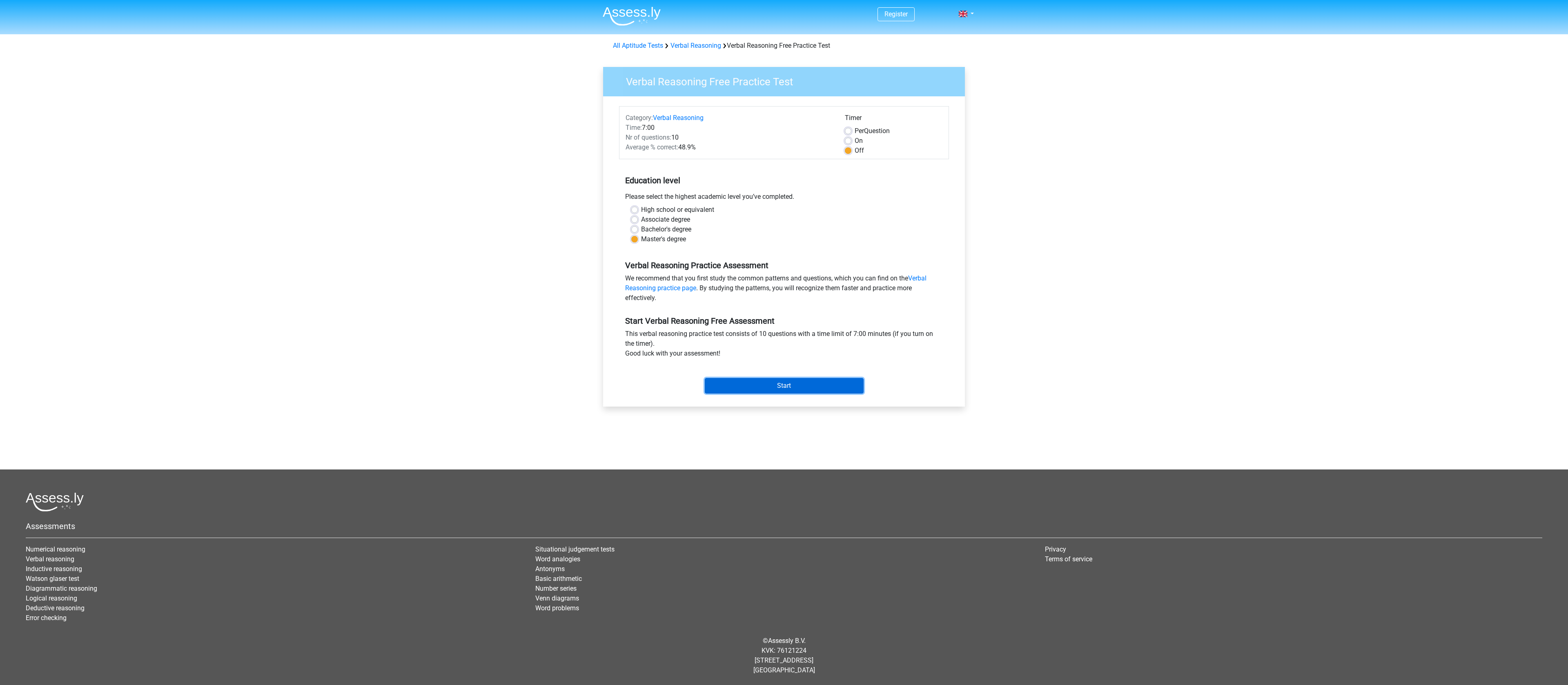
click at [745, 388] on input "Start" at bounding box center [784, 385] width 159 height 15
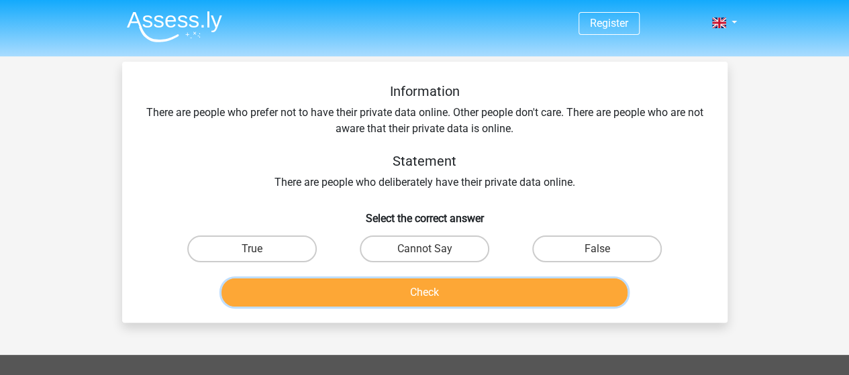
click at [421, 292] on button "Check" at bounding box center [424, 292] width 406 height 28
click at [411, 250] on label "Cannot Say" at bounding box center [424, 248] width 129 height 27
click at [424, 250] on input "Cannot Say" at bounding box center [428, 253] width 9 height 9
radio input "true"
click at [398, 294] on button "Check" at bounding box center [424, 292] width 406 height 28
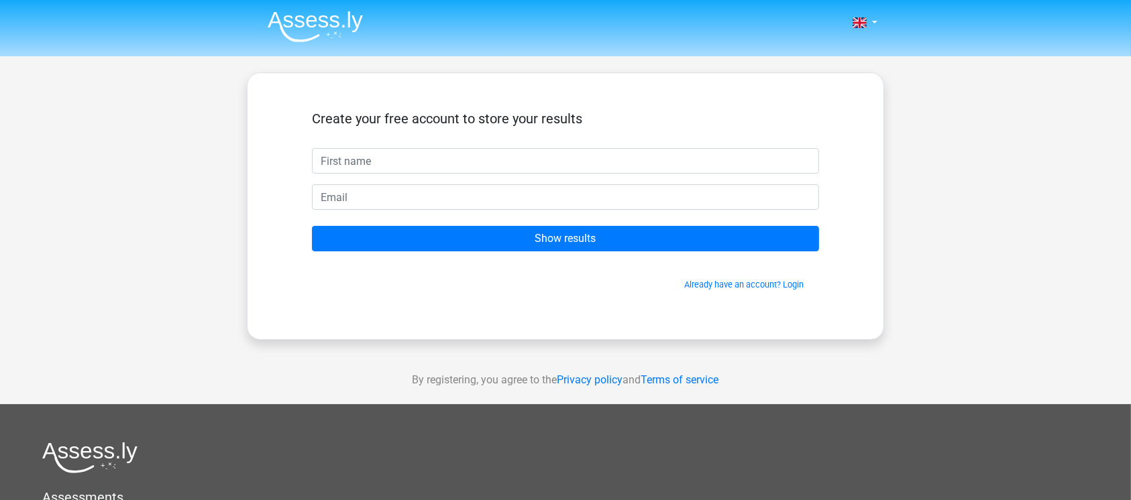
click at [327, 12] on img at bounding box center [315, 27] width 95 height 32
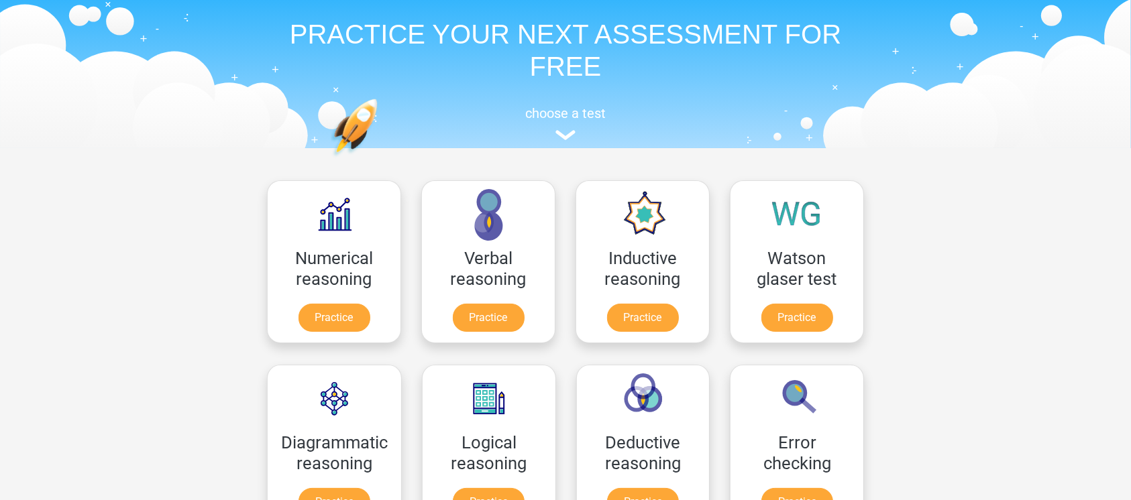
scroll to position [44, 0]
click at [508, 305] on link "Practice" at bounding box center [488, 320] width 75 height 30
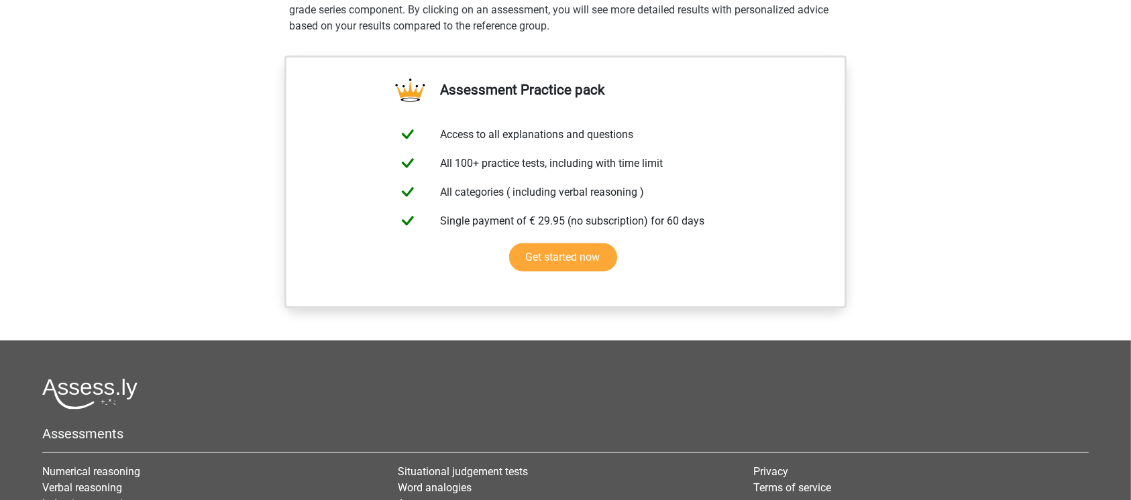
scroll to position [495, 0]
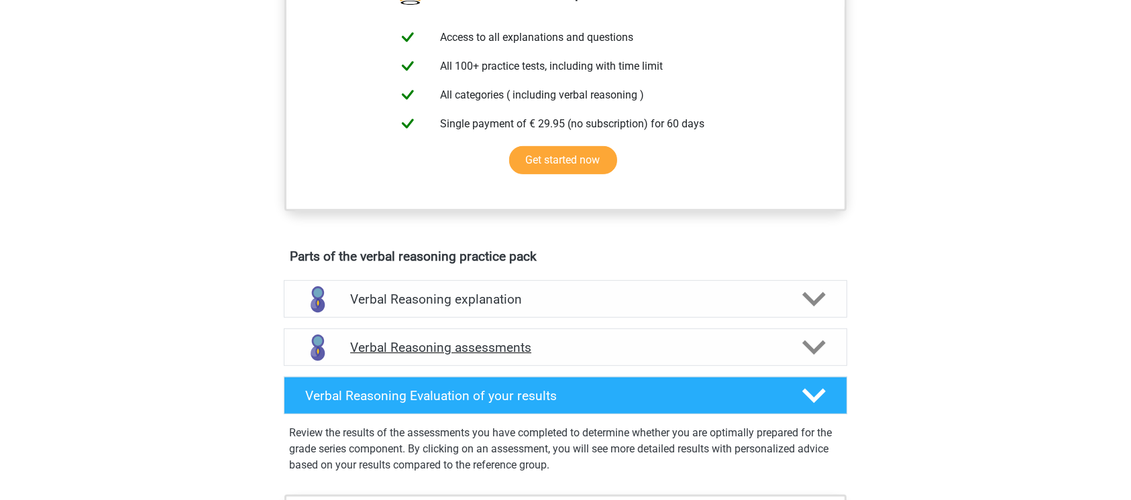
click at [472, 345] on div "Verbal Reasoning assessments" at bounding box center [566, 348] width 564 height 38
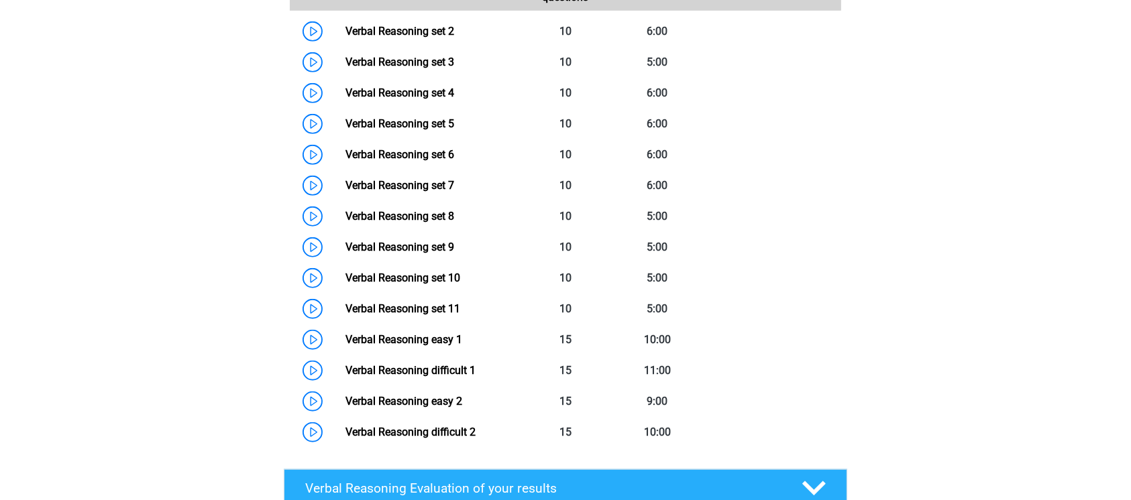
scroll to position [1008, 0]
